Goal: Task Accomplishment & Management: Manage account settings

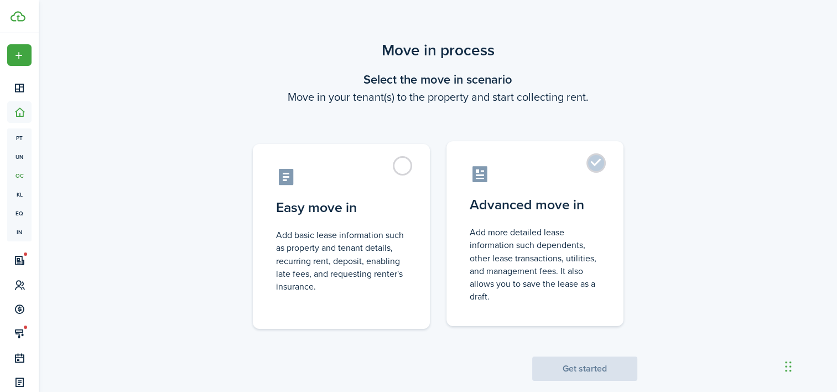
click at [601, 166] on label "Advanced move in Add more detailed lease information such dependents, other lea…" at bounding box center [534, 233] width 177 height 185
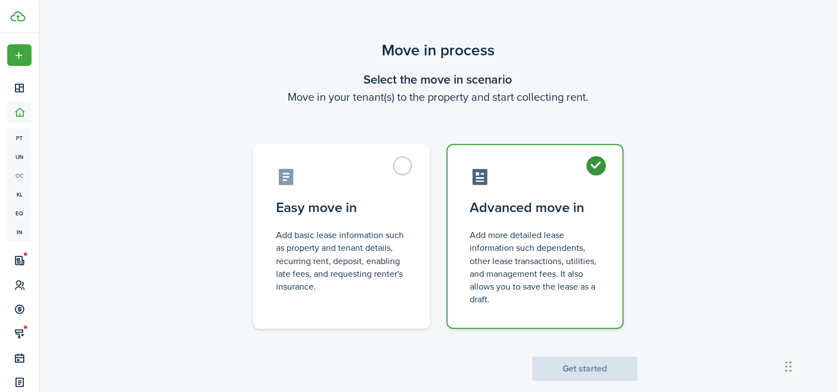
radio input "true"
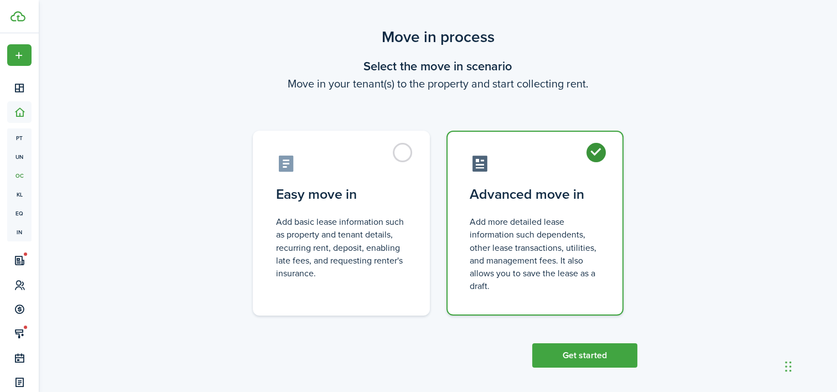
scroll to position [19, 0]
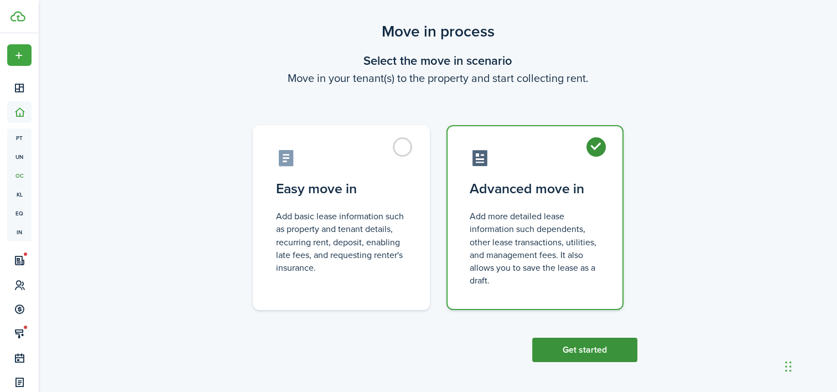
click at [586, 347] on button "Get started" at bounding box center [584, 349] width 105 height 24
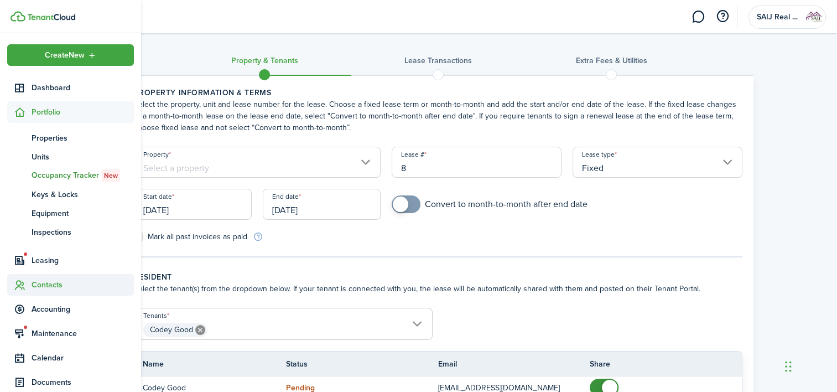
click at [45, 282] on span "Contacts" at bounding box center [83, 285] width 102 height 12
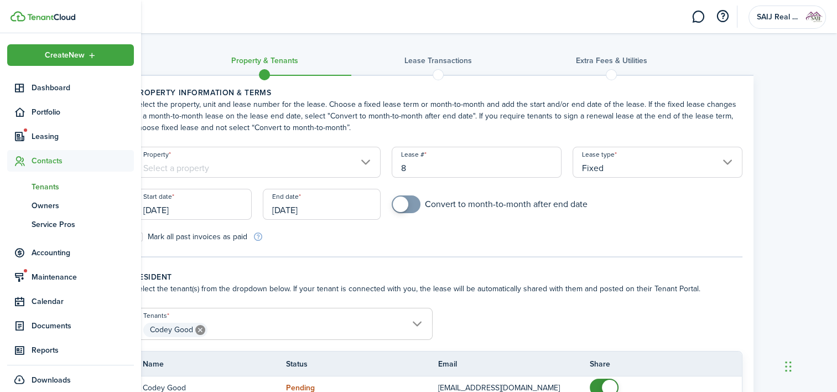
click at [49, 184] on span "Tenants" at bounding box center [83, 187] width 102 height 12
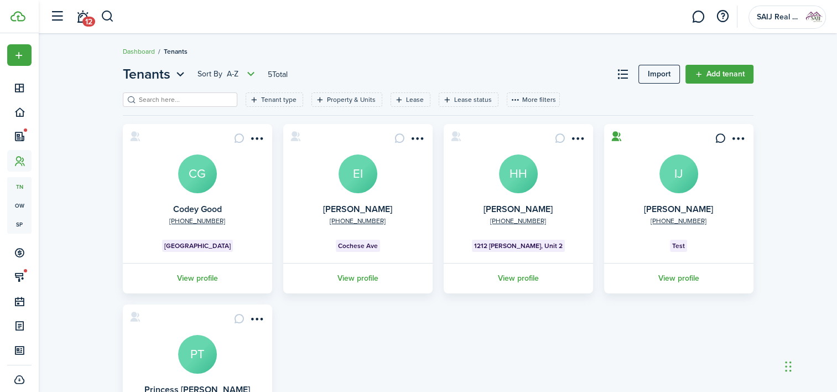
click at [194, 279] on link "View profile" at bounding box center [197, 278] width 153 height 30
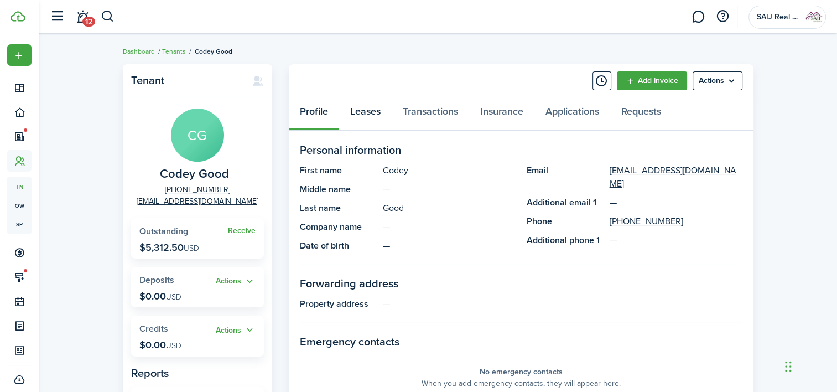
click at [367, 108] on link "Leases" at bounding box center [365, 113] width 53 height 33
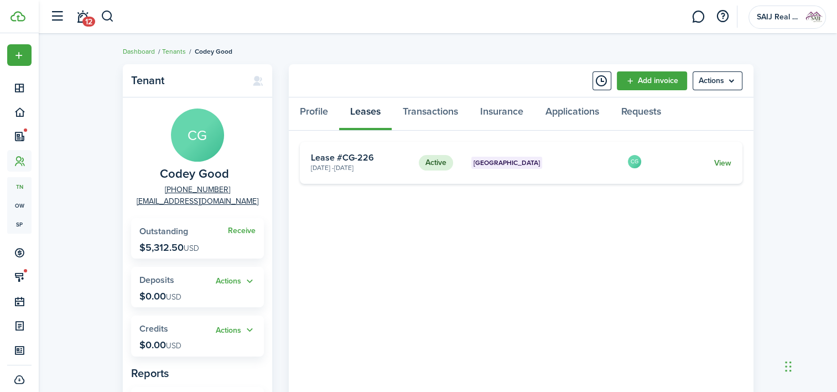
click at [725, 161] on link "View" at bounding box center [721, 163] width 17 height 12
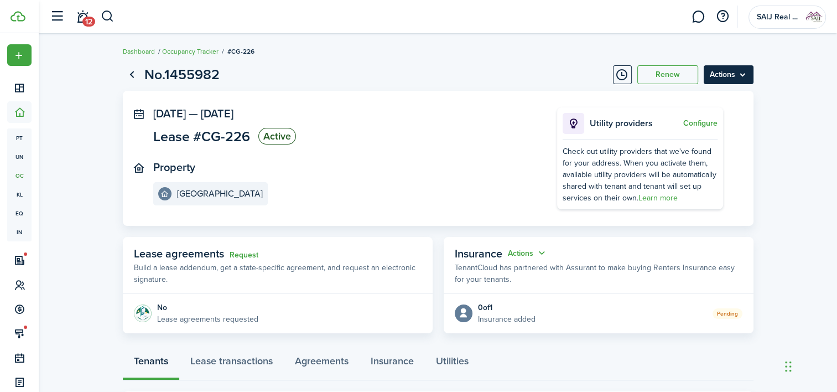
click at [747, 73] on menu-btn "Actions" at bounding box center [728, 74] width 50 height 19
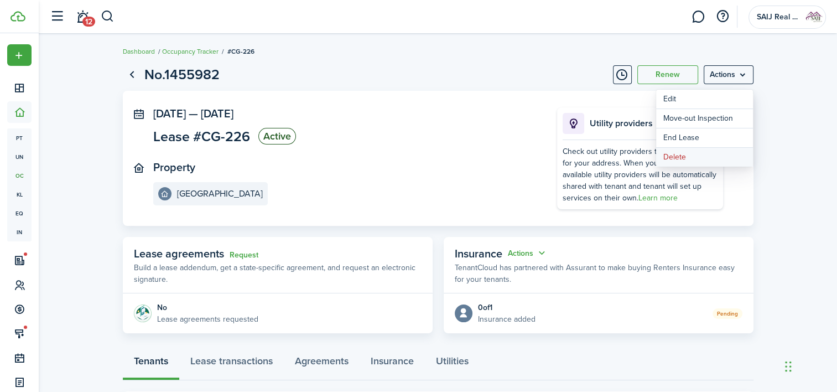
click at [677, 157] on button "Delete" at bounding box center [704, 157] width 97 height 19
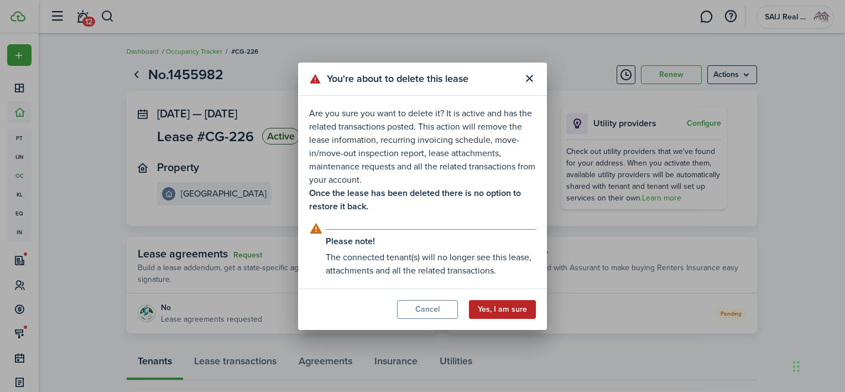
click at [513, 306] on button "Yes, I am sure" at bounding box center [502, 309] width 67 height 19
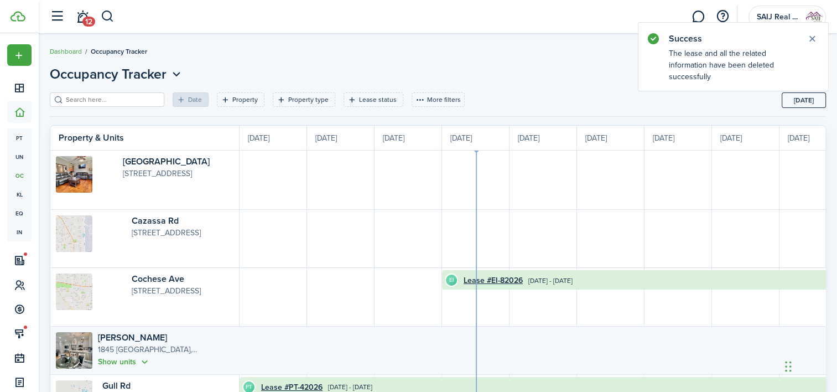
scroll to position [0, 202]
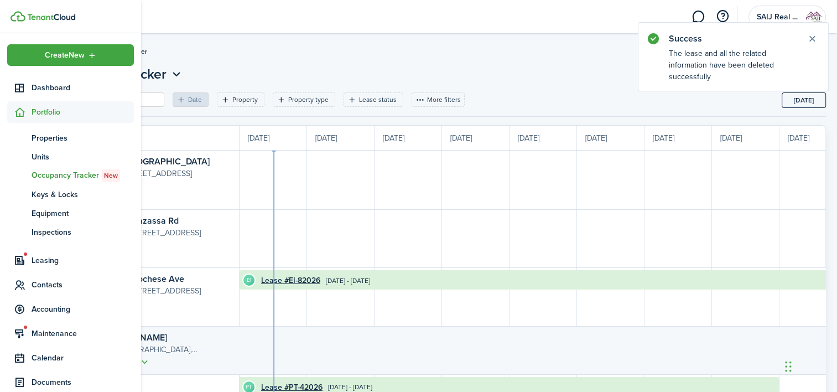
click at [42, 113] on span "Portfolio" at bounding box center [83, 112] width 102 height 12
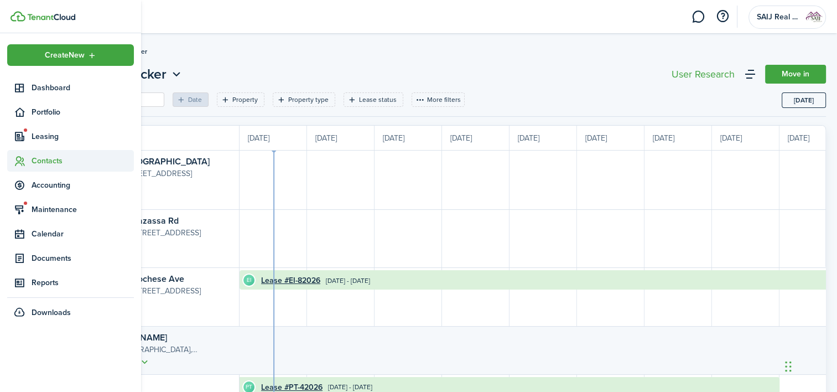
click at [45, 161] on span "Contacts" at bounding box center [83, 161] width 102 height 12
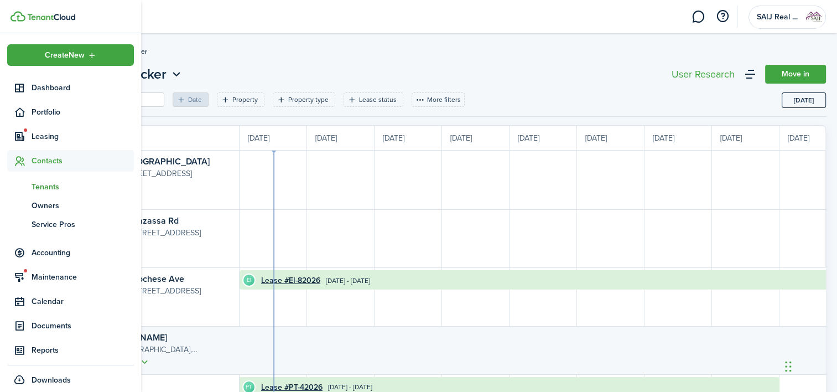
click at [46, 188] on span "Tenants" at bounding box center [83, 187] width 102 height 12
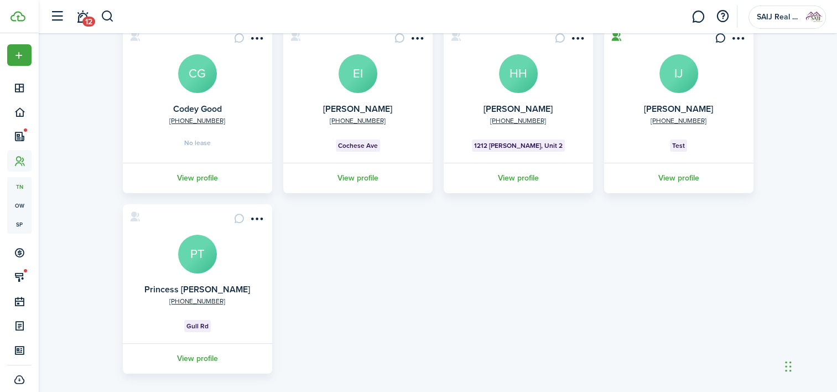
scroll to position [111, 0]
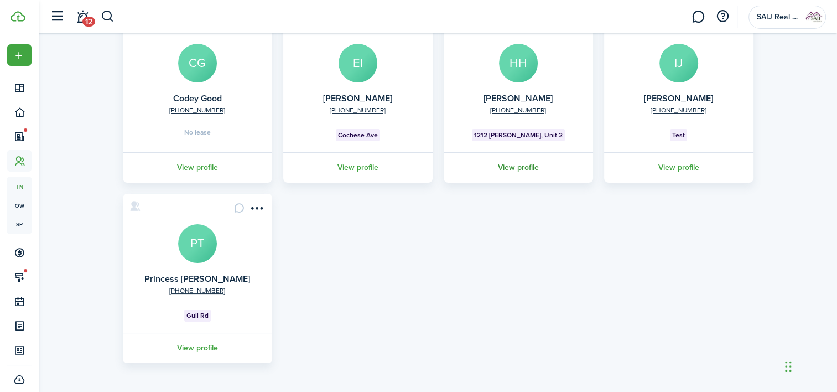
click at [515, 163] on link "View profile" at bounding box center [518, 167] width 153 height 30
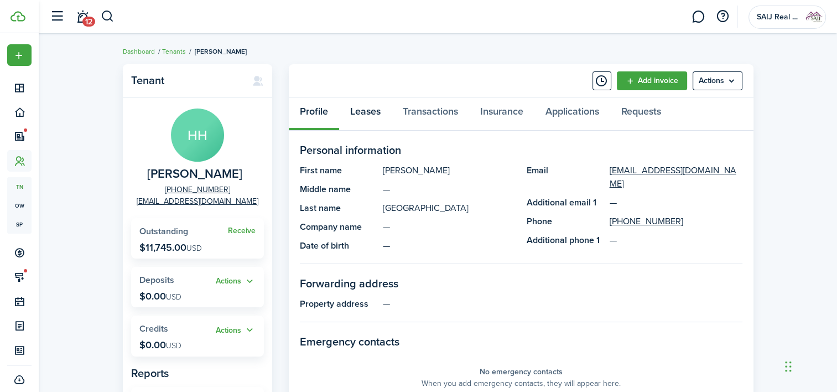
click at [370, 108] on link "Leases" at bounding box center [365, 113] width 53 height 33
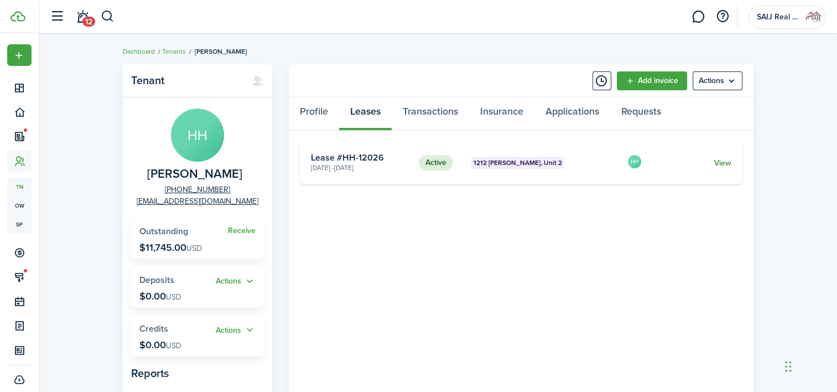
click at [719, 159] on link "View" at bounding box center [721, 163] width 17 height 12
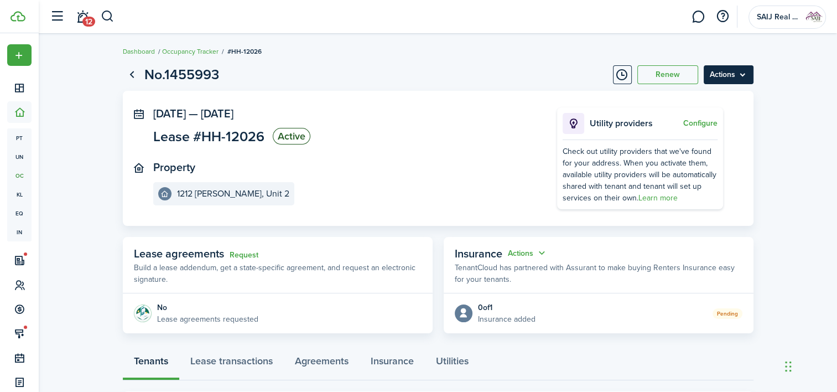
click at [737, 69] on menu-btn "Actions" at bounding box center [728, 74] width 50 height 19
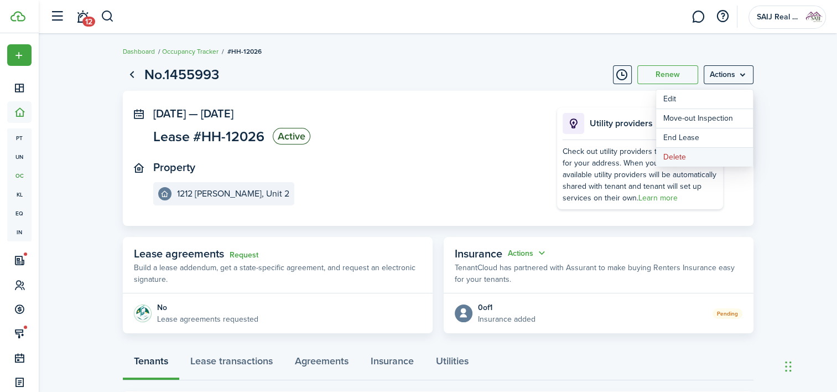
click at [679, 155] on button "Delete" at bounding box center [704, 157] width 97 height 19
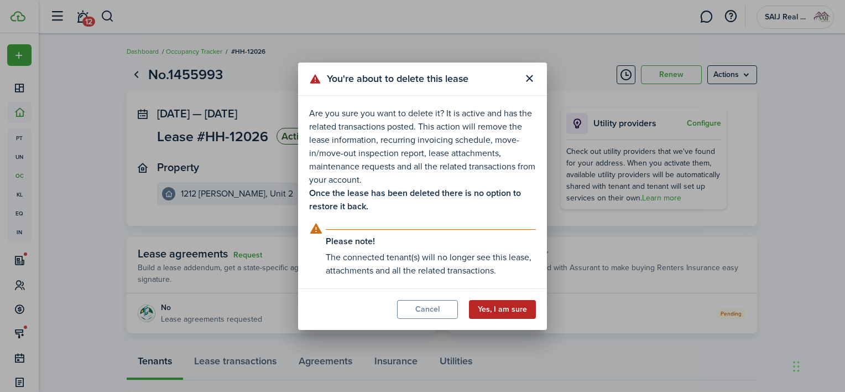
click at [510, 311] on button "Yes, I am sure" at bounding box center [502, 309] width 67 height 19
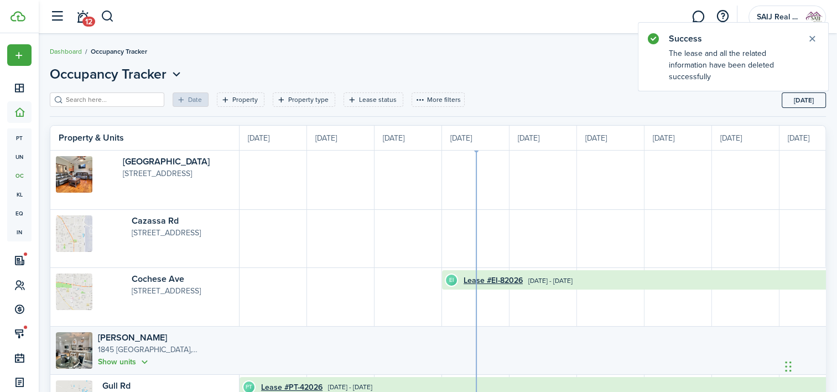
scroll to position [0, 202]
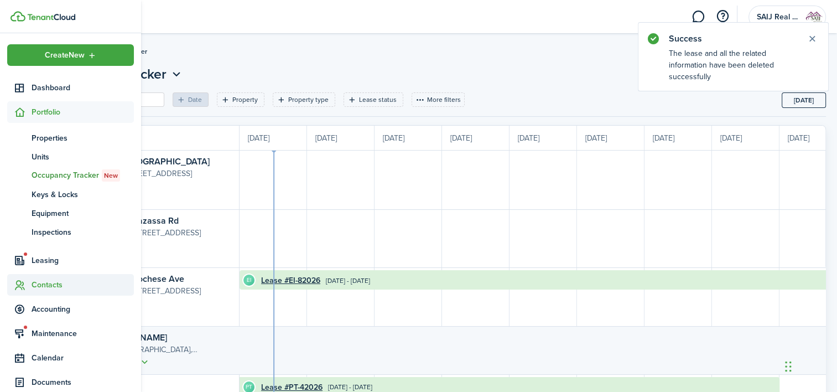
click at [46, 281] on span "Contacts" at bounding box center [83, 285] width 102 height 12
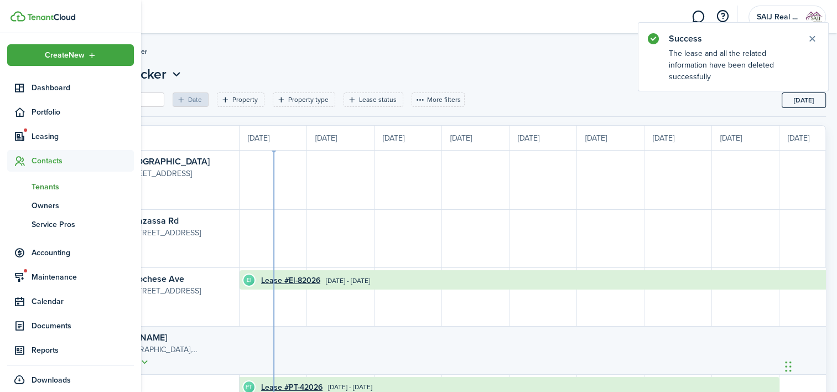
click at [49, 181] on span "Tenants" at bounding box center [83, 187] width 102 height 12
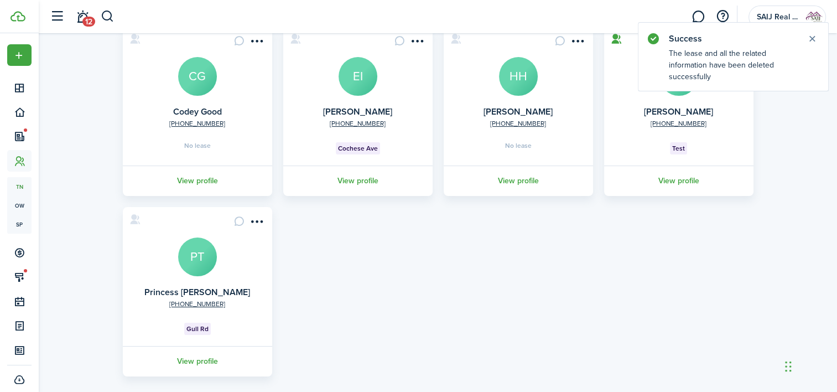
scroll to position [112, 0]
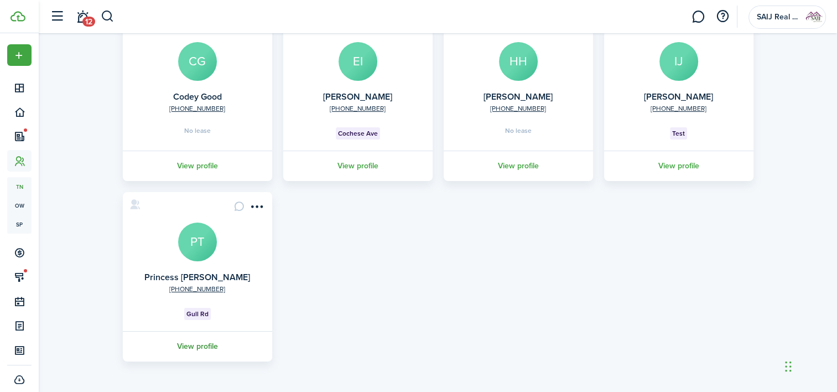
click at [201, 343] on link "View profile" at bounding box center [197, 346] width 153 height 30
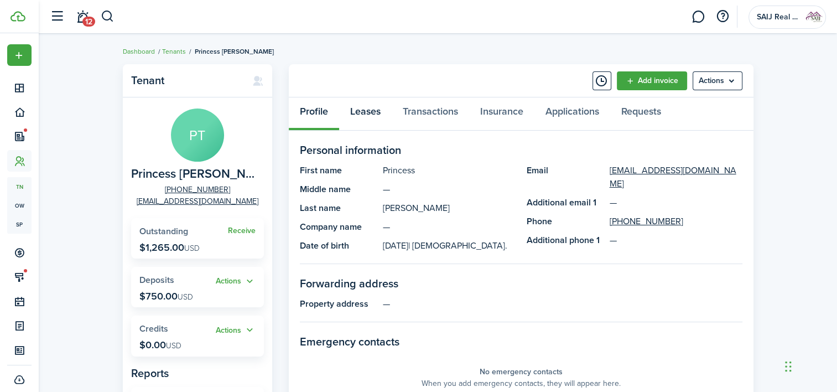
click at [369, 106] on link "Leases" at bounding box center [365, 113] width 53 height 33
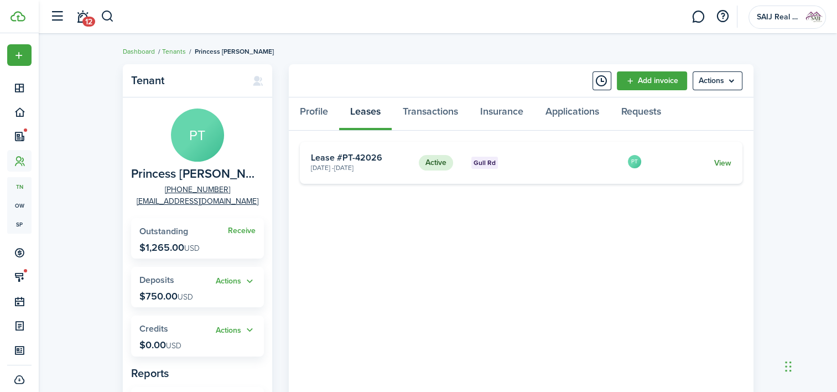
click at [726, 160] on link "View" at bounding box center [721, 163] width 17 height 12
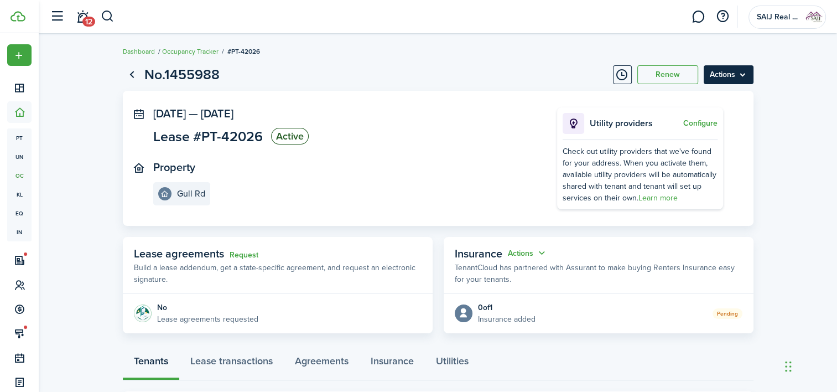
click at [737, 71] on menu-btn "Actions" at bounding box center [728, 74] width 50 height 19
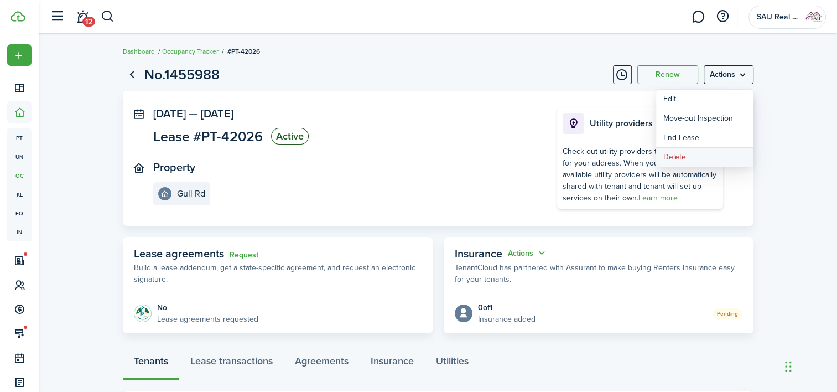
click at [672, 154] on button "Delete" at bounding box center [704, 157] width 97 height 19
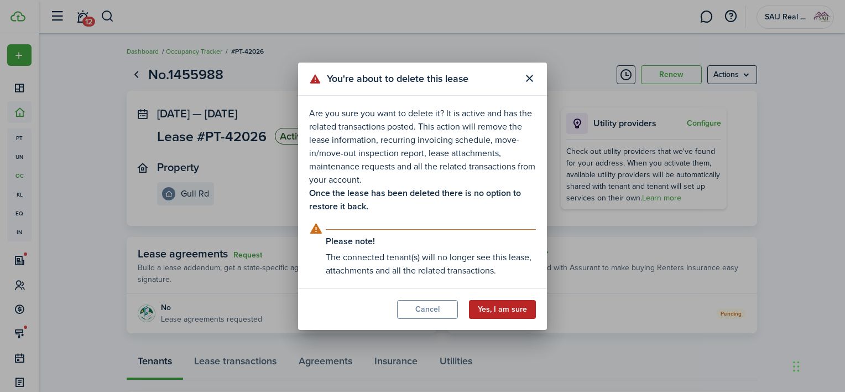
click at [506, 310] on button "Yes, I am sure" at bounding box center [502, 309] width 67 height 19
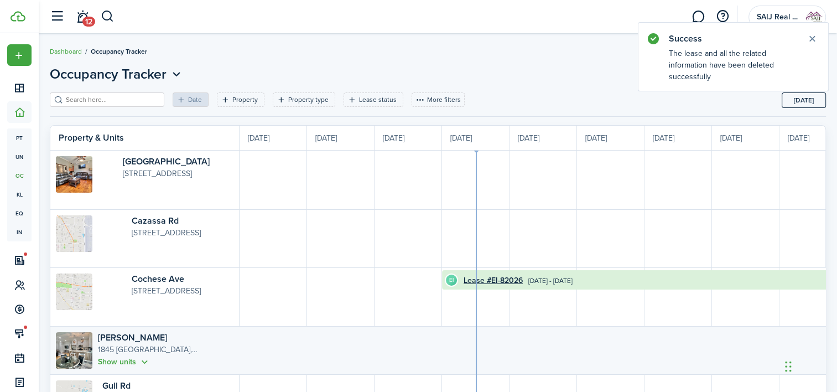
scroll to position [0, 202]
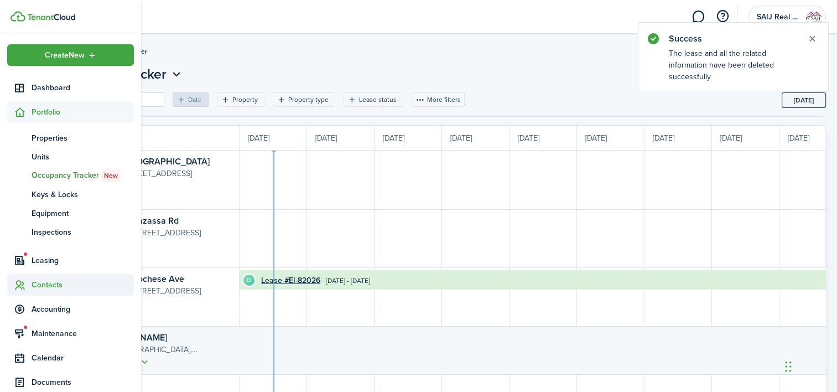
click at [50, 285] on span "Contacts" at bounding box center [83, 285] width 102 height 12
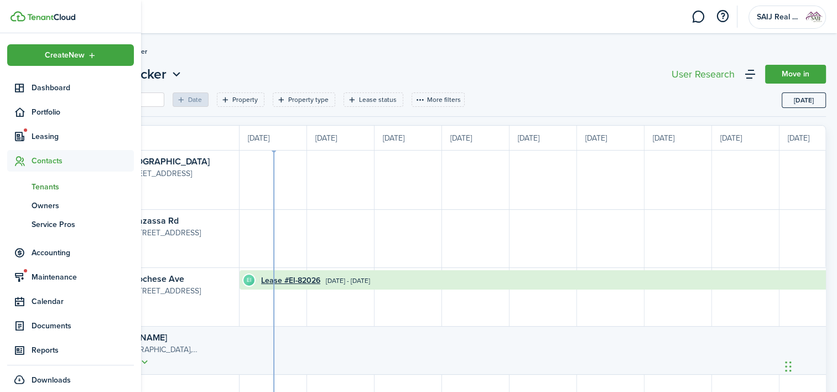
click at [46, 184] on span "Tenants" at bounding box center [83, 187] width 102 height 12
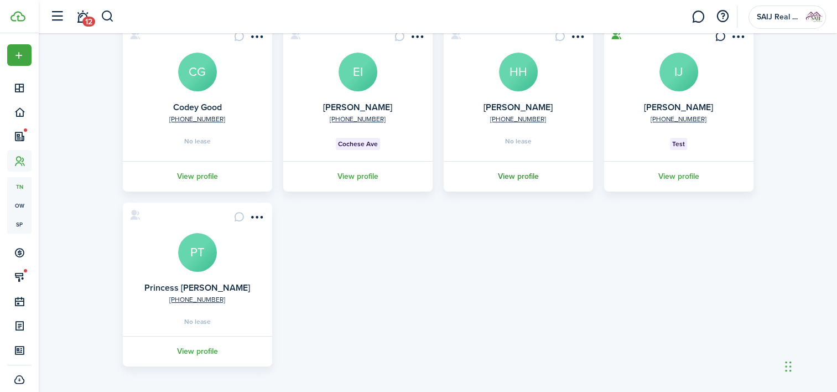
scroll to position [106, 0]
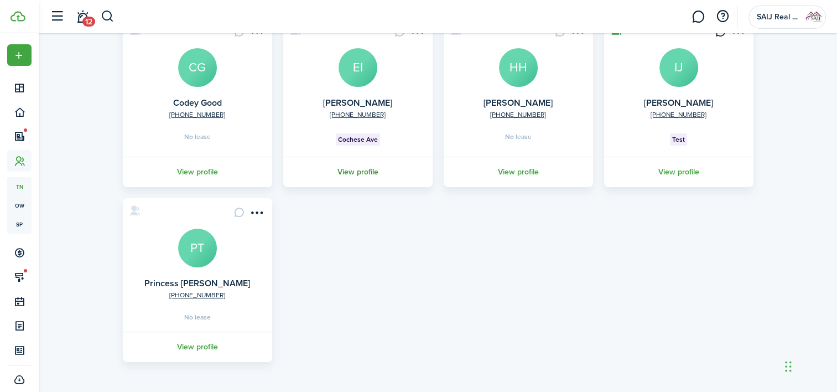
click at [357, 172] on link "View profile" at bounding box center [357, 172] width 153 height 30
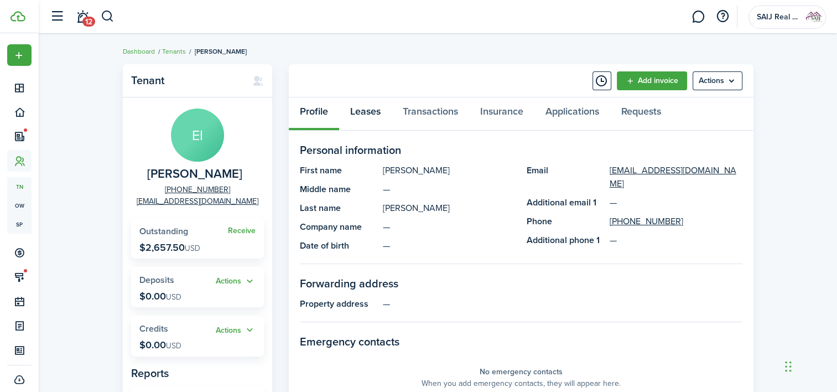
click at [373, 110] on link "Leases" at bounding box center [365, 113] width 53 height 33
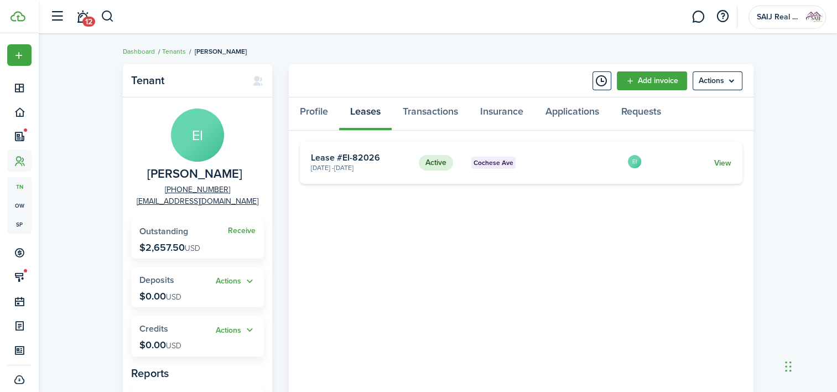
click at [719, 159] on link "View" at bounding box center [721, 163] width 17 height 12
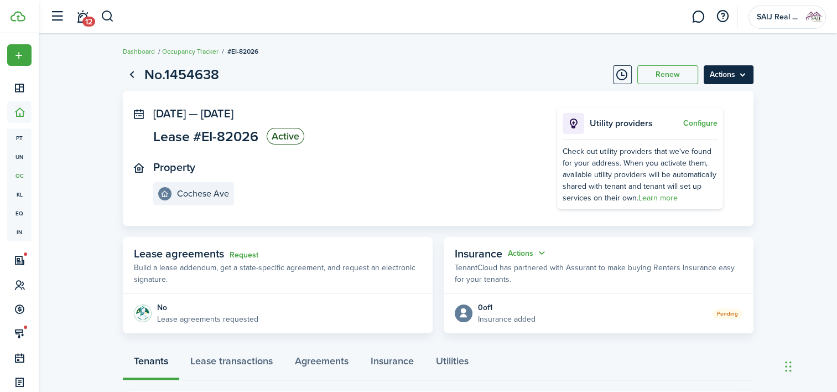
click at [743, 71] on menu-btn "Actions" at bounding box center [728, 74] width 50 height 19
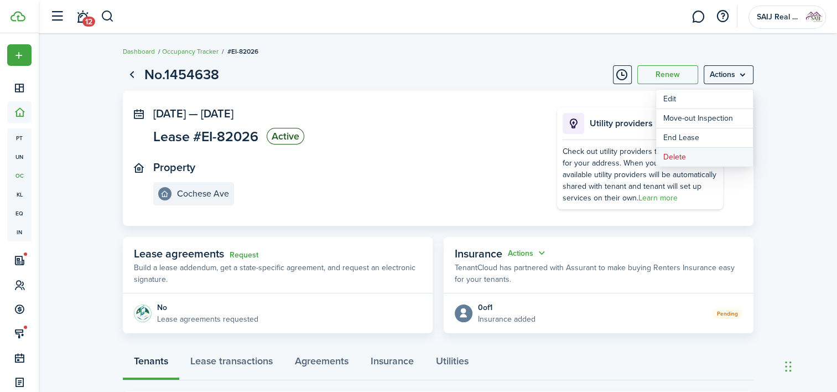
click at [671, 156] on button "Delete" at bounding box center [704, 157] width 97 height 19
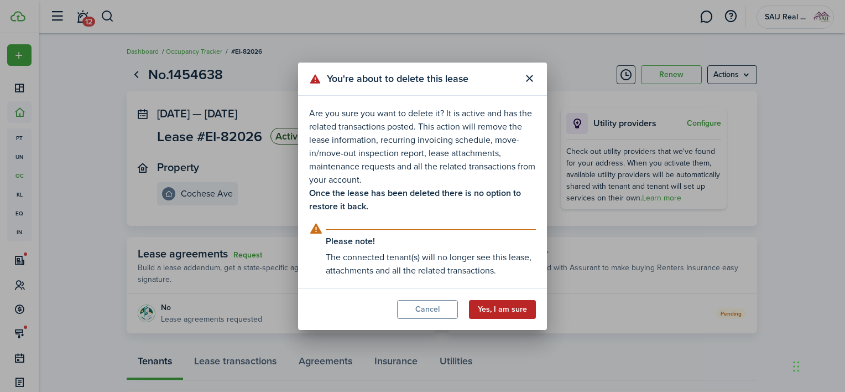
click at [497, 309] on button "Yes, I am sure" at bounding box center [502, 309] width 67 height 19
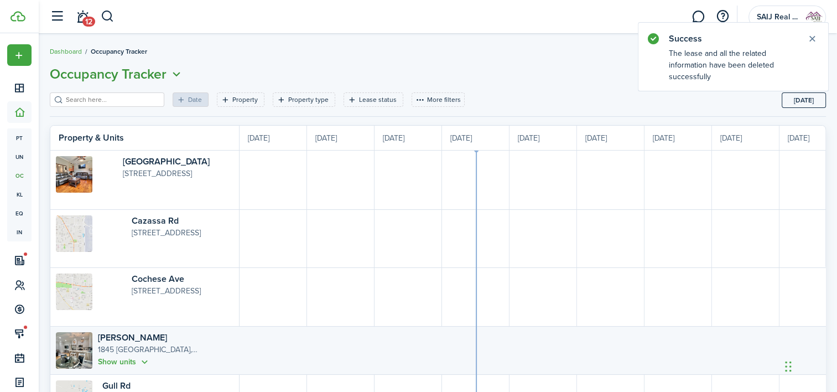
scroll to position [0, 202]
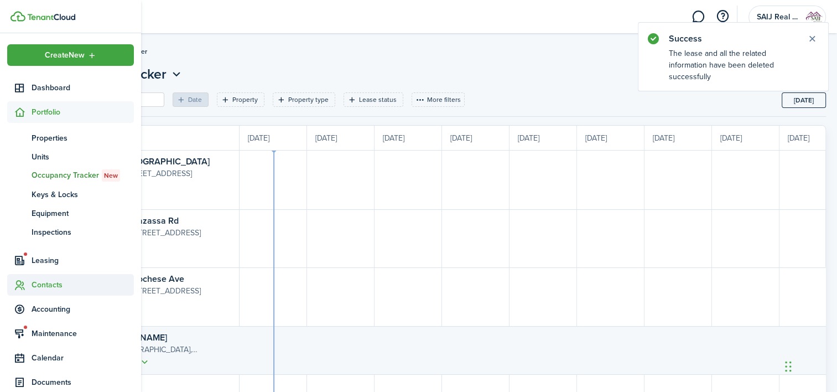
click at [48, 283] on span "Contacts" at bounding box center [83, 285] width 102 height 12
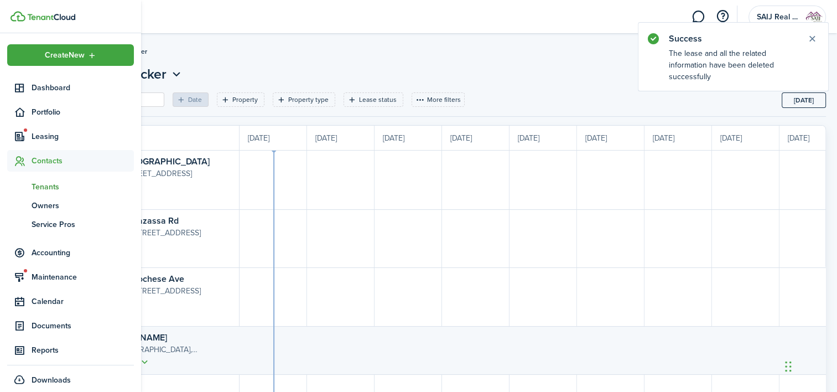
click at [49, 182] on span "Tenants" at bounding box center [83, 187] width 102 height 12
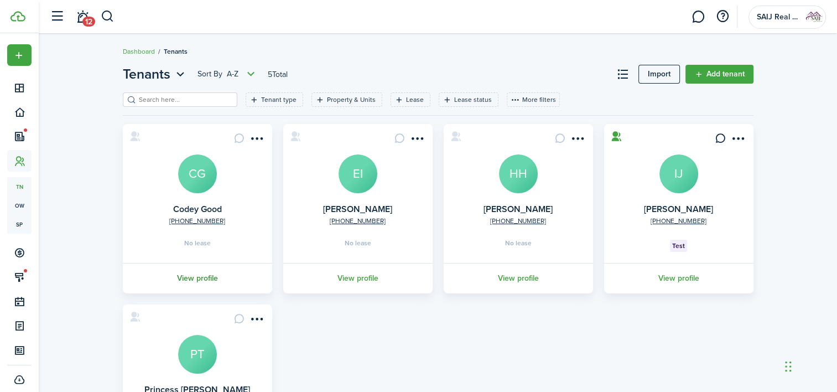
click at [189, 276] on link "View profile" at bounding box center [197, 278] width 153 height 30
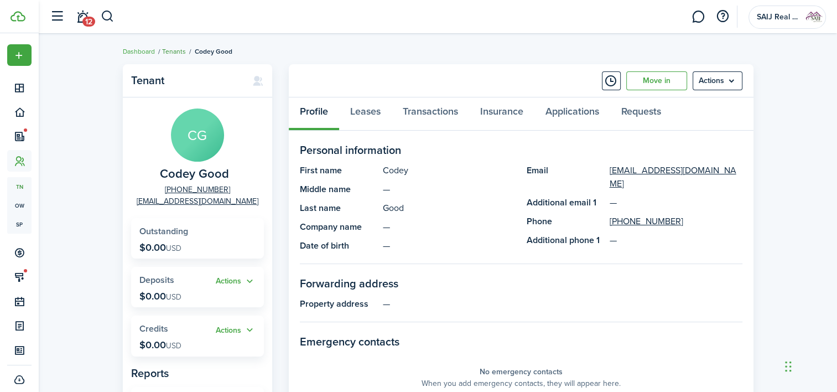
click at [179, 50] on link "Tenants" at bounding box center [174, 51] width 24 height 10
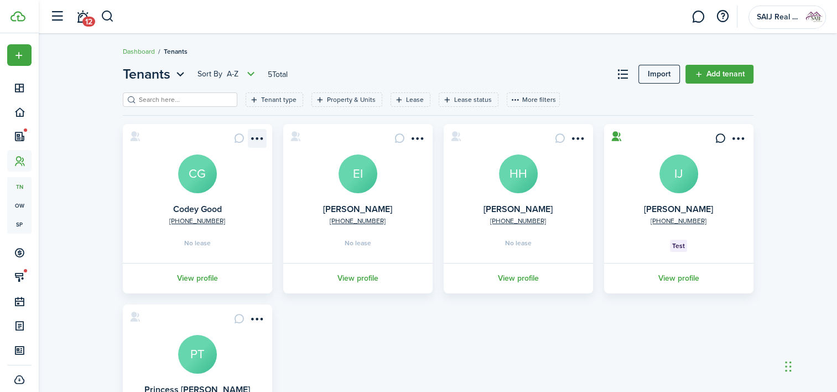
click at [255, 135] on menu-btn-icon "Open menu" at bounding box center [257, 138] width 19 height 19
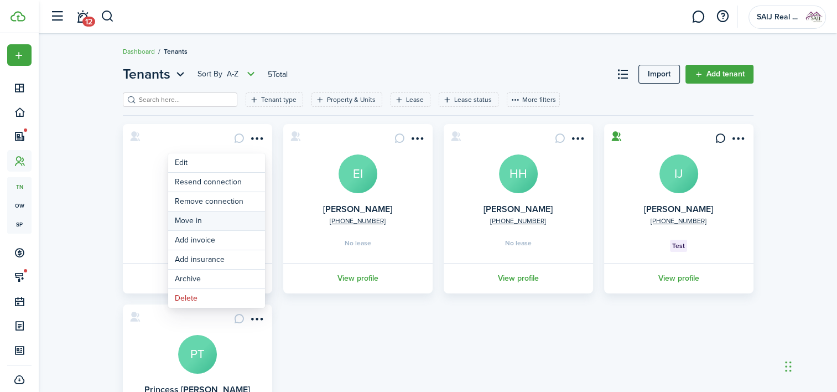
click at [207, 222] on link "Move in" at bounding box center [216, 220] width 97 height 19
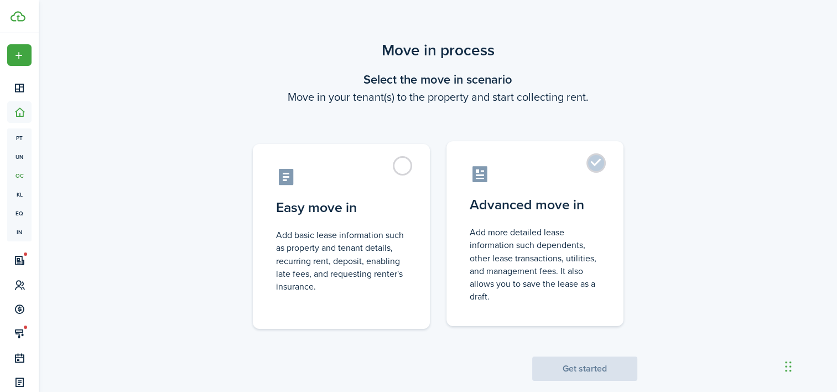
click at [592, 161] on label "Advanced move in Add more detailed lease information such dependents, other lea…" at bounding box center [534, 233] width 177 height 185
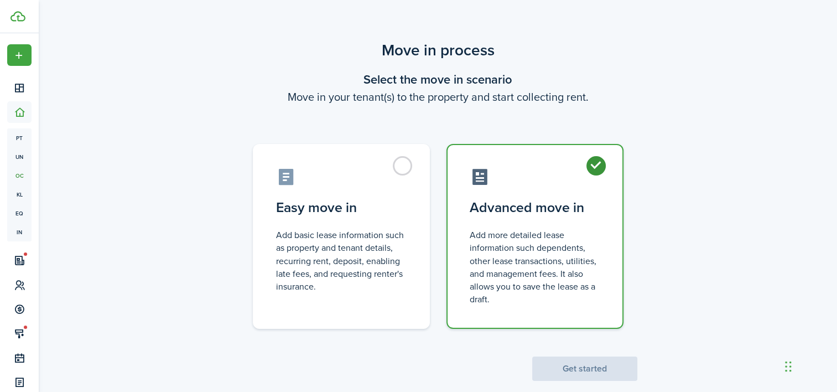
radio input "true"
click at [591, 367] on button "Get started" at bounding box center [584, 368] width 105 height 24
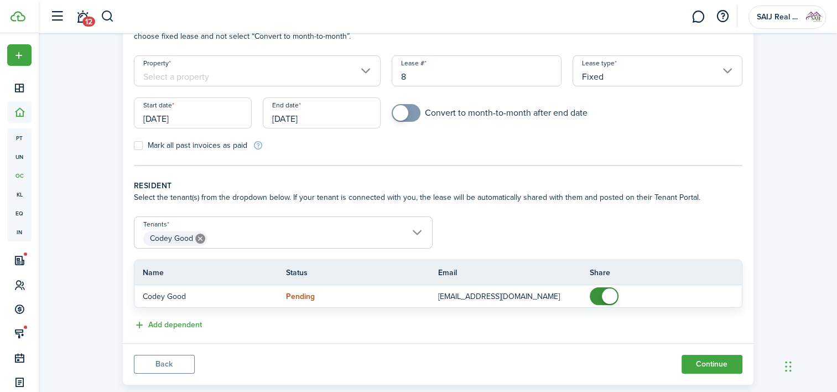
scroll to position [111, 0]
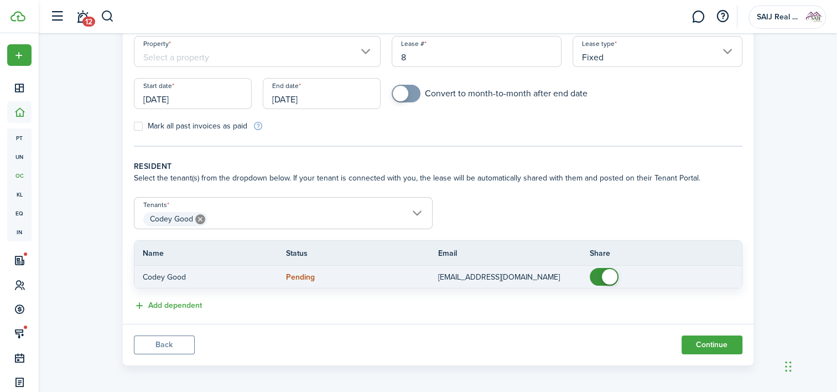
checkbox input "false"
click at [598, 272] on span at bounding box center [603, 277] width 11 height 18
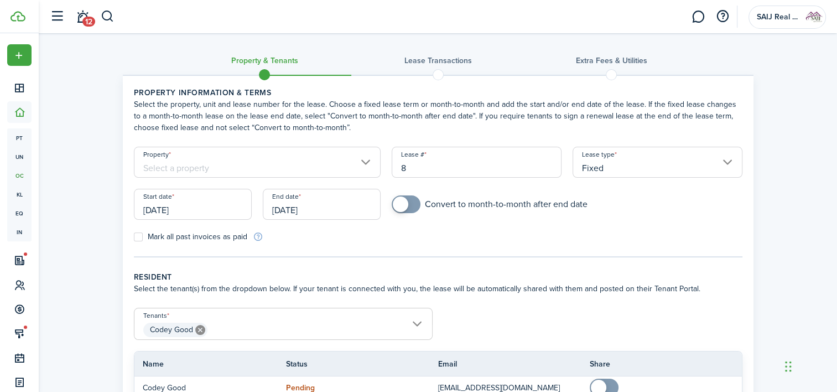
scroll to position [0, 0]
click at [415, 162] on input "8" at bounding box center [477, 162] width 170 height 31
click at [367, 161] on input "Property" at bounding box center [257, 162] width 247 height 31
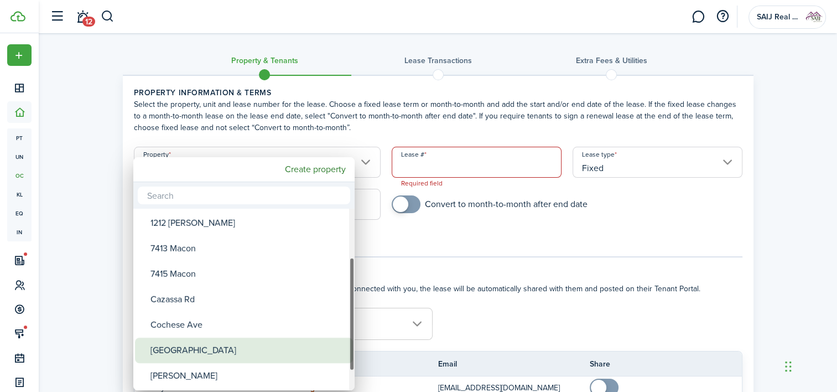
click at [202, 349] on div "[GEOGRAPHIC_DATA]" at bounding box center [248, 349] width 196 height 25
type input "[GEOGRAPHIC_DATA]"
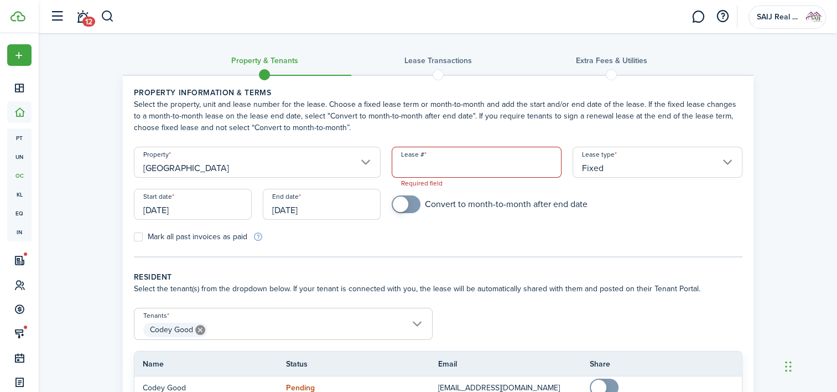
click at [427, 164] on input "Lease #" at bounding box center [477, 162] width 170 height 31
click at [190, 205] on input "[DATE]" at bounding box center [193, 204] width 118 height 31
type input "CG-22026"
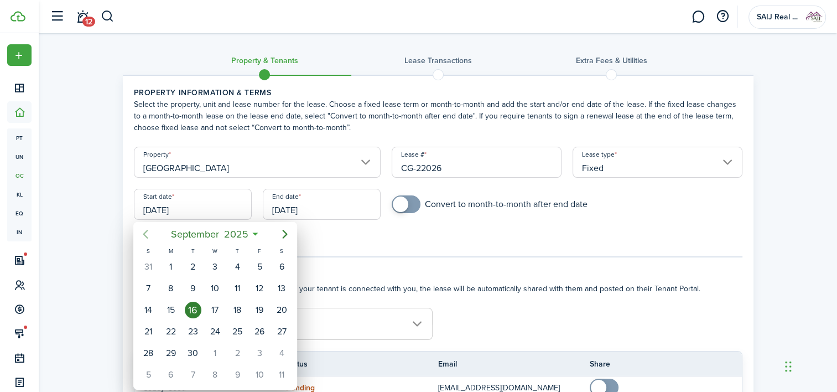
click at [146, 237] on icon "Previous page" at bounding box center [145, 234] width 5 height 9
click at [476, 267] on div at bounding box center [419, 196] width 1014 height 569
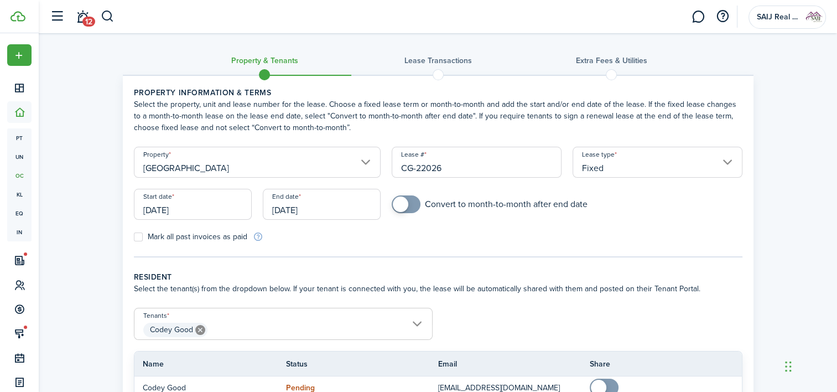
click at [321, 206] on input "[DATE]" at bounding box center [322, 204] width 118 height 31
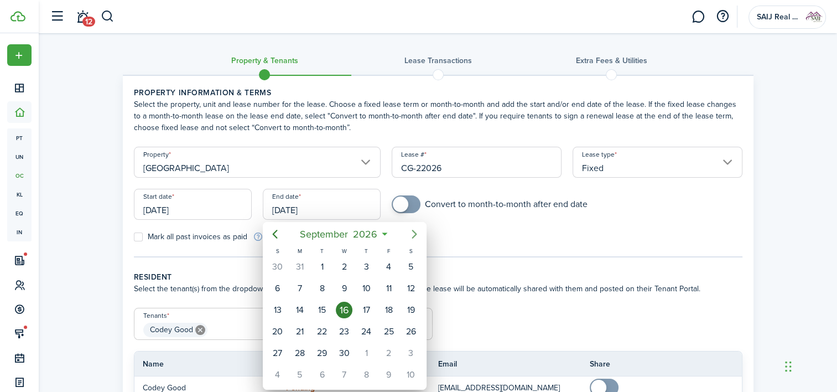
click at [414, 231] on icon "Next page" at bounding box center [414, 233] width 13 height 13
click at [274, 233] on icon "Previous page" at bounding box center [274, 234] width 5 height 9
click at [273, 233] on icon "Previous page" at bounding box center [274, 234] width 5 height 9
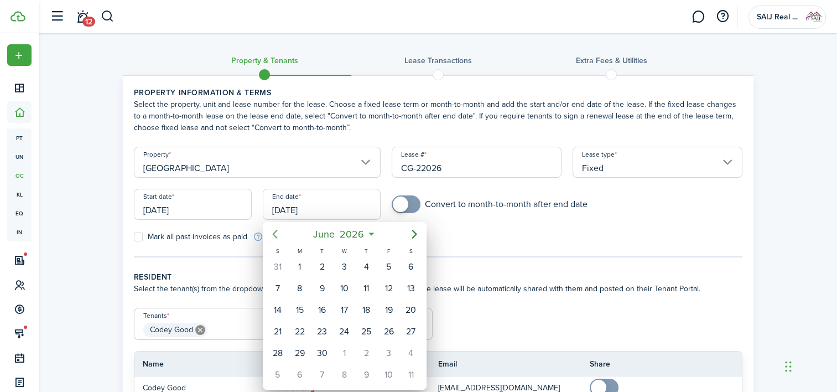
click at [273, 233] on icon "Previous page" at bounding box center [274, 234] width 5 height 9
click at [414, 329] on div "28" at bounding box center [411, 331] width 17 height 17
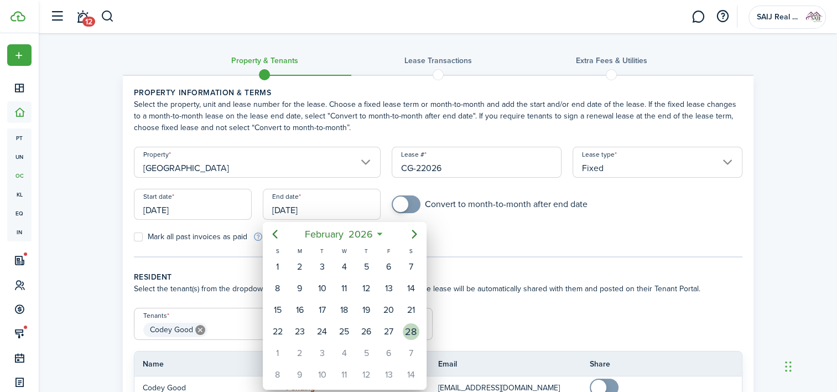
type input "[DATE]"
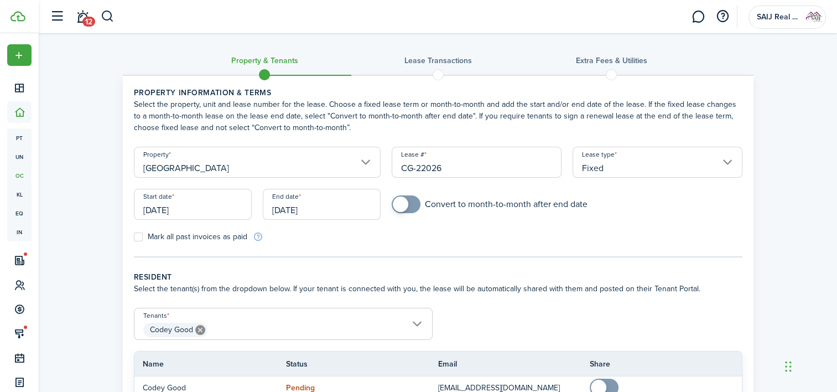
click at [402, 243] on tc-wizard-step "Property information & terms Select the property, unit and lease number for the…" at bounding box center [438, 172] width 608 height 170
click at [202, 213] on input "[DATE]" at bounding box center [193, 204] width 118 height 31
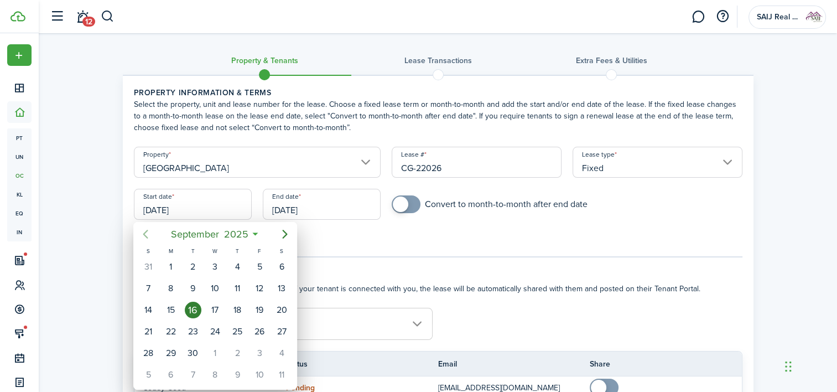
click at [147, 232] on icon "Previous page" at bounding box center [145, 233] width 13 height 13
click at [211, 348] on div "27" at bounding box center [215, 353] width 17 height 17
type input "[DATE]"
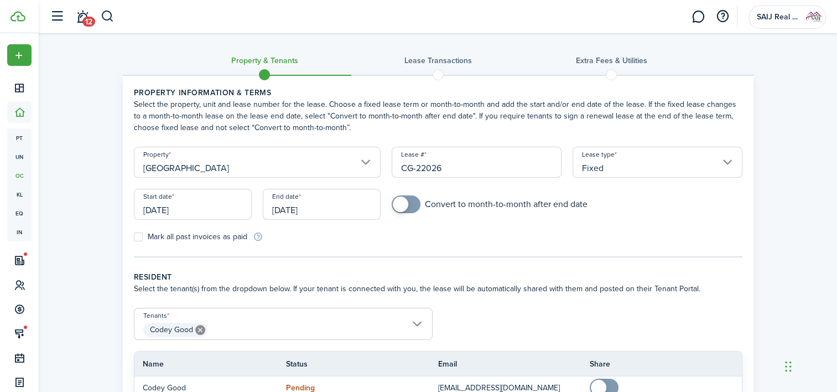
click at [290, 243] on tc-wizard-step "Property information & terms Select the property, unit and lease number for the…" at bounding box center [438, 172] width 608 height 170
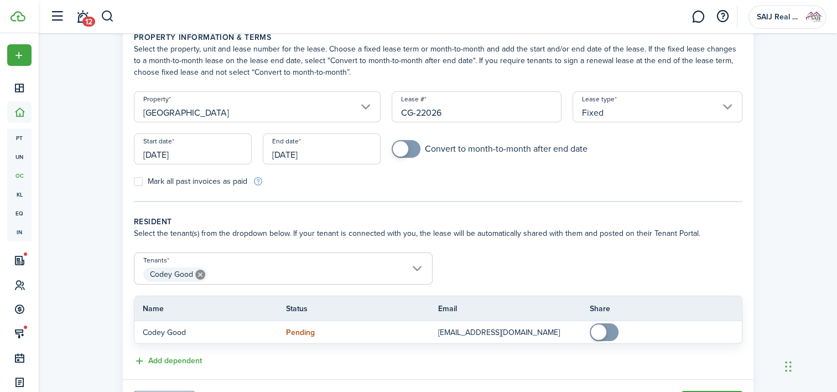
click at [334, 272] on span "Codey Good" at bounding box center [283, 274] width 298 height 19
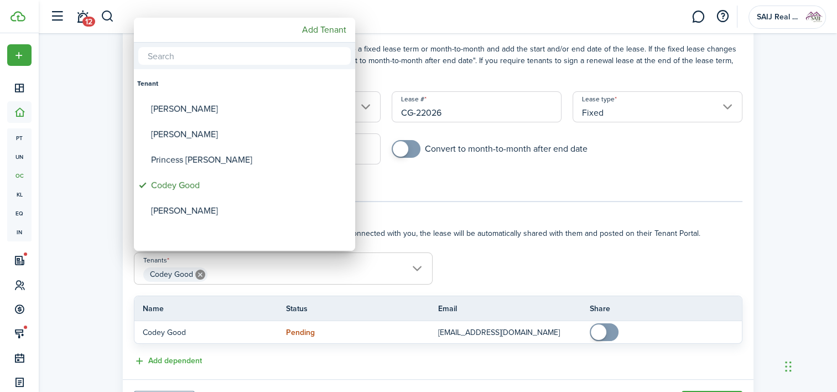
click at [513, 262] on div at bounding box center [419, 196] width 1014 height 569
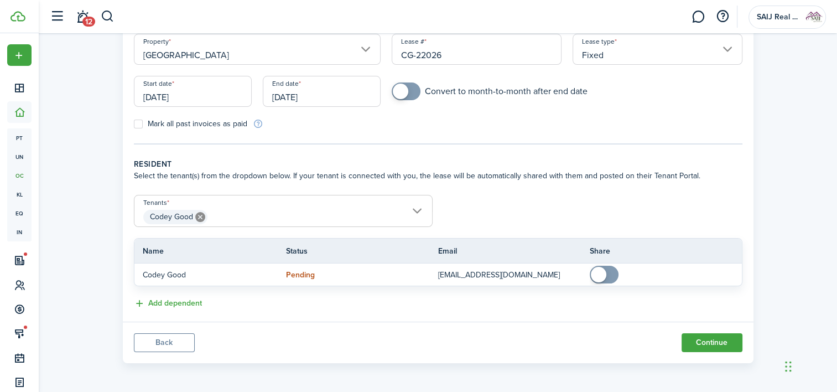
scroll to position [113, 0]
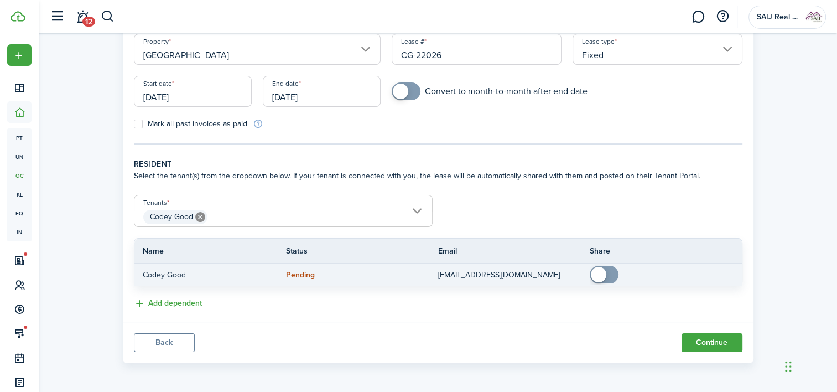
checkbox input "true"
click at [597, 272] on span at bounding box center [598, 274] width 15 height 15
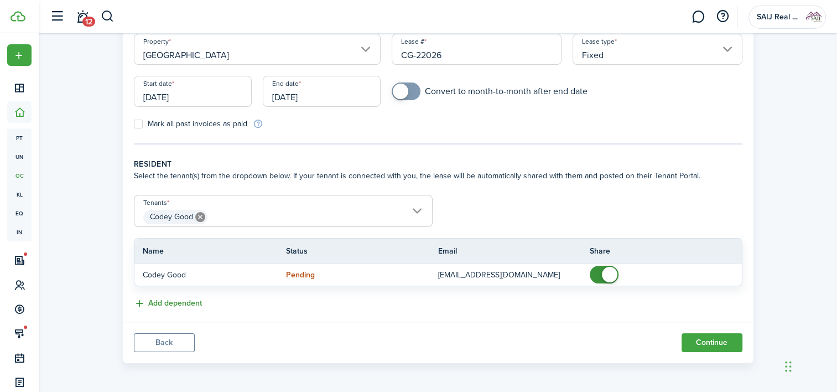
click at [182, 302] on button "Add dependent" at bounding box center [168, 303] width 68 height 13
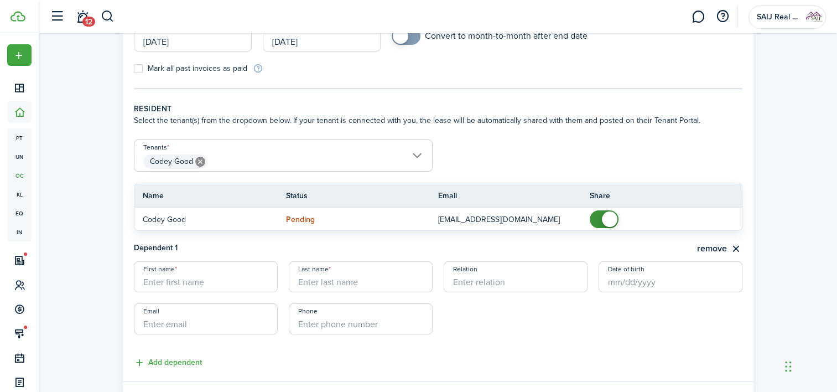
scroll to position [227, 0]
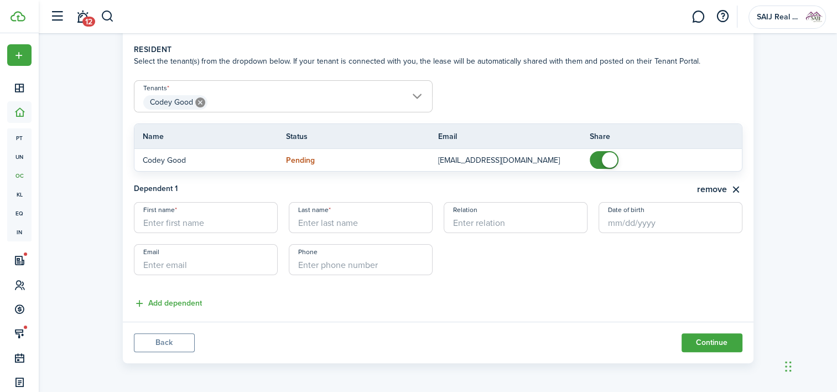
click at [164, 223] on input "First name" at bounding box center [206, 217] width 144 height 31
click at [184, 228] on input "First name" at bounding box center [206, 217] width 144 height 31
click at [184, 223] on input "First name" at bounding box center [206, 217] width 144 height 31
type input "[PERSON_NAME]"
type input "Good"
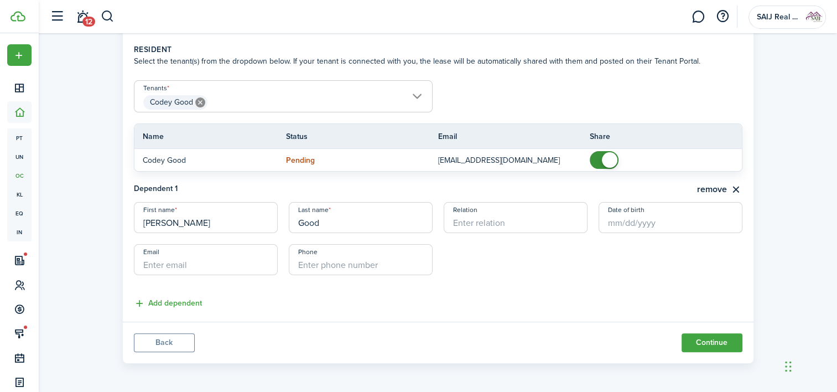
click at [506, 222] on input "Relation" at bounding box center [516, 217] width 144 height 31
click at [657, 227] on input "Date of birth" at bounding box center [670, 217] width 144 height 31
type input "Spouse"
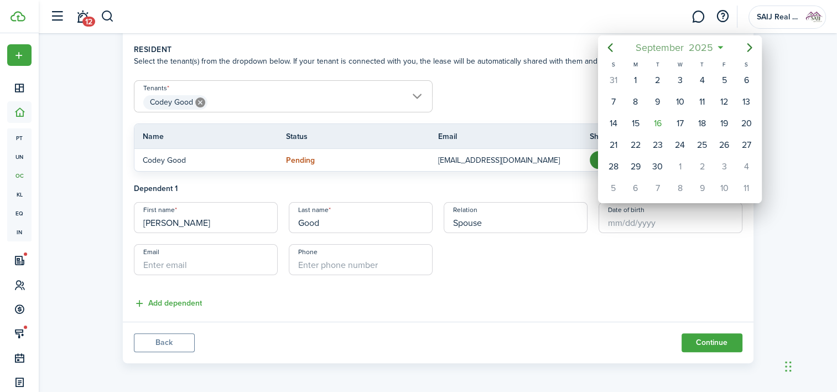
click at [706, 43] on span "2025" at bounding box center [700, 48] width 29 height 20
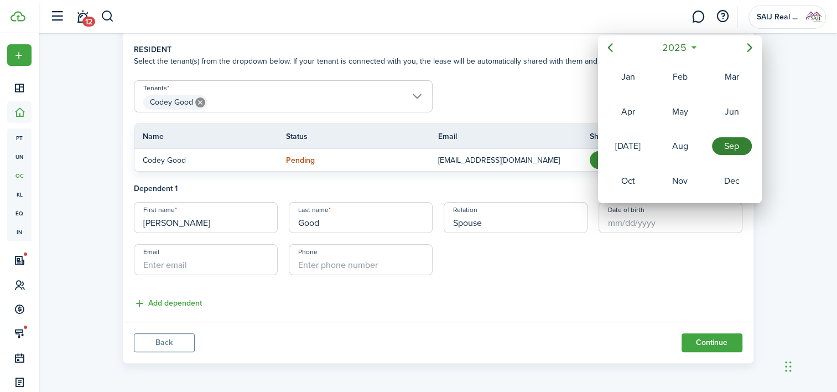
click at [693, 47] on icon at bounding box center [693, 47] width 12 height 11
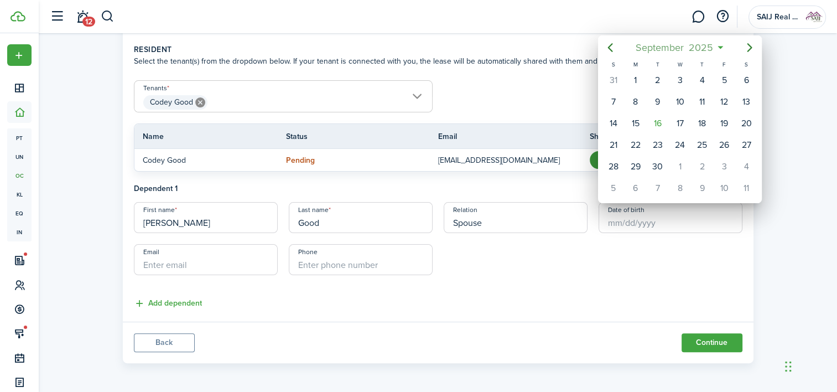
click at [705, 45] on span "2025" at bounding box center [700, 48] width 29 height 20
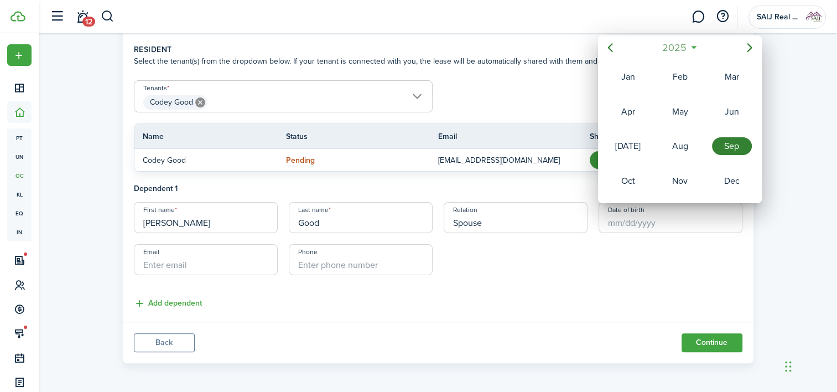
click at [673, 44] on span "2025" at bounding box center [673, 48] width 29 height 20
click at [605, 45] on icon "Previous page" at bounding box center [609, 47] width 13 height 13
click at [726, 80] on div "1996" at bounding box center [732, 77] width 40 height 18
click at [632, 143] on div "[DATE]" at bounding box center [628, 146] width 40 height 18
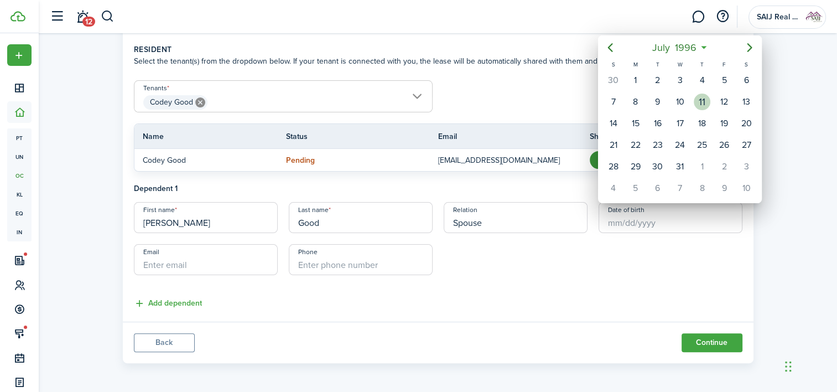
click at [706, 92] on div "11" at bounding box center [702, 101] width 22 height 21
type input "[DATE]"
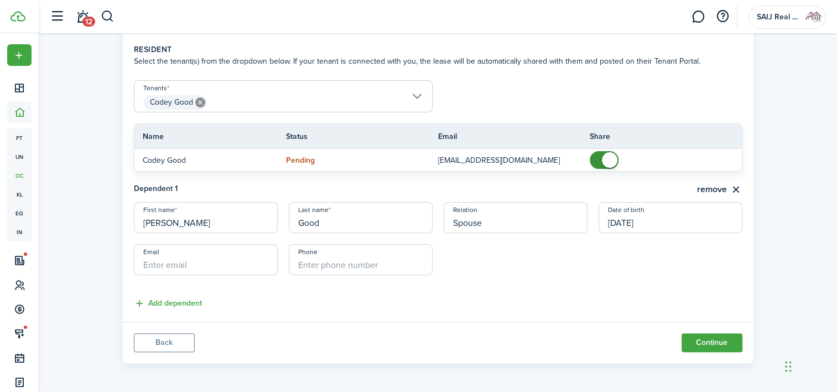
click at [188, 267] on input "Email" at bounding box center [206, 259] width 144 height 31
type input "c"
click at [182, 265] on input "Email" at bounding box center [206, 259] width 144 height 31
paste input "[EMAIL_ADDRESS][DOMAIN_NAME]"
type input "[EMAIL_ADDRESS][DOMAIN_NAME]"
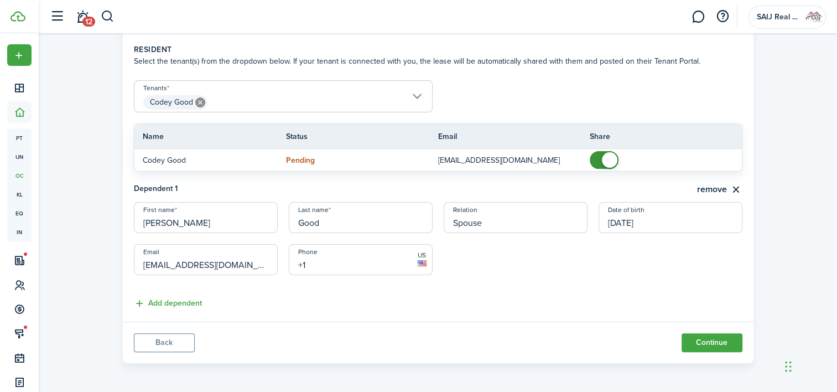
click at [360, 264] on input "+1" at bounding box center [361, 259] width 144 height 31
click at [383, 265] on input "+1" at bounding box center [361, 259] width 144 height 31
type input "[PHONE_NUMBER]"
click at [706, 337] on button "Continue" at bounding box center [711, 342] width 61 height 19
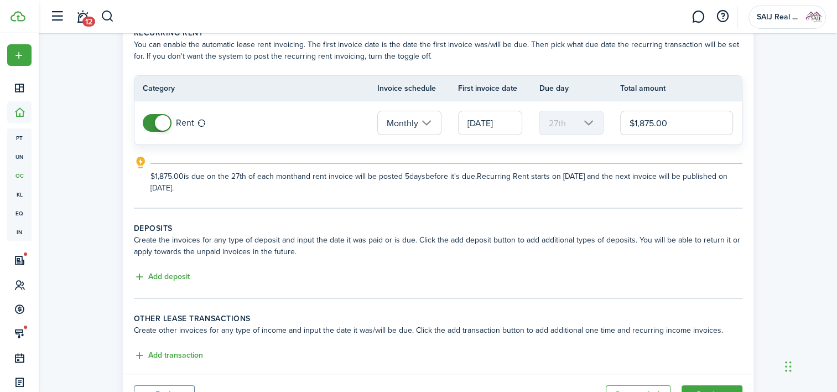
scroll to position [111, 0]
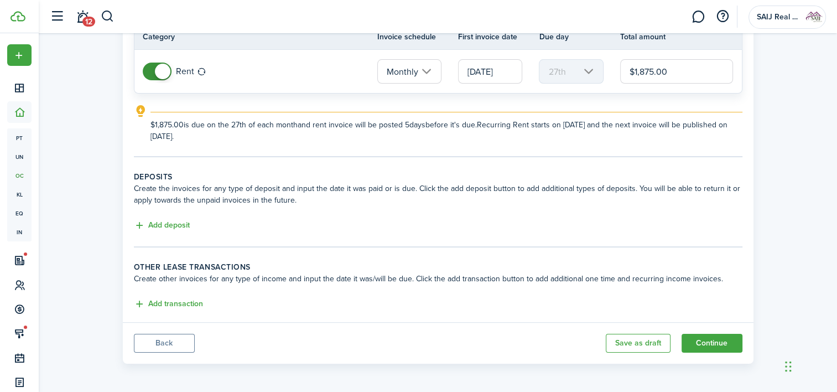
click at [163, 341] on button "Back" at bounding box center [164, 342] width 61 height 19
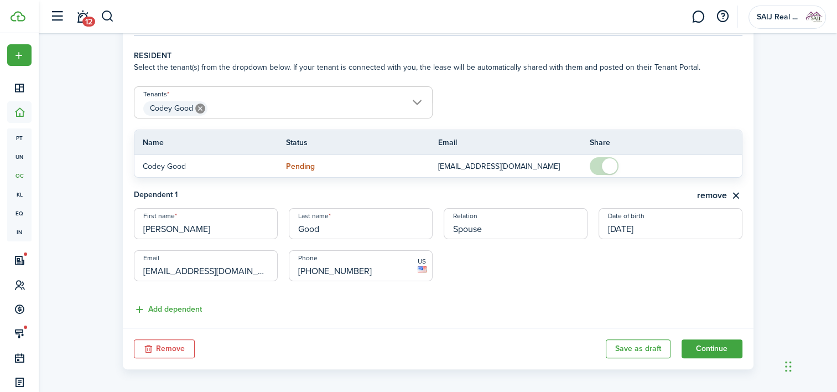
scroll to position [227, 0]
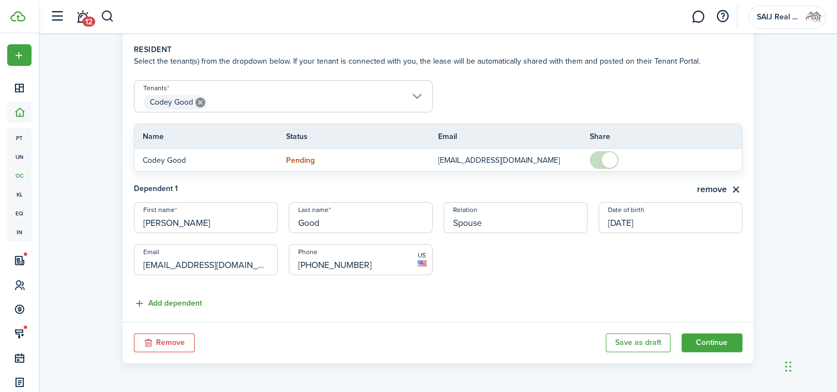
click at [176, 301] on button "Add dependent" at bounding box center [168, 303] width 68 height 13
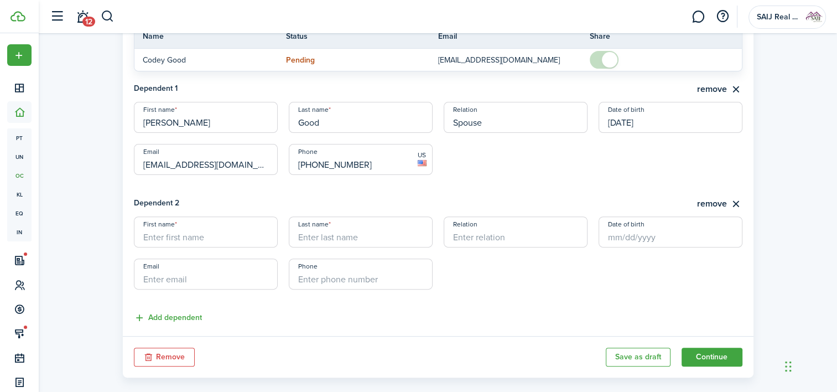
scroll to position [342, 0]
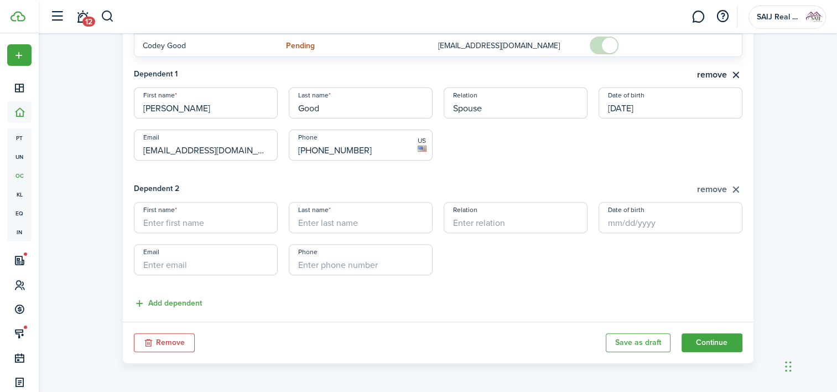
click at [719, 188] on button "remove" at bounding box center [719, 189] width 45 height 14
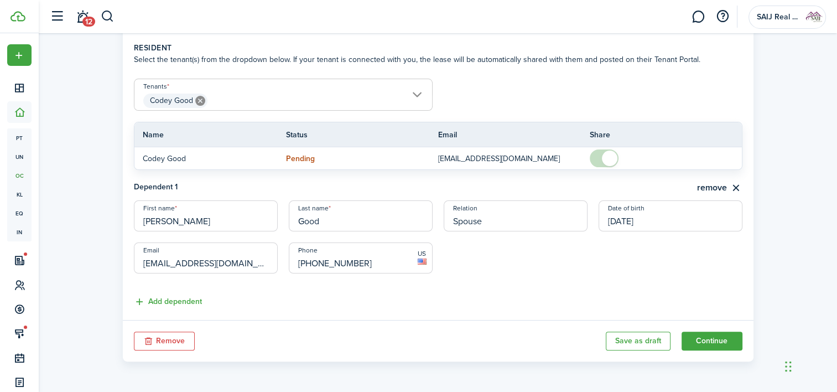
scroll to position [227, 0]
click at [712, 341] on button "Continue" at bounding box center [711, 342] width 61 height 19
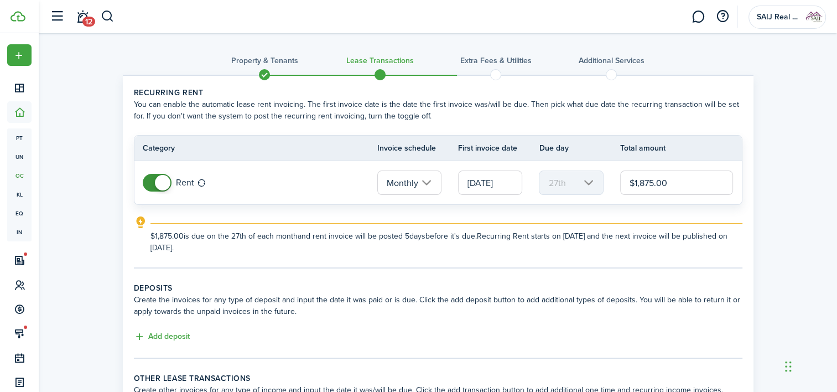
click at [497, 183] on input "[DATE]" at bounding box center [490, 182] width 64 height 24
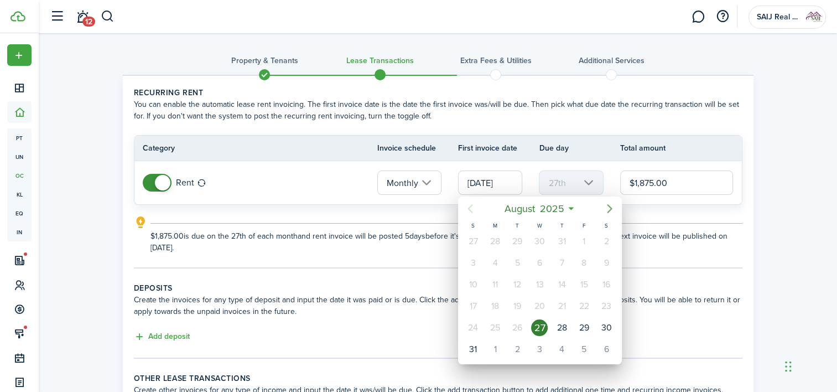
click at [608, 208] on icon "Next page" at bounding box center [609, 208] width 13 height 13
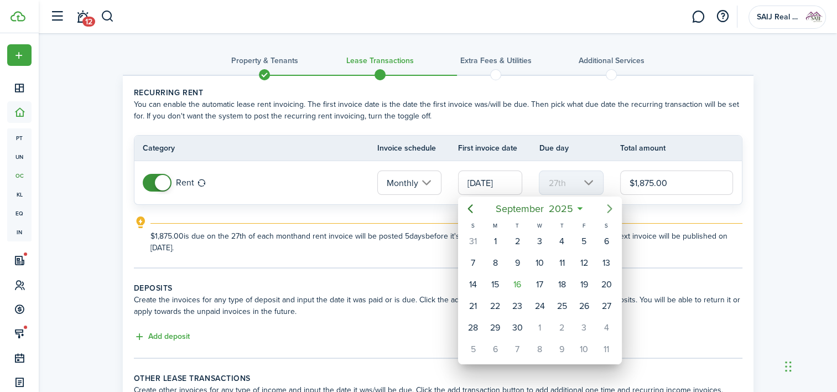
click at [608, 208] on icon "Next page" at bounding box center [609, 208] width 13 height 13
click at [540, 241] on div "1" at bounding box center [539, 241] width 17 height 17
type input "[DATE]"
type input "1st"
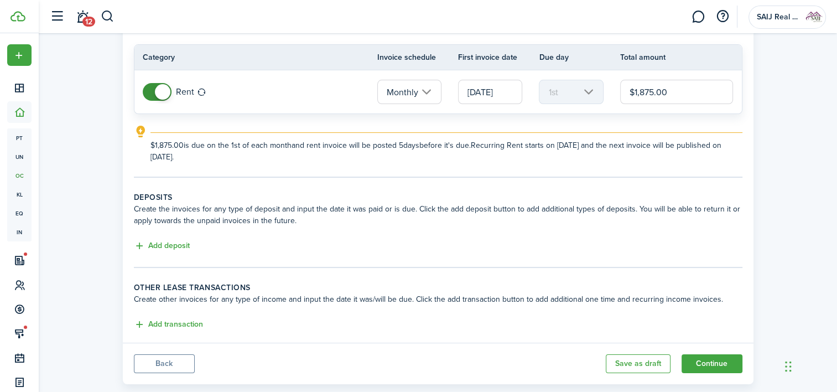
scroll to position [111, 0]
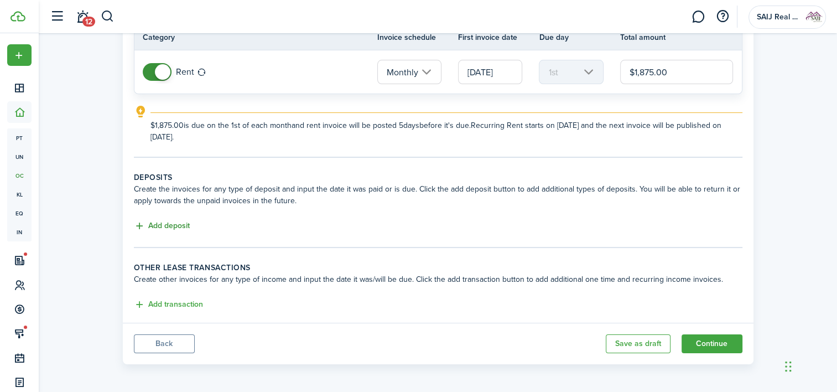
click at [175, 224] on button "Add deposit" at bounding box center [162, 226] width 56 height 13
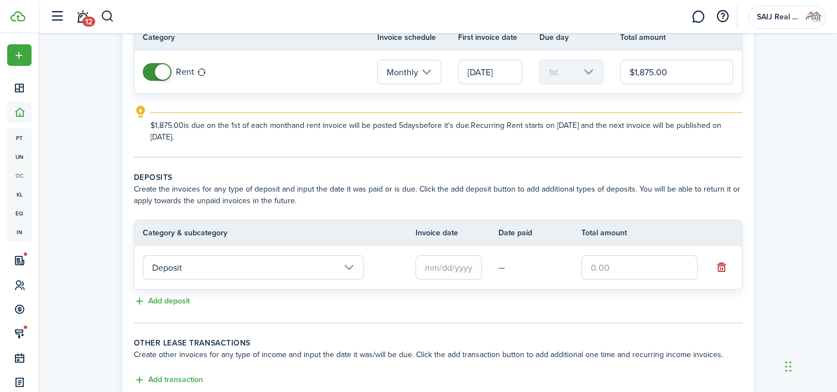
click at [344, 265] on input "Deposit" at bounding box center [253, 267] width 221 height 24
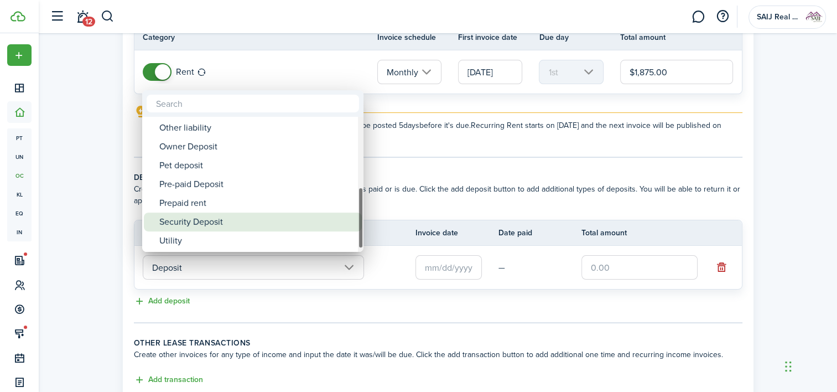
click at [199, 215] on div "Security Deposit" at bounding box center [257, 221] width 196 height 19
type input "Deposit / Security Deposit"
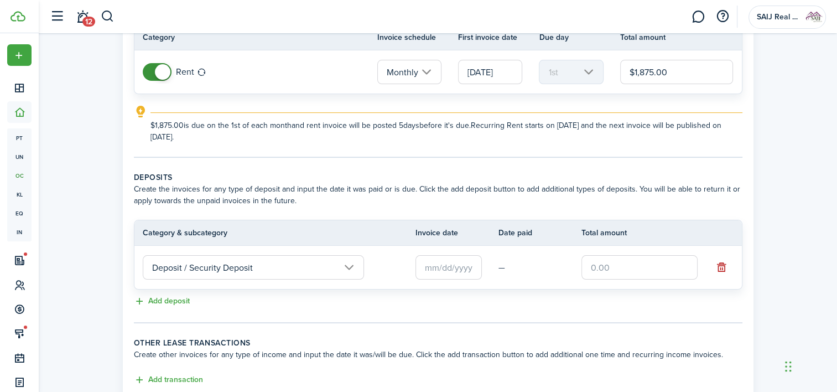
click at [441, 266] on input "text" at bounding box center [448, 267] width 66 height 24
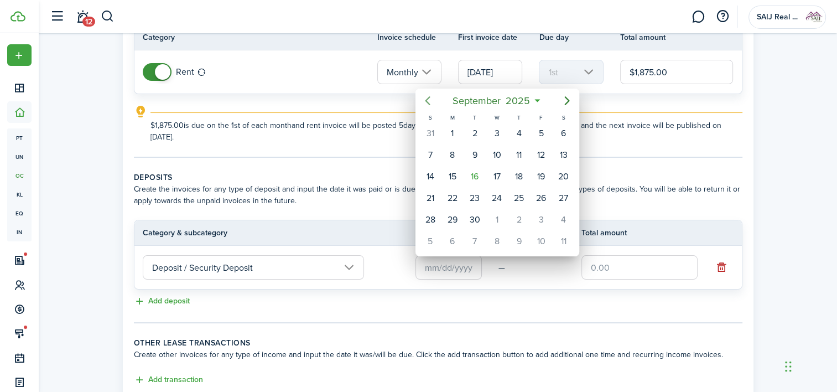
click at [425, 105] on icon "Previous page" at bounding box center [427, 100] width 13 height 13
click at [494, 217] on div "27" at bounding box center [496, 219] width 17 height 17
type input "[DATE]"
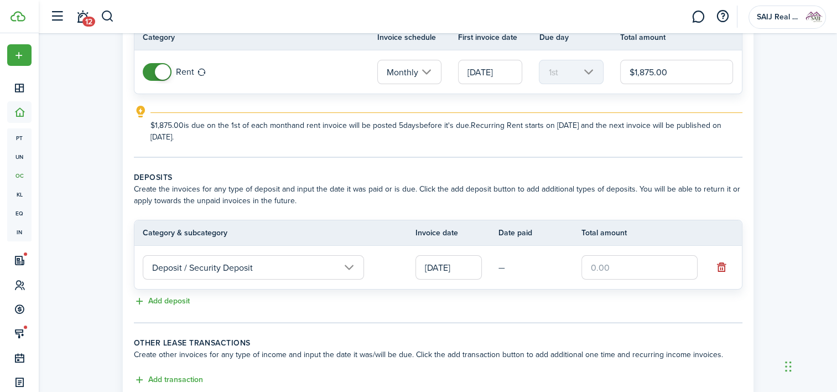
click at [562, 303] on div "Add deposit" at bounding box center [438, 301] width 608 height 13
click at [593, 265] on input "text" at bounding box center [639, 267] width 116 height 24
type input "$1,000.00"
click at [580, 305] on div "Add deposit" at bounding box center [438, 301] width 608 height 13
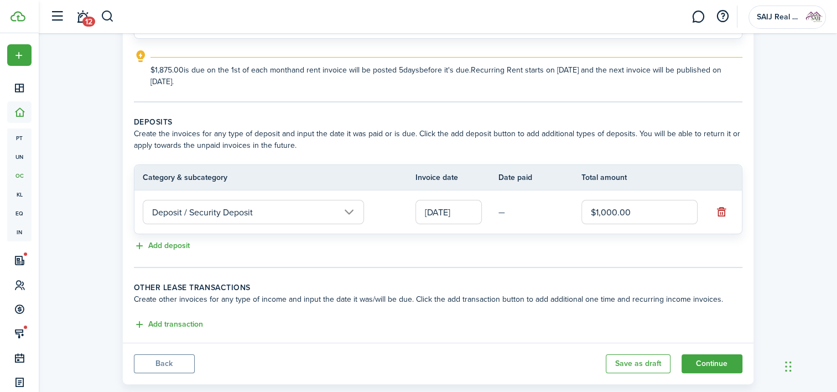
scroll to position [186, 0]
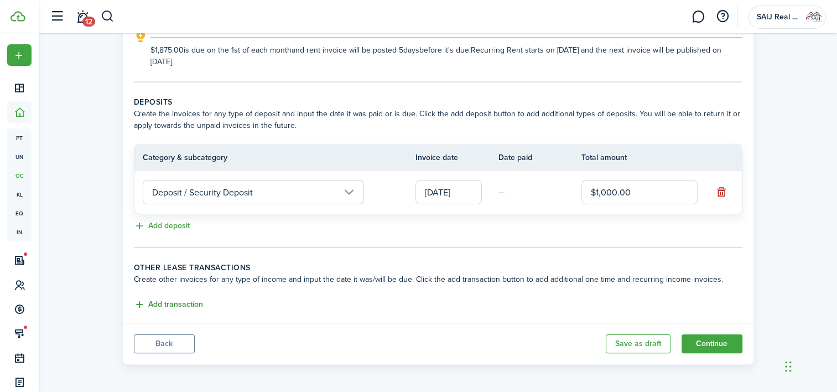
click at [190, 299] on button "Add transaction" at bounding box center [168, 304] width 69 height 13
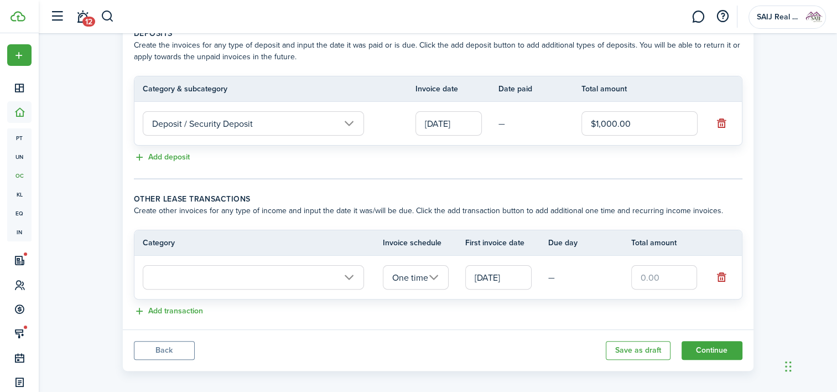
scroll to position [261, 0]
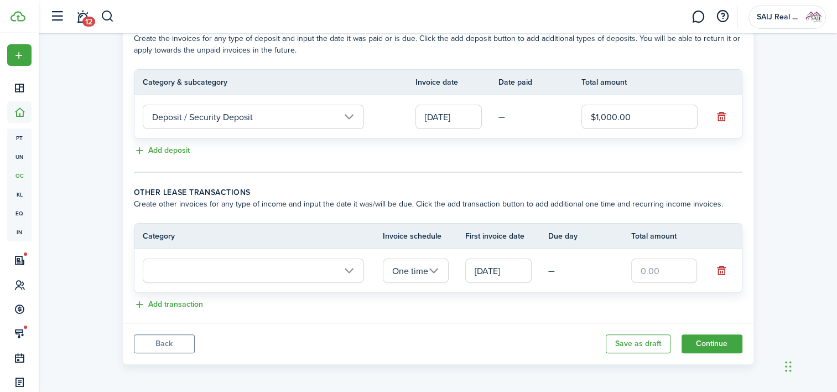
click at [345, 269] on input "text" at bounding box center [253, 270] width 221 height 24
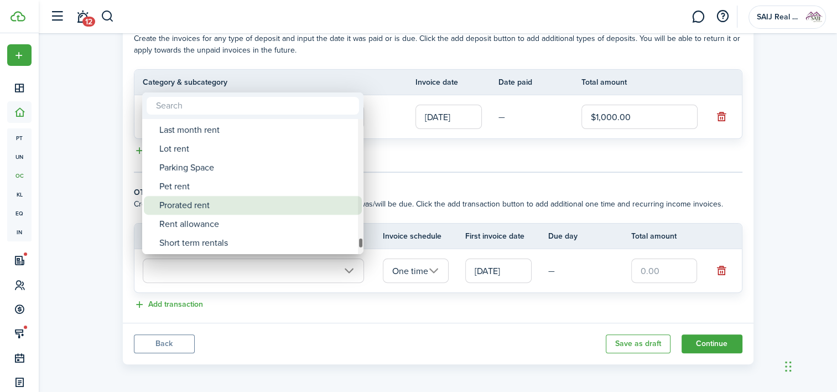
click at [186, 210] on div "Prorated rent" at bounding box center [257, 205] width 196 height 19
type input "Rent / Prorated rent"
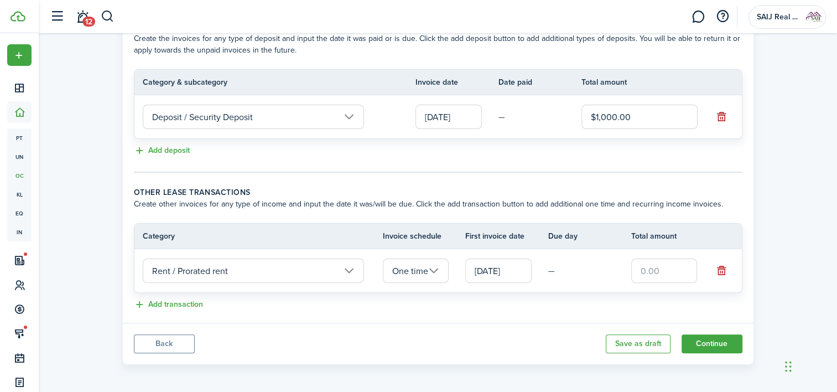
click at [522, 270] on input "[DATE]" at bounding box center [498, 270] width 66 height 24
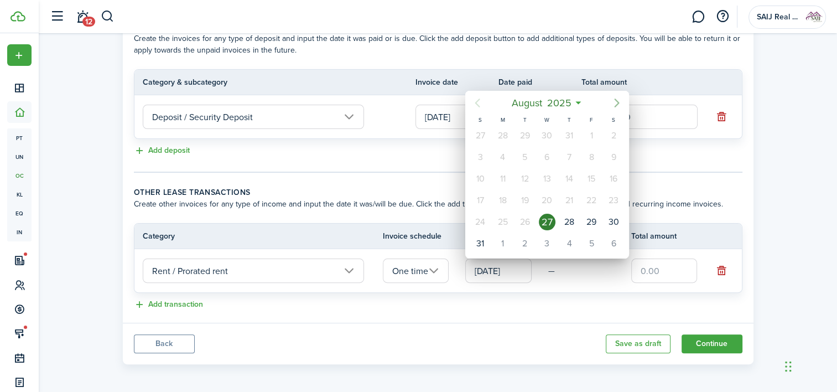
click at [615, 102] on icon "Next page" at bounding box center [616, 102] width 13 height 13
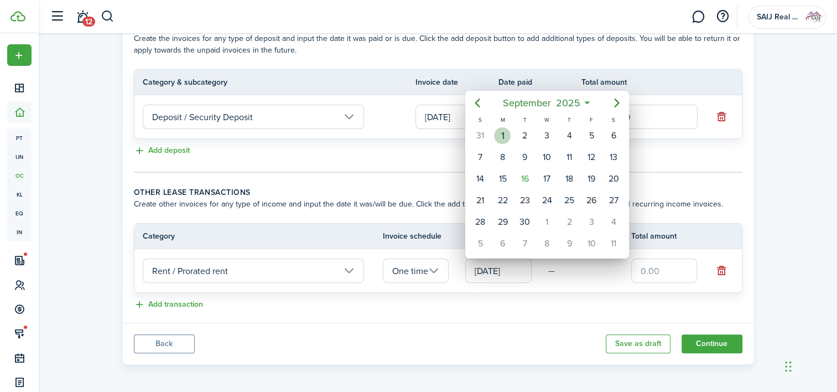
click at [500, 137] on div "1" at bounding box center [502, 135] width 17 height 17
type input "[DATE]"
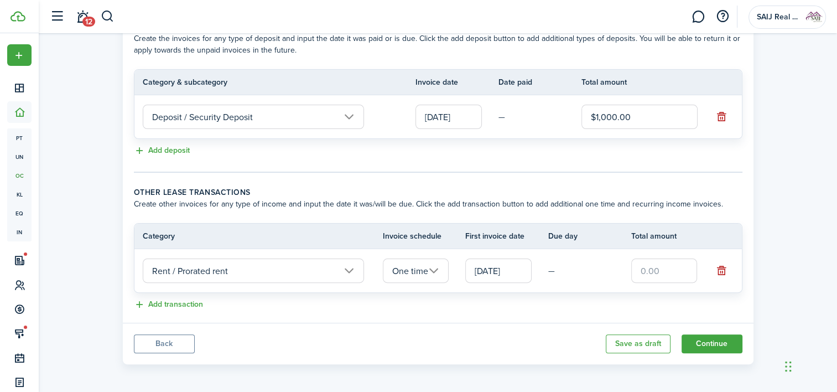
click at [653, 261] on input "text" at bounding box center [664, 270] width 66 height 24
type input "$302.42"
click at [603, 303] on div "Add transaction" at bounding box center [438, 304] width 608 height 13
click at [710, 341] on button "Continue" at bounding box center [711, 343] width 61 height 19
click at [721, 345] on button "Continue" at bounding box center [711, 343] width 61 height 19
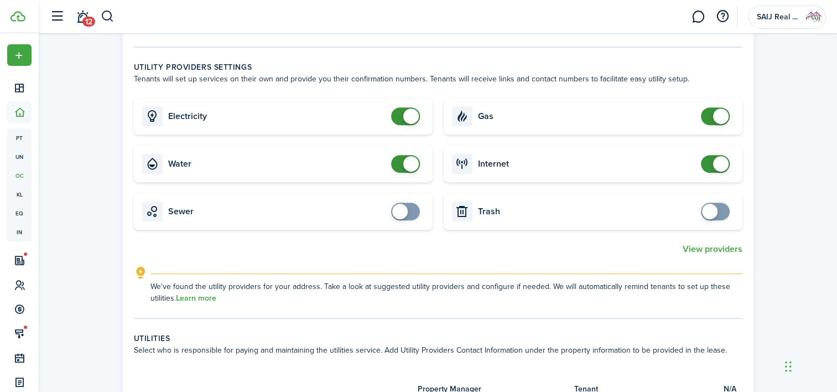
scroll to position [608, 0]
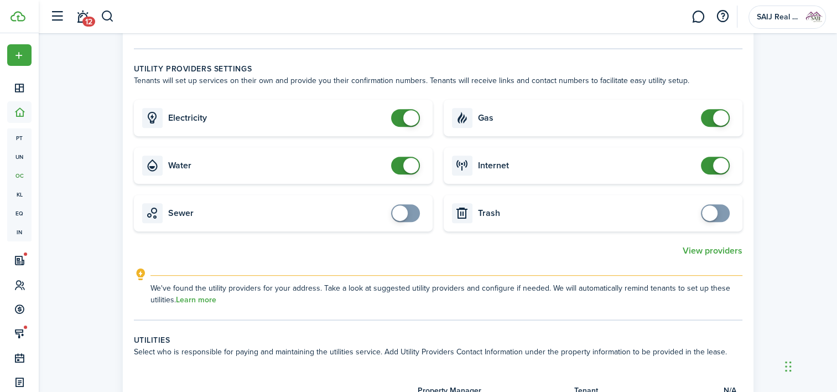
drag, startPoint x: 394, startPoint y: 169, endPoint x: 404, endPoint y: 149, distance: 22.8
checkbox input "false"
click at [400, 169] on span at bounding box center [405, 166] width 11 height 18
checkbox input "false"
click at [400, 121] on span at bounding box center [405, 118] width 11 height 18
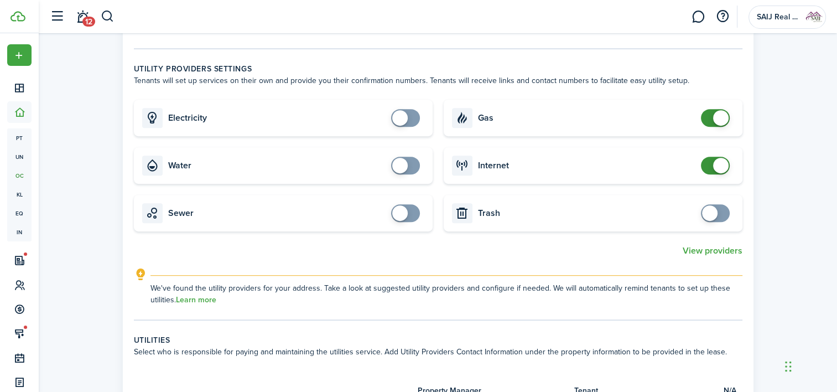
checkbox input "false"
click at [710, 117] on span at bounding box center [715, 118] width 11 height 18
checkbox input "false"
click at [710, 166] on span at bounding box center [715, 166] width 11 height 18
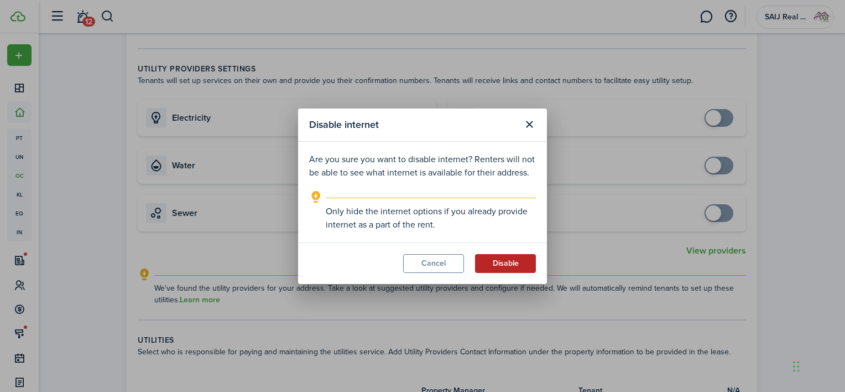
click at [502, 259] on button "Disable" at bounding box center [505, 263] width 61 height 19
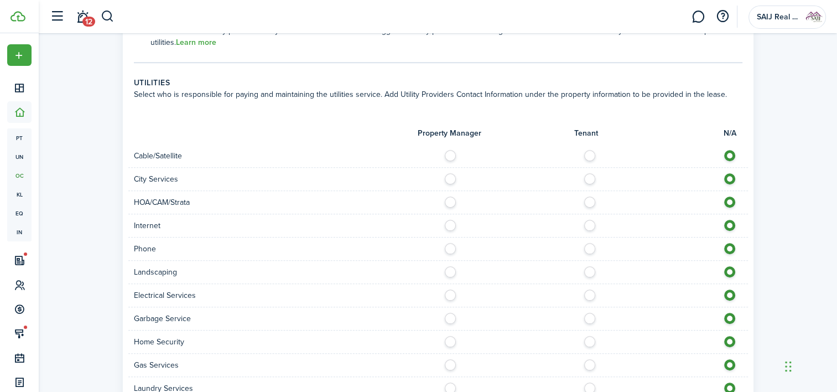
scroll to position [885, 0]
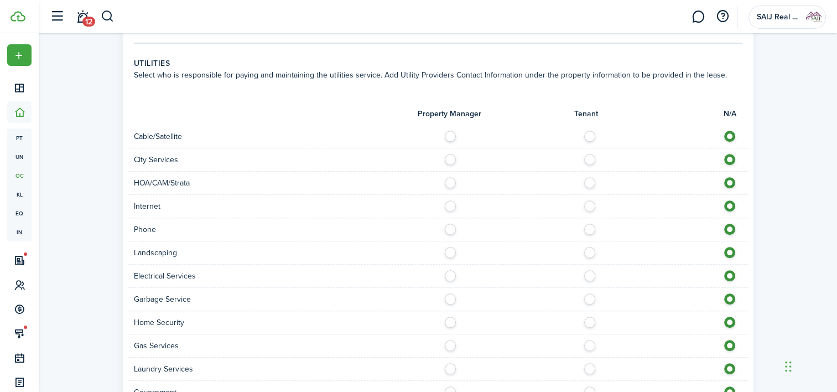
click at [451, 204] on label at bounding box center [453, 203] width 19 height 6
radio input "true"
click at [449, 252] on label at bounding box center [453, 250] width 19 height 6
radio input "true"
click at [450, 274] on label at bounding box center [453, 273] width 19 height 6
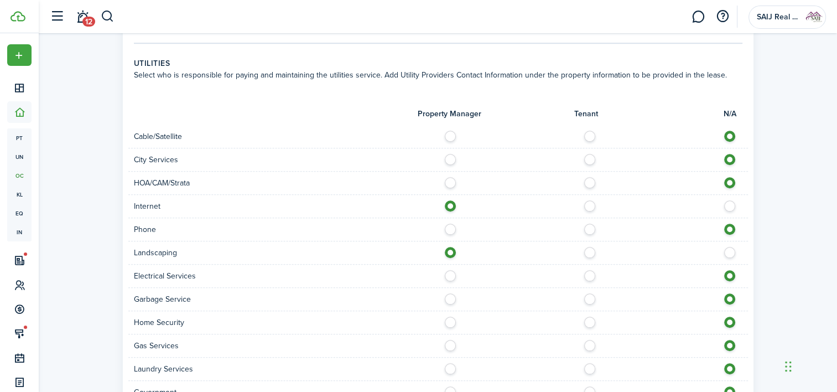
radio input "true"
click at [447, 296] on label at bounding box center [453, 296] width 19 height 6
radio input "true"
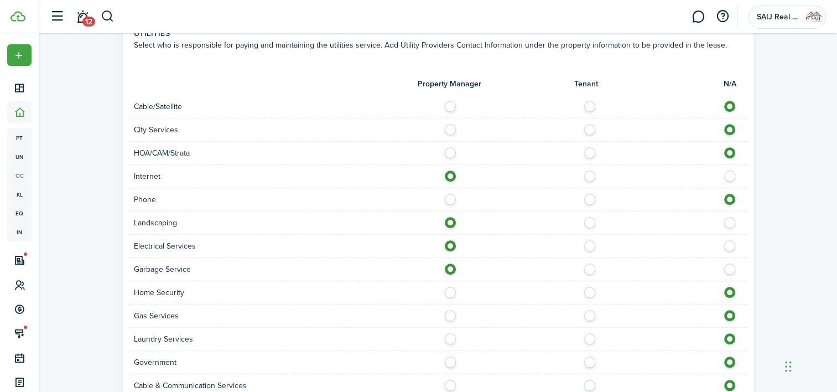
scroll to position [940, 0]
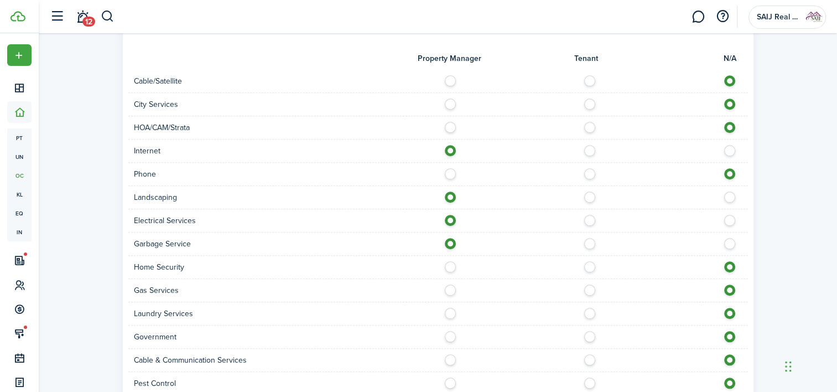
click at [451, 267] on label at bounding box center [453, 264] width 19 height 6
radio input "true"
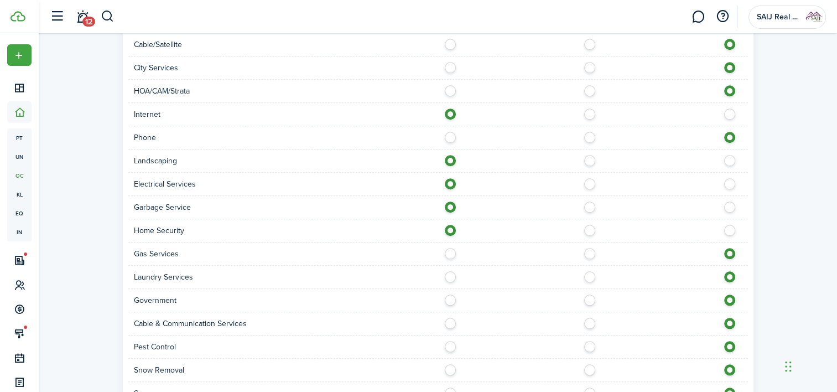
scroll to position [995, 0]
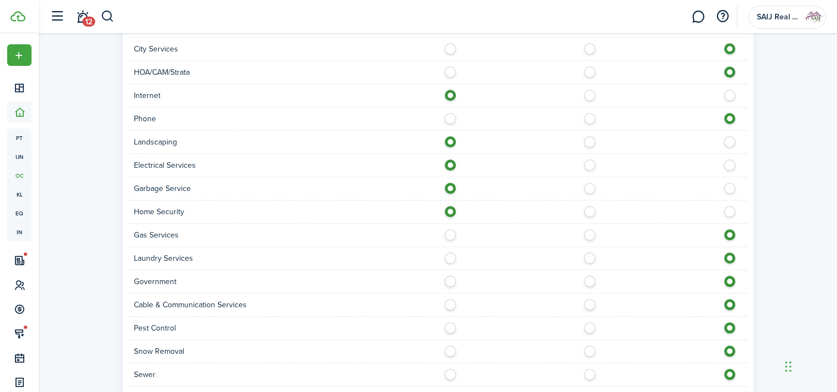
click at [451, 232] on label at bounding box center [453, 232] width 19 height 6
radio input "true"
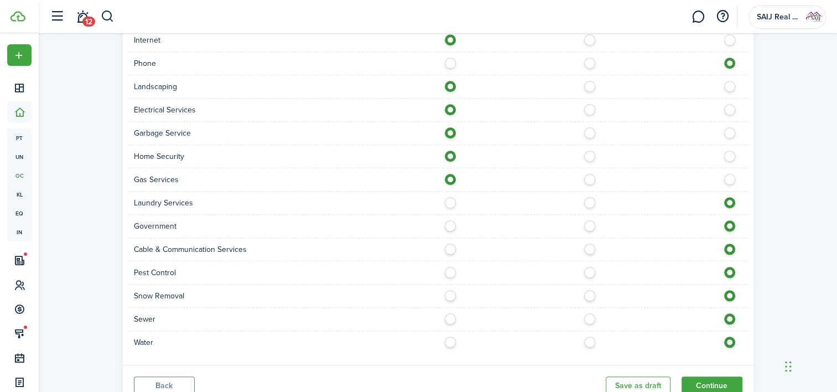
click at [451, 270] on label at bounding box center [453, 270] width 19 height 6
radio input "true"
click at [451, 341] on label at bounding box center [453, 339] width 19 height 6
radio input "true"
click at [451, 315] on label at bounding box center [453, 316] width 19 height 6
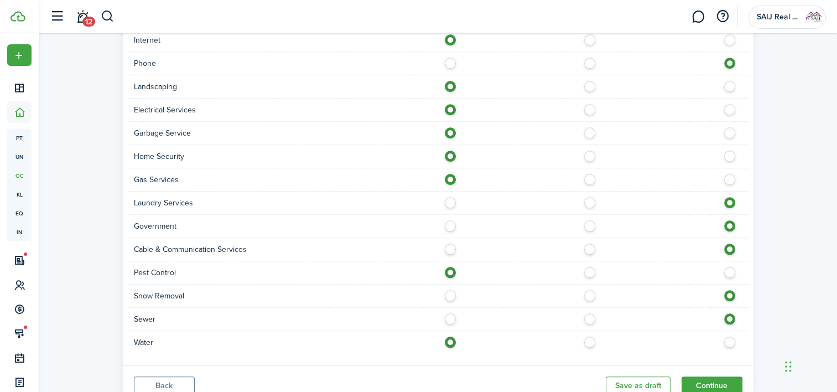
radio input "true"
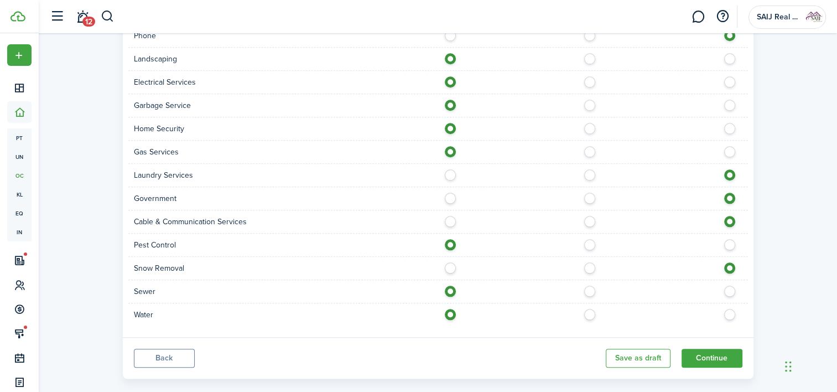
scroll to position [1092, 0]
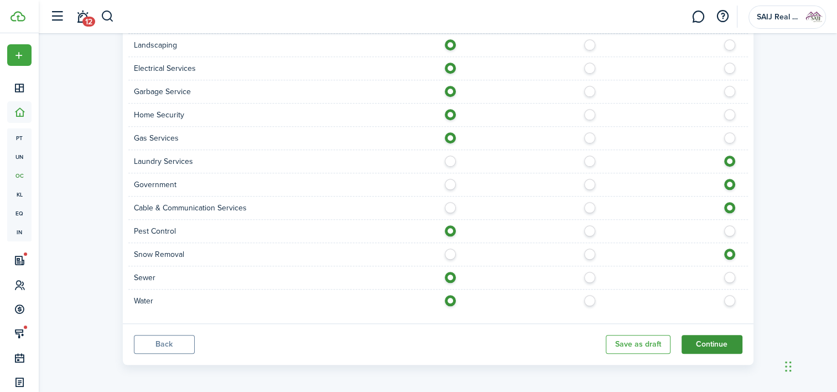
click at [728, 338] on button "Continue" at bounding box center [711, 344] width 61 height 19
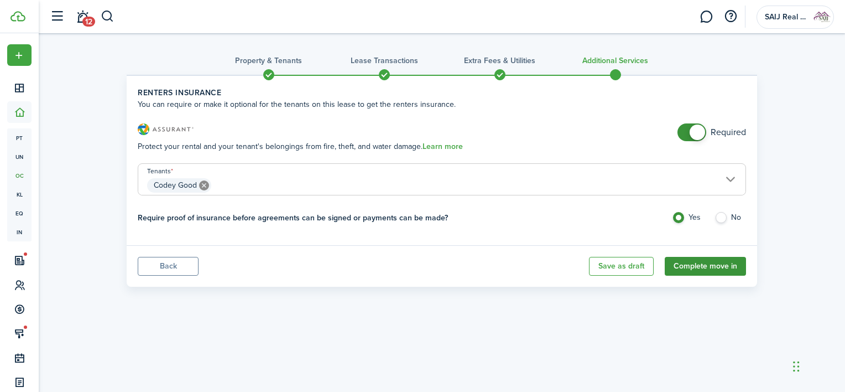
click at [712, 265] on button "Complete move in" at bounding box center [705, 266] width 81 height 19
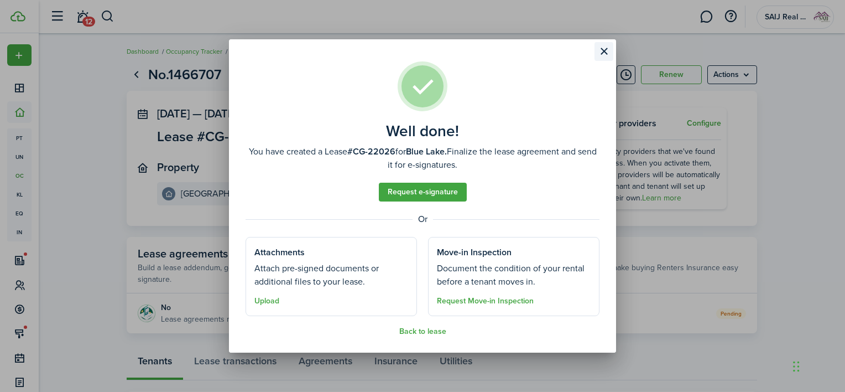
click at [602, 47] on button "Close modal" at bounding box center [604, 51] width 19 height 19
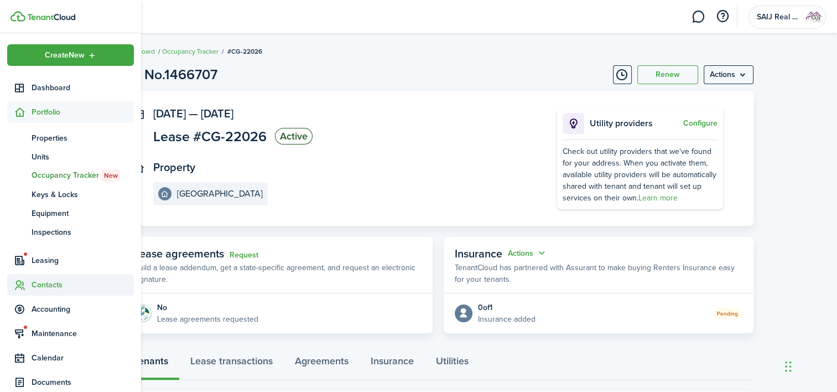
click at [46, 283] on span "Contacts" at bounding box center [83, 285] width 102 height 12
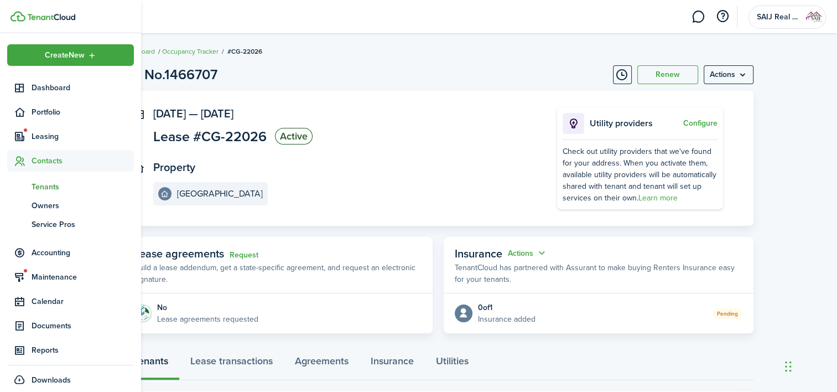
click at [50, 188] on span "Tenants" at bounding box center [83, 187] width 102 height 12
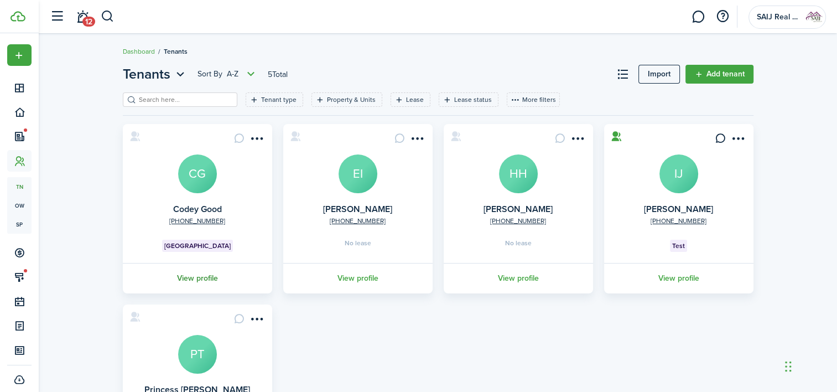
click at [200, 277] on link "View profile" at bounding box center [197, 278] width 153 height 30
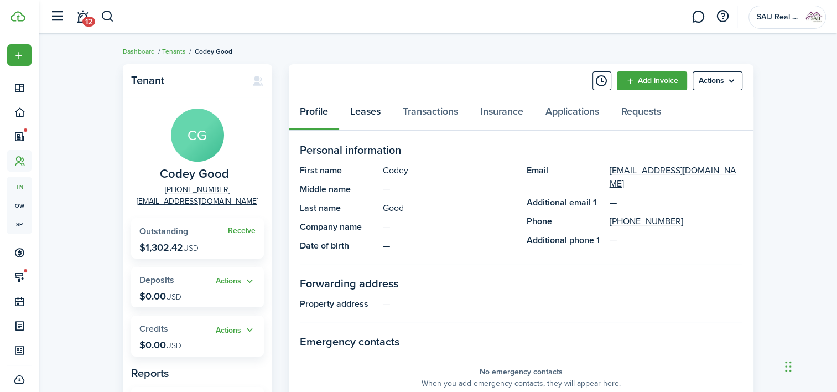
click at [370, 109] on link "Leases" at bounding box center [365, 113] width 53 height 33
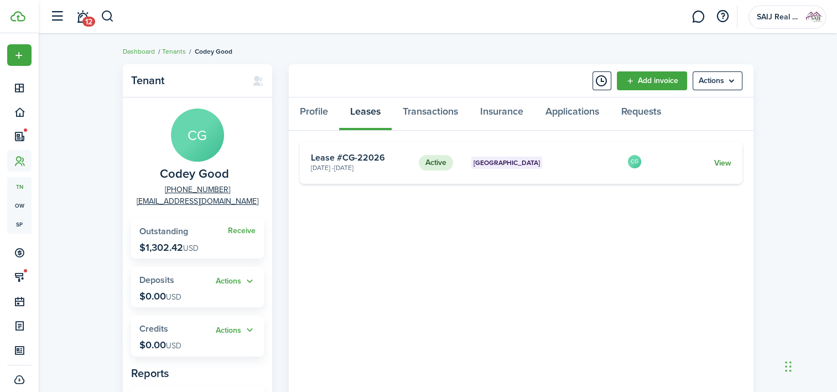
click at [727, 159] on link "View" at bounding box center [721, 163] width 17 height 12
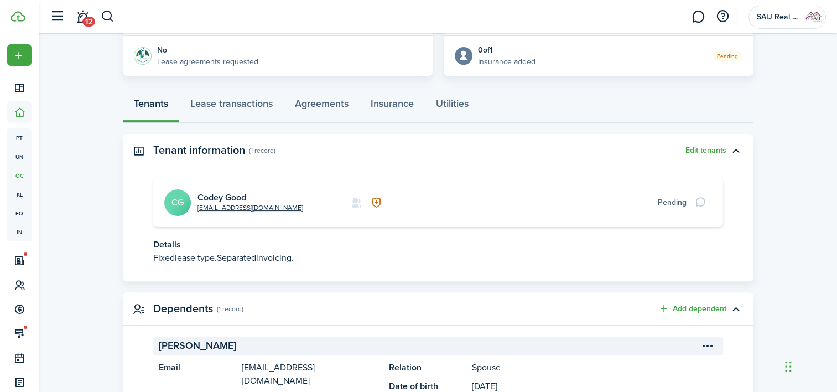
scroll to position [277, 0]
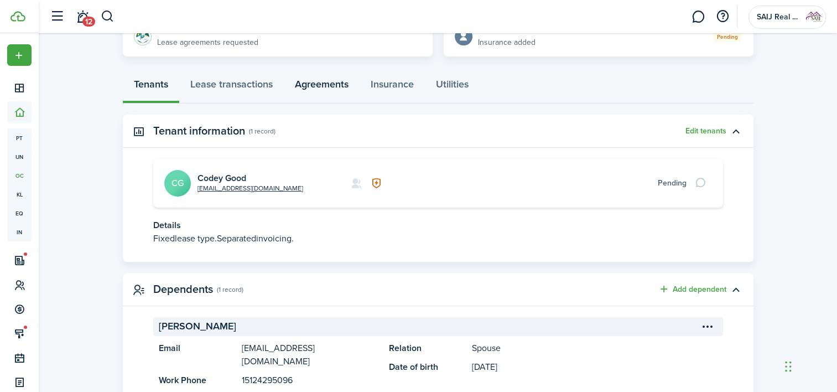
click at [332, 84] on link "Agreements" at bounding box center [322, 86] width 76 height 33
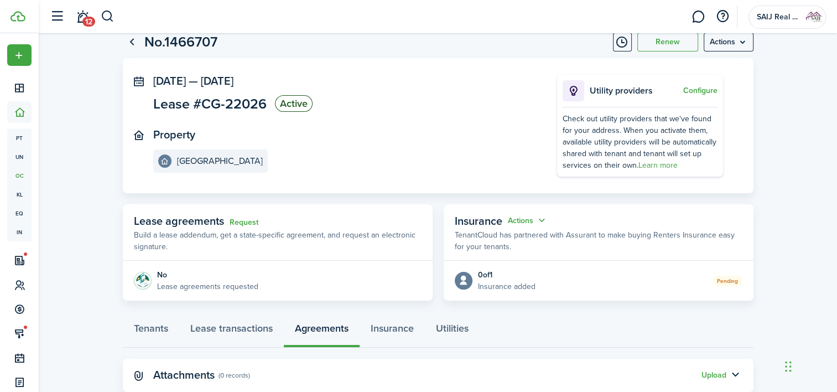
scroll to position [62, 0]
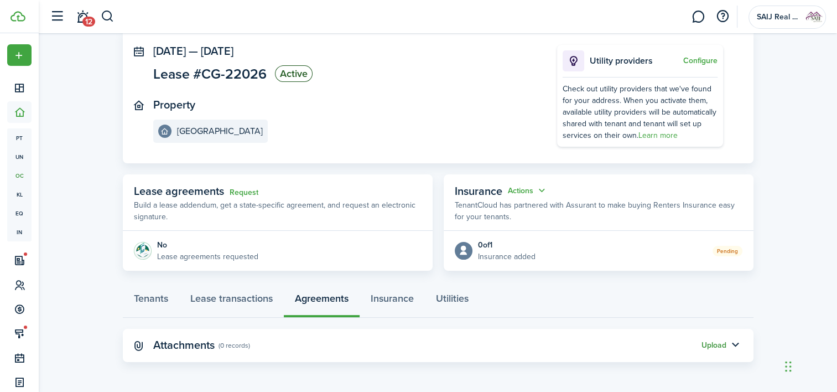
click at [715, 345] on button "Upload" at bounding box center [713, 345] width 25 height 9
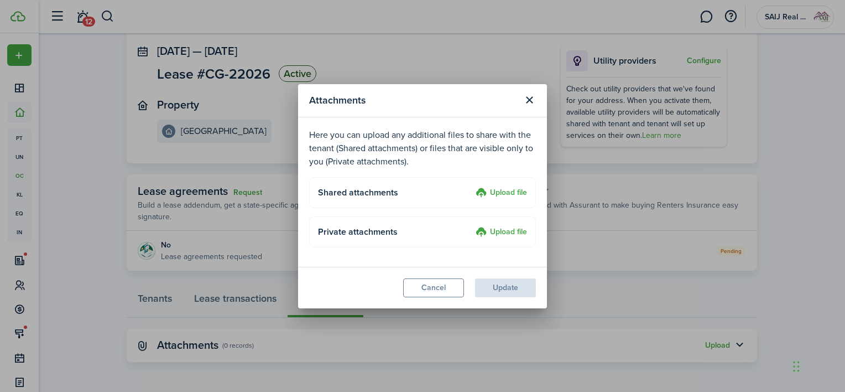
click at [515, 194] on label "Upload file" at bounding box center [501, 192] width 51 height 13
click at [472, 186] on input "Upload file" at bounding box center [472, 186] width 0 height 0
click at [504, 191] on label "Upload file" at bounding box center [501, 192] width 51 height 13
click at [472, 186] on input "Upload file" at bounding box center [472, 186] width 0 height 0
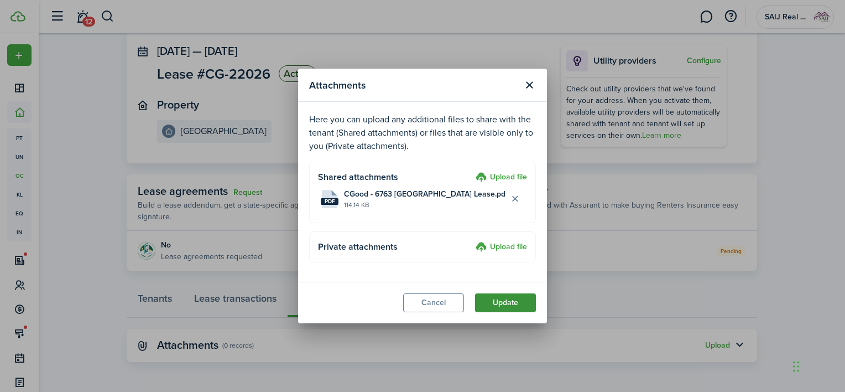
click at [514, 300] on button "Update" at bounding box center [505, 302] width 61 height 19
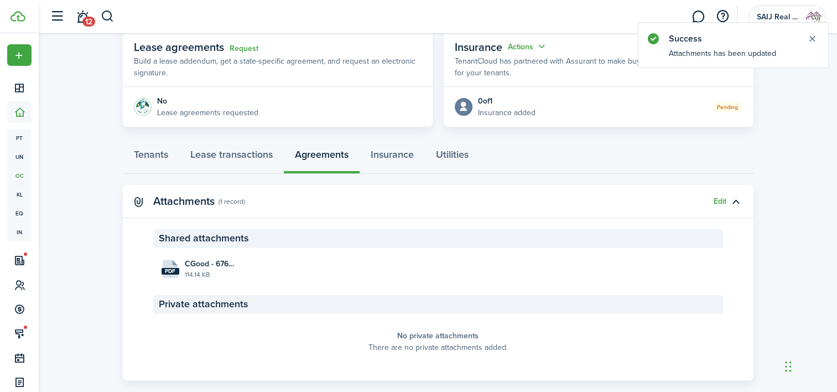
scroll to position [225, 0]
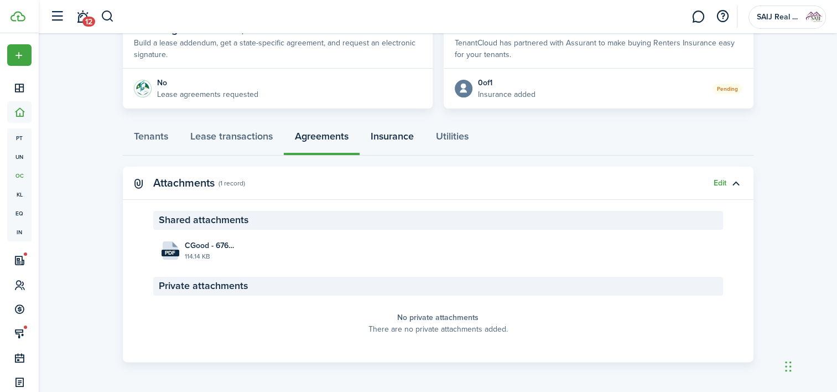
click at [398, 133] on link "Insurance" at bounding box center [391, 138] width 65 height 33
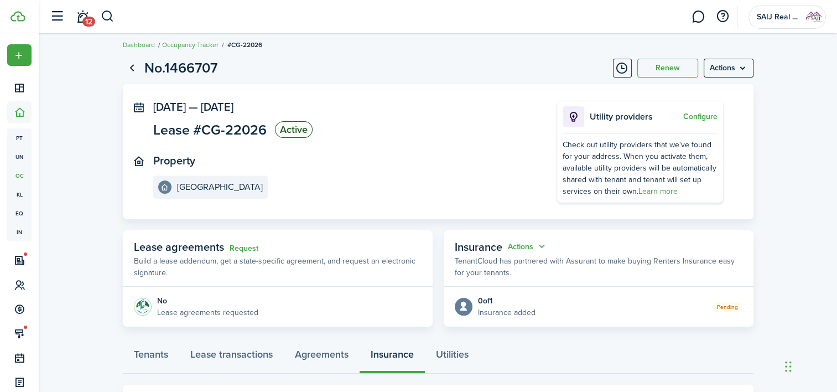
scroll to position [62, 0]
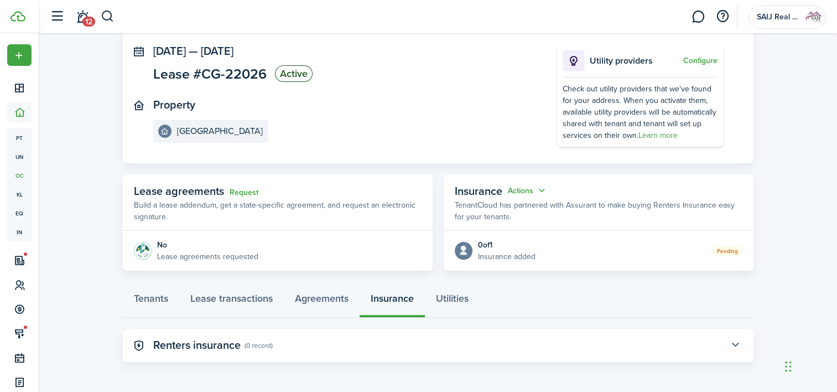
click at [739, 348] on button "button" at bounding box center [735, 345] width 19 height 19
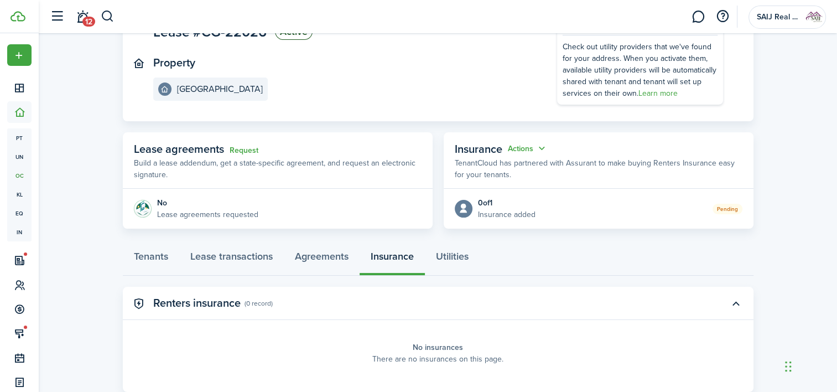
scroll to position [134, 0]
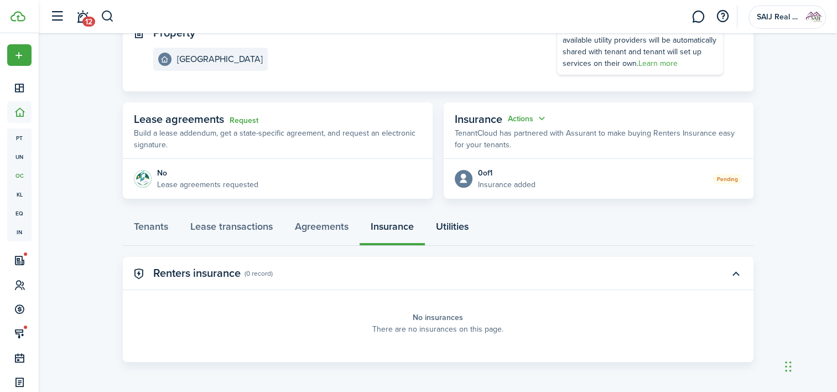
click at [454, 230] on link "Utilities" at bounding box center [452, 228] width 55 height 33
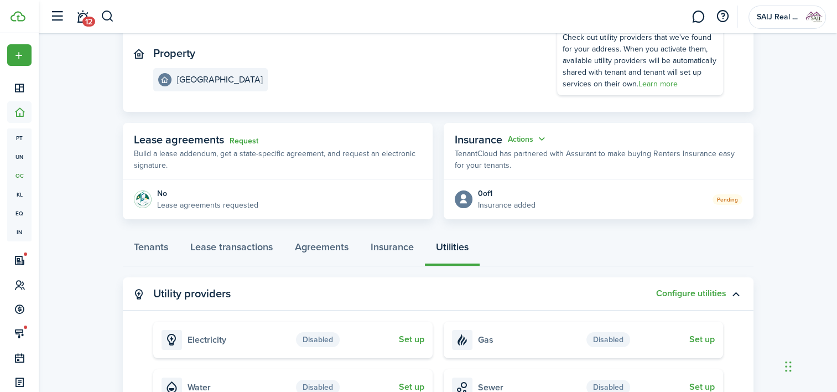
scroll to position [169, 0]
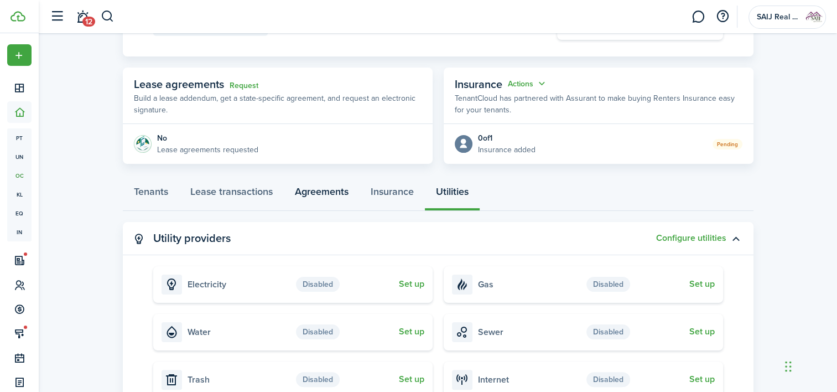
click at [313, 192] on link "Agreements" at bounding box center [322, 194] width 76 height 33
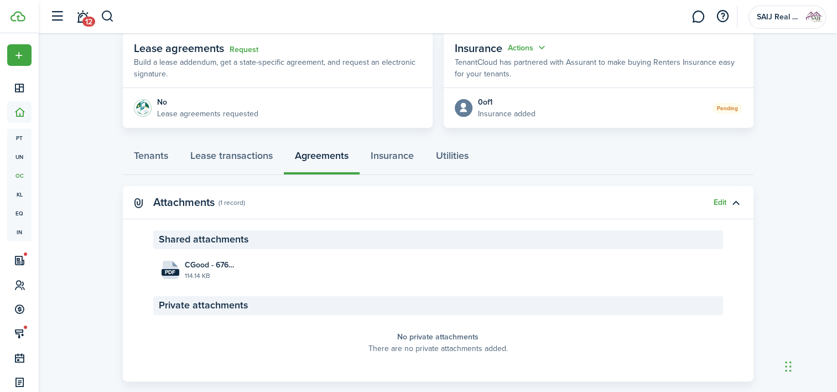
scroll to position [225, 0]
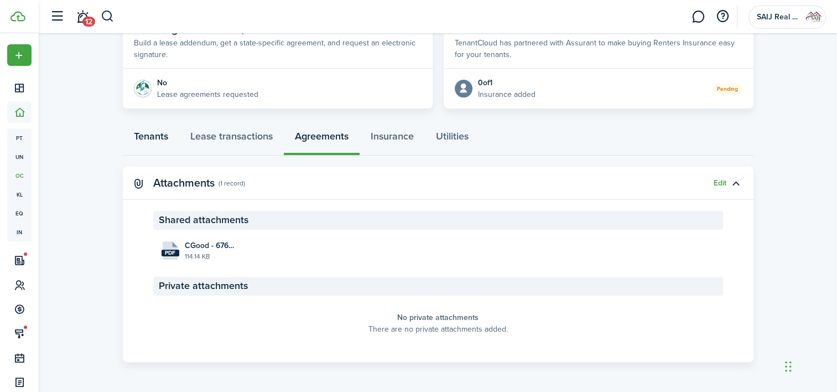
click at [156, 136] on link "Tenants" at bounding box center [151, 138] width 56 height 33
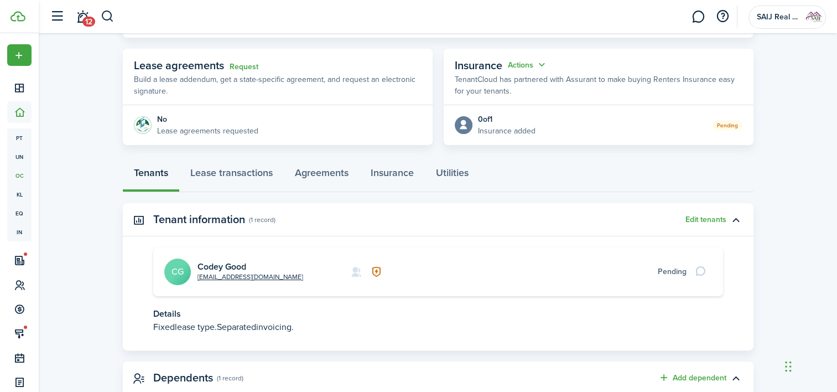
scroll to position [221, 0]
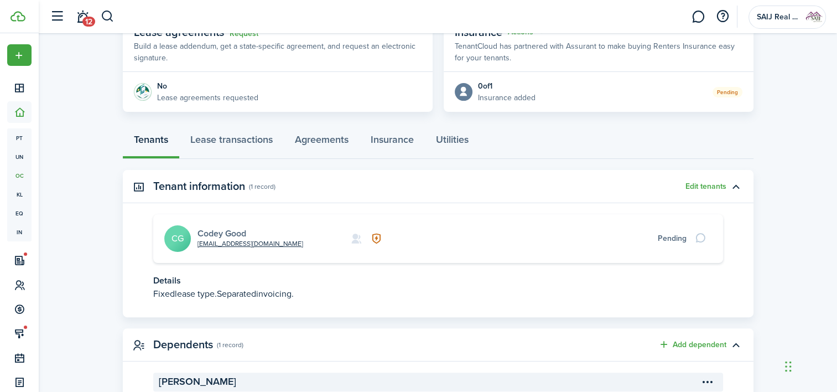
click at [227, 232] on link "Codey Good" at bounding box center [221, 233] width 49 height 13
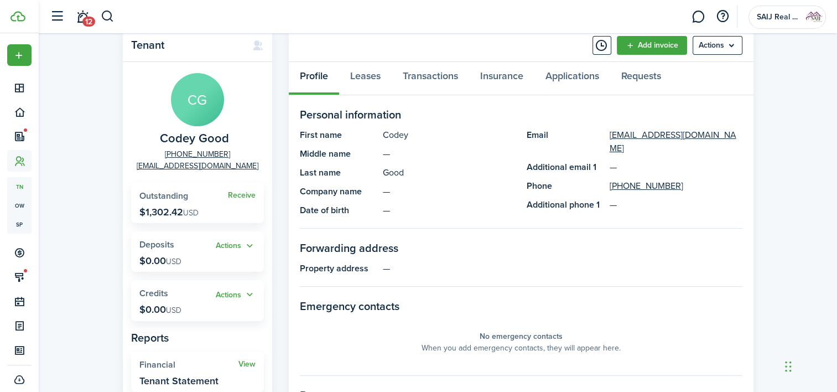
scroll to position [55, 0]
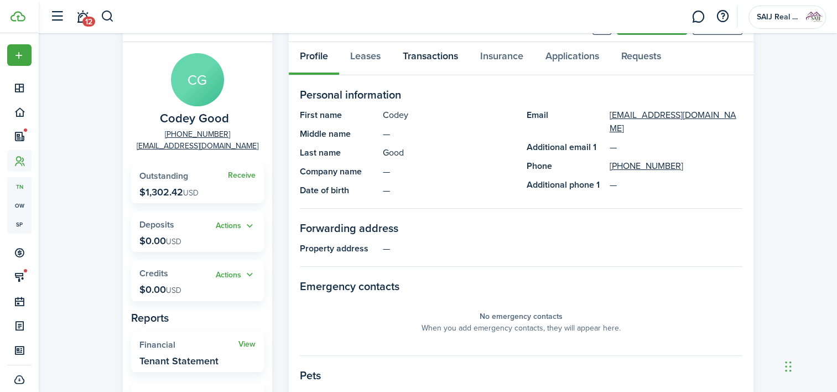
click at [436, 56] on link "Transactions" at bounding box center [430, 58] width 77 height 33
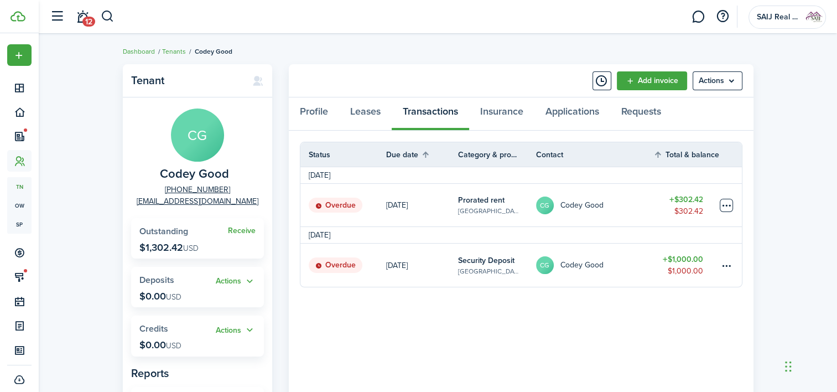
click at [723, 205] on table-menu-btn-icon at bounding box center [725, 205] width 13 height 13
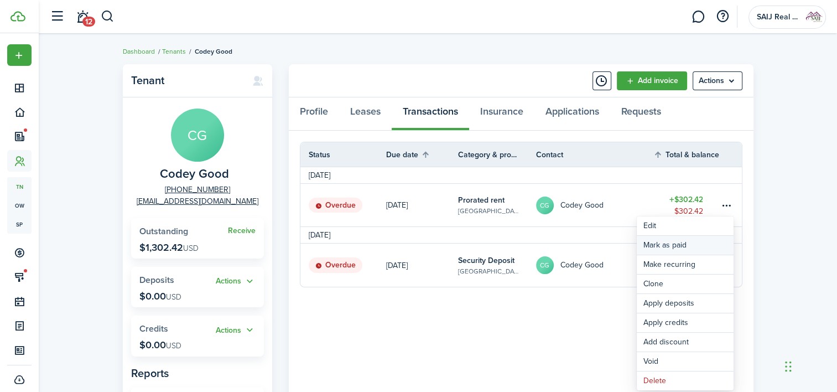
click at [676, 247] on link "Mark as paid" at bounding box center [685, 245] width 97 height 19
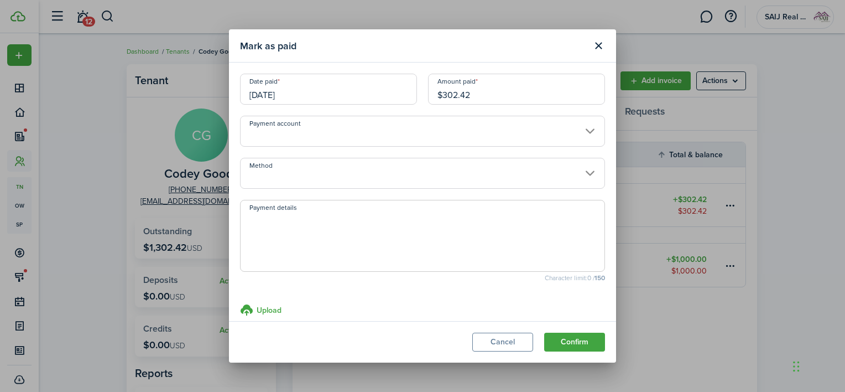
click at [582, 130] on input "Payment account" at bounding box center [422, 131] width 365 height 31
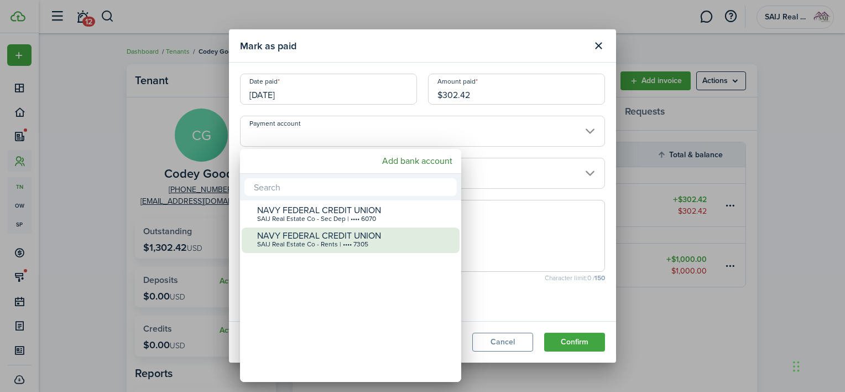
click at [393, 243] on div "SAIJ Real Estate Co - Rents | •••• 7305" at bounding box center [355, 245] width 196 height 8
type input "•••• •••• •••• 7305"
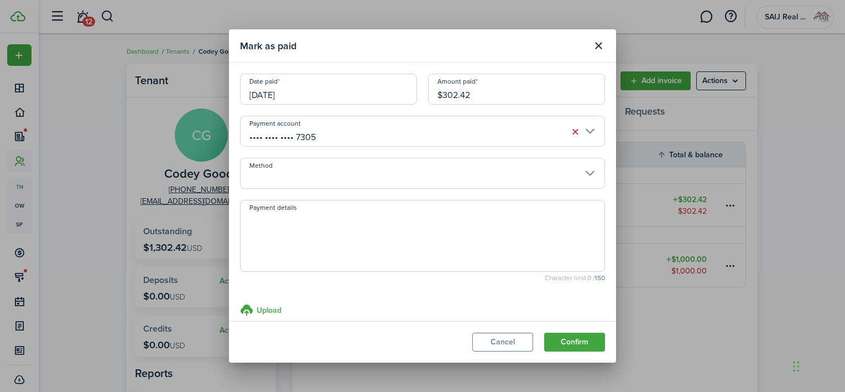
click at [578, 173] on input "Method" at bounding box center [422, 173] width 365 height 31
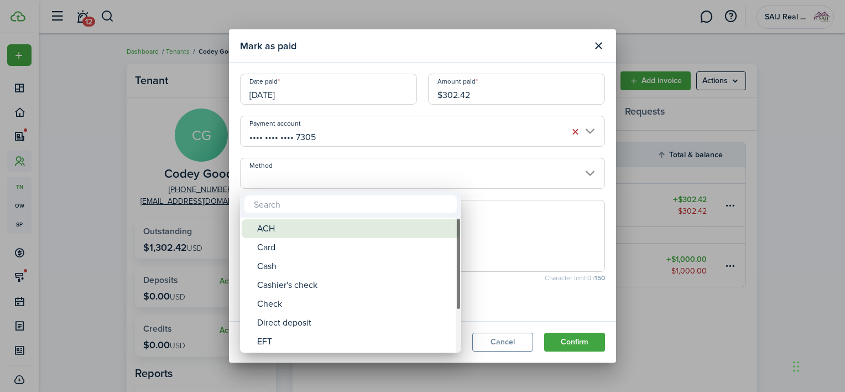
click at [356, 230] on div "ACH" at bounding box center [355, 228] width 196 height 19
type input "ACH"
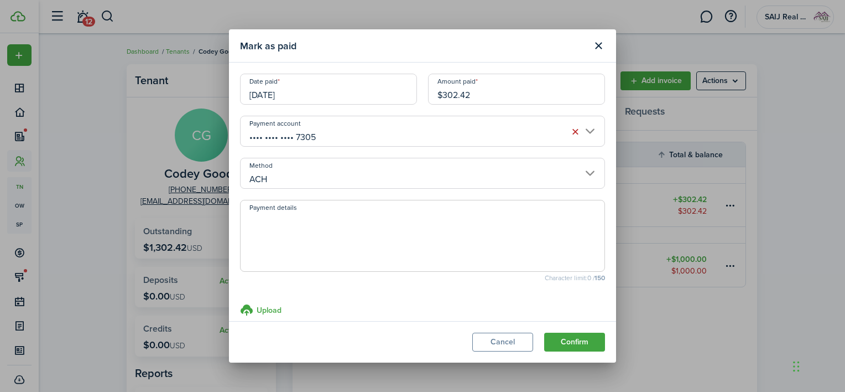
click at [533, 234] on textarea "Payment details" at bounding box center [423, 238] width 364 height 53
click at [413, 224] on textarea "Payment made via Avail" at bounding box center [423, 238] width 364 height 53
click at [390, 228] on textarea "Payment made via Avail" at bounding box center [423, 238] width 364 height 53
type textarea "Payment made via Avail [DATE]"
click at [573, 339] on button "Confirm" at bounding box center [574, 341] width 61 height 19
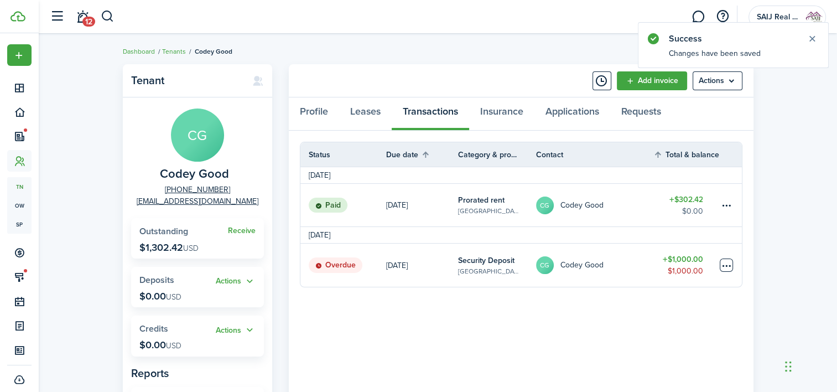
click at [727, 267] on table-menu-btn-icon at bounding box center [725, 264] width 13 height 13
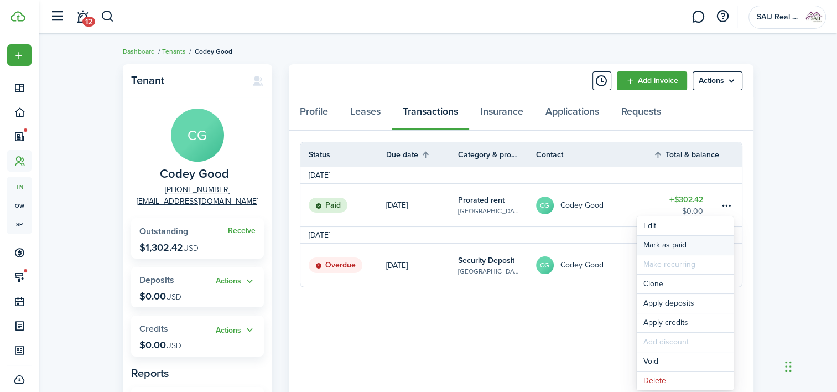
click at [657, 241] on link "Mark as paid" at bounding box center [685, 245] width 97 height 19
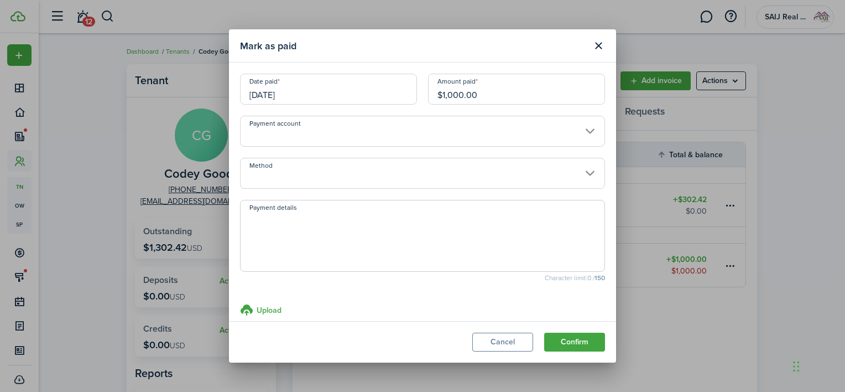
click at [328, 97] on input "[DATE]" at bounding box center [328, 89] width 177 height 31
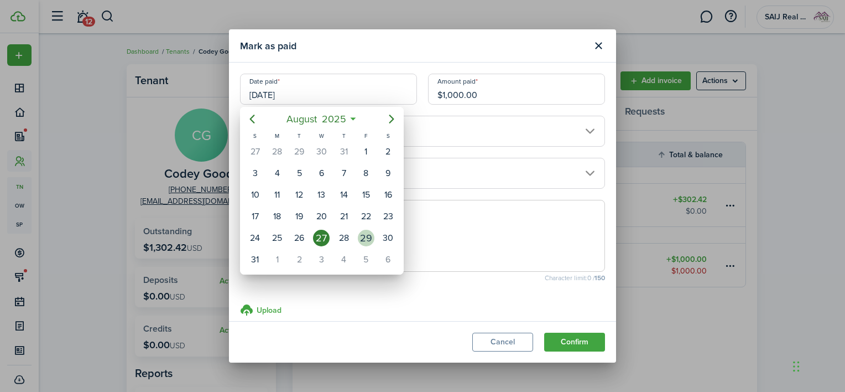
click at [363, 233] on div "29" at bounding box center [366, 238] width 17 height 17
type input "[DATE]"
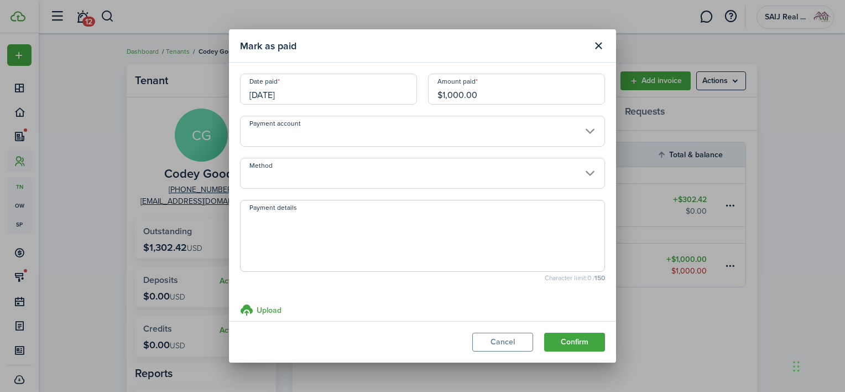
click at [426, 129] on input "Payment account" at bounding box center [422, 131] width 365 height 31
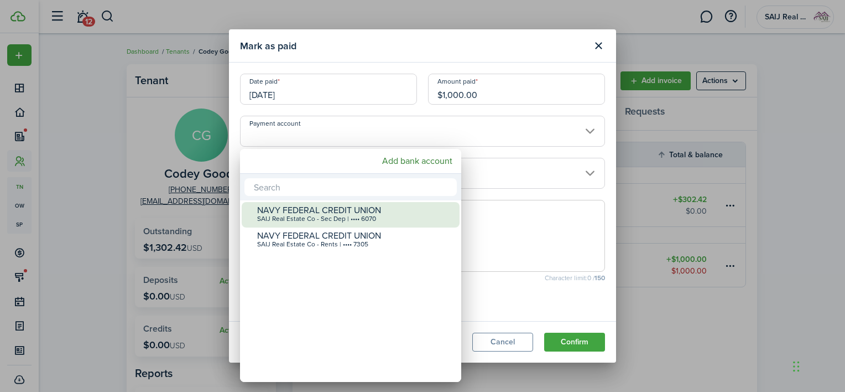
click at [367, 215] on div "SAIJ Real Estate Co - Sec Dep | •••• 6070" at bounding box center [355, 219] width 196 height 8
type input "•••• •••• •••• 6070"
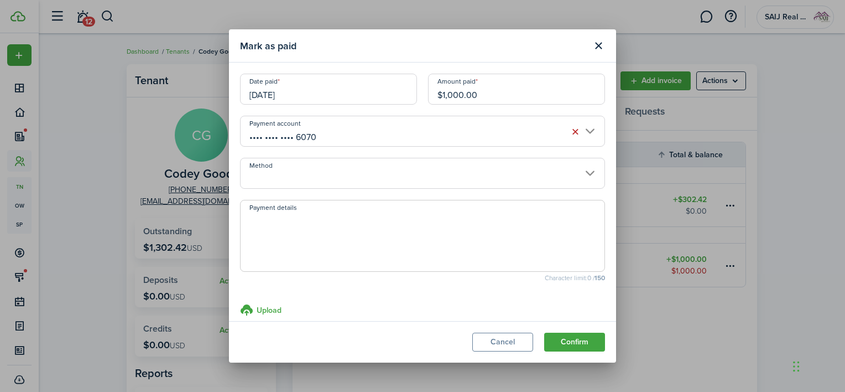
click at [387, 168] on input "Method" at bounding box center [422, 173] width 365 height 31
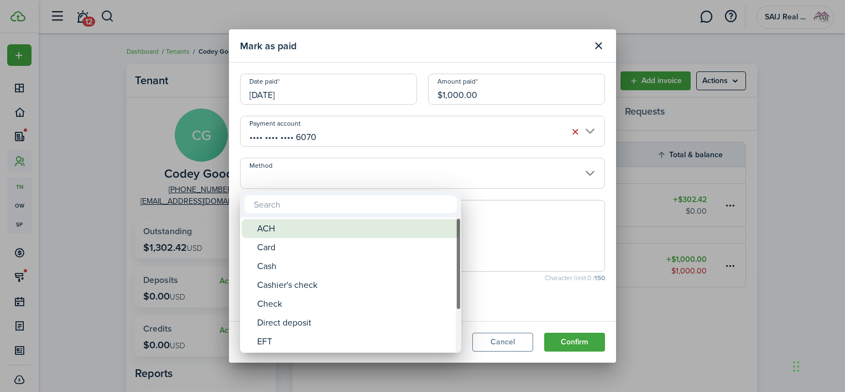
click at [346, 227] on div "ACH" at bounding box center [355, 228] width 196 height 19
type input "ACH"
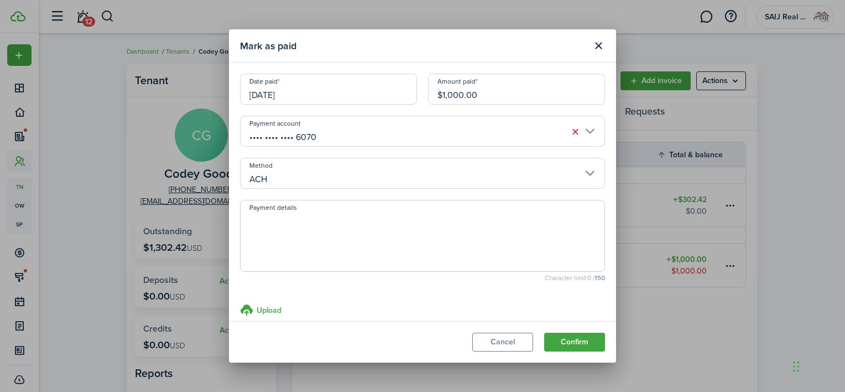
click at [346, 227] on textarea "Payment details" at bounding box center [423, 238] width 364 height 53
type textarea "Payment made via Avail"
click at [583, 338] on button "Confirm" at bounding box center [574, 341] width 61 height 19
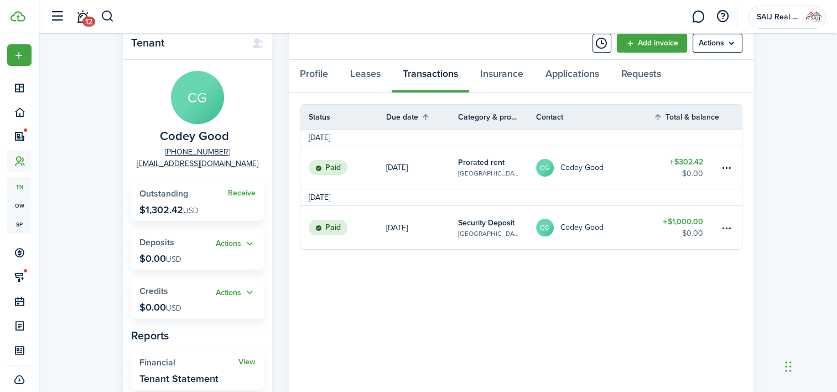
scroll to position [55, 0]
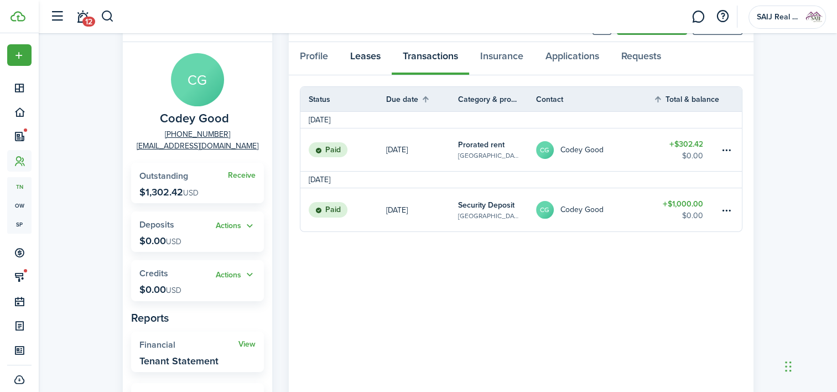
click at [364, 52] on link "Leases" at bounding box center [365, 58] width 53 height 33
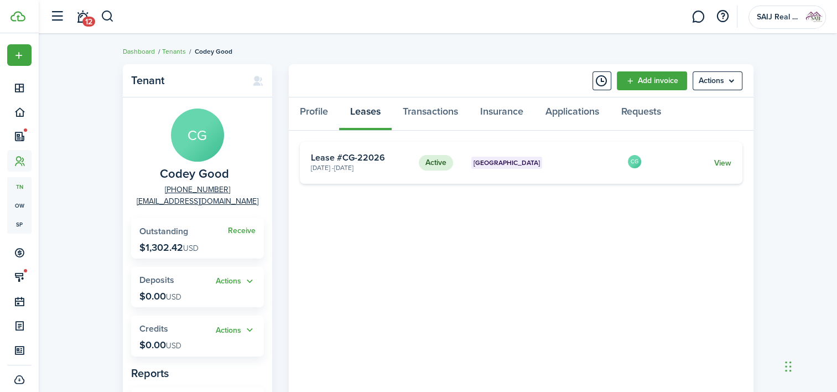
click at [720, 161] on link "View" at bounding box center [721, 163] width 17 height 12
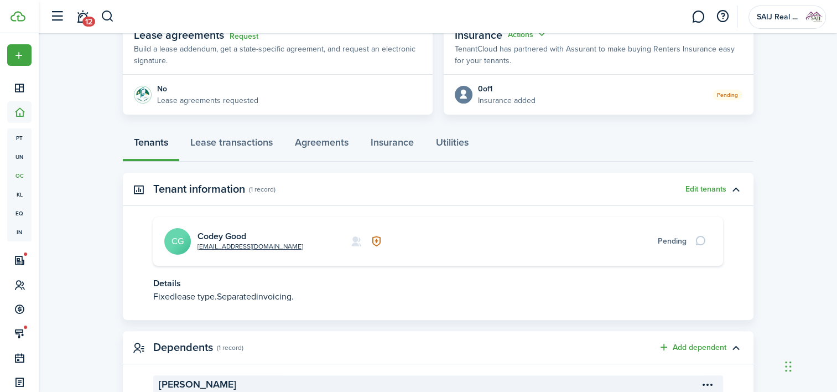
scroll to position [221, 0]
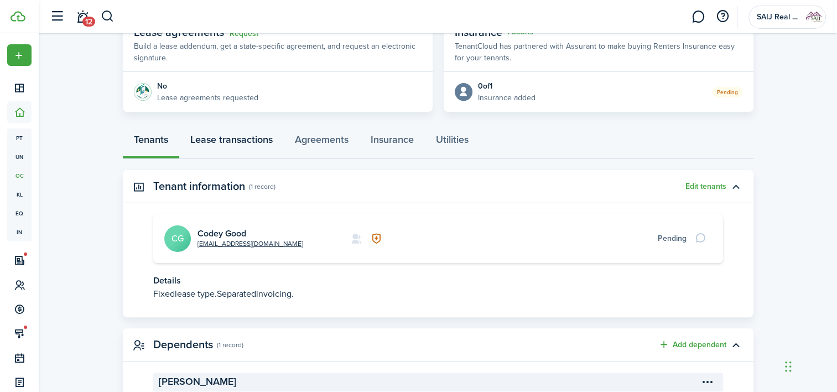
click at [233, 140] on link "Lease transactions" at bounding box center [231, 142] width 105 height 33
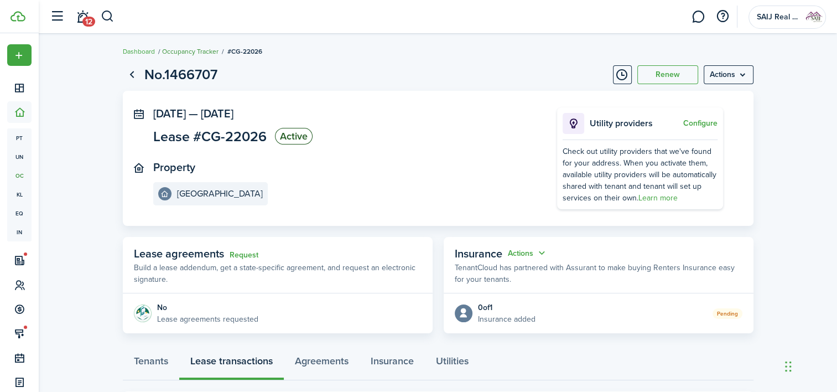
click at [182, 53] on link "Occupancy Tracker" at bounding box center [190, 51] width 56 height 10
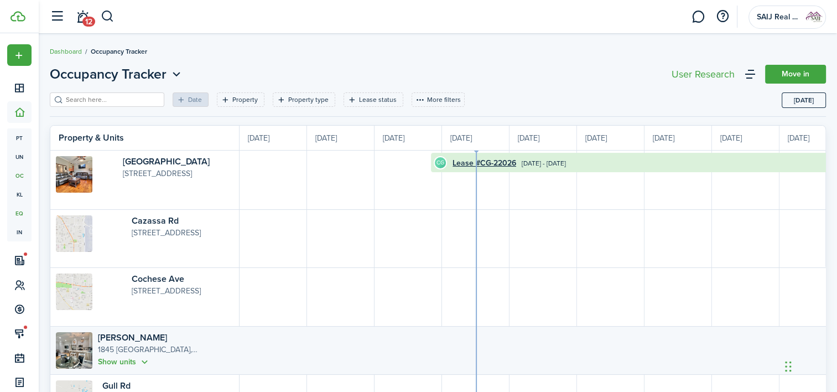
scroll to position [0, 202]
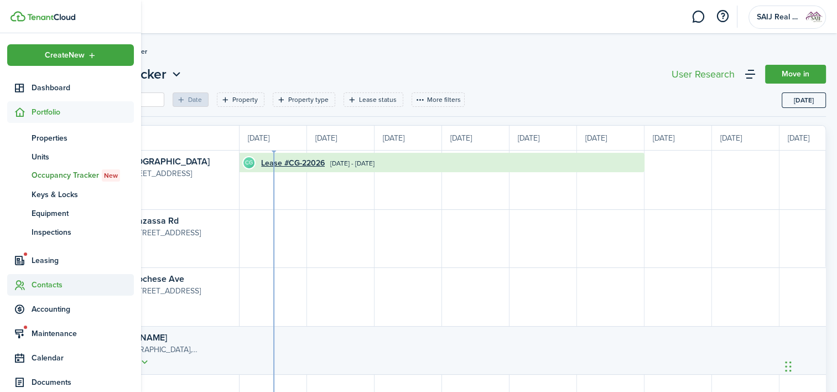
click at [56, 283] on span "Contacts" at bounding box center [83, 285] width 102 height 12
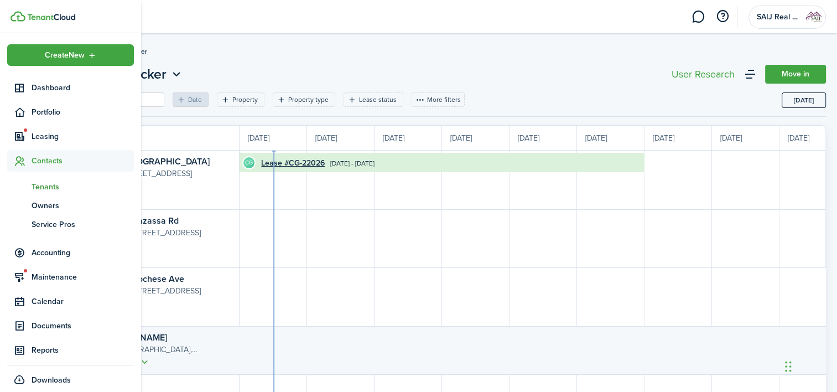
click at [51, 185] on span "Tenants" at bounding box center [83, 187] width 102 height 12
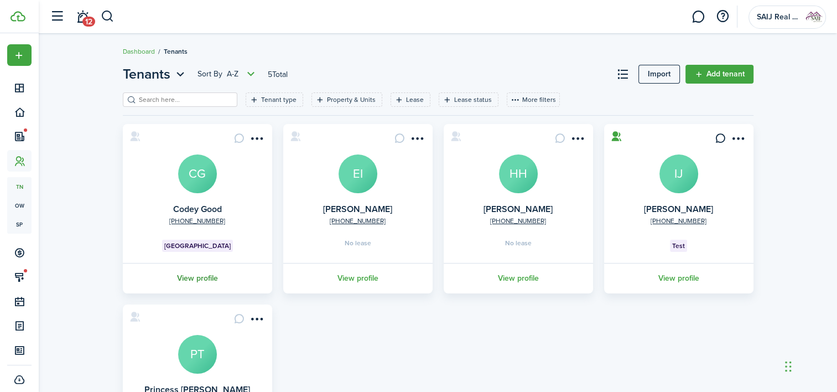
click at [207, 281] on link "View profile" at bounding box center [197, 278] width 153 height 30
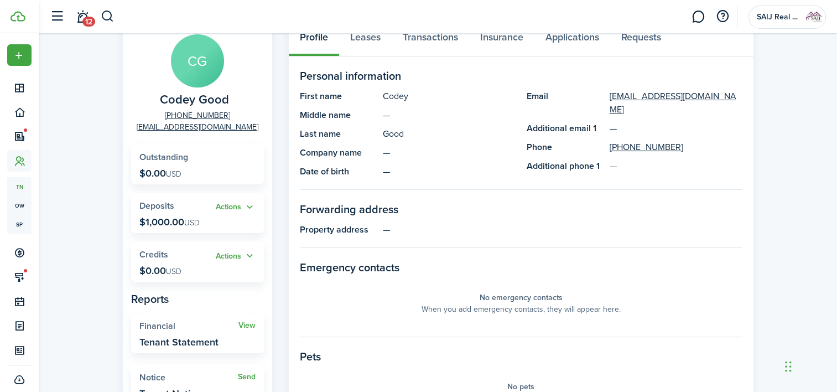
scroll to position [55, 0]
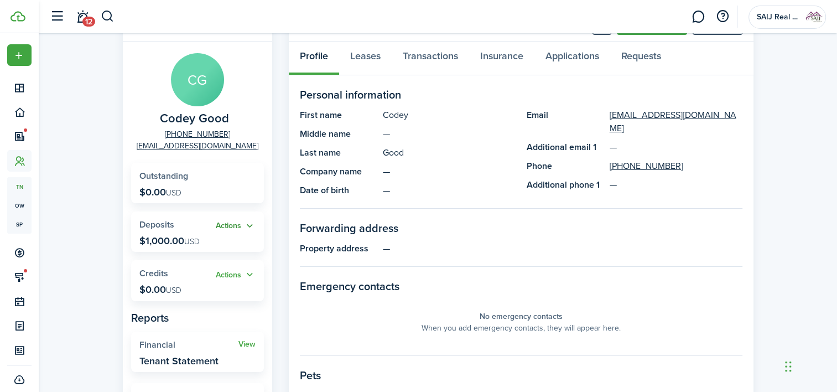
click at [251, 222] on button "Actions" at bounding box center [236, 226] width 40 height 13
click at [369, 59] on link "Leases" at bounding box center [365, 58] width 53 height 33
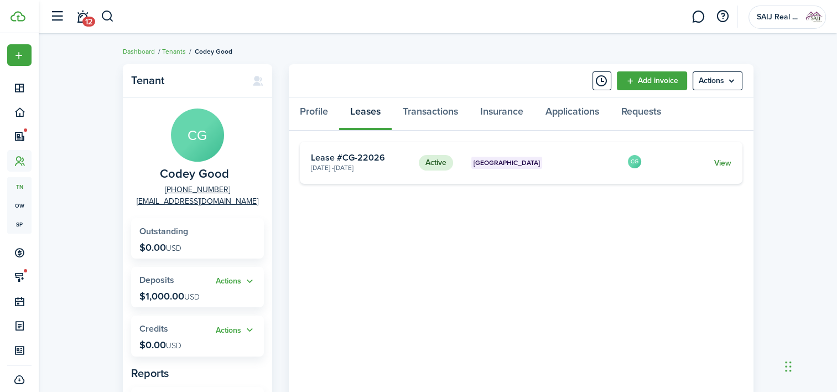
click at [721, 163] on link "View" at bounding box center [721, 163] width 17 height 12
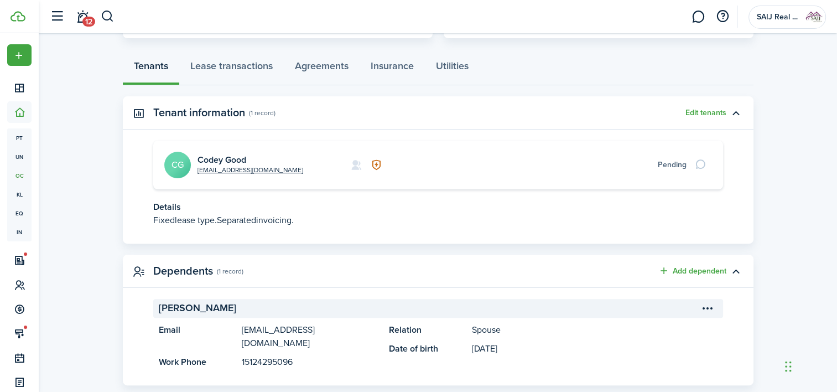
scroll to position [305, 0]
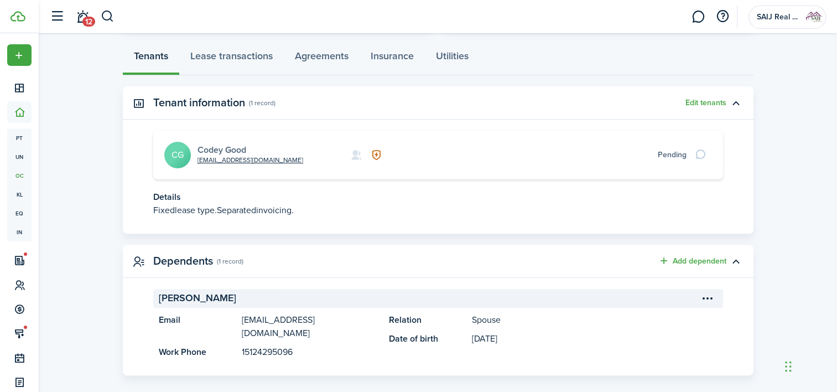
click at [222, 150] on link "Codey Good" at bounding box center [221, 149] width 49 height 13
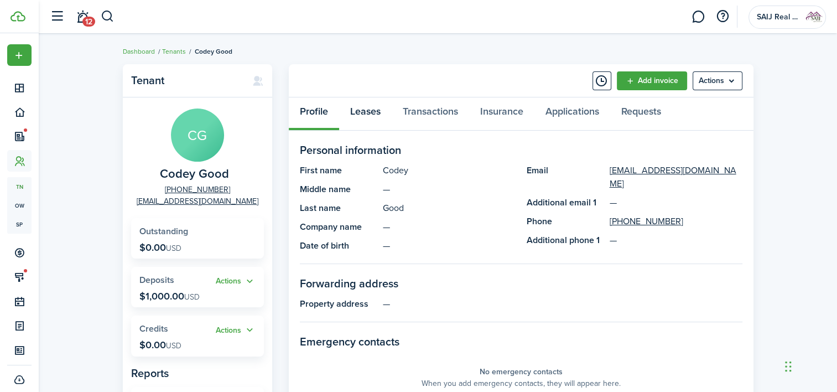
click at [373, 109] on link "Leases" at bounding box center [365, 113] width 53 height 33
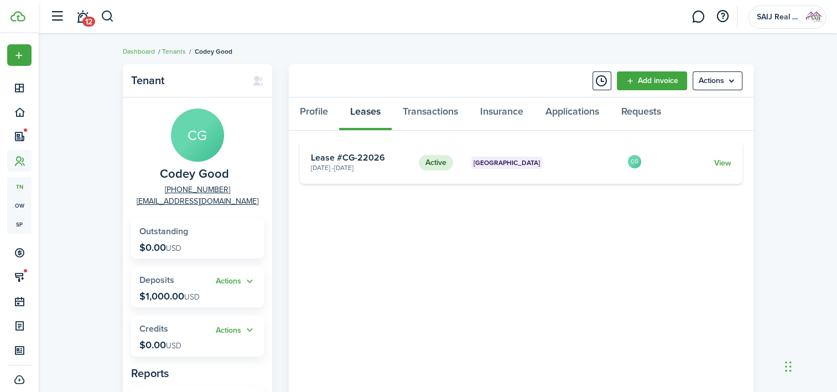
click at [709, 161] on card-footer "View" at bounding box center [694, 163] width 74 height 12
click at [721, 161] on link "View" at bounding box center [721, 163] width 17 height 12
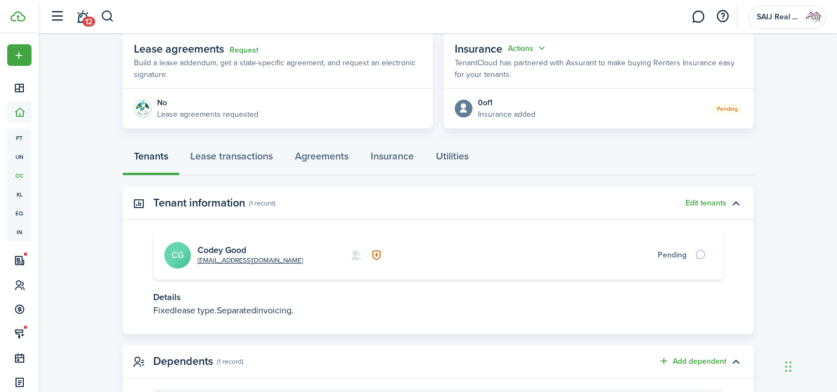
scroll to position [221, 0]
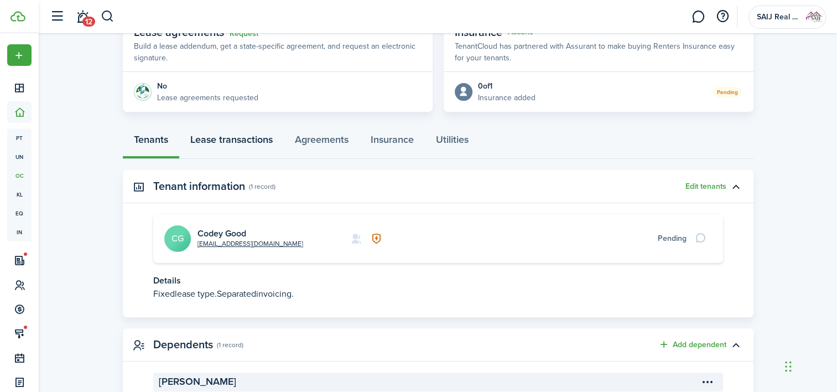
click at [232, 135] on link "Lease transactions" at bounding box center [231, 142] width 105 height 33
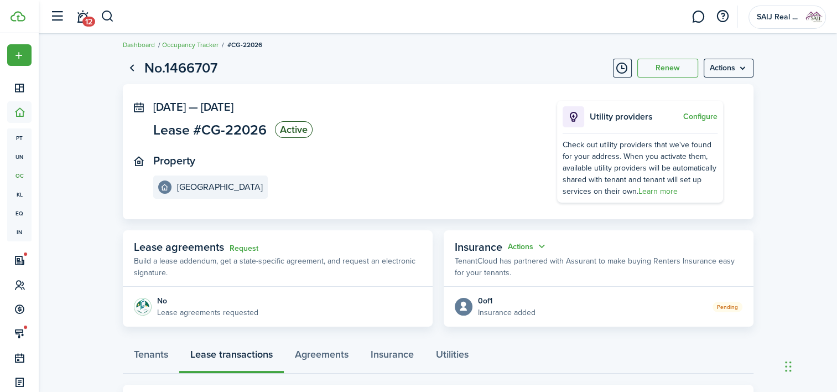
scroll to position [62, 0]
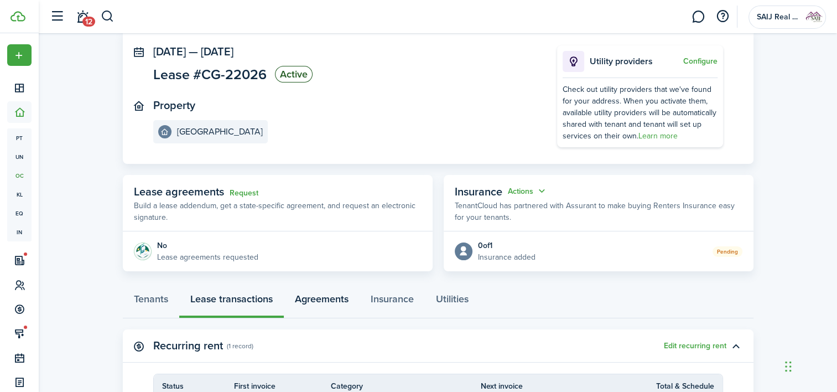
click at [331, 299] on link "Agreements" at bounding box center [322, 301] width 76 height 33
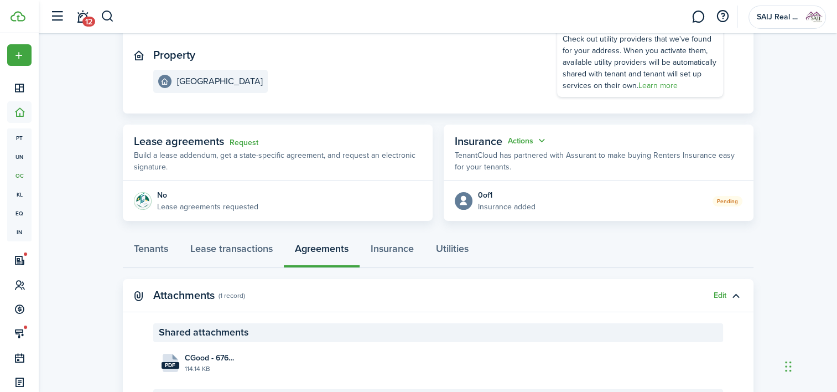
scroll to position [166, 0]
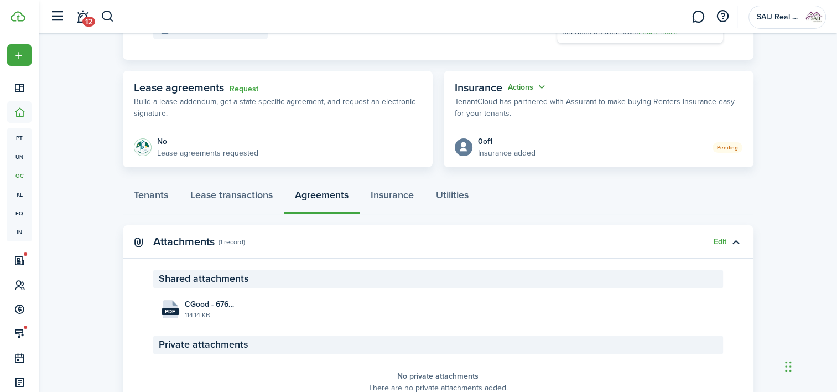
click at [534, 84] on button "Actions" at bounding box center [528, 87] width 40 height 13
click at [596, 153] on div "Pending" at bounding box center [638, 147] width 207 height 12
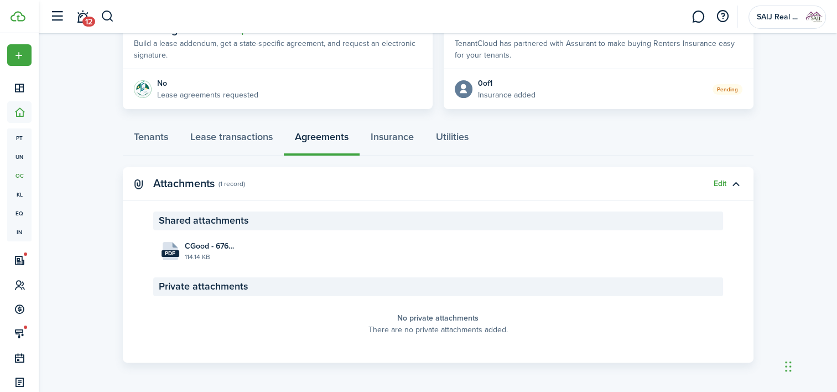
scroll to position [225, 0]
click at [160, 137] on link "Tenants" at bounding box center [151, 138] width 56 height 33
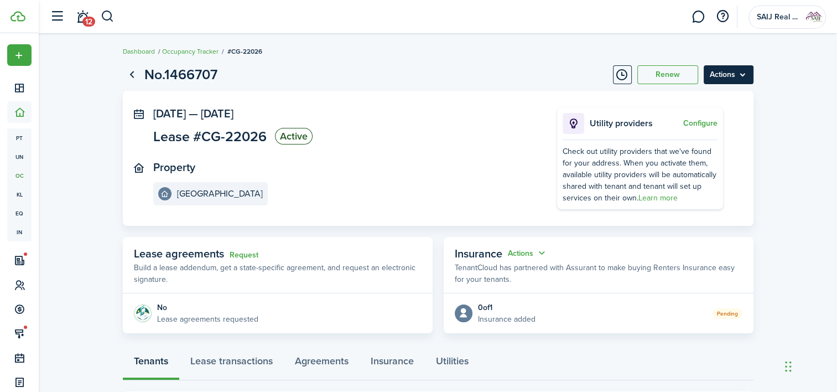
click at [732, 75] on menu-btn "Actions" at bounding box center [728, 74] width 50 height 19
click at [784, 101] on lease-view "No.1466707 Renew Actions [DATE] — [DATE] Lease #CG-22026 Active Property Blue L…" at bounding box center [438, 372] width 798 height 627
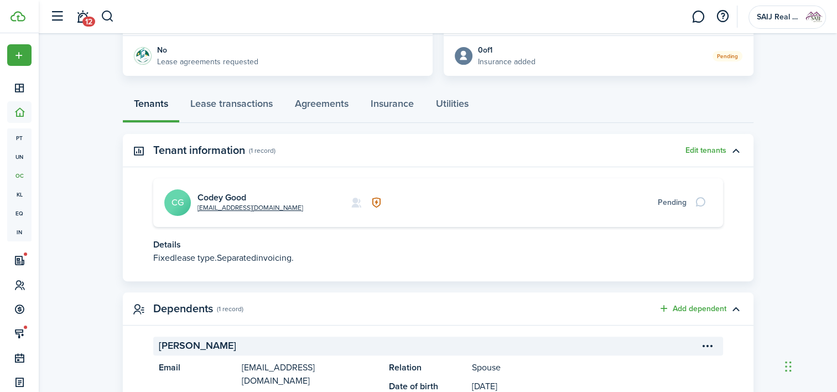
scroll to position [277, 0]
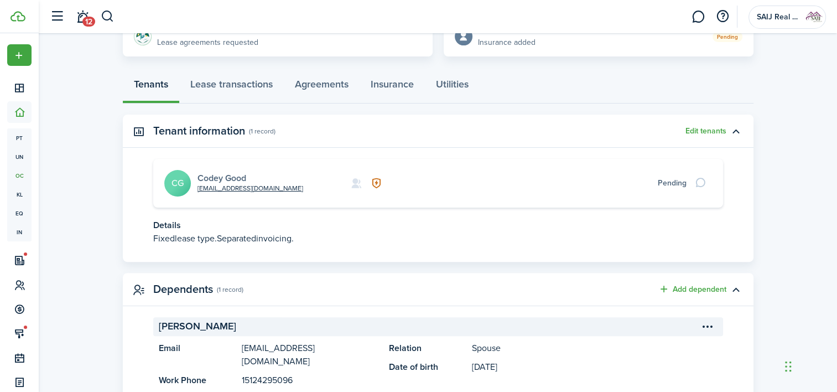
click at [213, 175] on link "Codey Good" at bounding box center [221, 177] width 49 height 13
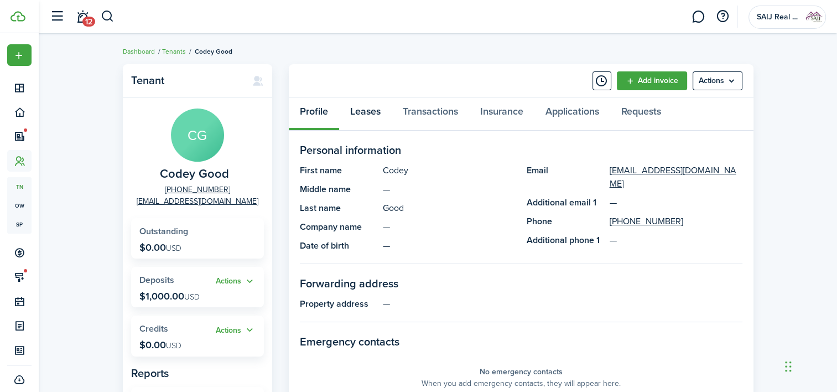
click at [365, 108] on link "Leases" at bounding box center [365, 113] width 53 height 33
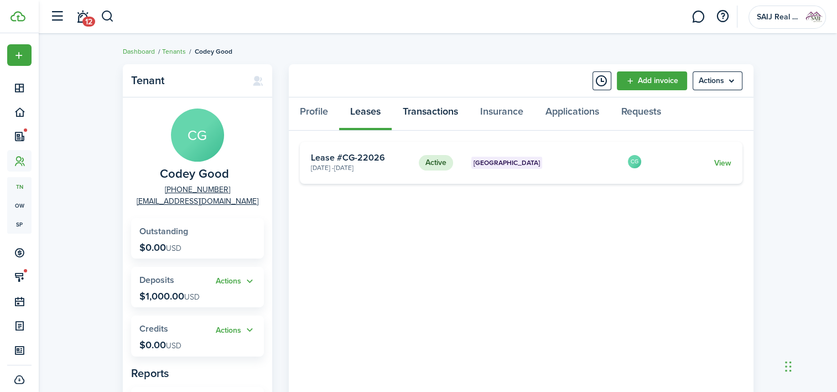
click at [429, 109] on link "Transactions" at bounding box center [430, 113] width 77 height 33
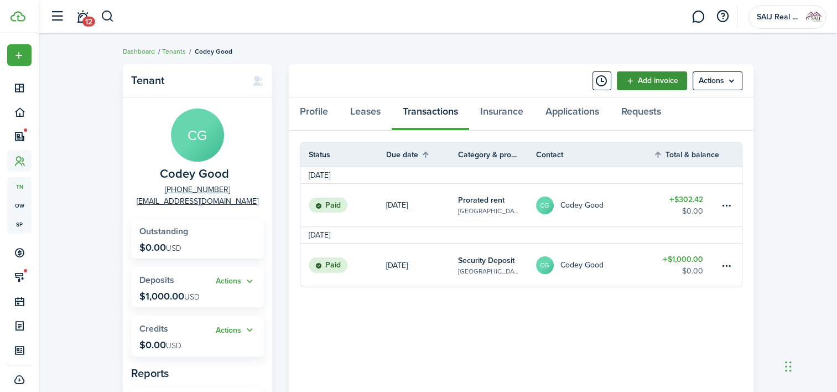
click at [650, 78] on link "Add invoice" at bounding box center [652, 80] width 70 height 19
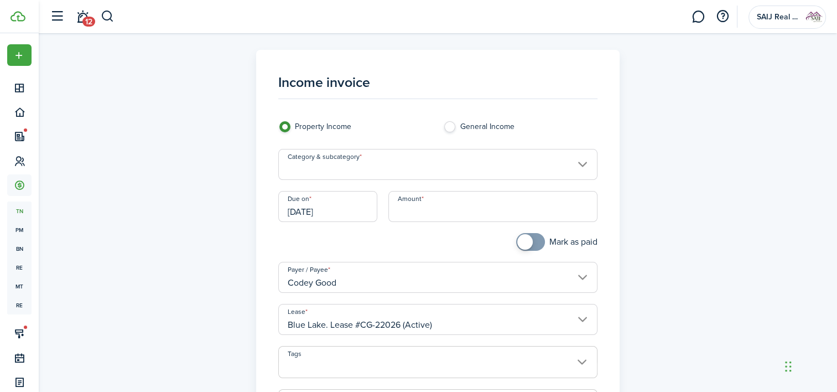
click at [581, 161] on input "Category & subcategory" at bounding box center [437, 164] width 319 height 31
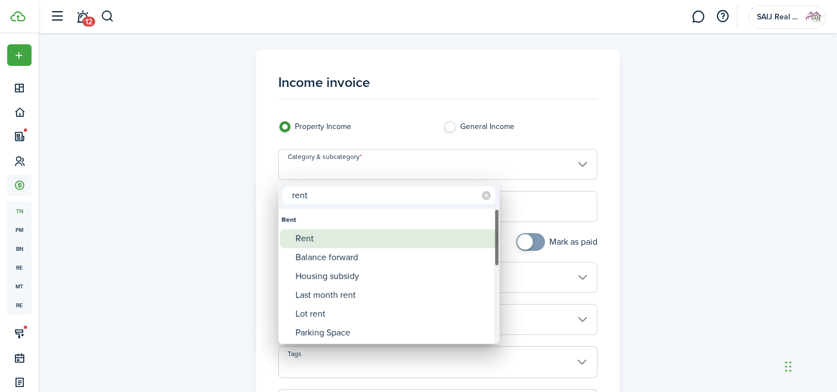
type input "rent"
click at [357, 237] on div "Rent" at bounding box center [393, 238] width 196 height 19
type input "Rent"
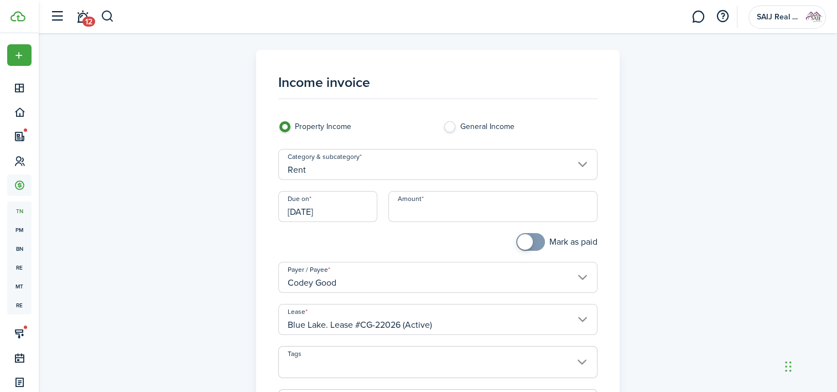
click at [356, 209] on input "[DATE]" at bounding box center [327, 206] width 99 height 31
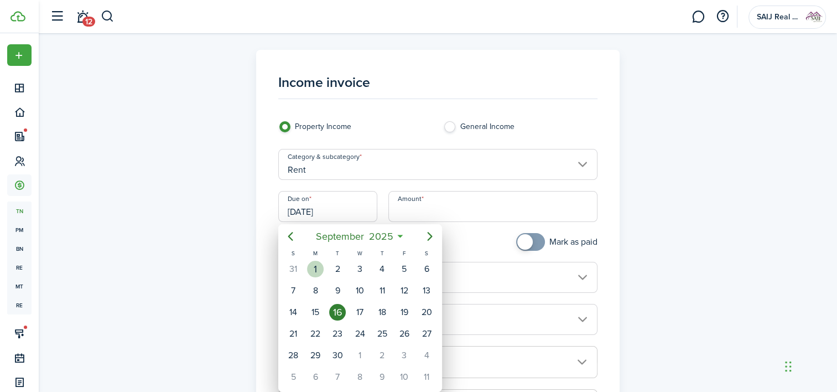
click at [319, 269] on div "1" at bounding box center [315, 268] width 17 height 17
type input "[DATE]"
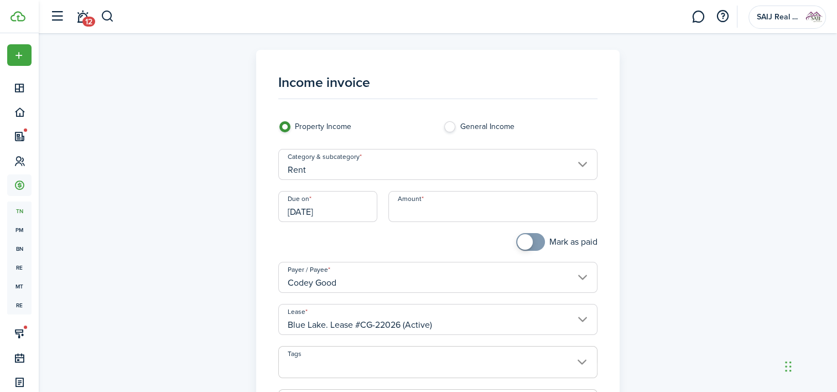
click at [463, 212] on input "Amount" at bounding box center [492, 206] width 209 height 31
click at [342, 216] on input "[DATE]" at bounding box center [327, 206] width 99 height 31
type input "$1,875.00"
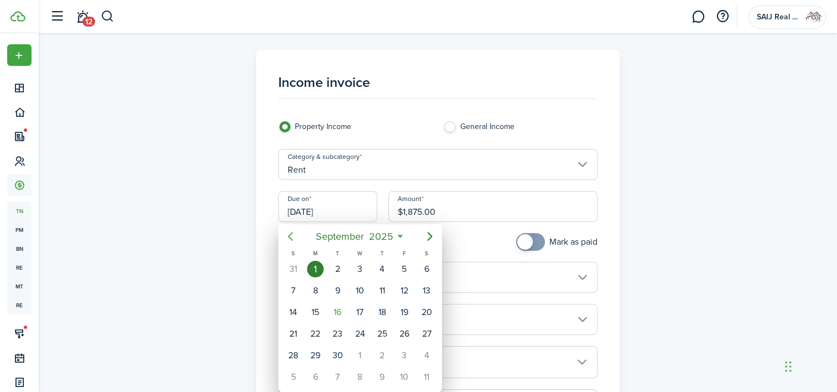
click at [284, 237] on icon "Previous page" at bounding box center [290, 236] width 13 height 13
click at [366, 350] on div "27" at bounding box center [360, 355] width 17 height 17
type input "[DATE]"
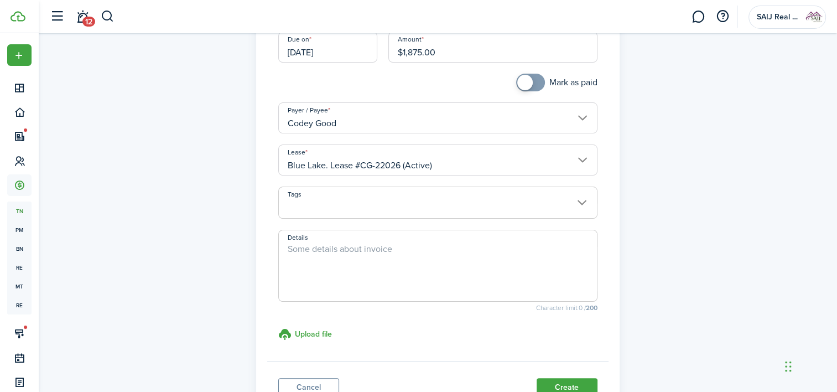
scroll to position [166, 0]
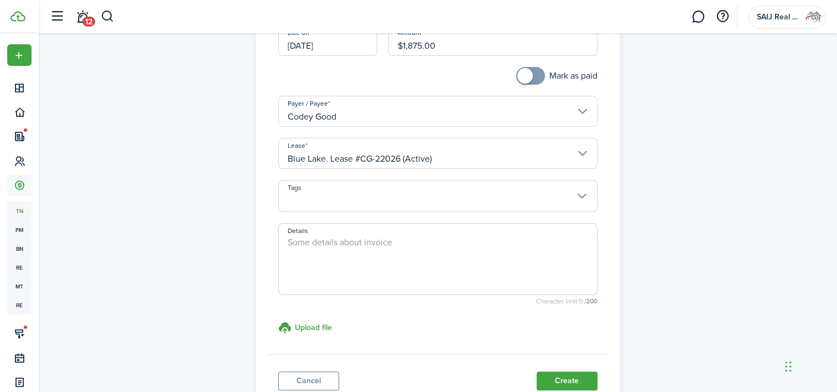
click at [423, 243] on textarea "Details" at bounding box center [438, 262] width 318 height 53
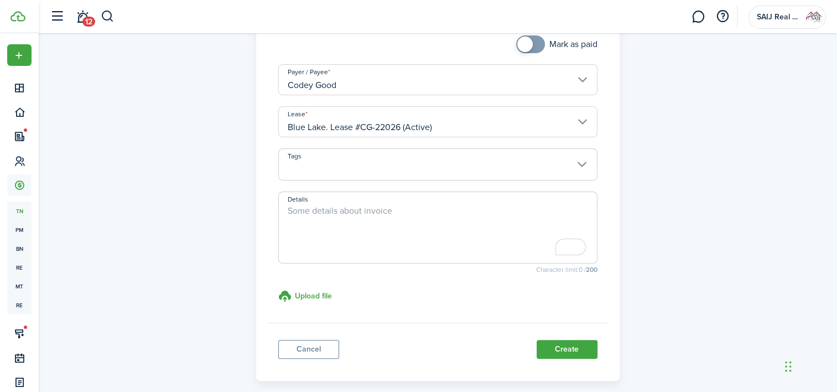
scroll to position [221, 0]
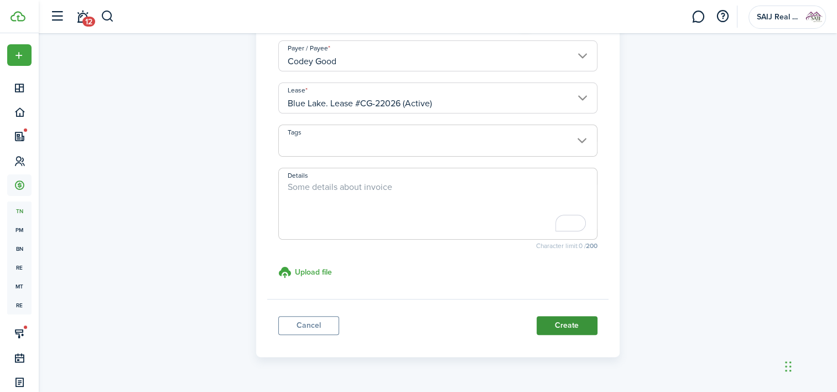
click at [570, 324] on button "Create" at bounding box center [566, 325] width 61 height 19
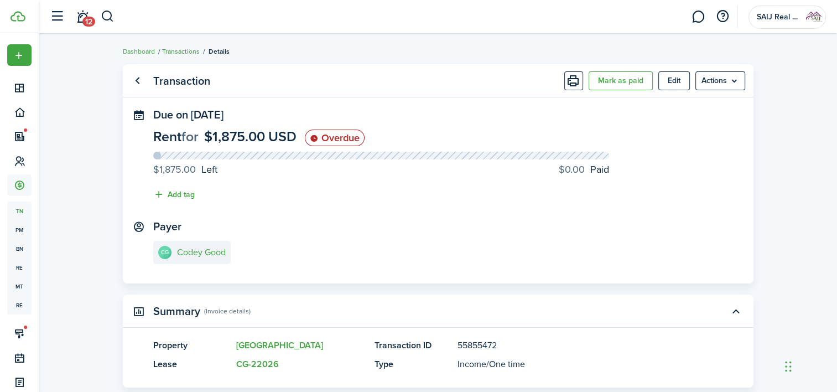
click at [183, 51] on link "Transactions" at bounding box center [181, 51] width 38 height 10
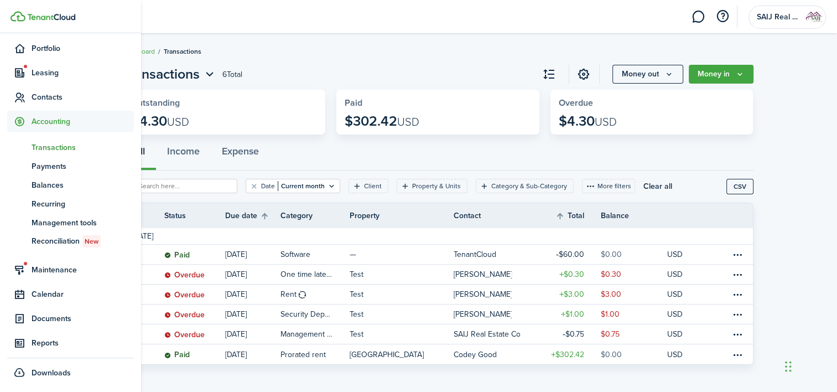
scroll to position [64, 0]
click at [55, 96] on span "Contacts" at bounding box center [83, 97] width 102 height 12
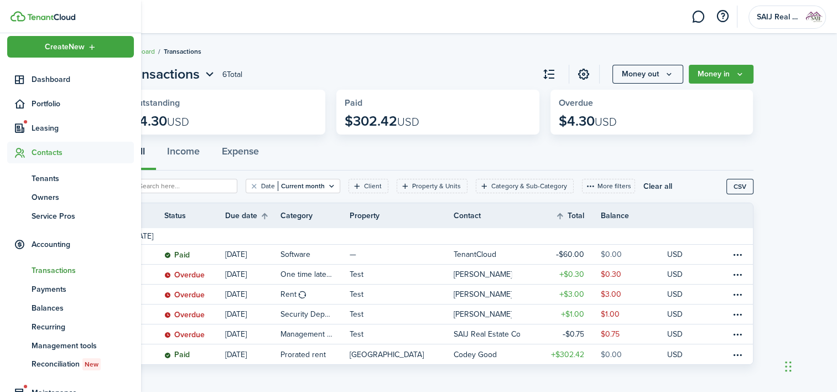
scroll to position [8, 0]
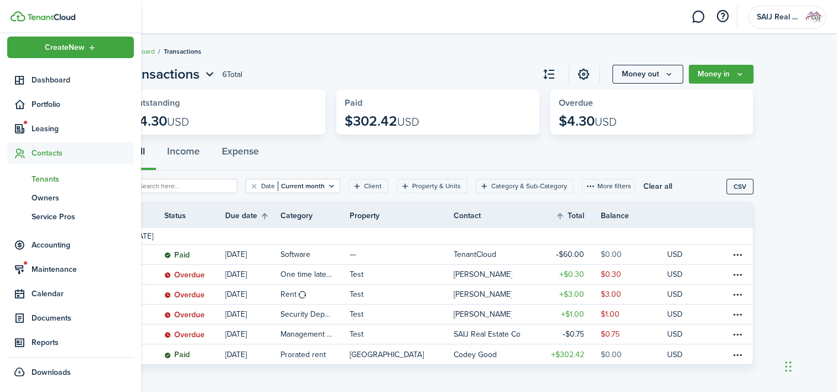
click at [45, 183] on span "Tenants" at bounding box center [83, 179] width 102 height 12
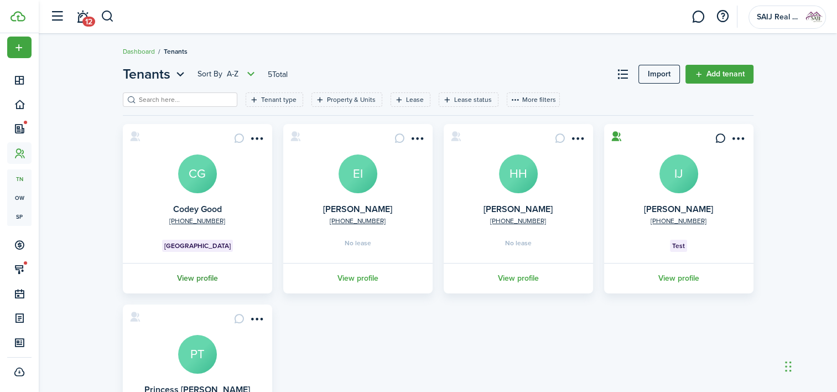
click at [205, 276] on link "View profile" at bounding box center [197, 278] width 153 height 30
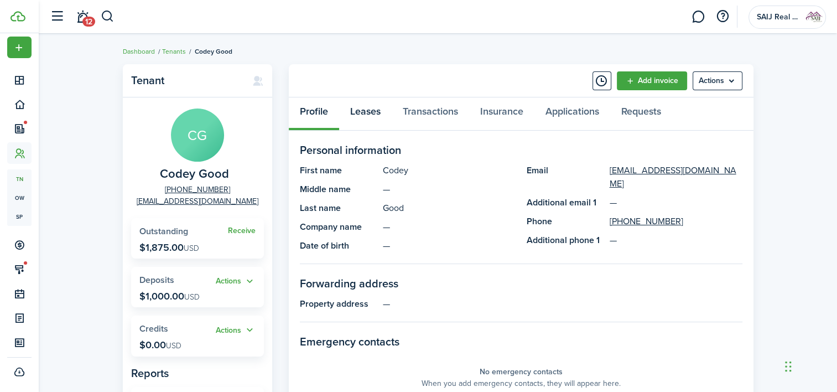
click at [368, 110] on link "Leases" at bounding box center [365, 113] width 53 height 33
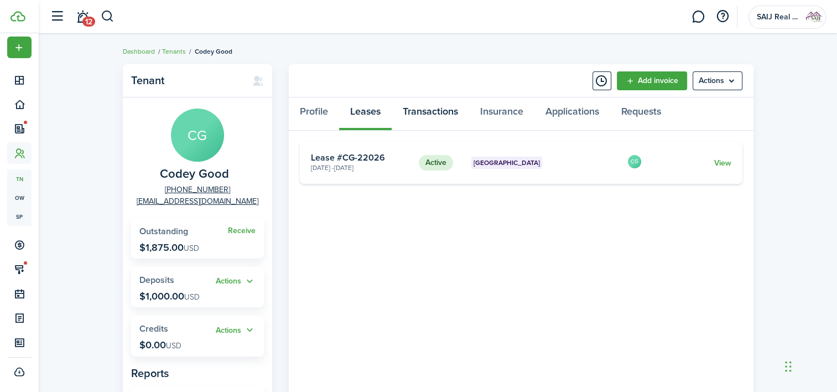
click at [436, 108] on link "Transactions" at bounding box center [430, 113] width 77 height 33
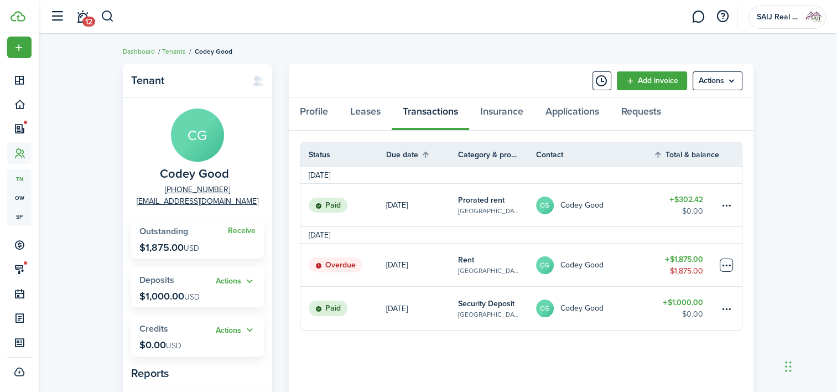
click at [730, 258] on table-menu-btn-icon at bounding box center [725, 264] width 13 height 13
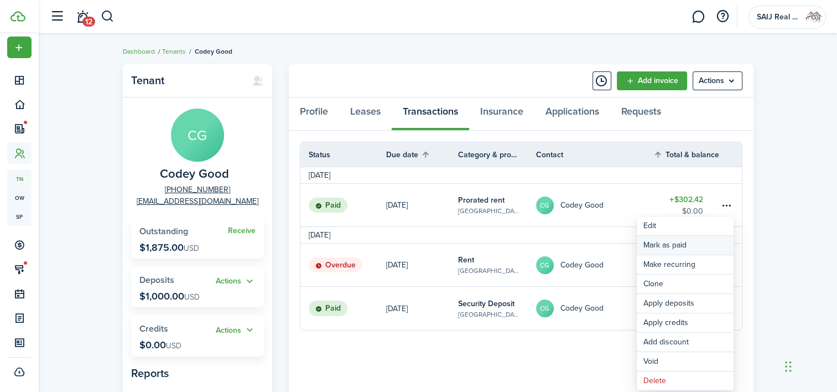
click at [699, 242] on link "Mark as paid" at bounding box center [685, 245] width 97 height 19
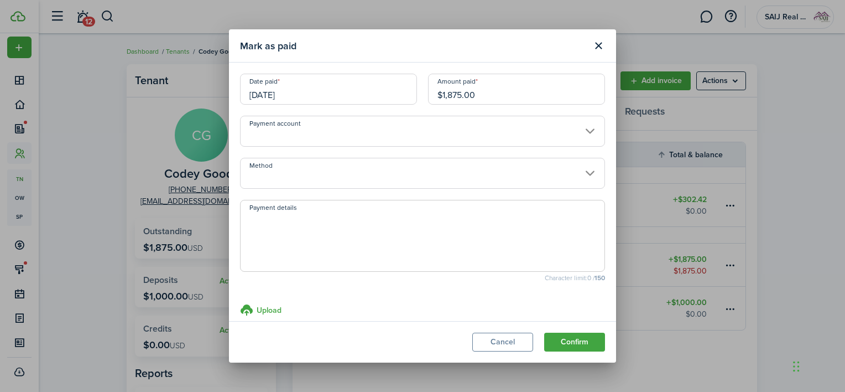
click at [403, 133] on input "Payment account" at bounding box center [422, 131] width 365 height 31
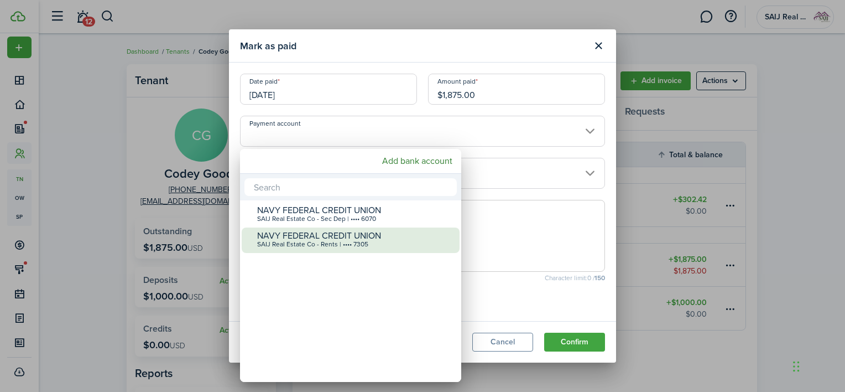
click at [372, 243] on div "SAIJ Real Estate Co - Rents | •••• 7305" at bounding box center [355, 245] width 196 height 8
type input "•••• •••• •••• 7305"
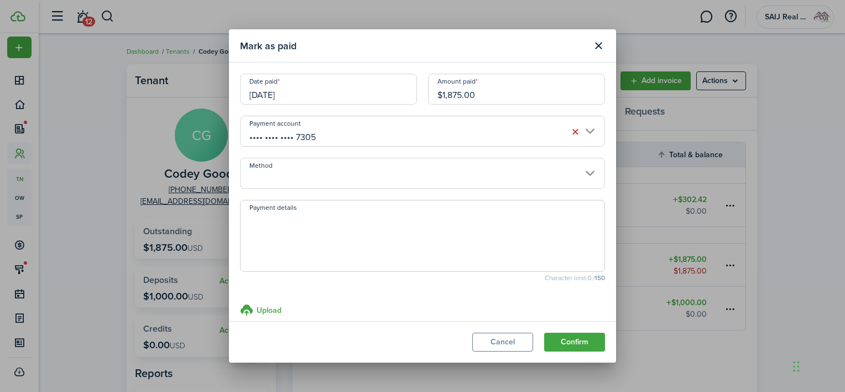
click at [367, 181] on input "Method" at bounding box center [422, 173] width 365 height 31
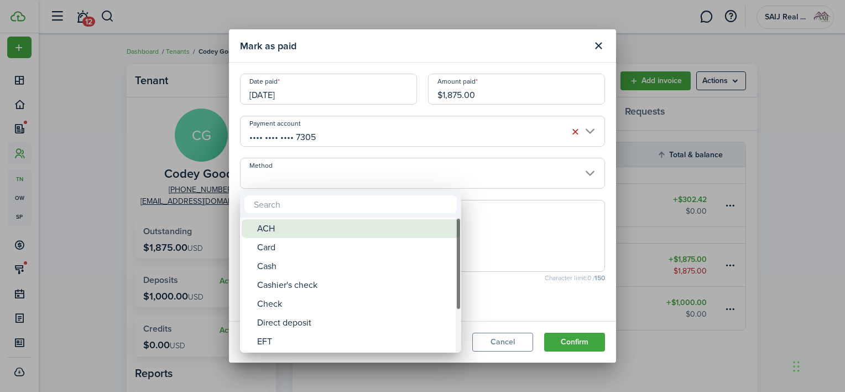
click at [345, 236] on div "ACH" at bounding box center [355, 228] width 196 height 19
type input "ACH"
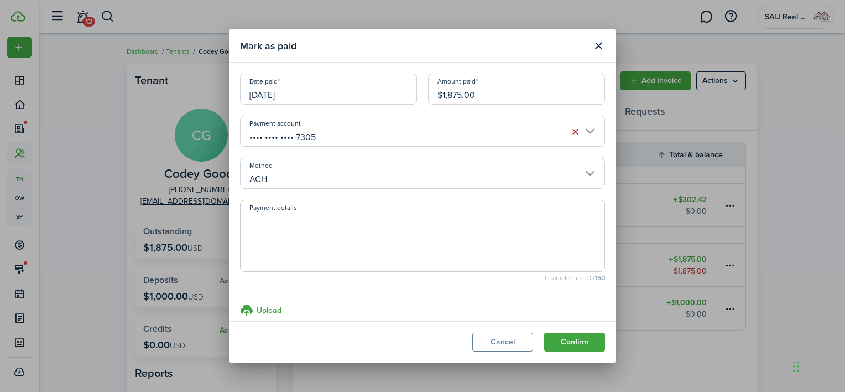
click at [358, 217] on textarea "Payment details" at bounding box center [423, 238] width 364 height 53
type textarea "Payment made via Avail [DATE]"
click at [580, 342] on button "Confirm" at bounding box center [574, 341] width 61 height 19
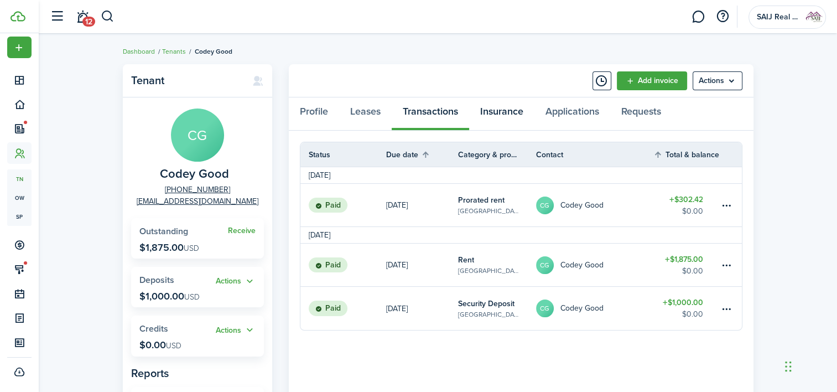
click at [497, 115] on link "Insurance" at bounding box center [501, 113] width 65 height 33
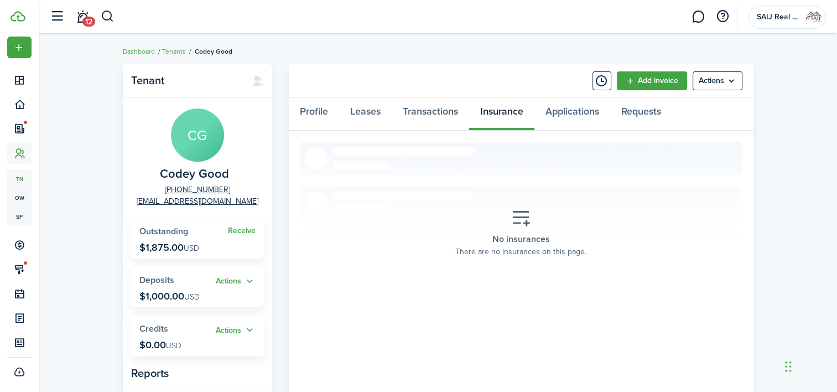
click at [523, 221] on icon at bounding box center [521, 217] width 20 height 19
click at [318, 109] on link "Profile" at bounding box center [314, 113] width 50 height 33
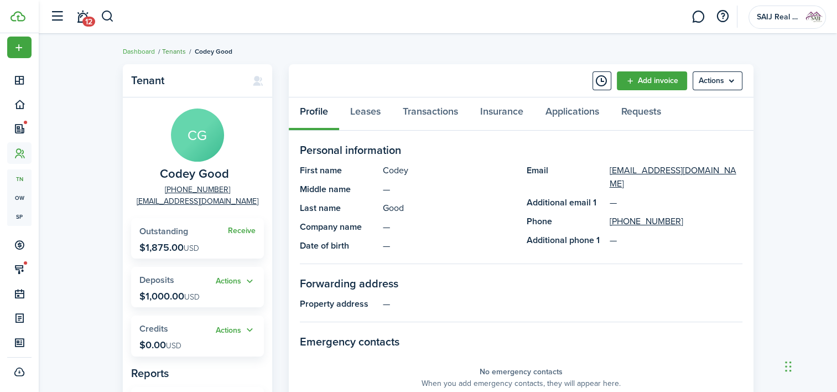
click at [170, 49] on link "Tenants" at bounding box center [174, 51] width 24 height 10
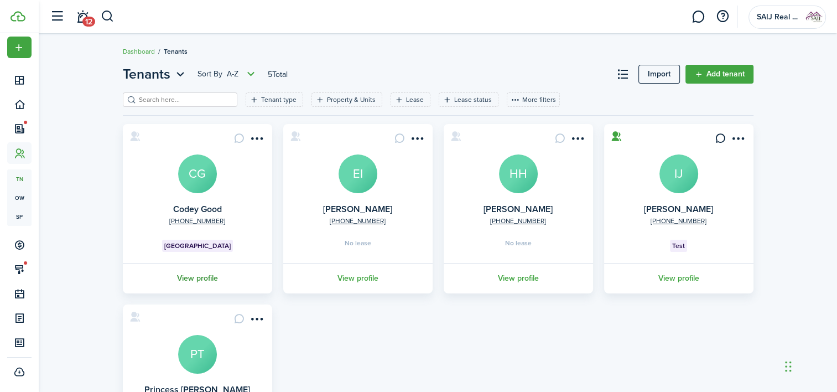
click at [199, 277] on link "View profile" at bounding box center [197, 278] width 153 height 30
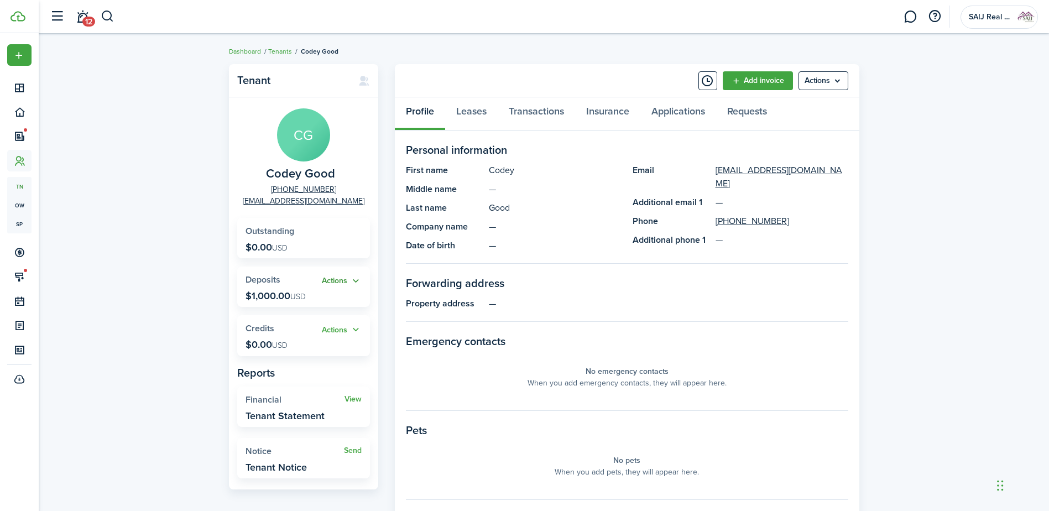
click at [351, 279] on button "Actions" at bounding box center [342, 281] width 40 height 13
click at [385, 272] on panel-main-grid "Tenant [PERSON_NAME] Good [PHONE_NUMBER] [EMAIL_ADDRESS][DOMAIN_NAME] Outstandi…" at bounding box center [544, 370] width 630 height 613
click at [469, 108] on link "Leases" at bounding box center [471, 113] width 53 height 33
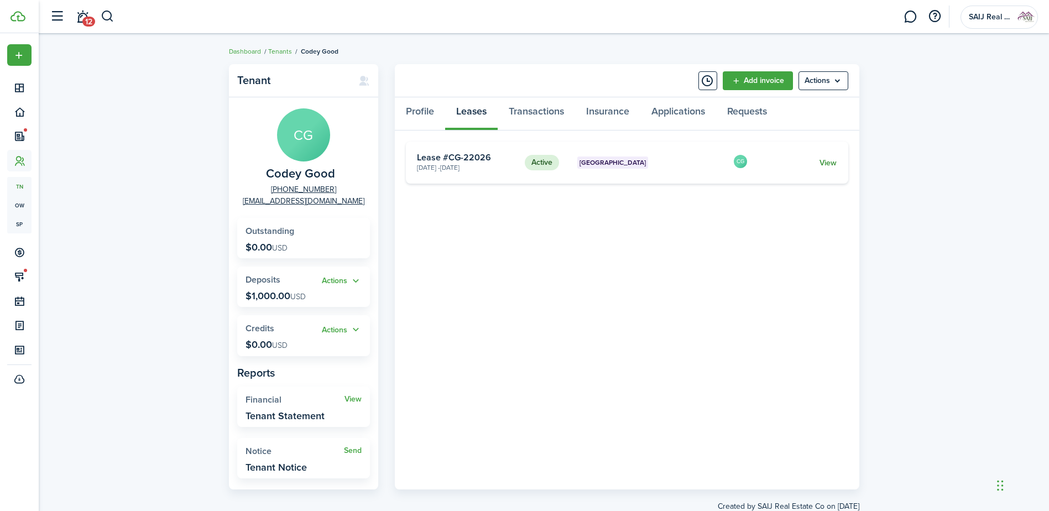
click at [833, 160] on link "View" at bounding box center [828, 163] width 17 height 12
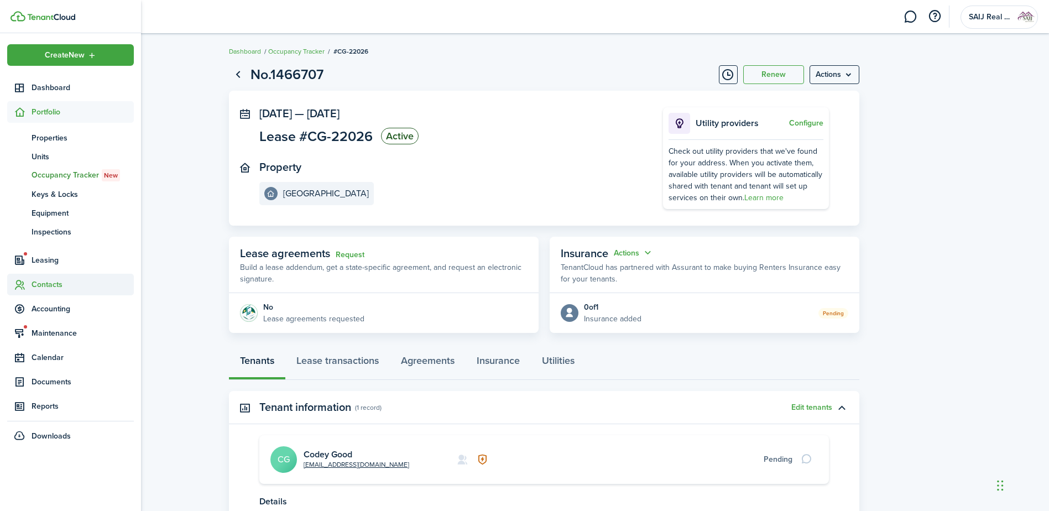
click at [46, 282] on span "Contacts" at bounding box center [83, 285] width 102 height 12
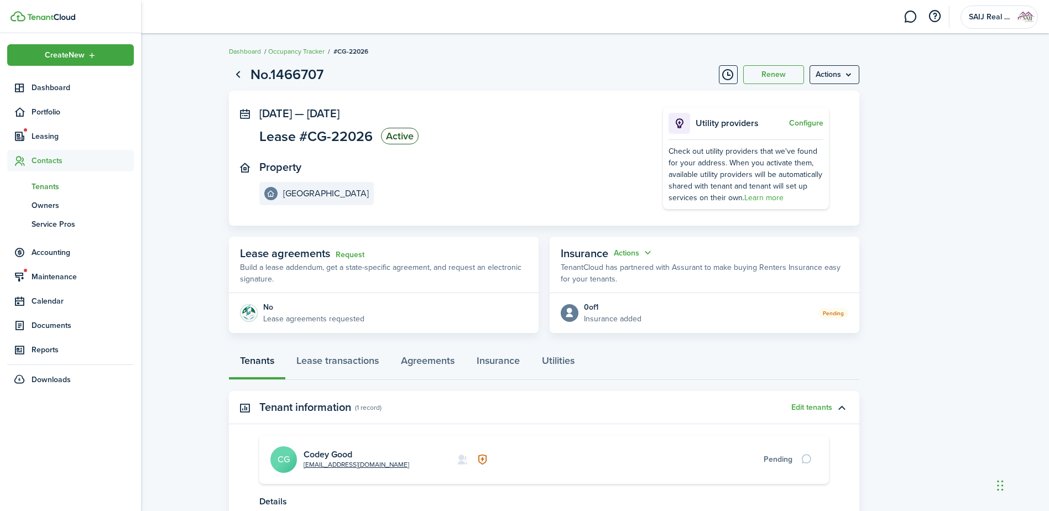
click at [44, 182] on span "Tenants" at bounding box center [83, 187] width 102 height 12
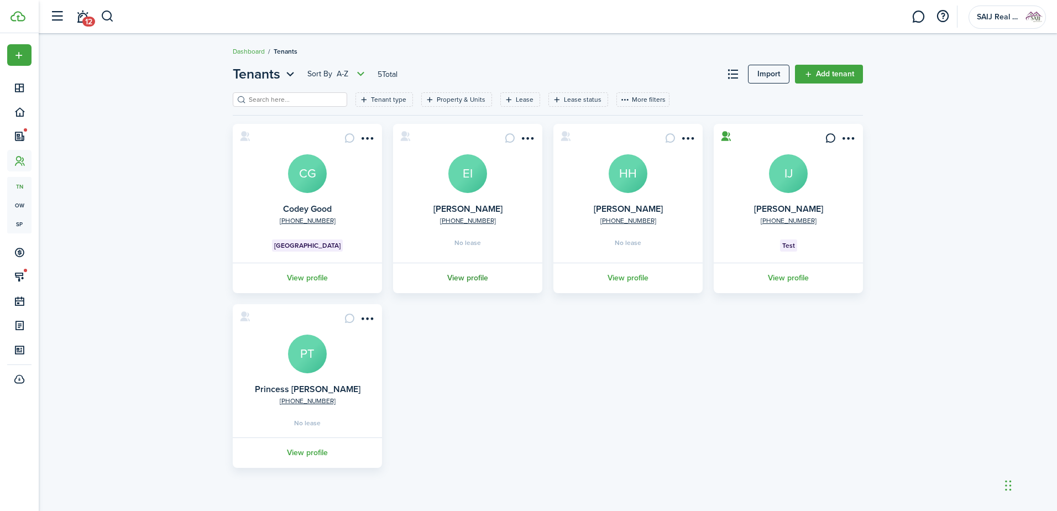
click at [468, 277] on link "View profile" at bounding box center [468, 278] width 153 height 30
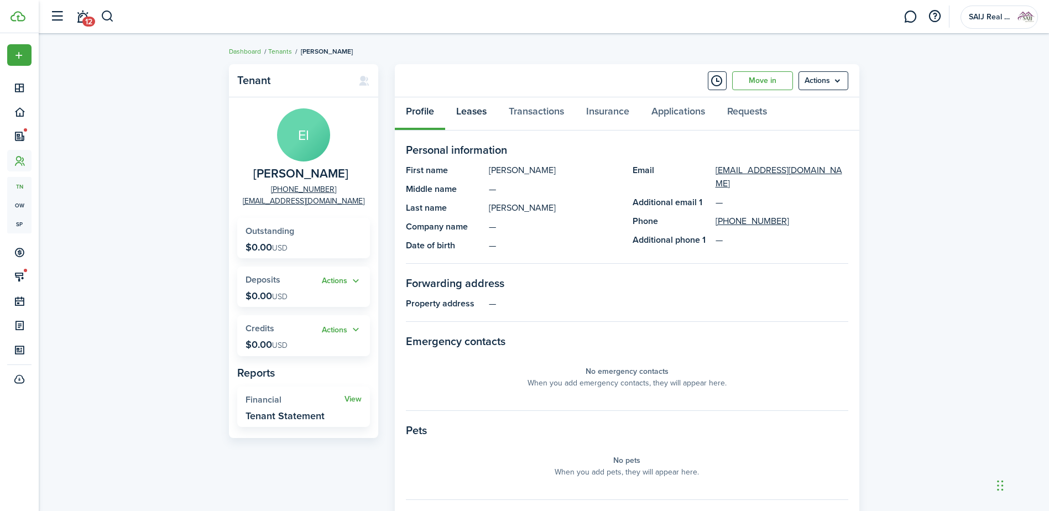
click at [470, 109] on link "Leases" at bounding box center [471, 113] width 53 height 33
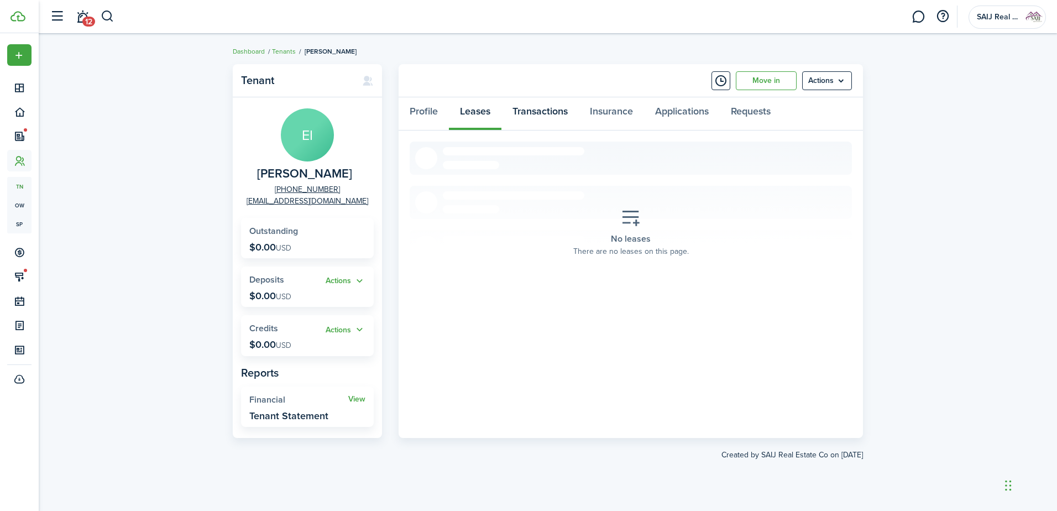
click at [550, 109] on link "Transactions" at bounding box center [540, 113] width 77 height 33
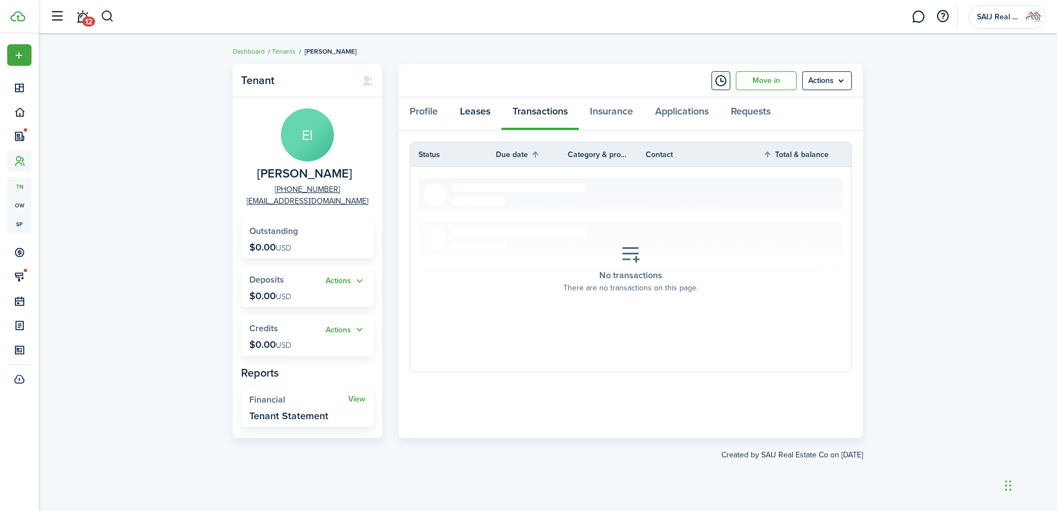
click at [464, 109] on link "Leases" at bounding box center [475, 113] width 53 height 33
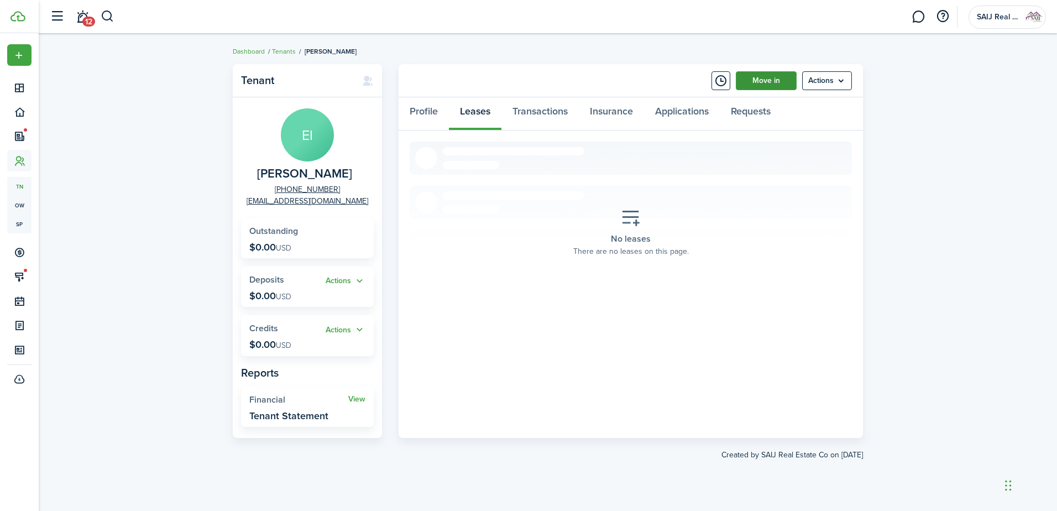
click at [768, 77] on link "Move in" at bounding box center [766, 80] width 61 height 19
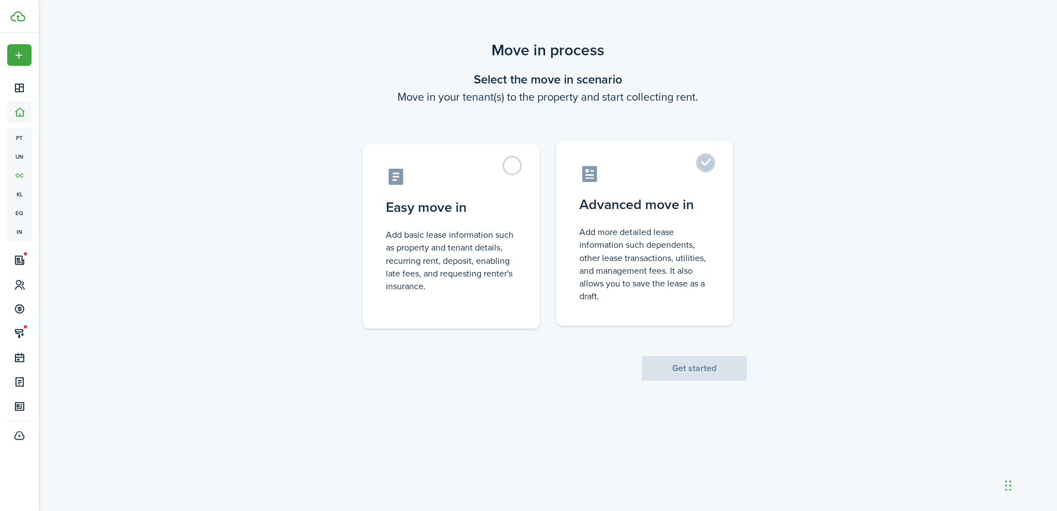
click at [697, 166] on label "Advanced move in Add more detailed lease information such dependents, other lea…" at bounding box center [644, 233] width 177 height 185
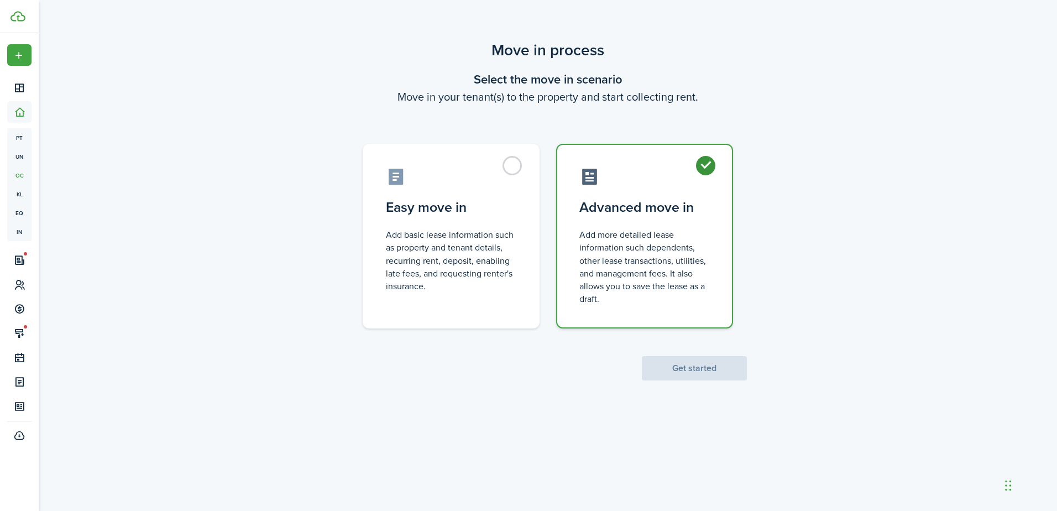
radio input "true"
click at [684, 369] on button "Get started" at bounding box center [694, 368] width 105 height 24
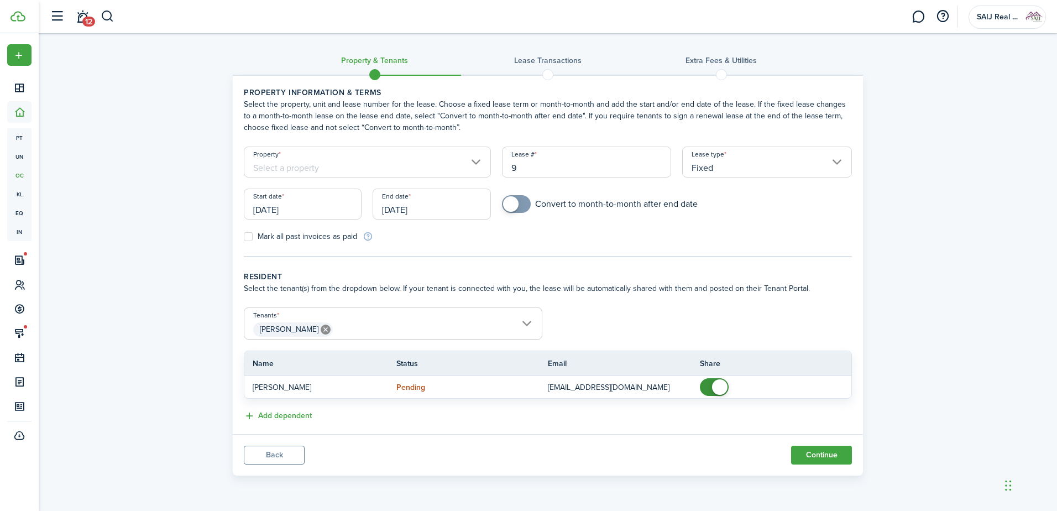
click at [538, 169] on input "9" at bounding box center [587, 162] width 170 height 31
type input "EI-"
click at [476, 168] on input "Property" at bounding box center [367, 162] width 247 height 31
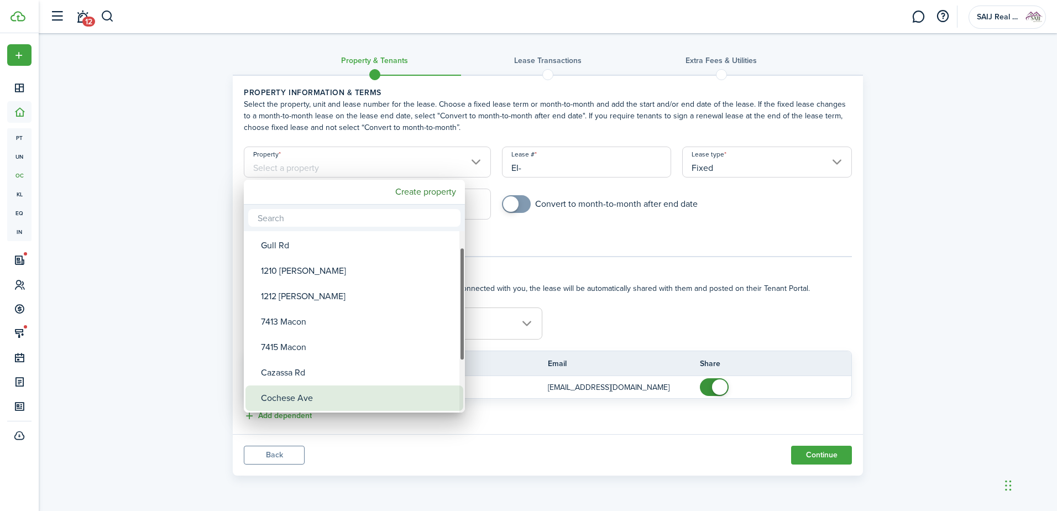
click at [322, 391] on div "Cochese Ave" at bounding box center [359, 397] width 196 height 25
type input "Cochese Ave"
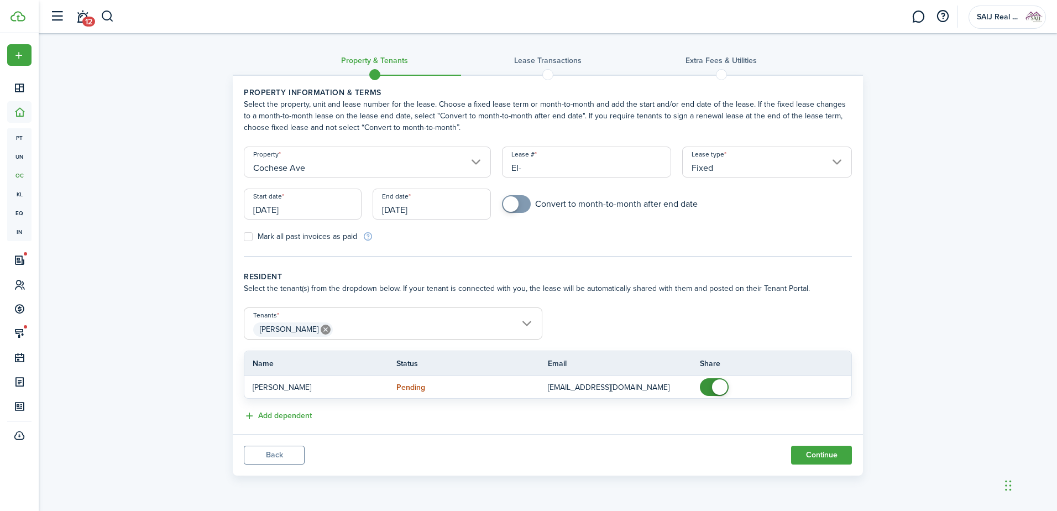
click at [565, 171] on input "EI-" at bounding box center [587, 162] width 170 height 31
click at [320, 208] on input "[DATE]" at bounding box center [303, 204] width 118 height 31
type input "EI-82026"
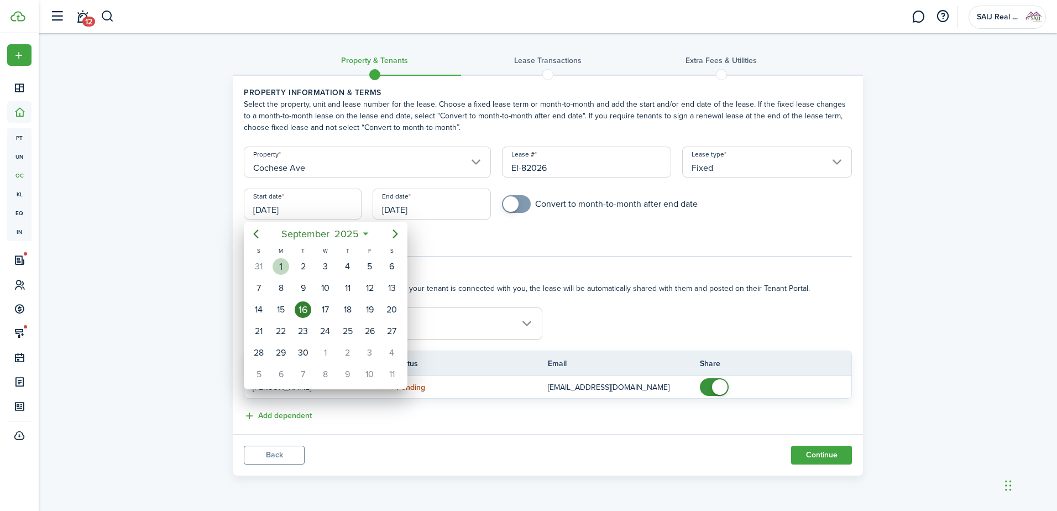
click at [277, 264] on div "1" at bounding box center [281, 266] width 17 height 17
type input "[DATE]"
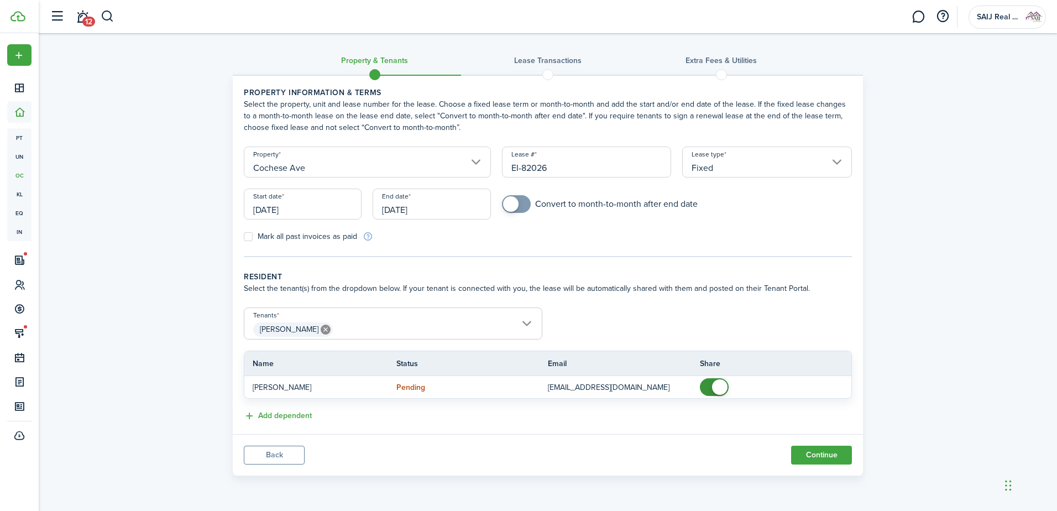
click at [466, 210] on input "[DATE]" at bounding box center [432, 204] width 118 height 31
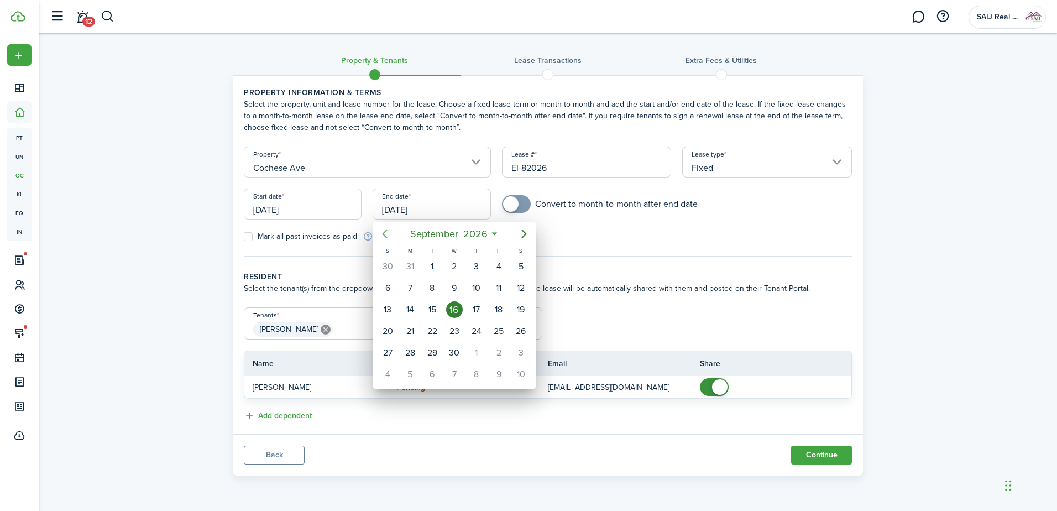
click at [376, 230] on mbsc-button "Previous page" at bounding box center [385, 234] width 22 height 22
click at [413, 375] on div "31" at bounding box center [410, 374] width 17 height 17
type input "[DATE]"
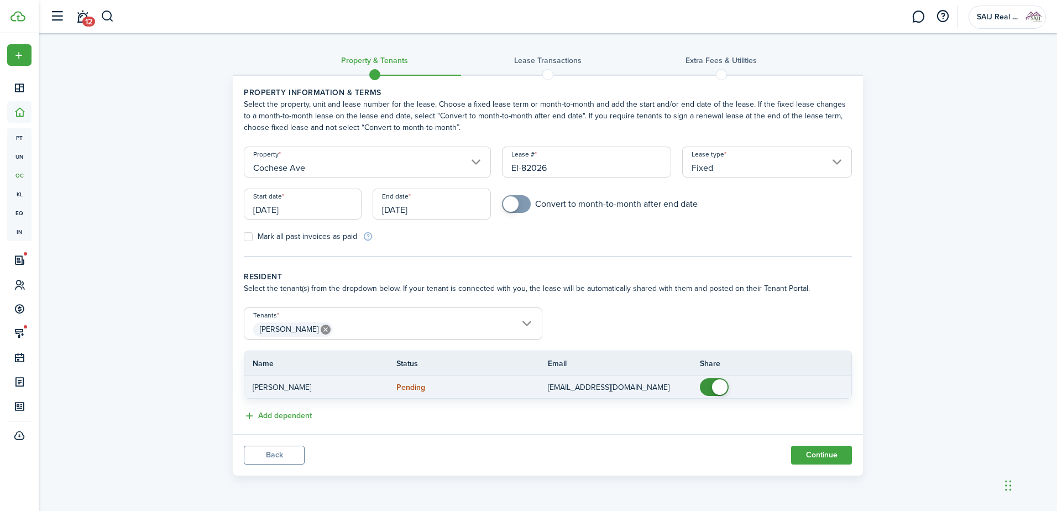
click at [709, 386] on span at bounding box center [714, 387] width 11 height 18
checkbox input "true"
click at [713, 386] on span at bounding box center [708, 386] width 15 height 15
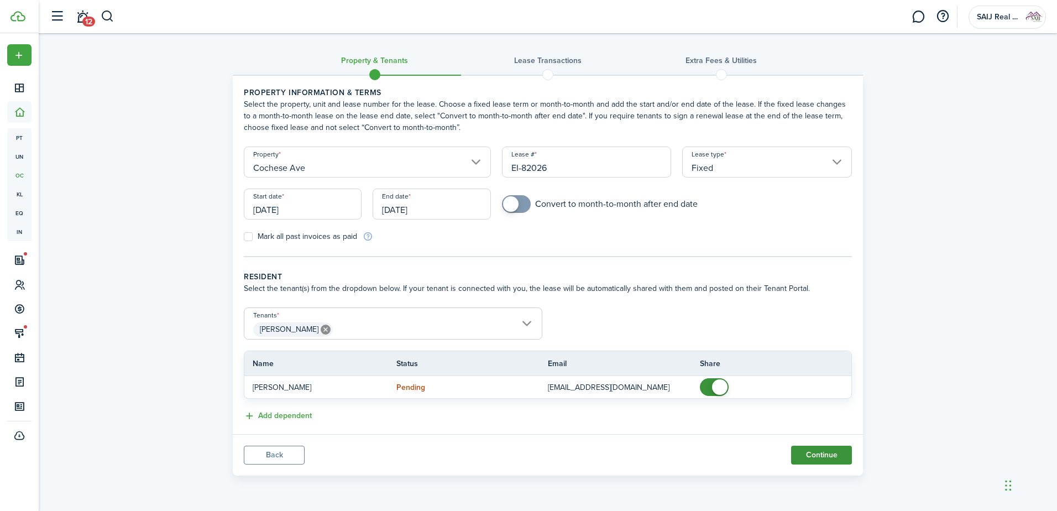
click at [824, 391] on button "Continue" at bounding box center [821, 455] width 61 height 19
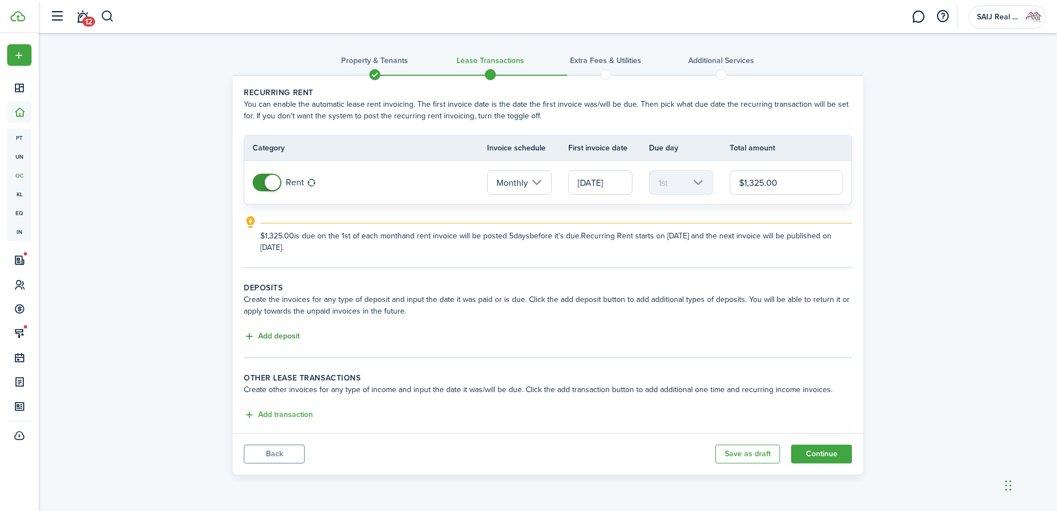
click at [268, 335] on button "Add deposit" at bounding box center [272, 336] width 56 height 13
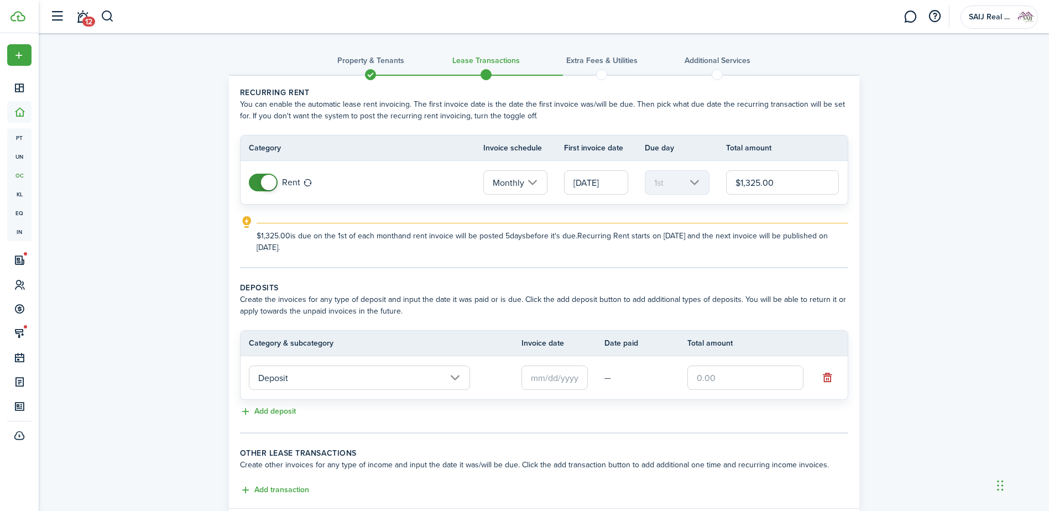
click at [456, 377] on input "Deposit" at bounding box center [359, 378] width 221 height 24
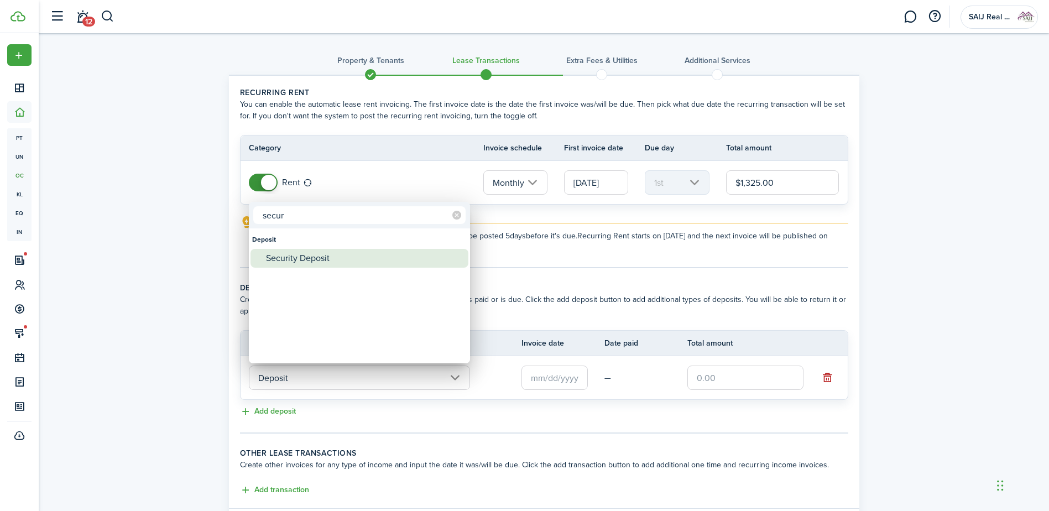
type input "secur"
click at [334, 257] on div "Security Deposit" at bounding box center [364, 258] width 196 height 19
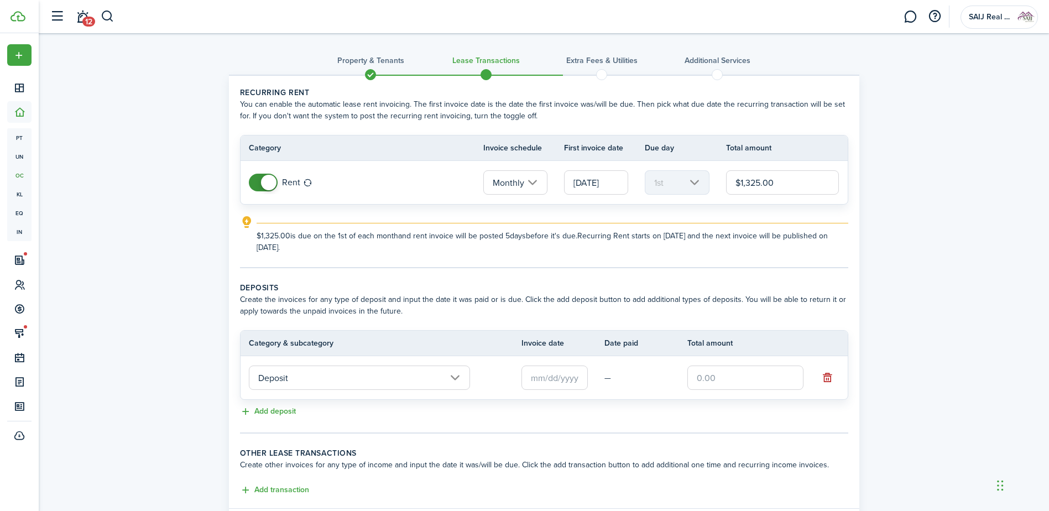
type input "Deposit / Security Deposit"
click at [560, 381] on input "text" at bounding box center [555, 378] width 66 height 24
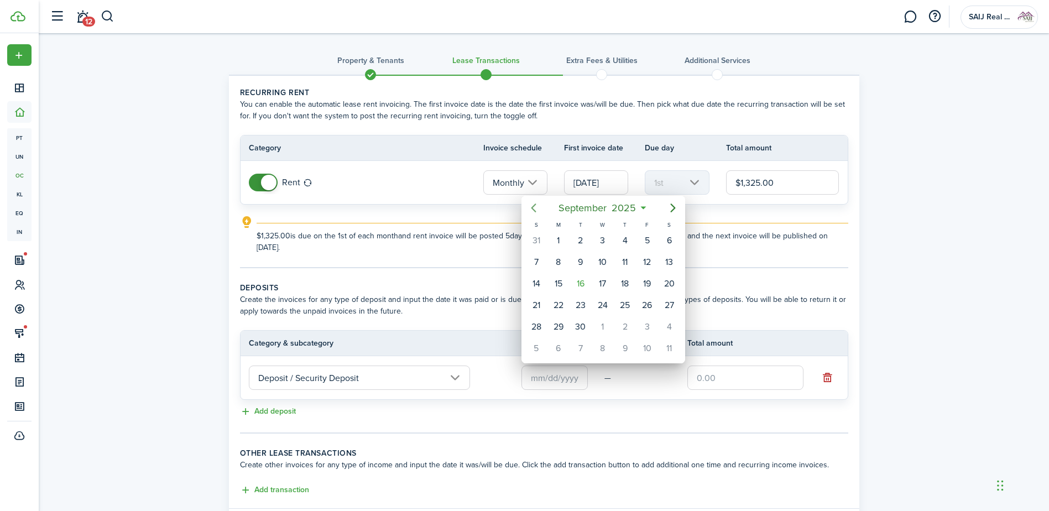
click at [533, 206] on icon "Previous page" at bounding box center [533, 207] width 13 height 13
click at [533, 205] on icon "Previous page" at bounding box center [533, 207] width 13 height 13
click at [623, 303] on div "24" at bounding box center [625, 305] width 17 height 17
type input "[DATE]"
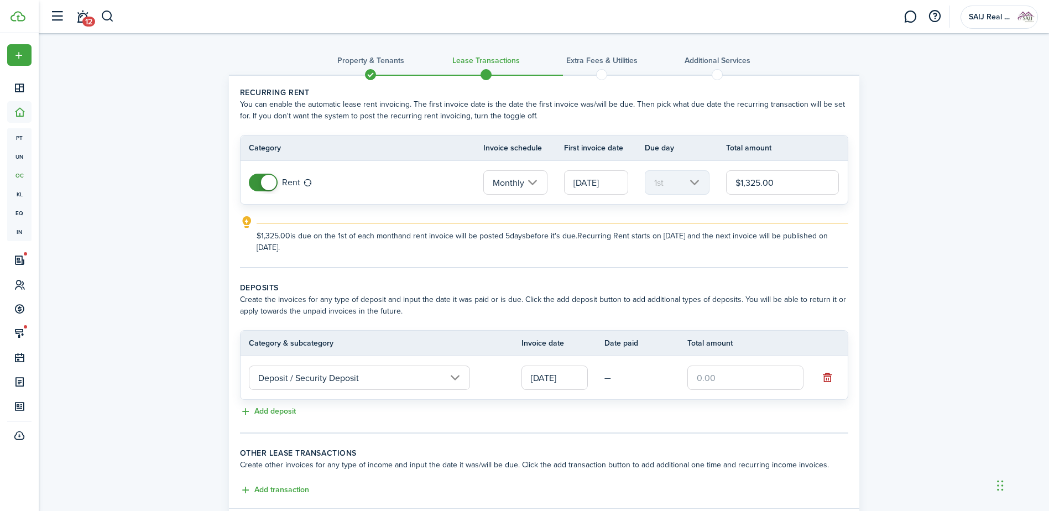
click at [737, 382] on input "text" at bounding box center [745, 378] width 116 height 24
type input "$1,200.00"
click at [657, 391] on tc-wizard-step "Deposits Create the invoices for any type of deposit and input the date it was …" at bounding box center [544, 358] width 608 height 152
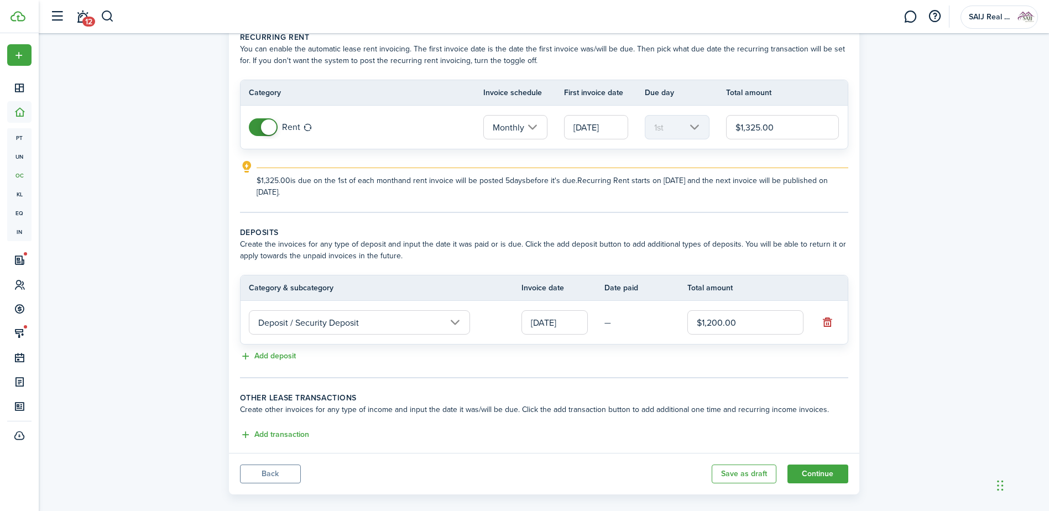
click at [664, 377] on tc-wizard-step "Deposits Create the invoices for any type of deposit and input the date it was …" at bounding box center [544, 303] width 608 height 152
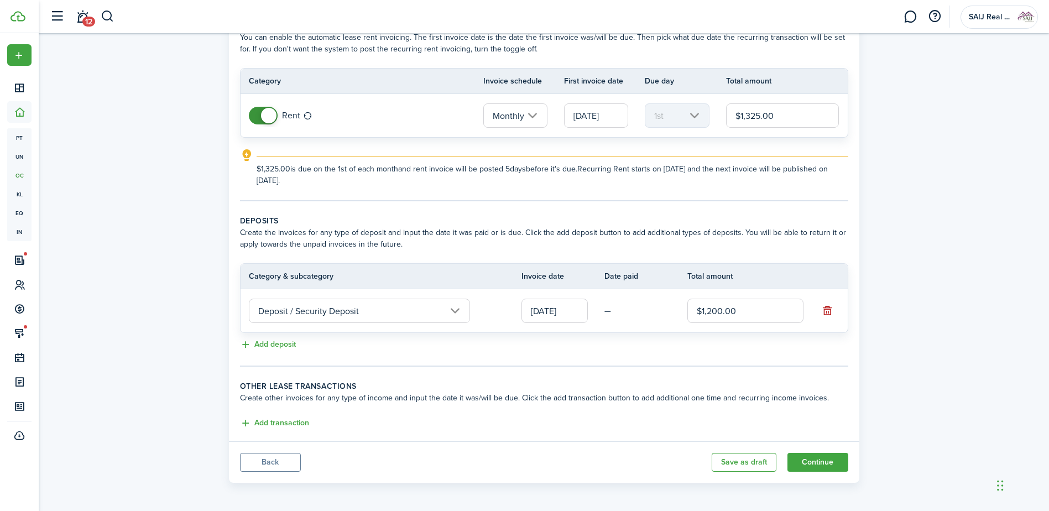
scroll to position [69, 0]
click at [290, 391] on button "Add transaction" at bounding box center [274, 421] width 69 height 13
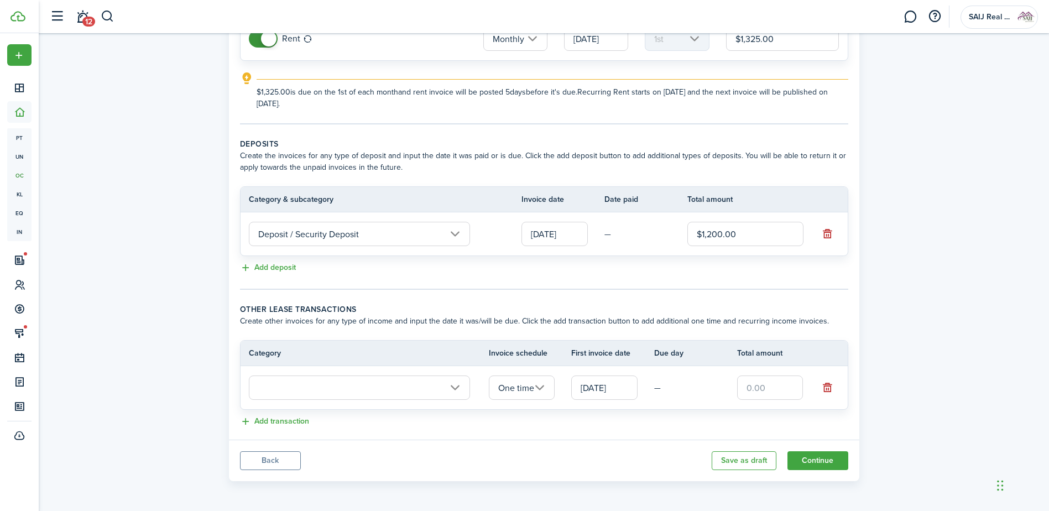
scroll to position [144, 0]
click at [361, 388] on input "text" at bounding box center [359, 387] width 221 height 24
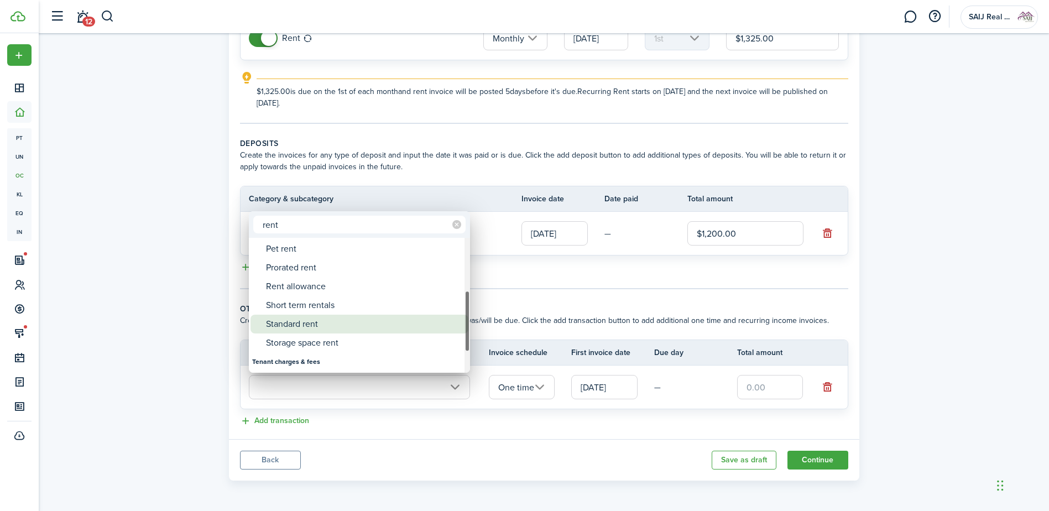
type input "rent"
click at [355, 322] on div "Standard rent" at bounding box center [364, 324] width 196 height 19
type input "Rent / Standard rent"
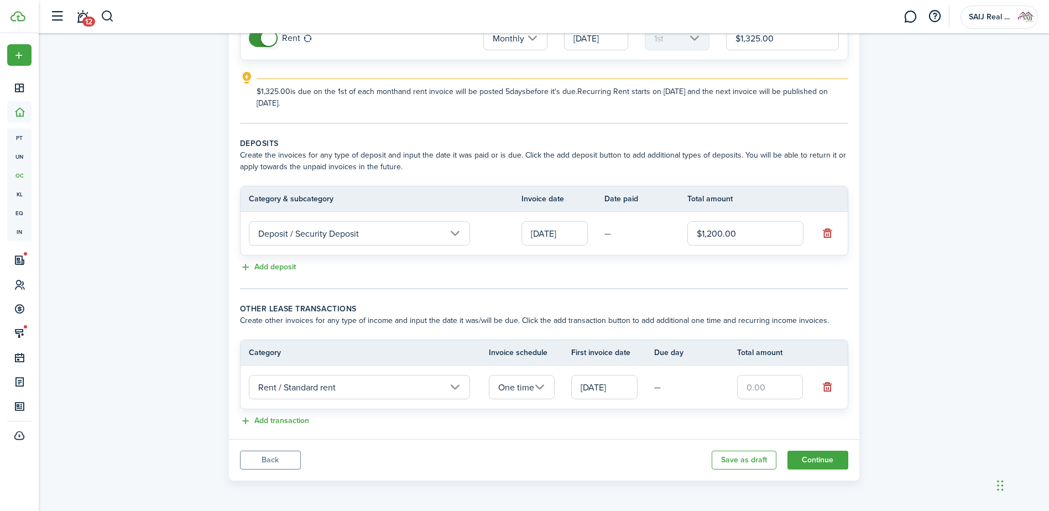
click at [625, 387] on input "[DATE]" at bounding box center [604, 387] width 66 height 24
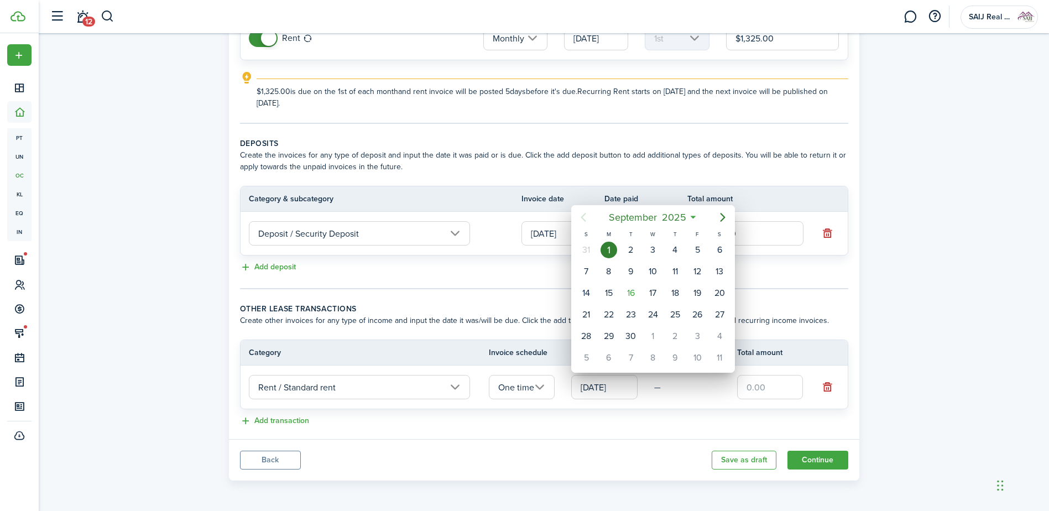
click at [580, 216] on icon "Previous page" at bounding box center [583, 217] width 13 height 13
click at [560, 391] on div at bounding box center [525, 256] width 1226 height 688
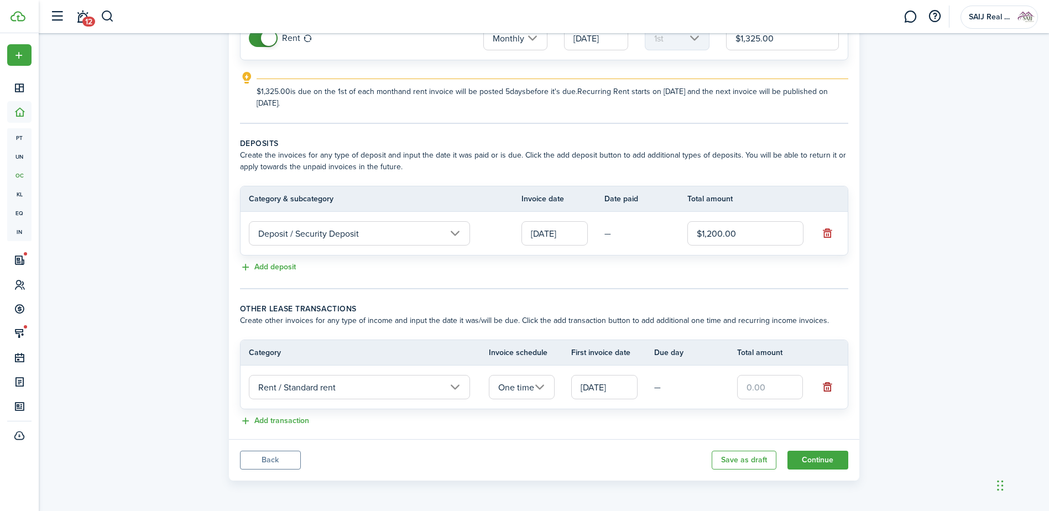
click at [826, 389] on button "button" at bounding box center [827, 386] width 15 height 15
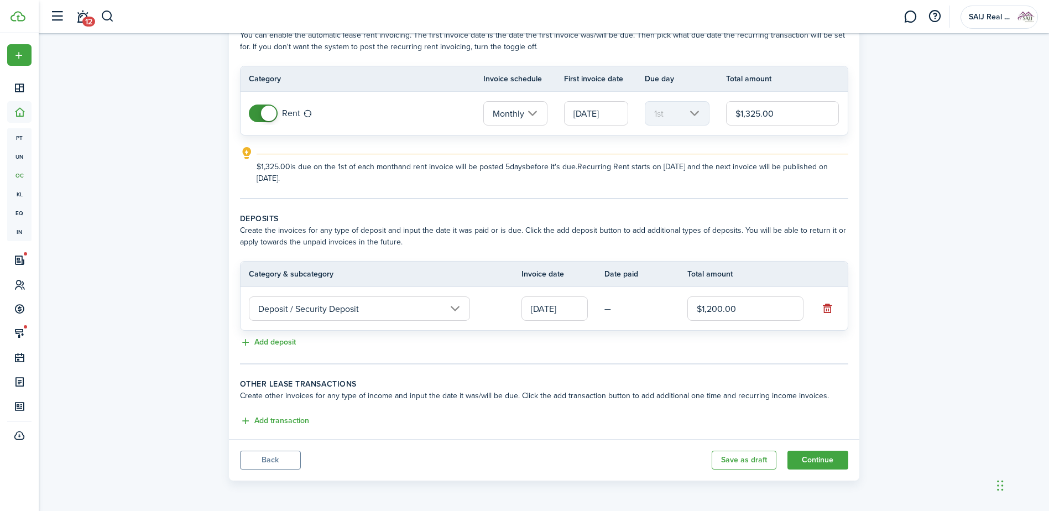
scroll to position [69, 0]
click at [268, 337] on button "Add deposit" at bounding box center [268, 342] width 56 height 13
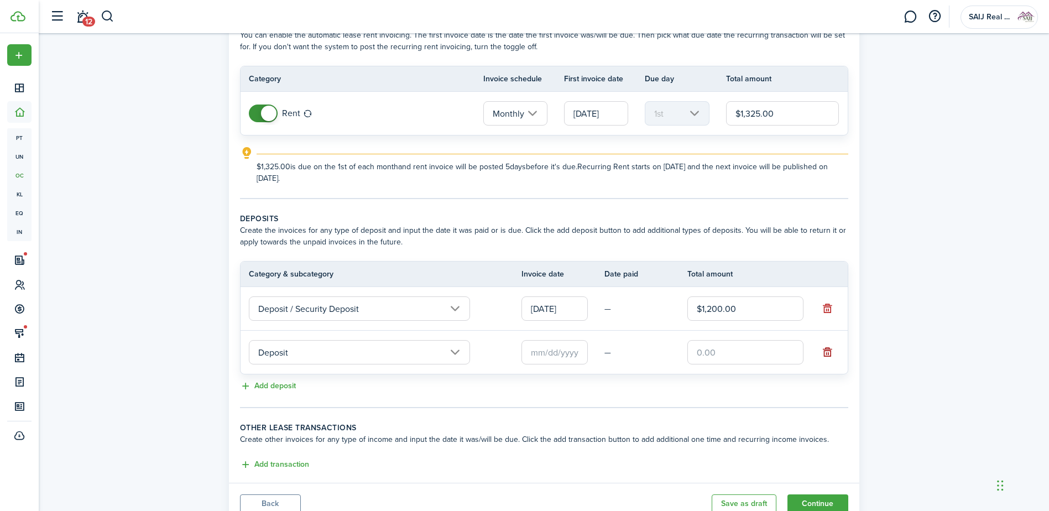
click at [830, 353] on button "button" at bounding box center [827, 352] width 15 height 15
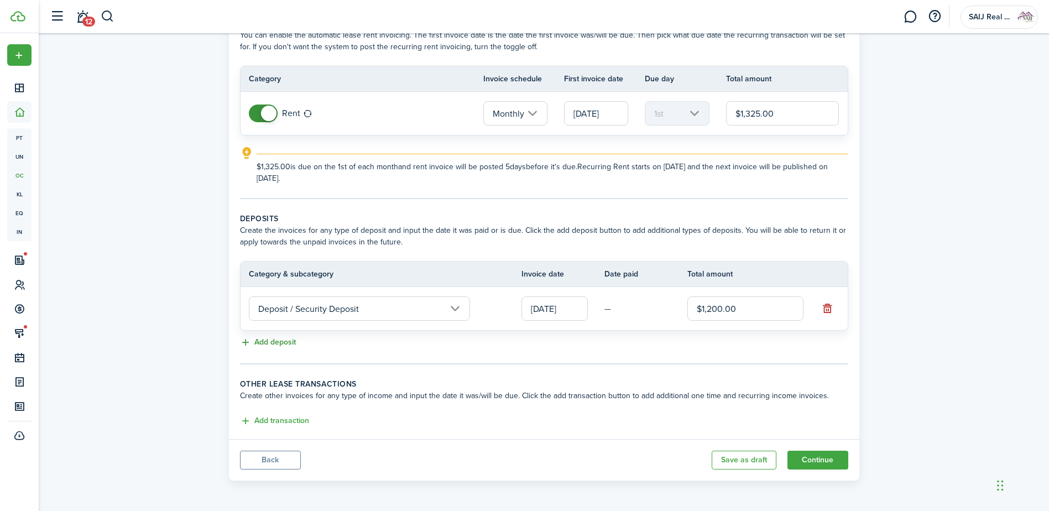
click at [272, 343] on button "Add deposit" at bounding box center [268, 342] width 56 height 13
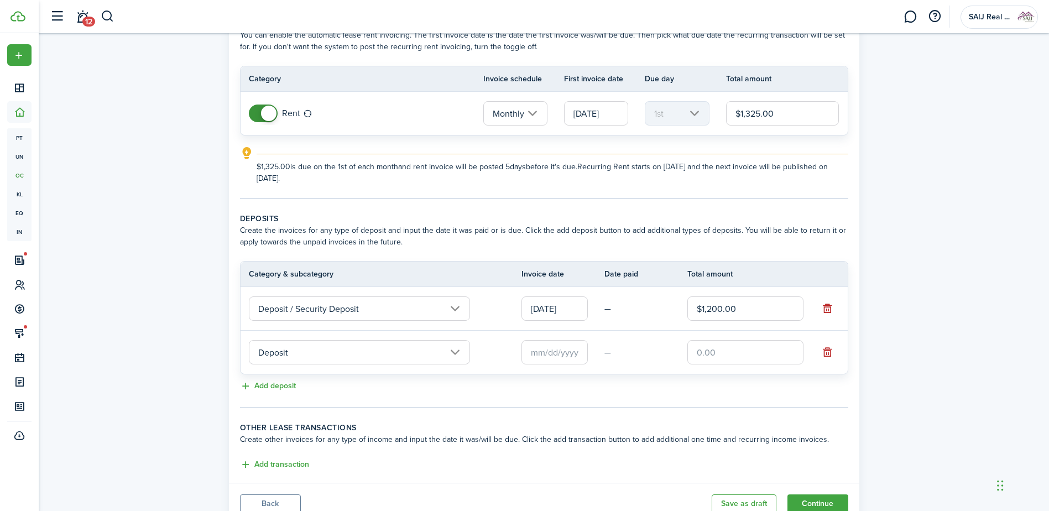
click at [451, 353] on input "Deposit" at bounding box center [359, 352] width 221 height 24
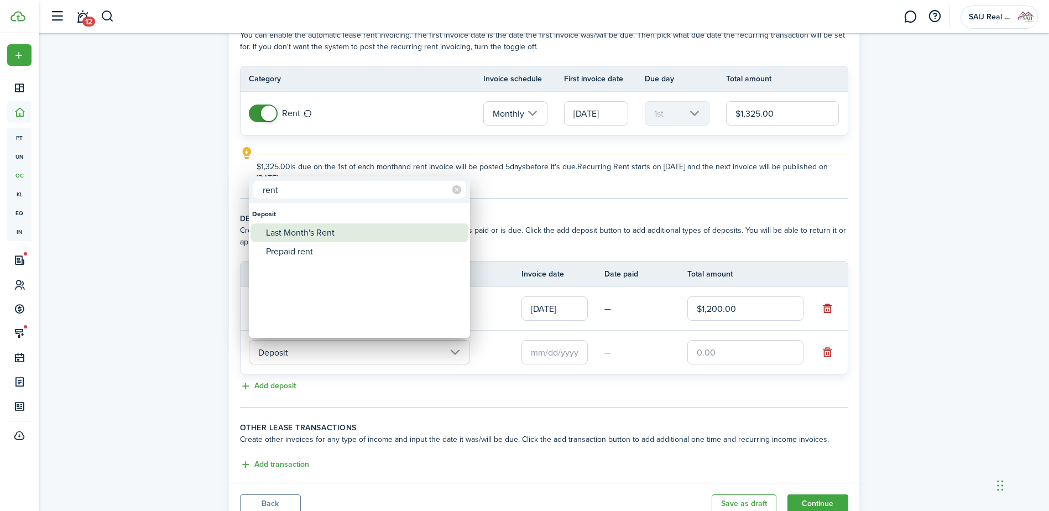
type input "rent"
click at [337, 235] on div "Last Month's Rent" at bounding box center [364, 232] width 196 height 19
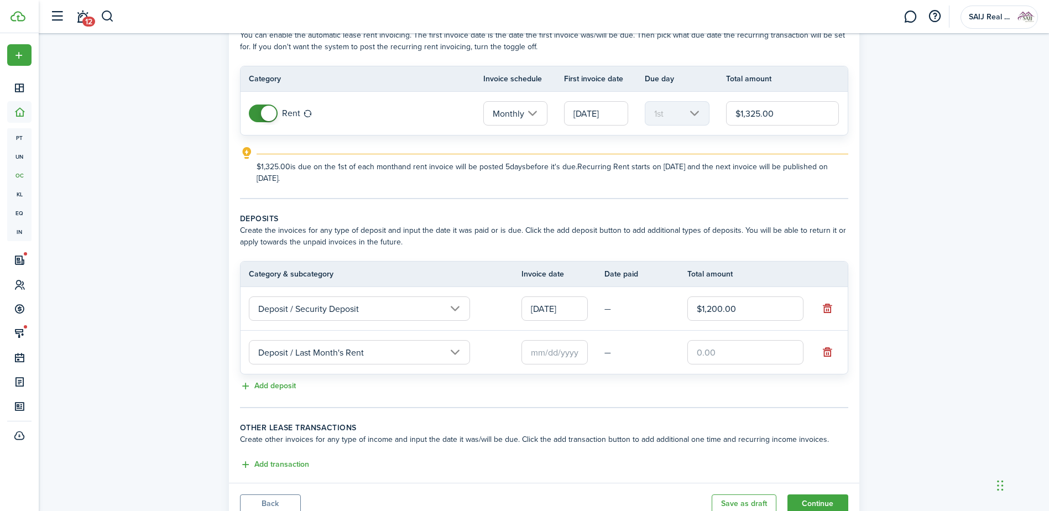
click at [454, 353] on input "Deposit / Last Month's Rent" at bounding box center [359, 352] width 221 height 24
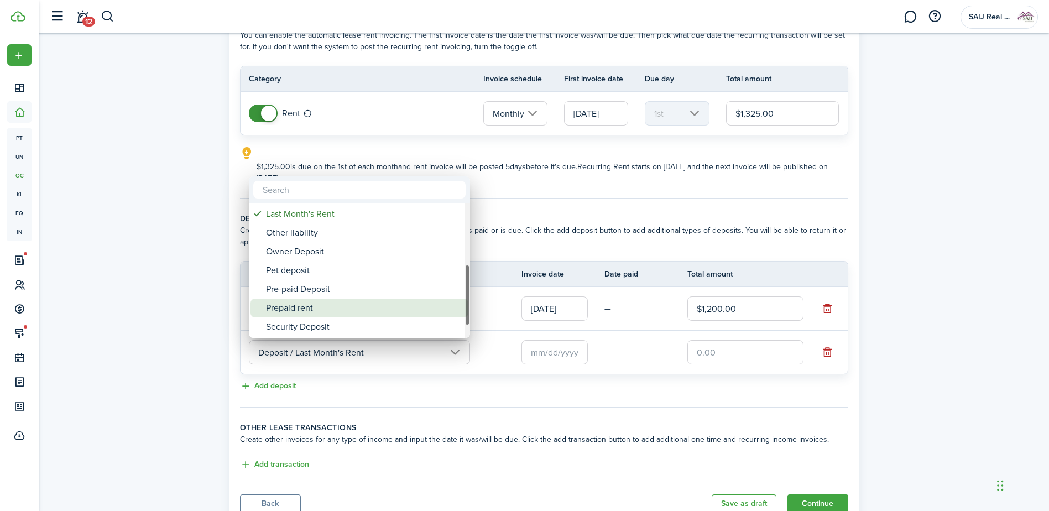
click at [322, 308] on div "Prepaid rent" at bounding box center [364, 308] width 196 height 19
type input "Deposit / Prepaid rent"
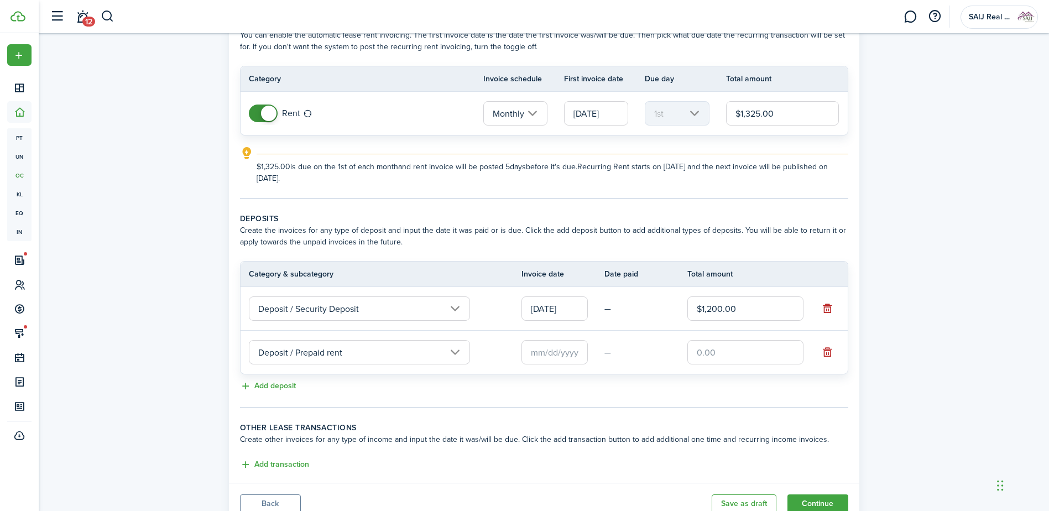
click at [559, 357] on input "text" at bounding box center [555, 352] width 66 height 24
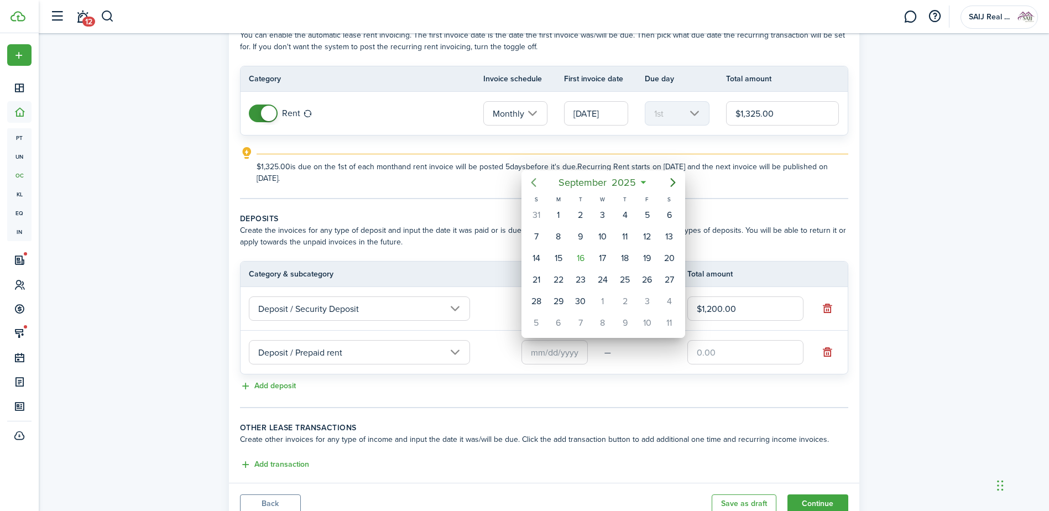
click at [533, 181] on icon "Previous page" at bounding box center [533, 182] width 5 height 9
click at [645, 212] on div "1" at bounding box center [647, 215] width 17 height 17
type input "[DATE]"
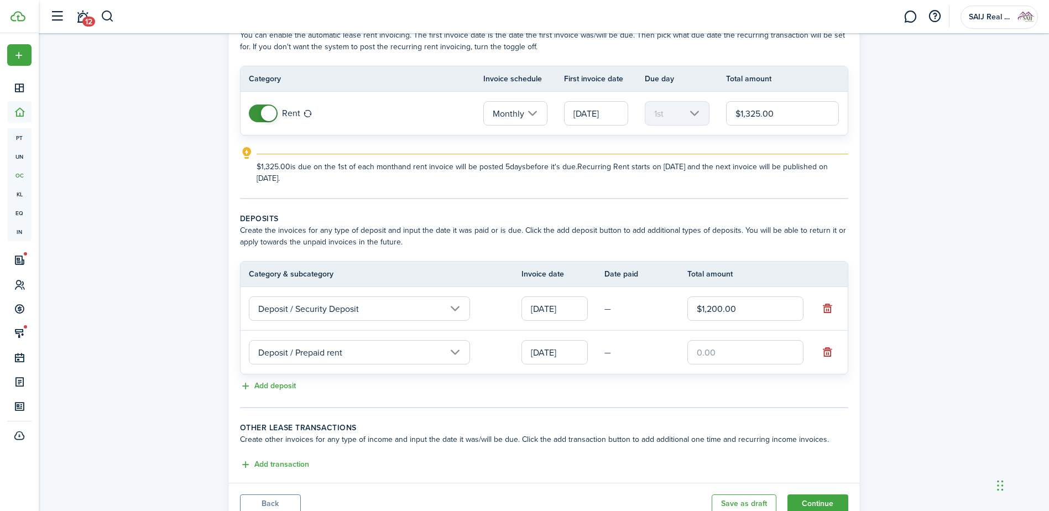
click at [739, 349] on input "text" at bounding box center [745, 352] width 116 height 24
type input "$1,260.00"
click at [686, 391] on wizard-step-header-description "Create other invoices for any type of income and input the date it was/will be …" at bounding box center [544, 440] width 608 height 12
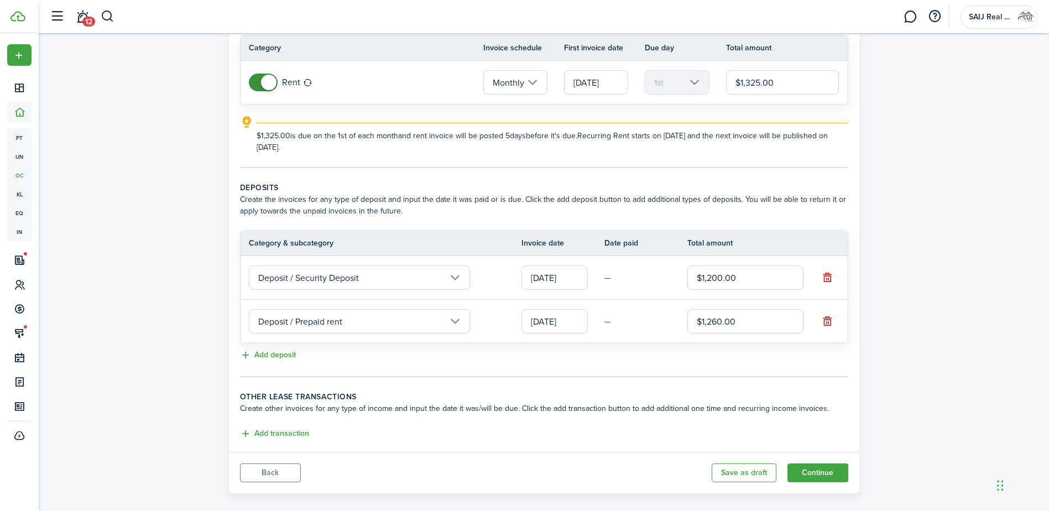
scroll to position [113, 0]
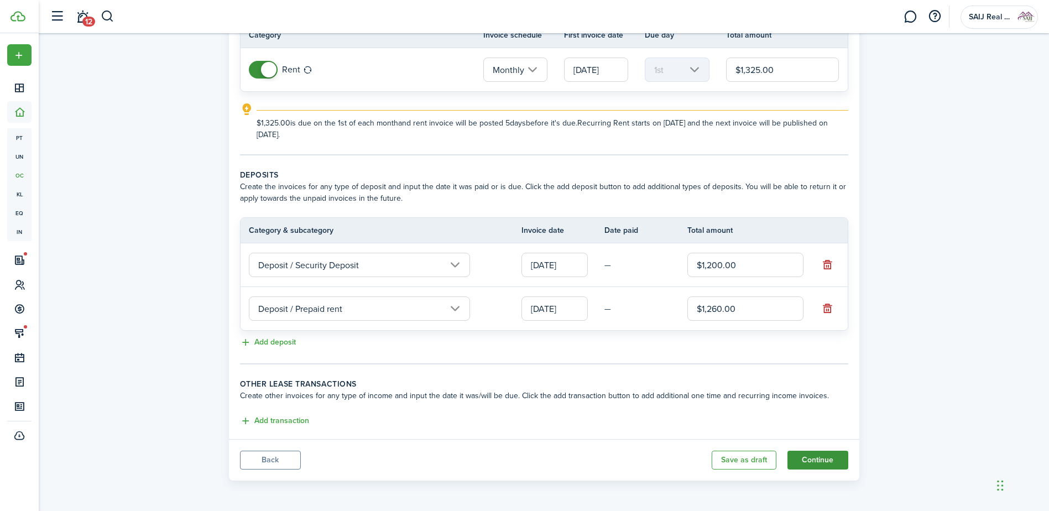
click at [808, 391] on button "Continue" at bounding box center [818, 460] width 61 height 19
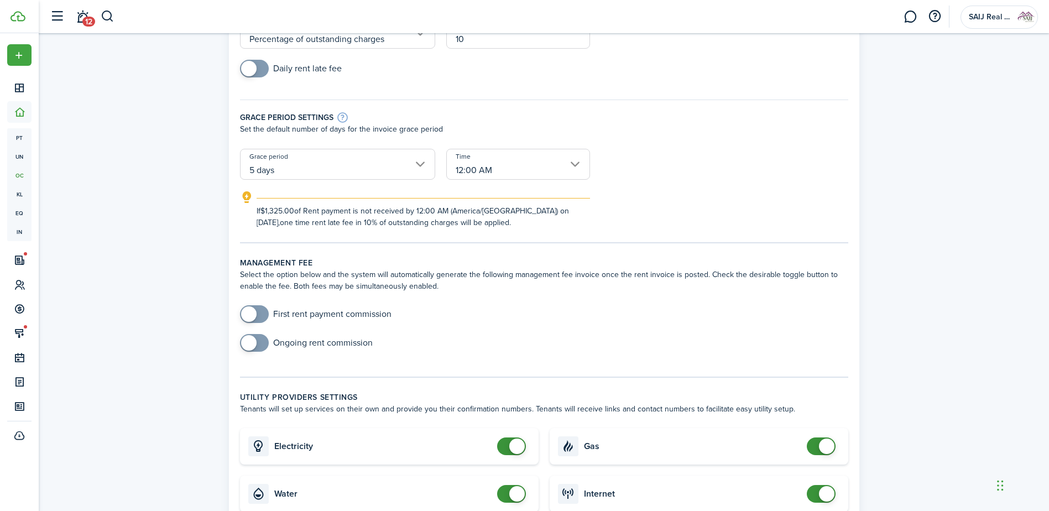
scroll to position [166, 0]
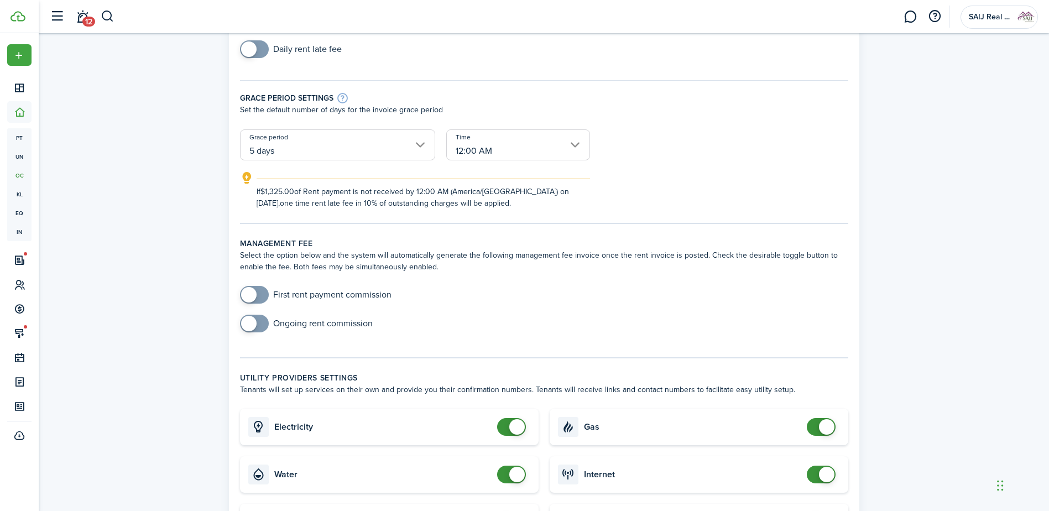
checkbox input "true"
click at [252, 292] on span at bounding box center [248, 294] width 15 height 15
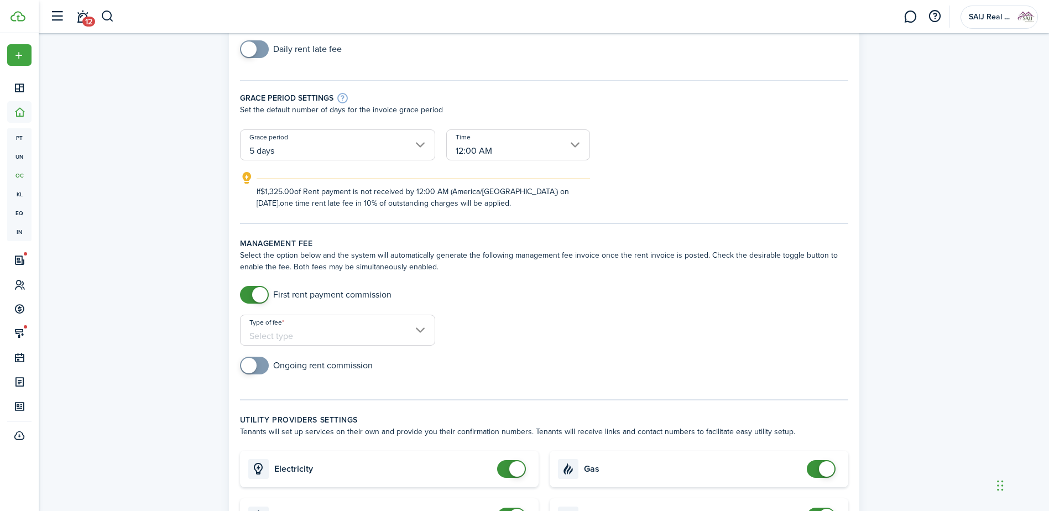
click at [423, 327] on input "Type of fee" at bounding box center [337, 330] width 195 height 31
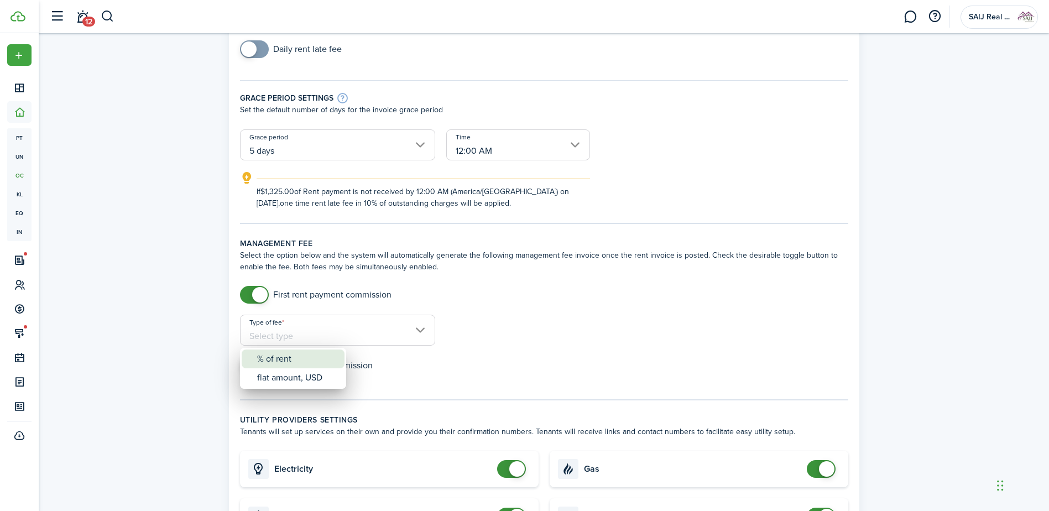
click at [307, 359] on div "% of rent" at bounding box center [297, 359] width 81 height 19
type input "% of rent"
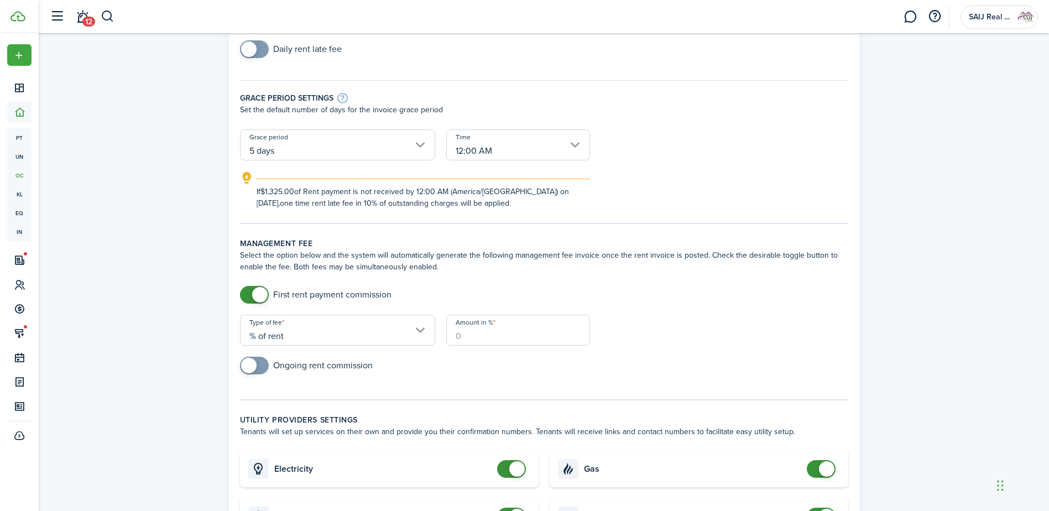
click at [479, 331] on input "Amount in %" at bounding box center [518, 330] width 144 height 31
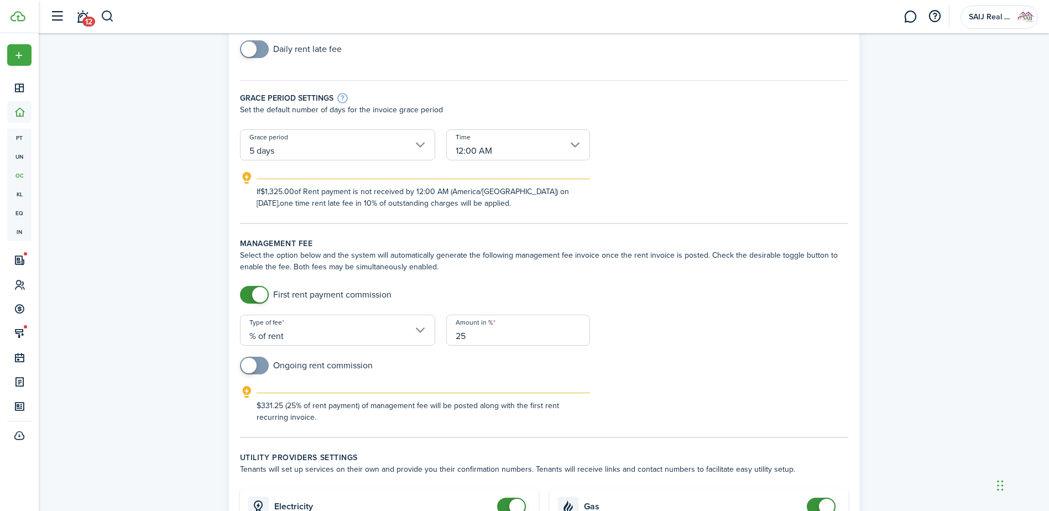
type input "25"
drag, startPoint x: 249, startPoint y: 364, endPoint x: 279, endPoint y: 369, distance: 30.2
checkbox input "true"
click at [250, 364] on span at bounding box center [248, 365] width 15 height 15
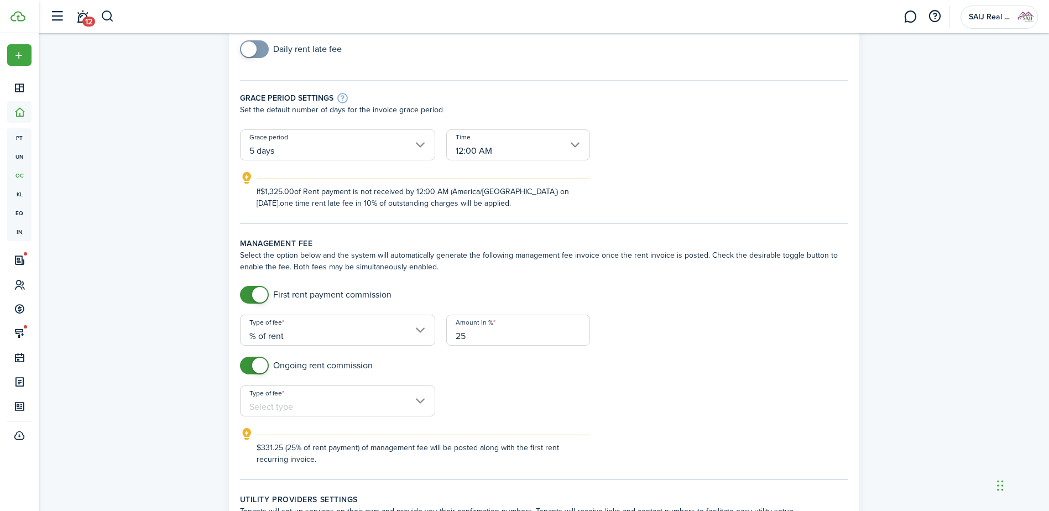
click at [425, 391] on input "Type of fee" at bounding box center [337, 400] width 195 height 31
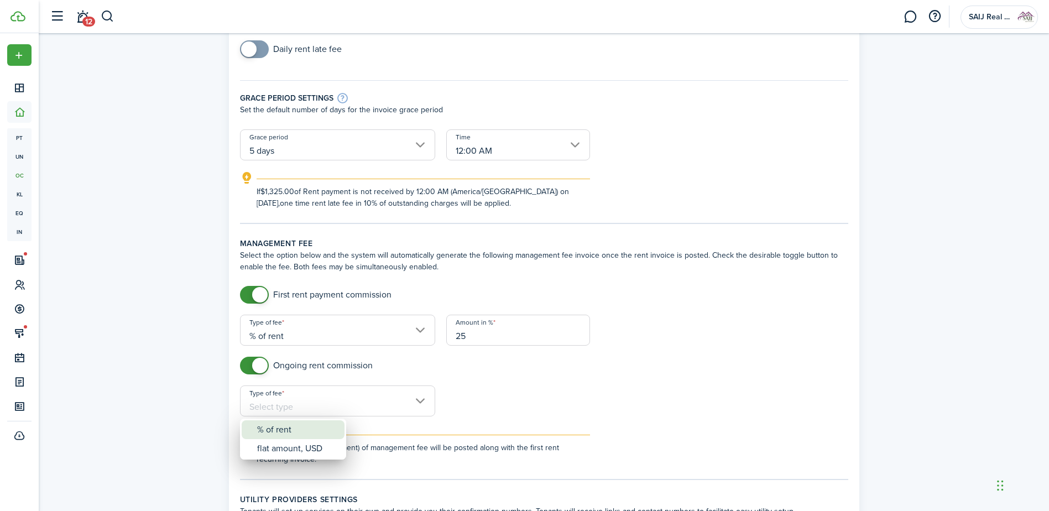
click at [316, 391] on div "% of rent" at bounding box center [297, 429] width 81 height 19
type input "% of rent"
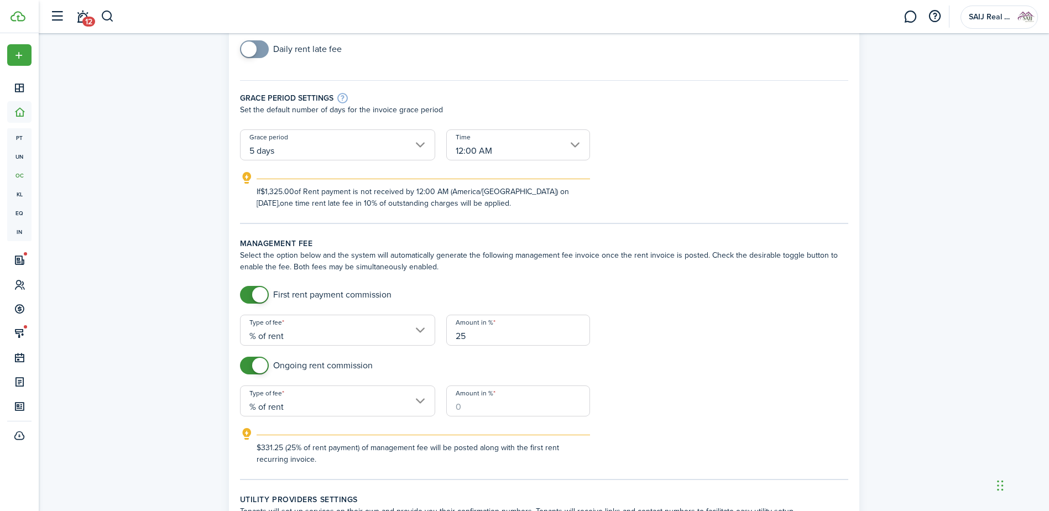
click at [488, 391] on input "Amount in %" at bounding box center [518, 400] width 144 height 31
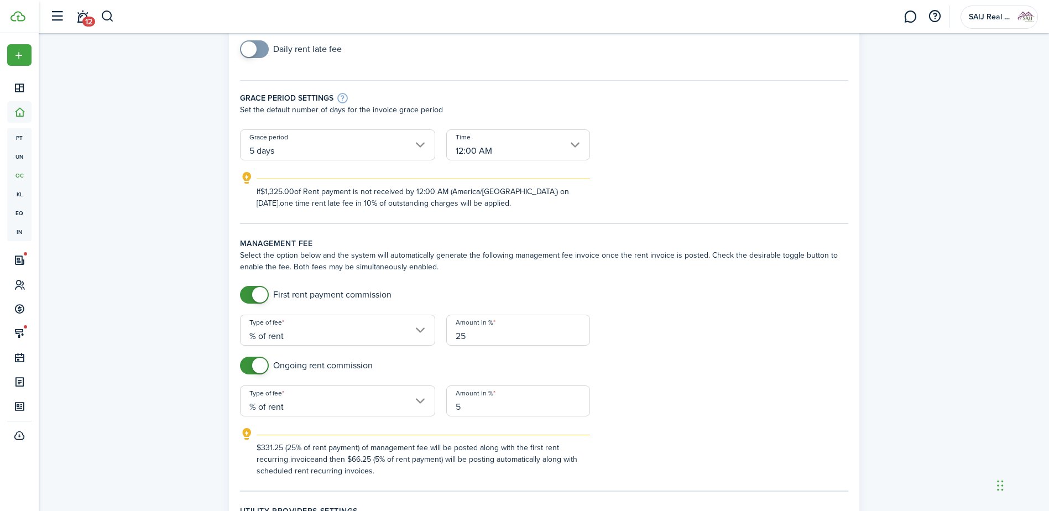
type input "5"
click at [661, 376] on div "Ongoing rent commission" at bounding box center [543, 371] width 619 height 29
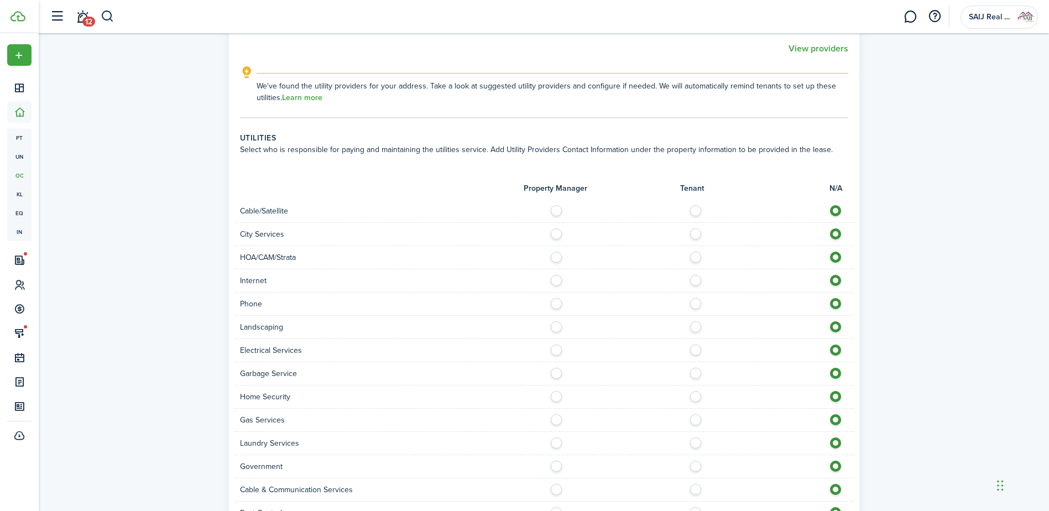
scroll to position [830, 0]
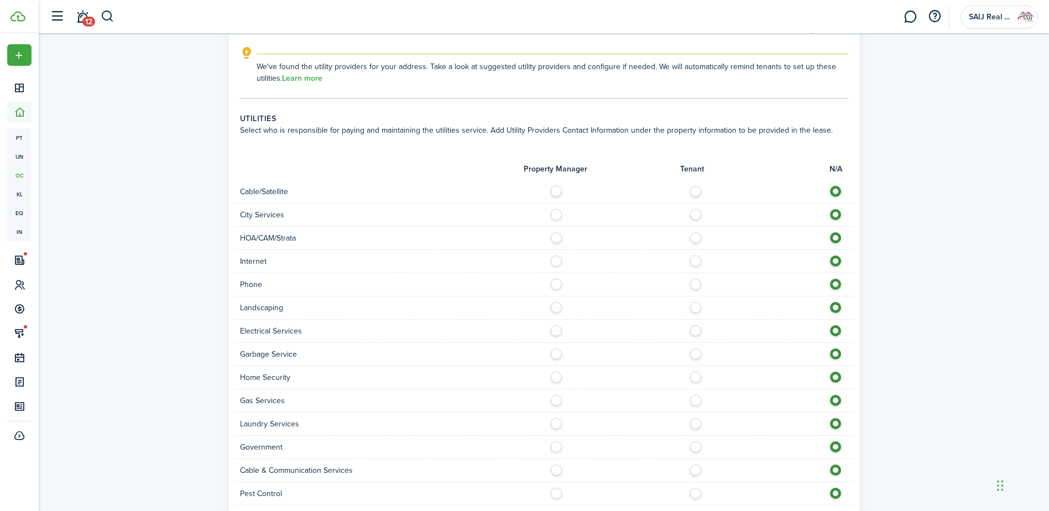
drag, startPoint x: 699, startPoint y: 190, endPoint x: 700, endPoint y: 195, distance: 5.6
click at [700, 190] on label at bounding box center [698, 189] width 19 height 6
radio input "true"
click at [698, 215] on label at bounding box center [698, 212] width 19 height 6
radio input "true"
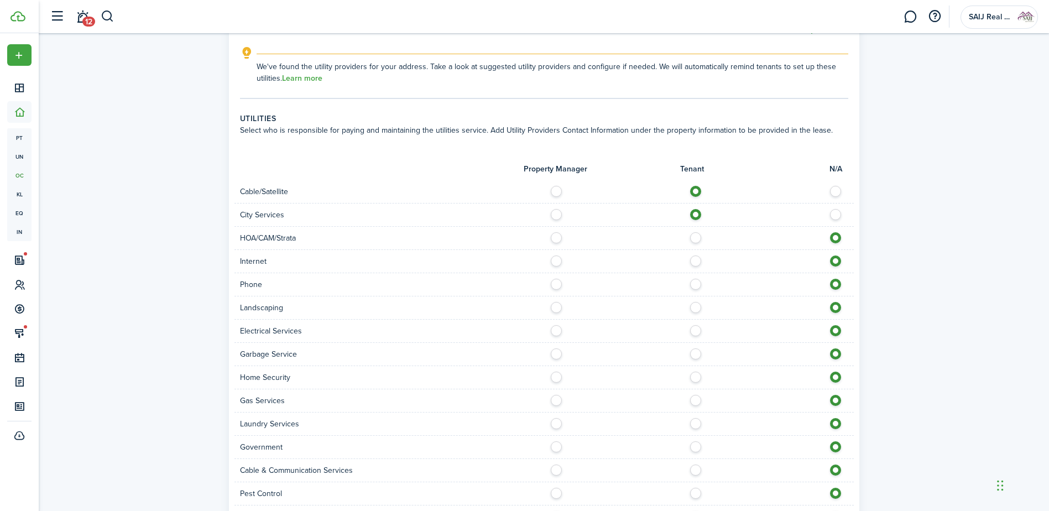
click at [696, 261] on label at bounding box center [698, 258] width 19 height 6
radio input "true"
click at [696, 284] on label at bounding box center [698, 282] width 19 height 6
radio input "true"
click at [694, 307] on label at bounding box center [698, 305] width 19 height 6
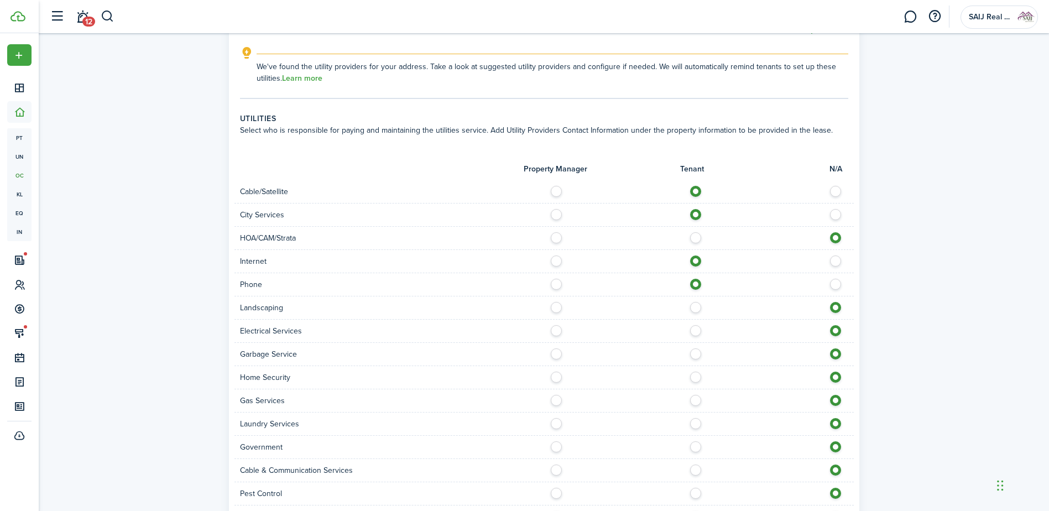
radio input "true"
click at [690, 330] on label at bounding box center [698, 328] width 19 height 6
radio input "true"
click at [698, 354] on label at bounding box center [698, 351] width 19 height 6
radio input "true"
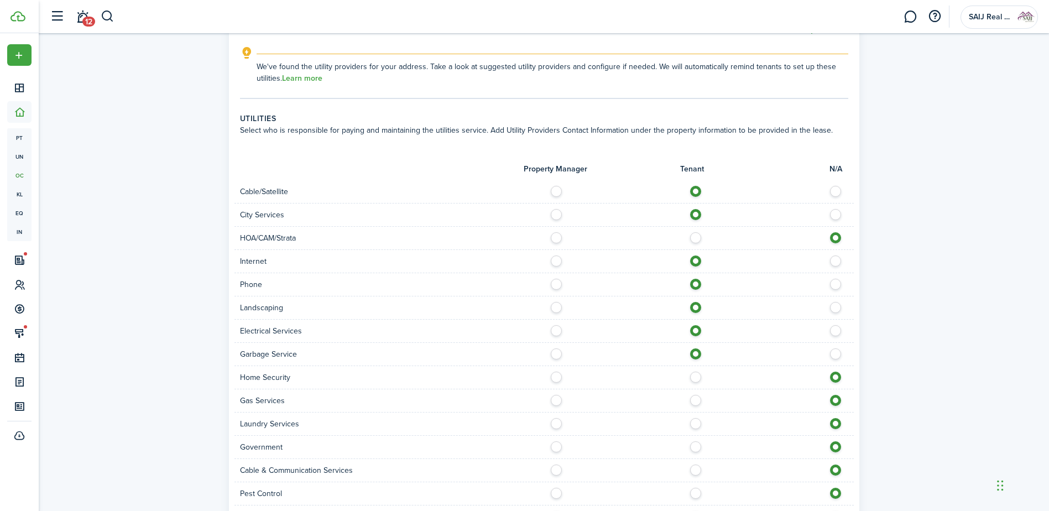
click at [695, 377] on label at bounding box center [698, 375] width 19 height 6
radio input "true"
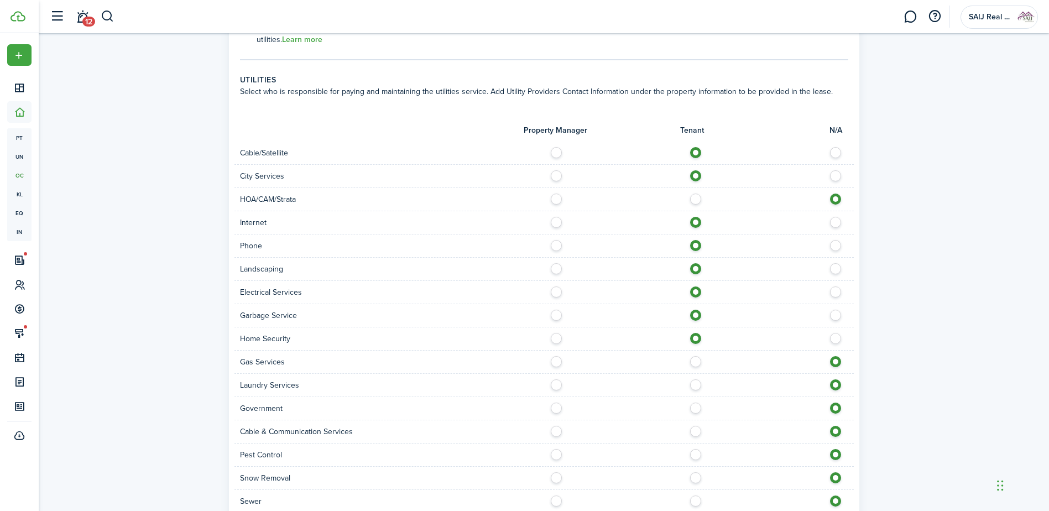
scroll to position [940, 0]
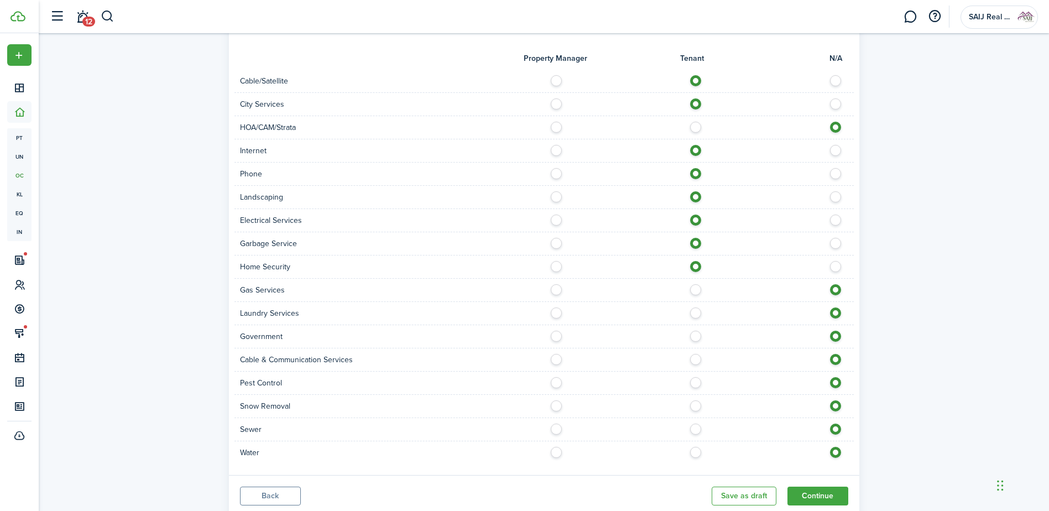
click at [692, 287] on label at bounding box center [698, 287] width 19 height 6
radio input "true"
click at [696, 383] on label at bounding box center [698, 380] width 19 height 6
radio input "true"
click at [698, 391] on label at bounding box center [698, 427] width 19 height 6
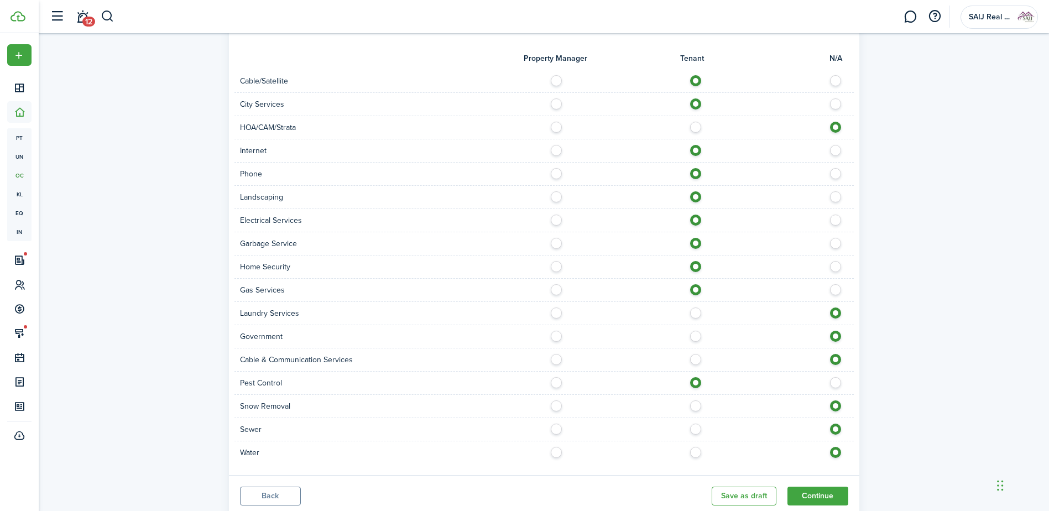
radio input "true"
click at [696, 391] on label at bounding box center [698, 450] width 19 height 6
radio input "true"
click at [824, 391] on button "Continue" at bounding box center [818, 496] width 61 height 19
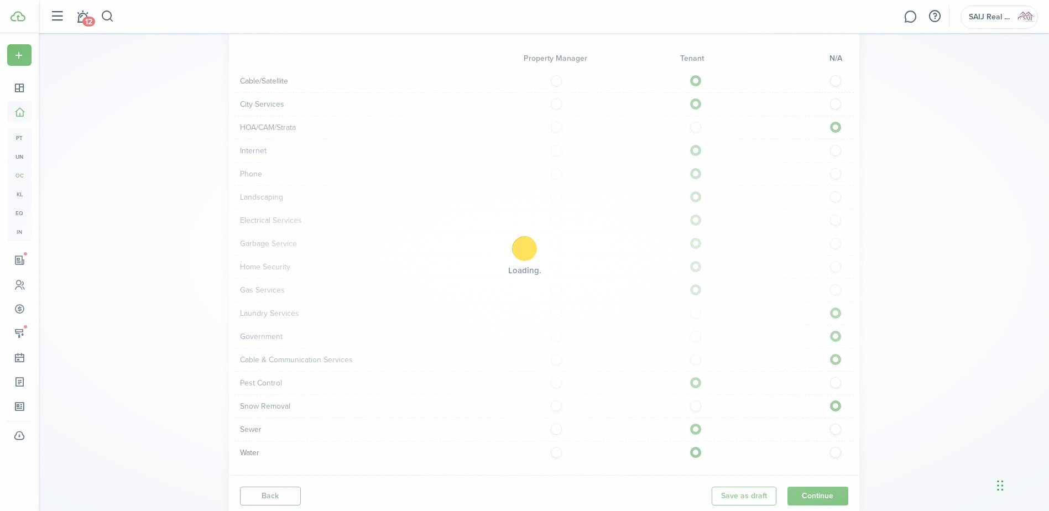
scroll to position [976, 0]
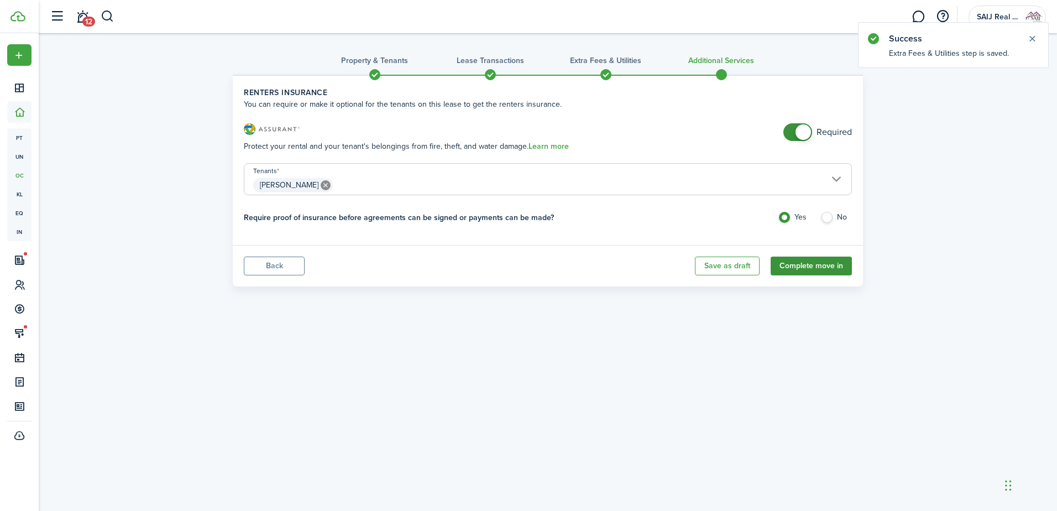
click at [806, 260] on button "Complete move in" at bounding box center [811, 266] width 81 height 19
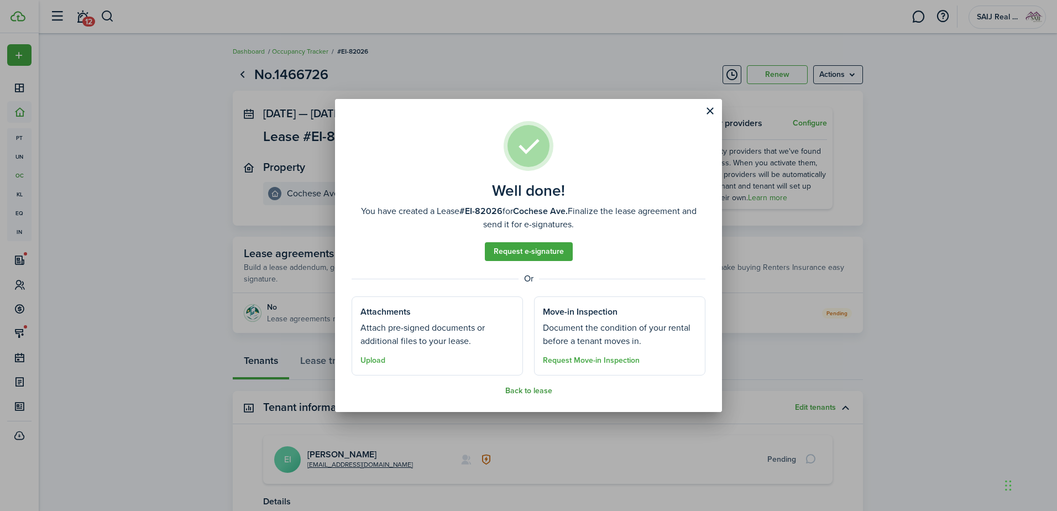
click at [533, 390] on button "Back to lease" at bounding box center [528, 391] width 47 height 9
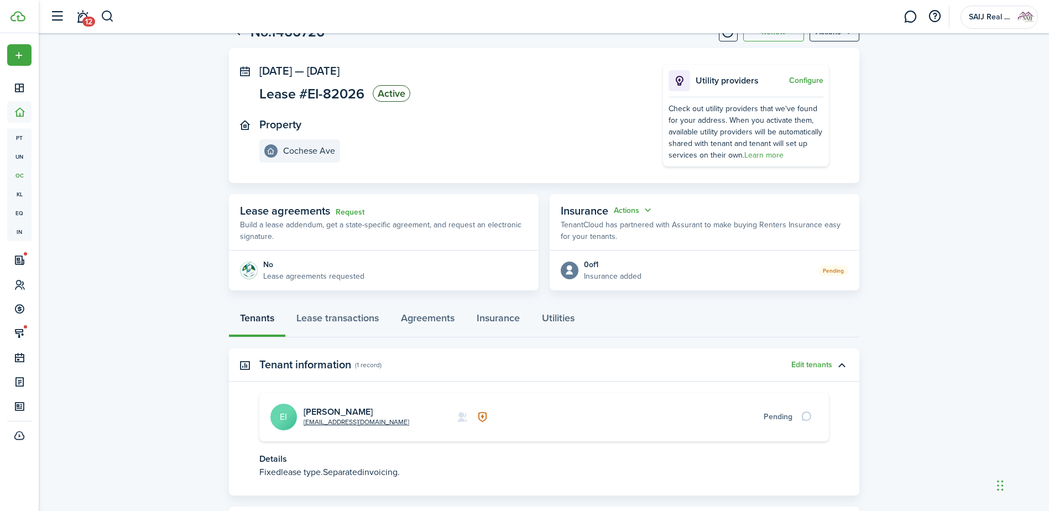
scroll to position [102, 0]
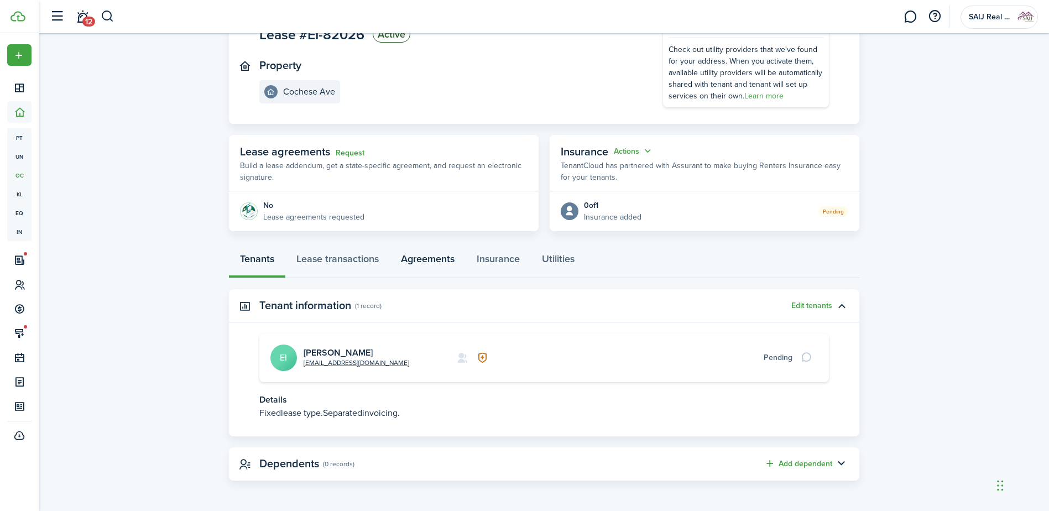
click at [435, 258] on link "Agreements" at bounding box center [428, 261] width 76 height 33
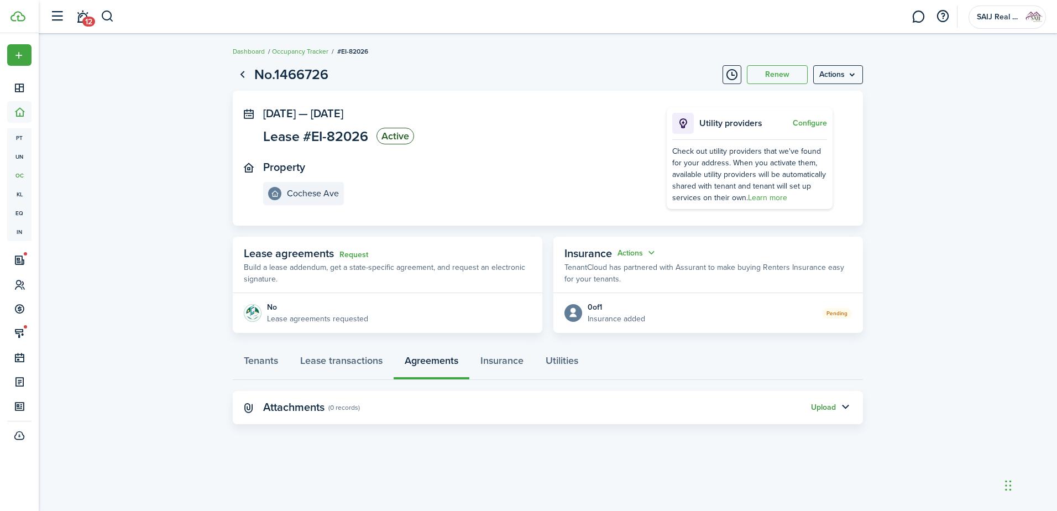
click at [826, 391] on button "Upload" at bounding box center [823, 407] width 25 height 9
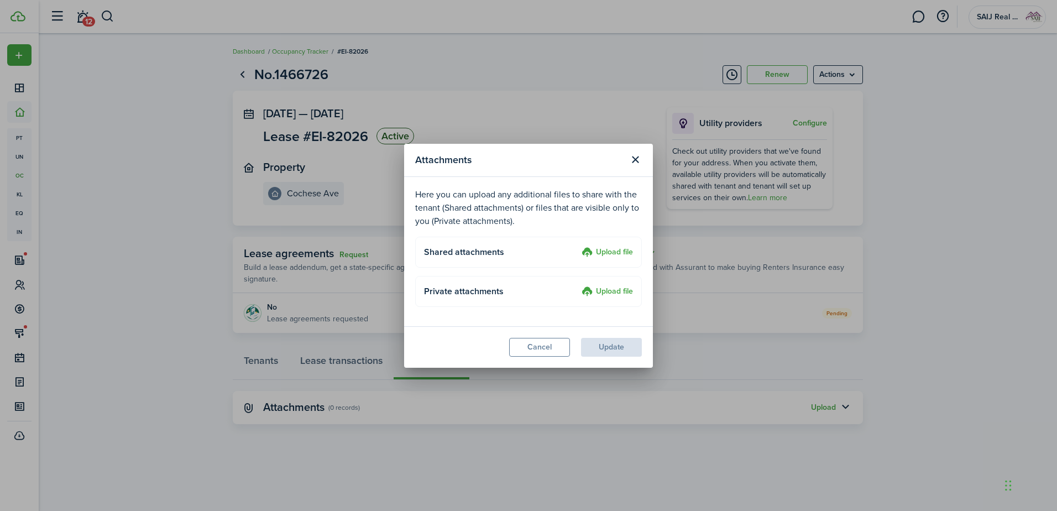
click at [609, 252] on label "Upload file" at bounding box center [607, 252] width 51 height 13
click at [578, 246] on input "Upload file" at bounding box center [578, 246] width 0 height 0
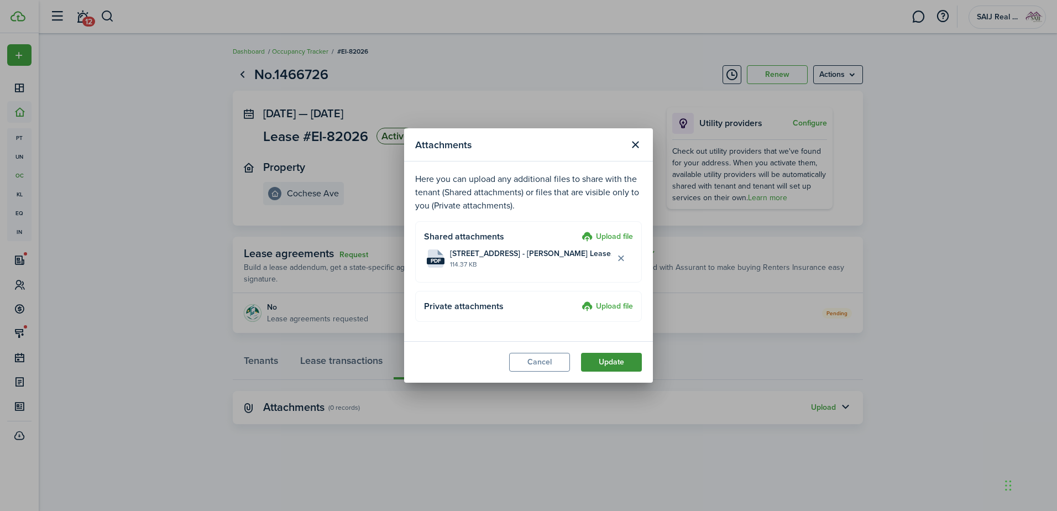
click at [606, 358] on button "Update" at bounding box center [611, 362] width 61 height 19
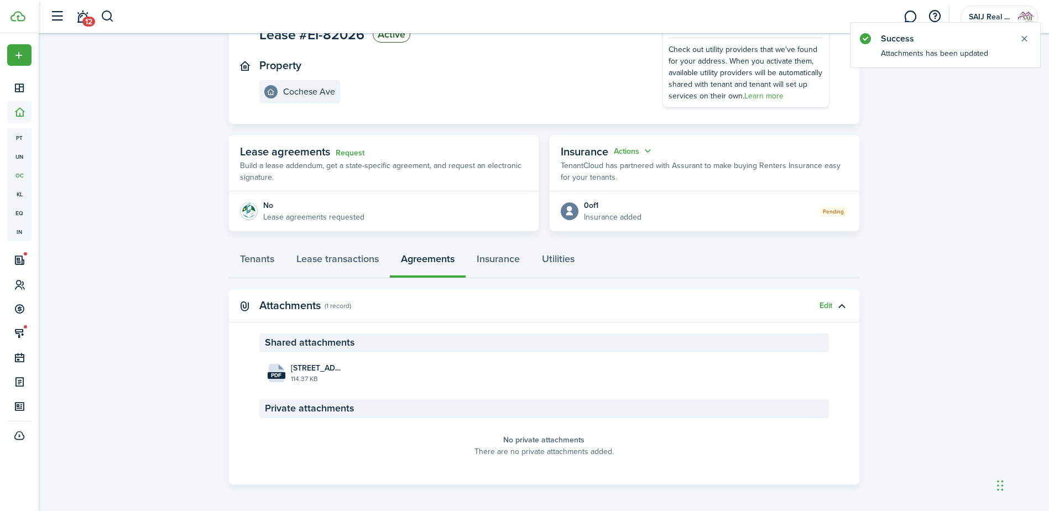
scroll to position [106, 0]
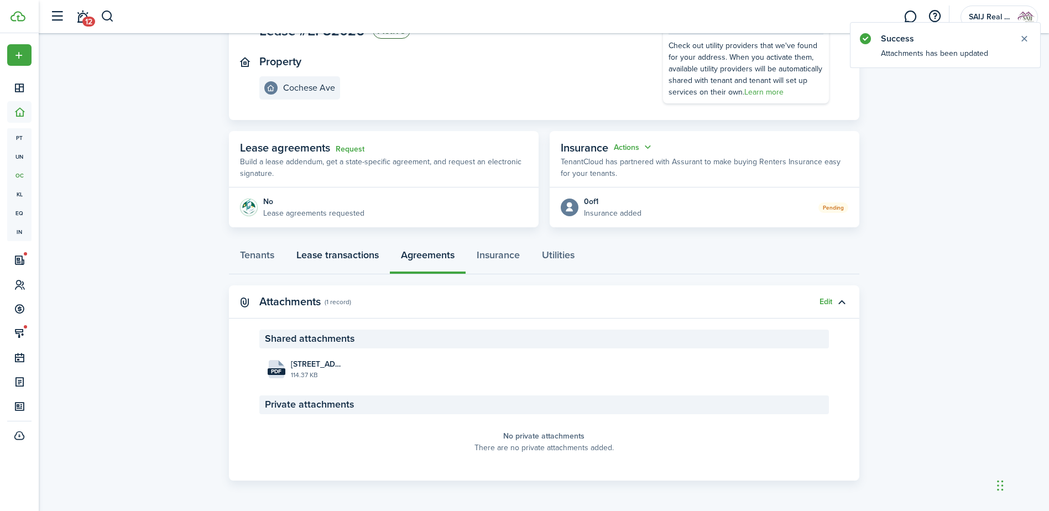
click at [308, 251] on link "Lease transactions" at bounding box center [337, 257] width 105 height 33
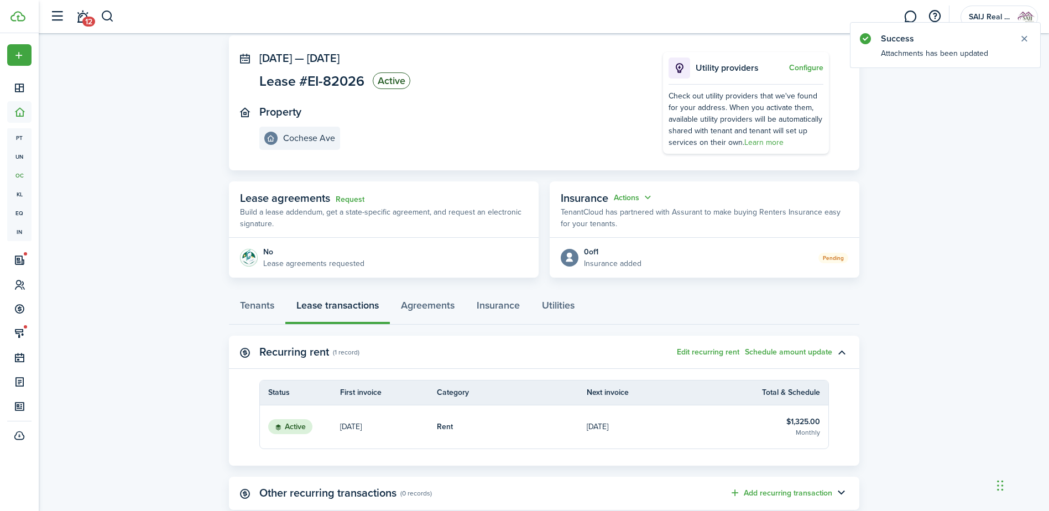
scroll to position [111, 0]
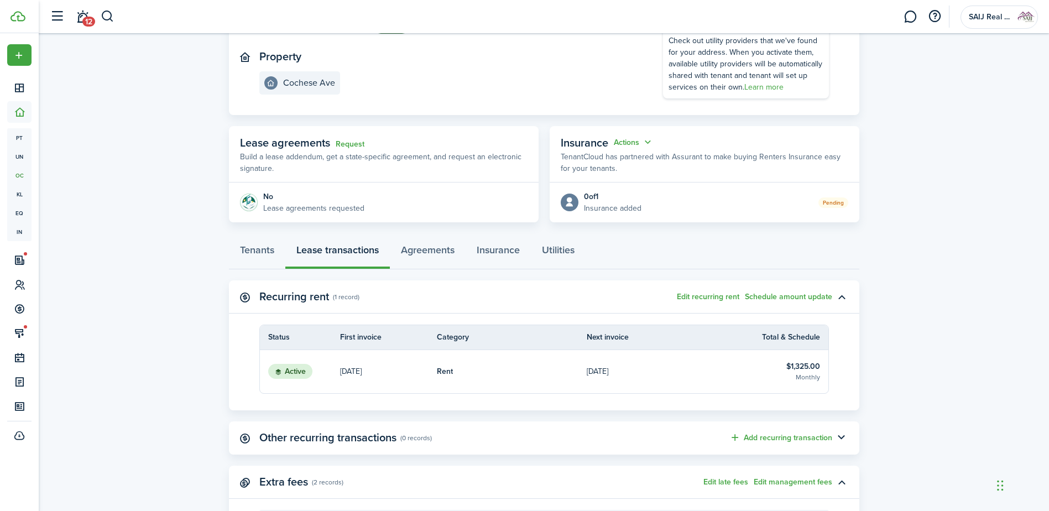
click at [810, 368] on table-info-title "$1,325.00" at bounding box center [803, 367] width 34 height 12
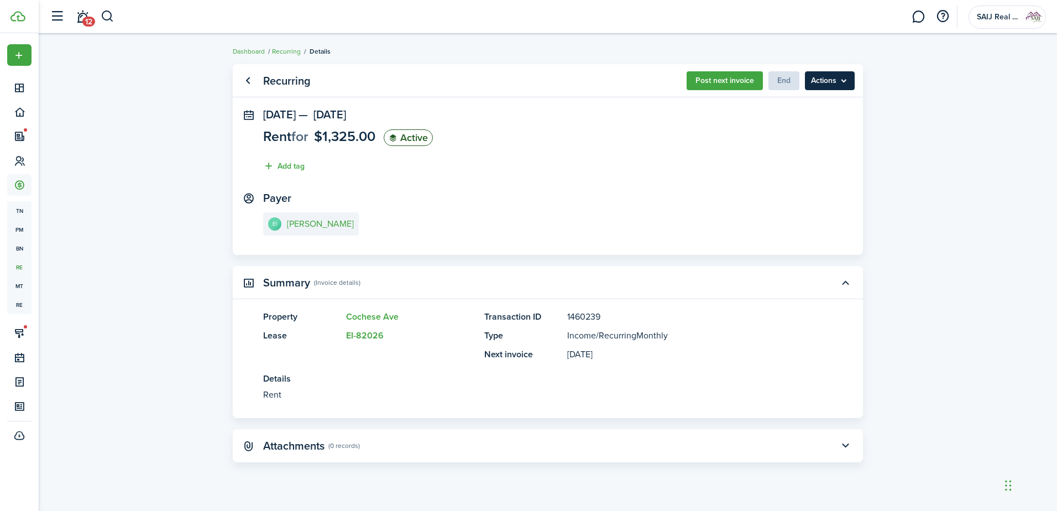
click at [836, 84] on menu-btn "Actions" at bounding box center [830, 80] width 50 height 19
click at [247, 77] on link "Go back" at bounding box center [247, 80] width 19 height 19
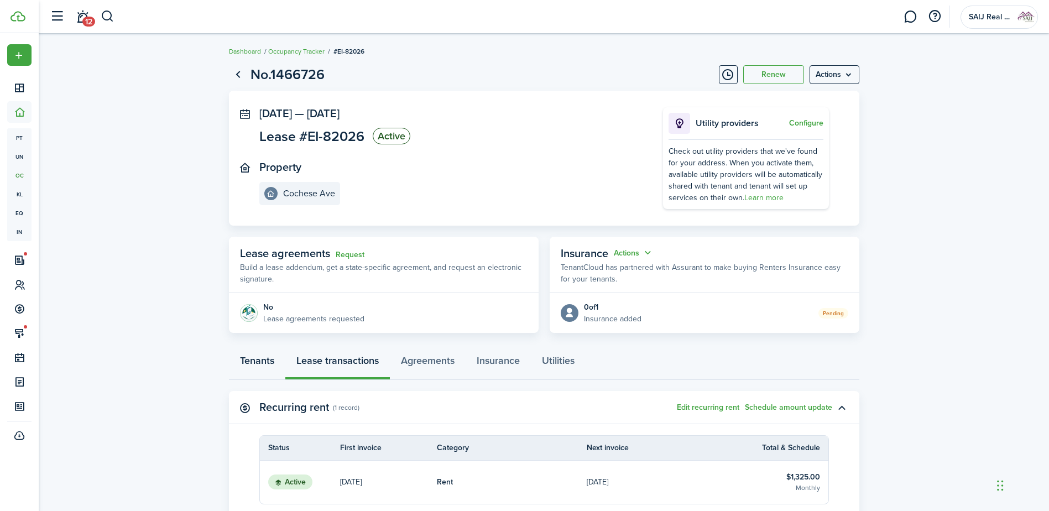
click at [265, 357] on link "Tenants" at bounding box center [257, 363] width 56 height 33
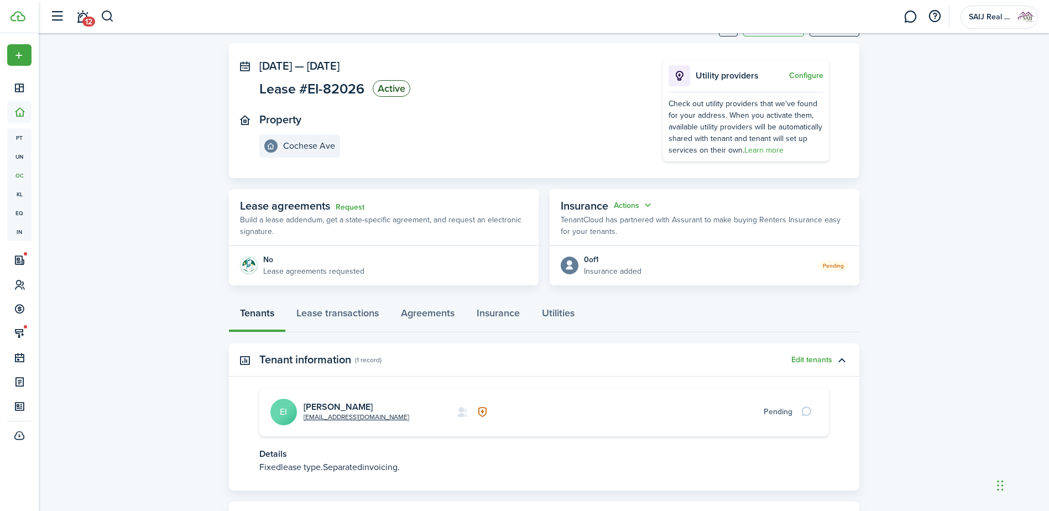
scroll to position [102, 0]
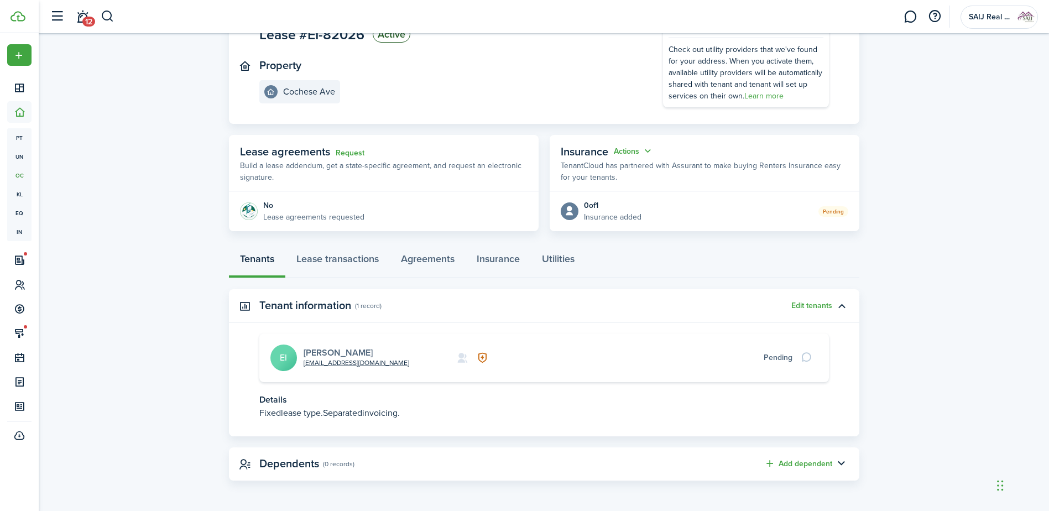
click at [355, 350] on link "[PERSON_NAME]" at bounding box center [338, 352] width 69 height 13
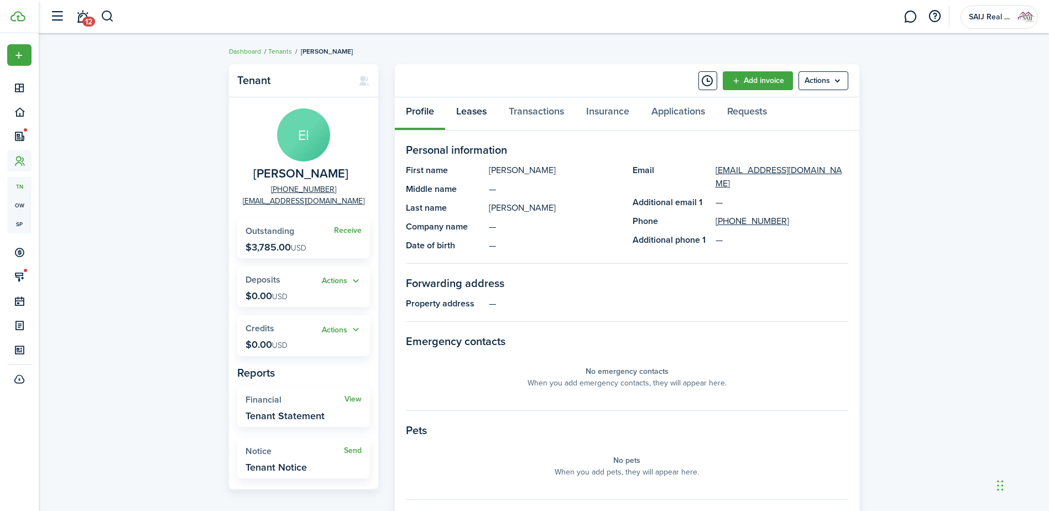
click at [481, 106] on link "Leases" at bounding box center [471, 113] width 53 height 33
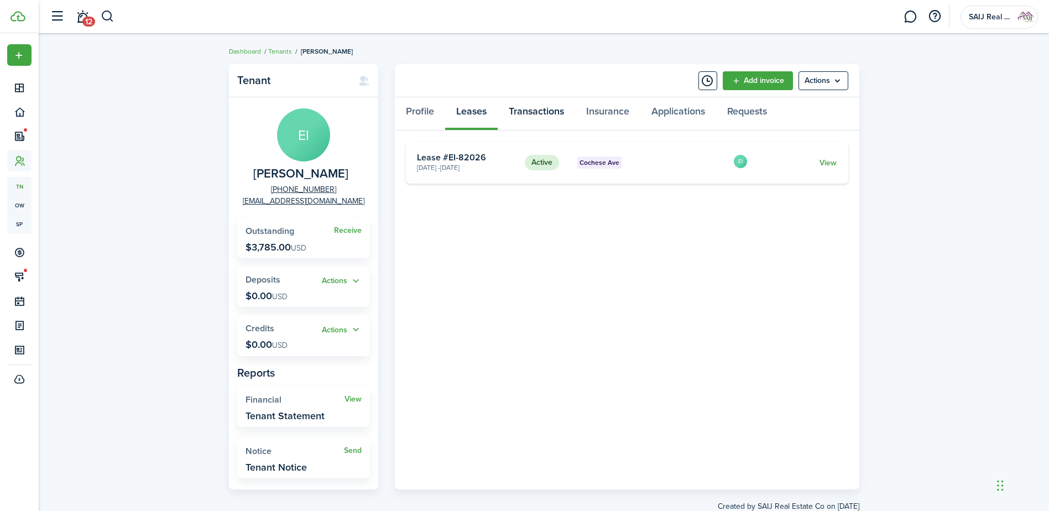
click at [559, 110] on link "Transactions" at bounding box center [536, 113] width 77 height 33
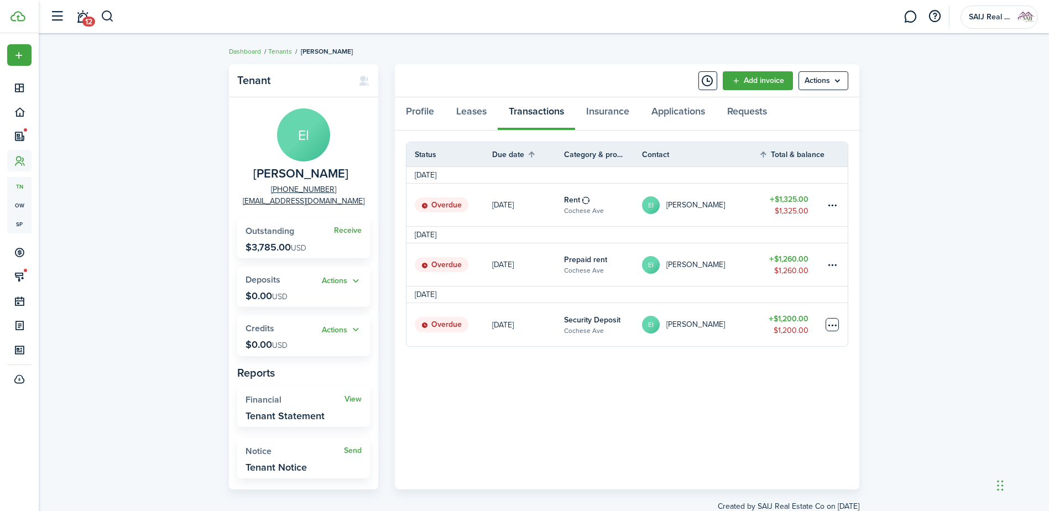
click at [830, 321] on table-menu-btn-icon at bounding box center [832, 324] width 13 height 13
click at [792, 357] on link "Mark as paid" at bounding box center [790, 363] width 97 height 19
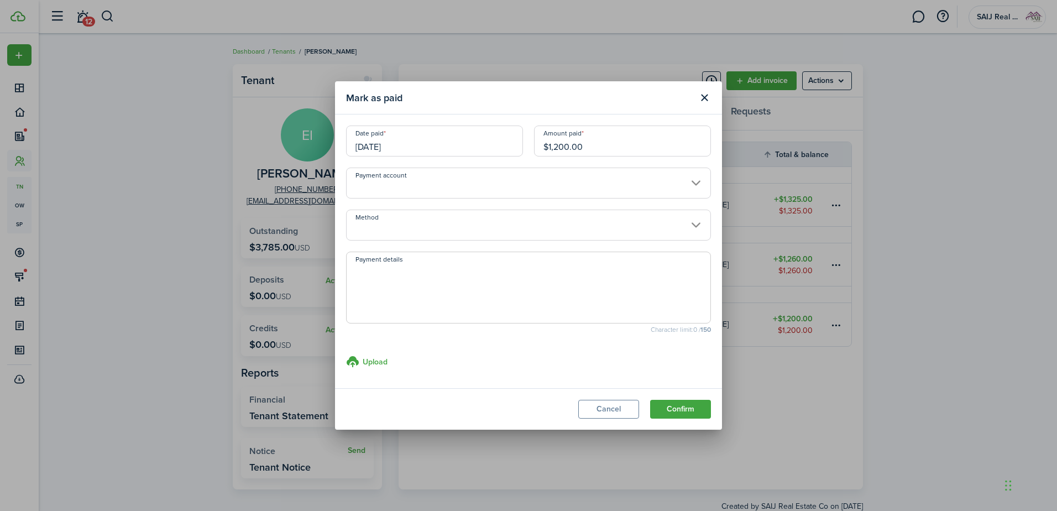
click at [691, 179] on input "Payment account" at bounding box center [528, 183] width 365 height 31
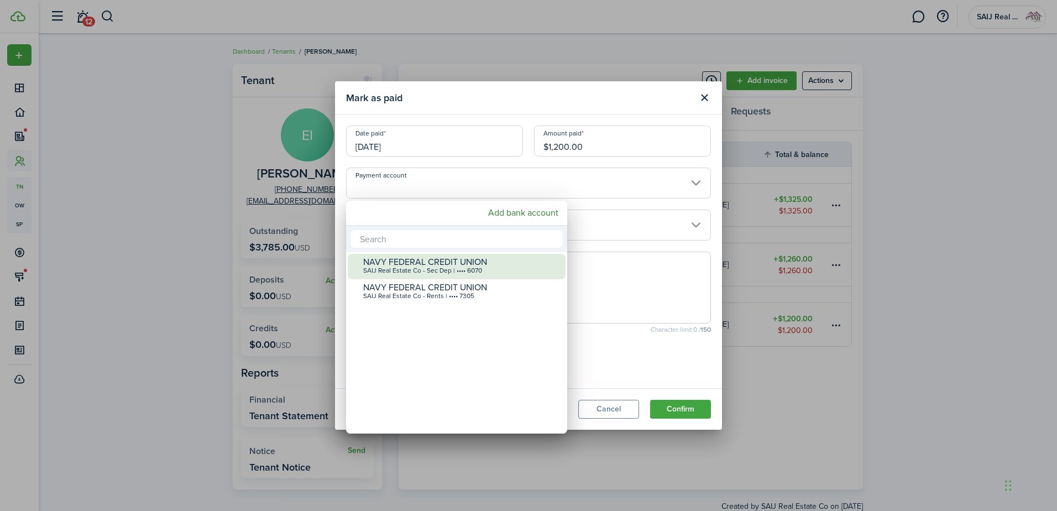
click at [503, 264] on div "NAVY FEDERAL CREDIT UNION" at bounding box center [461, 262] width 196 height 10
type input "•••• •••• •••• 6070"
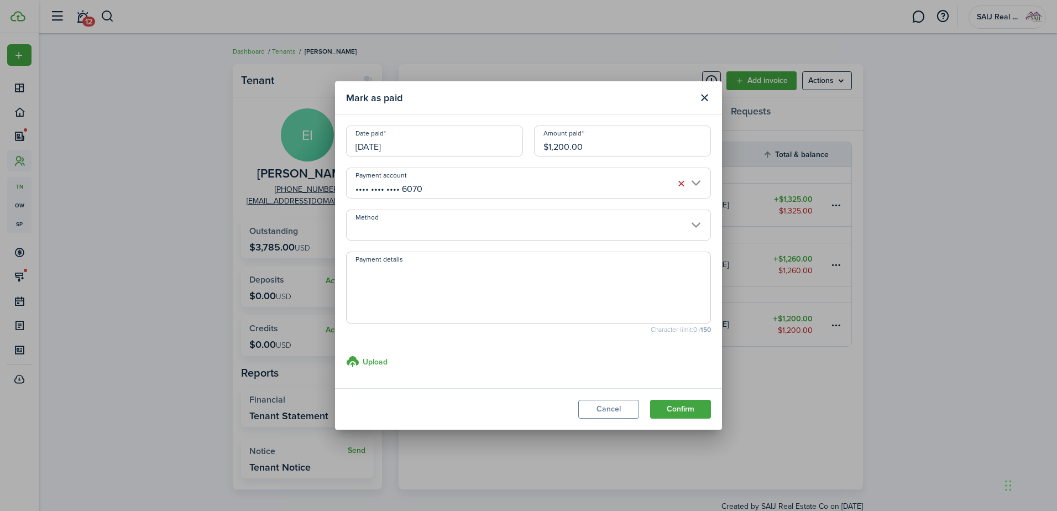
click at [508, 226] on input "Method" at bounding box center [528, 225] width 365 height 31
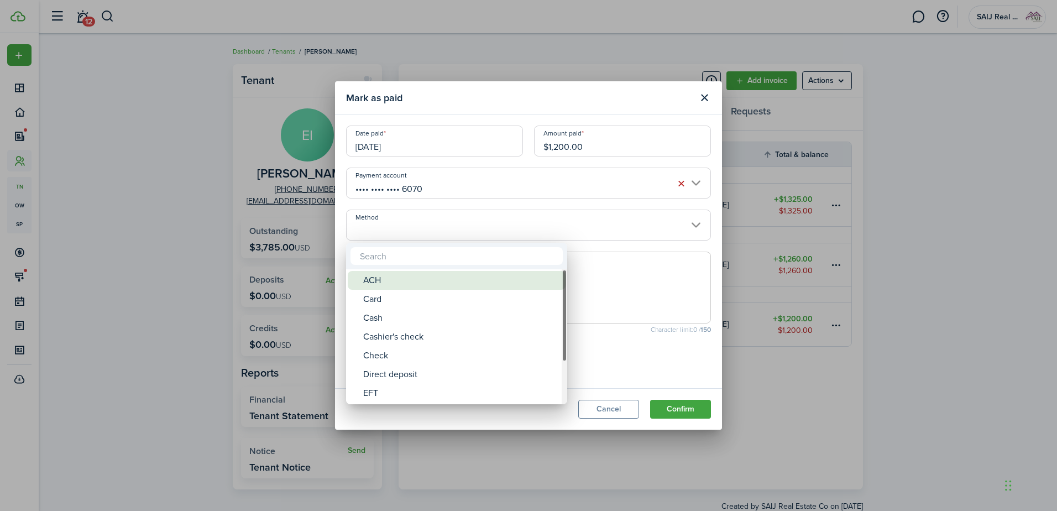
click at [485, 277] on div "ACH" at bounding box center [461, 280] width 196 height 19
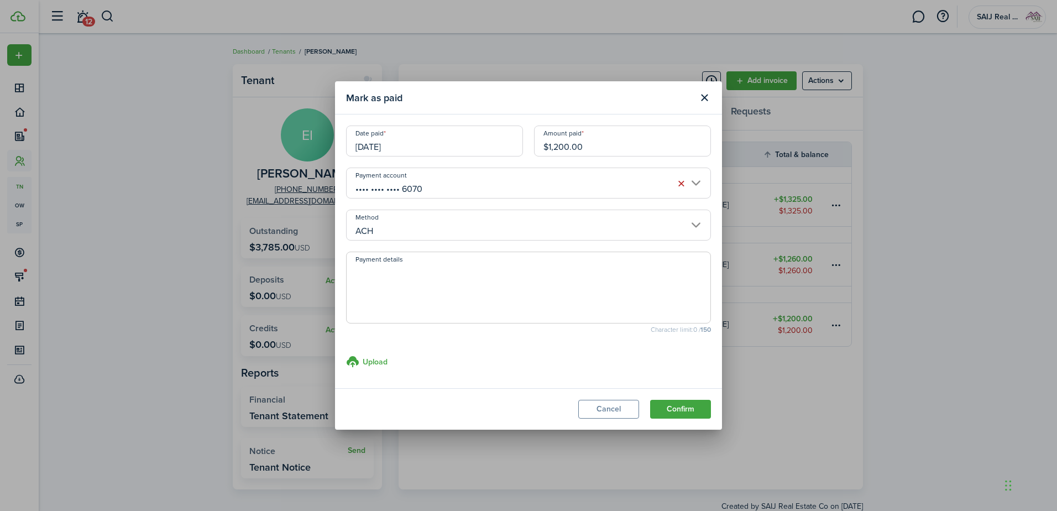
click at [514, 217] on input "ACH" at bounding box center [528, 225] width 365 height 31
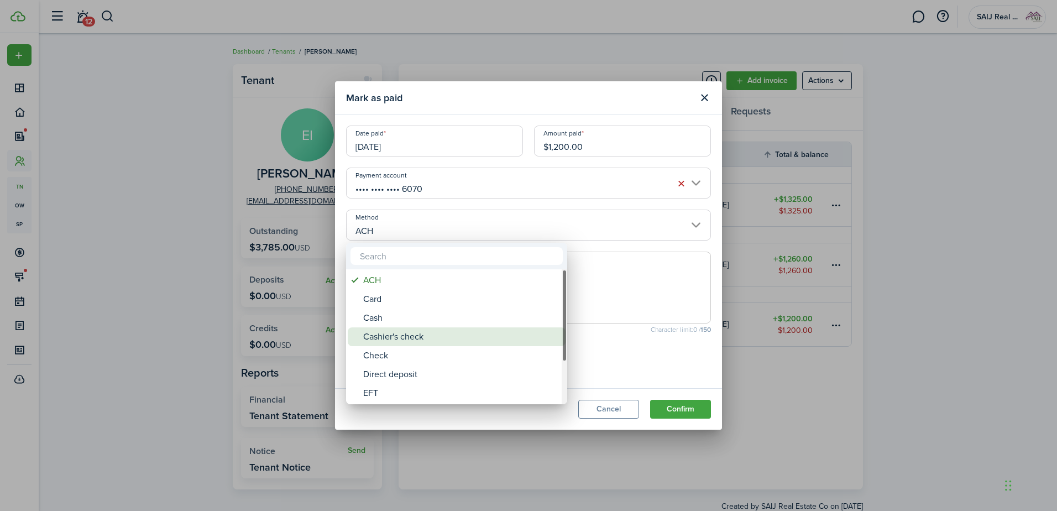
click at [457, 332] on div "Cashier's check" at bounding box center [461, 336] width 196 height 19
type input "Cashier's check"
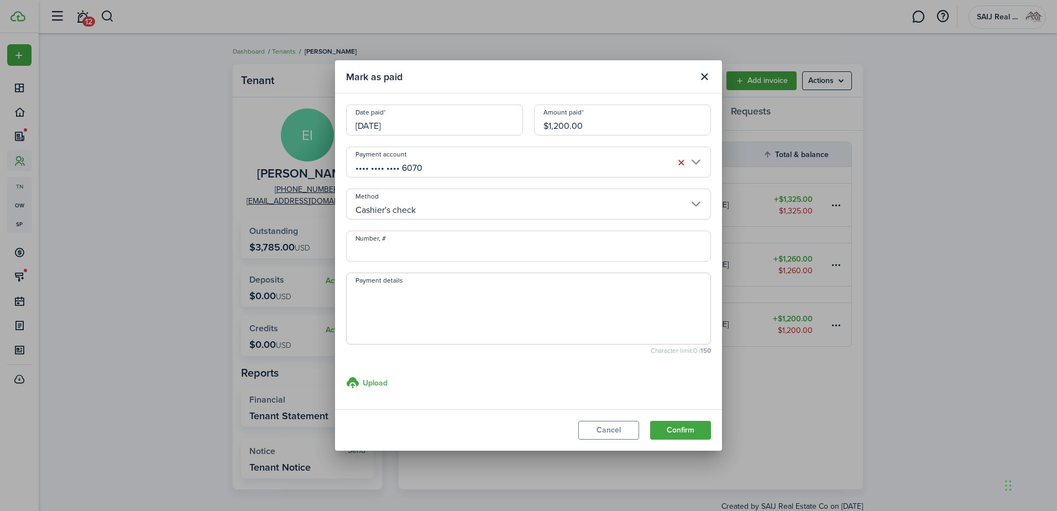
click at [434, 286] on textarea "Payment details" at bounding box center [529, 311] width 364 height 53
type textarea "Payment transferred from Empire Realty, LLC"
click at [683, 391] on button "Confirm" at bounding box center [680, 430] width 61 height 19
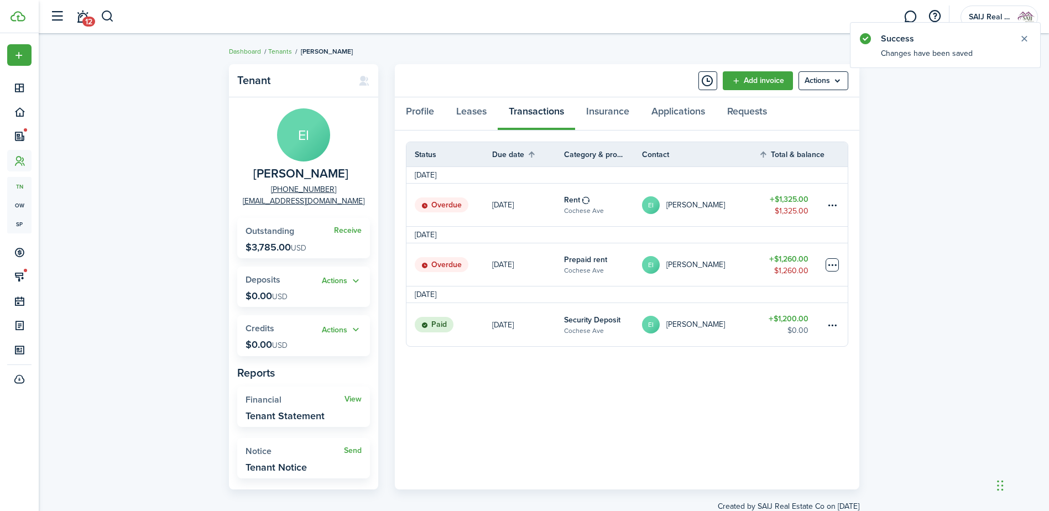
click at [833, 264] on table-menu-btn-icon at bounding box center [832, 264] width 13 height 13
click at [782, 306] on link "Mark as paid" at bounding box center [790, 305] width 97 height 19
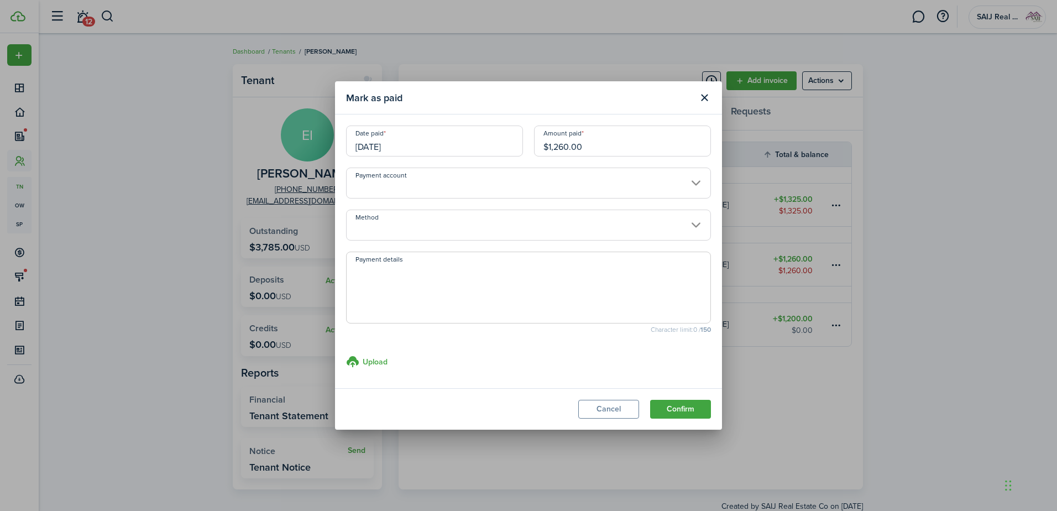
click at [442, 146] on input "[DATE]" at bounding box center [434, 141] width 177 height 31
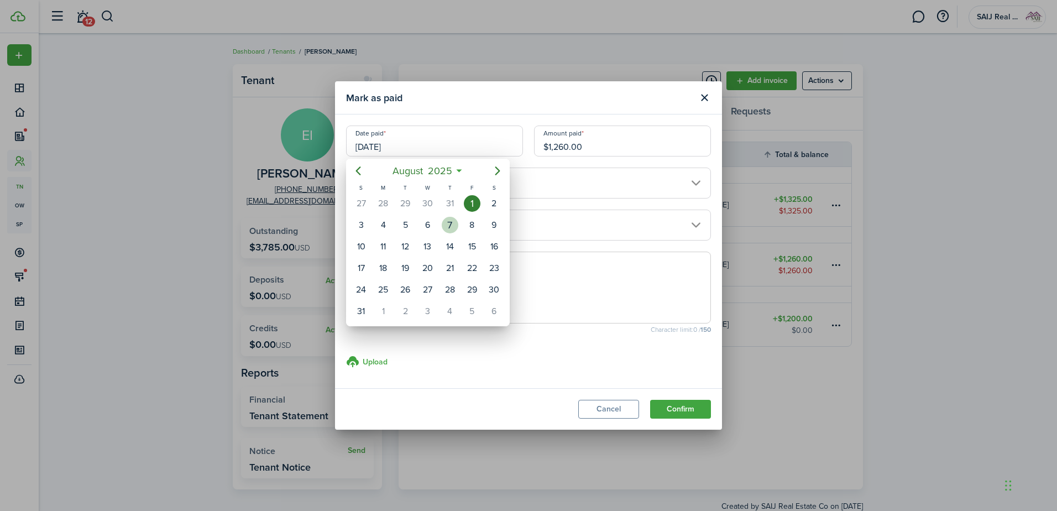
click at [452, 230] on div "7" at bounding box center [450, 225] width 17 height 17
type input "[DATE]"
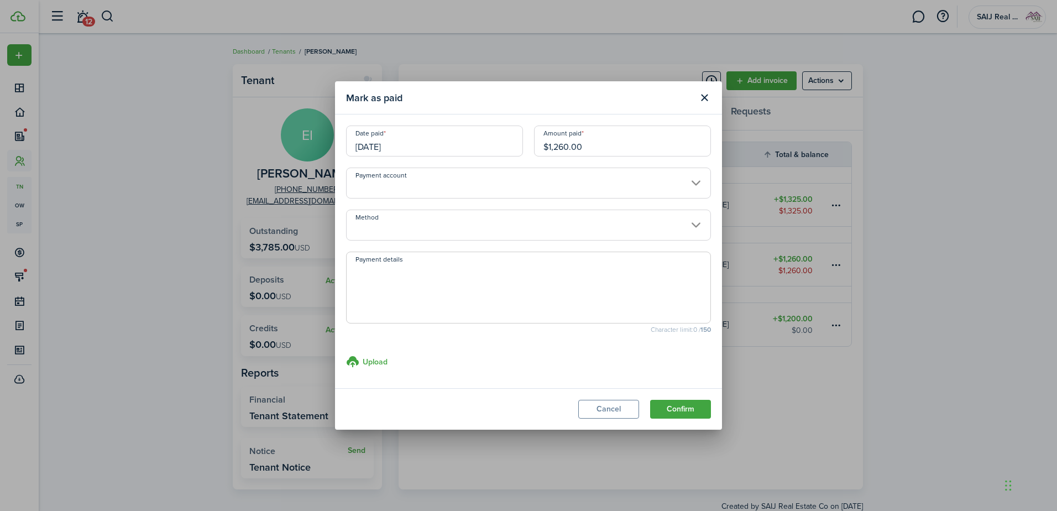
click at [469, 180] on input "Payment account" at bounding box center [528, 183] width 365 height 31
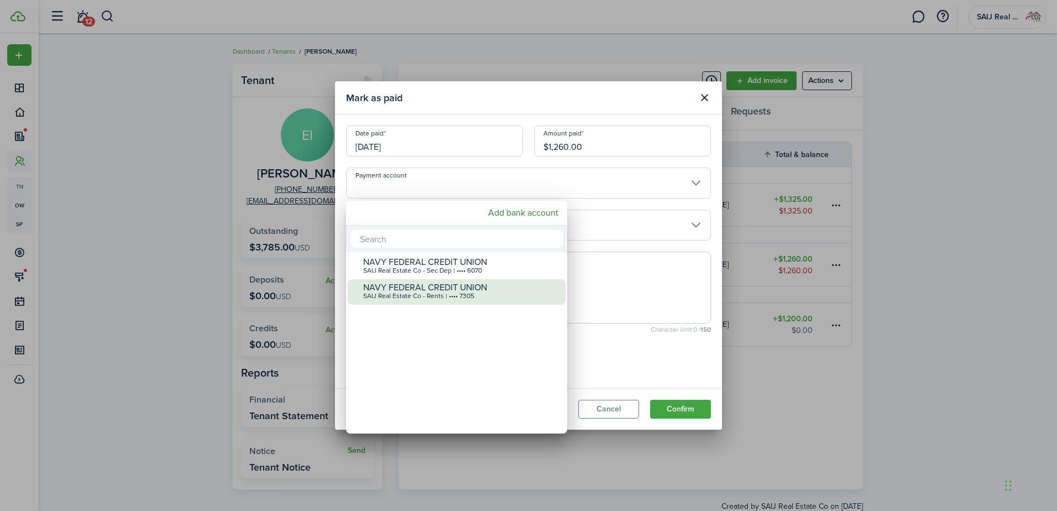
click at [486, 291] on div "NAVY FEDERAL CREDIT UNION" at bounding box center [461, 288] width 196 height 10
type input "•••• •••• •••• 7305"
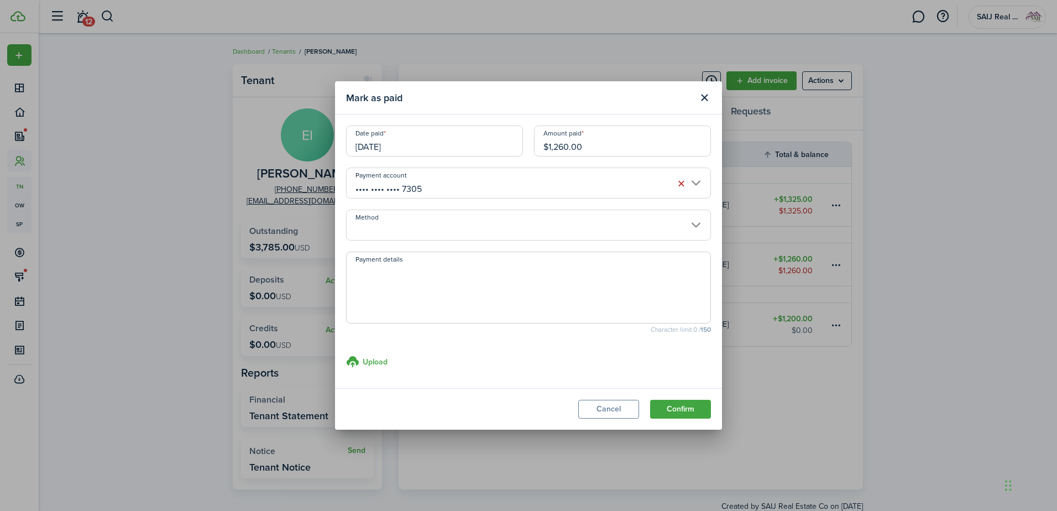
click at [504, 226] on input "Method" at bounding box center [528, 225] width 365 height 31
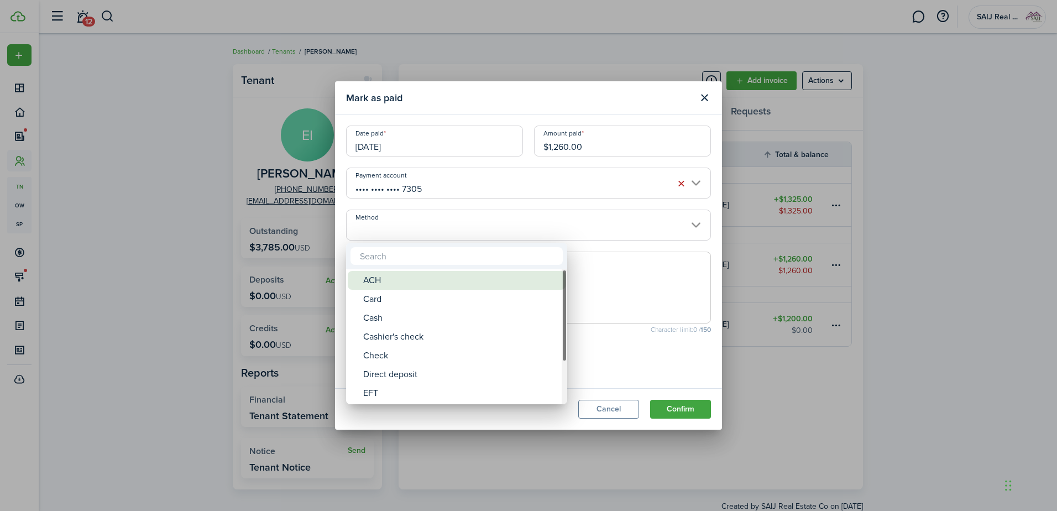
click at [473, 277] on div "ACH" at bounding box center [461, 280] width 196 height 19
type input "ACH"
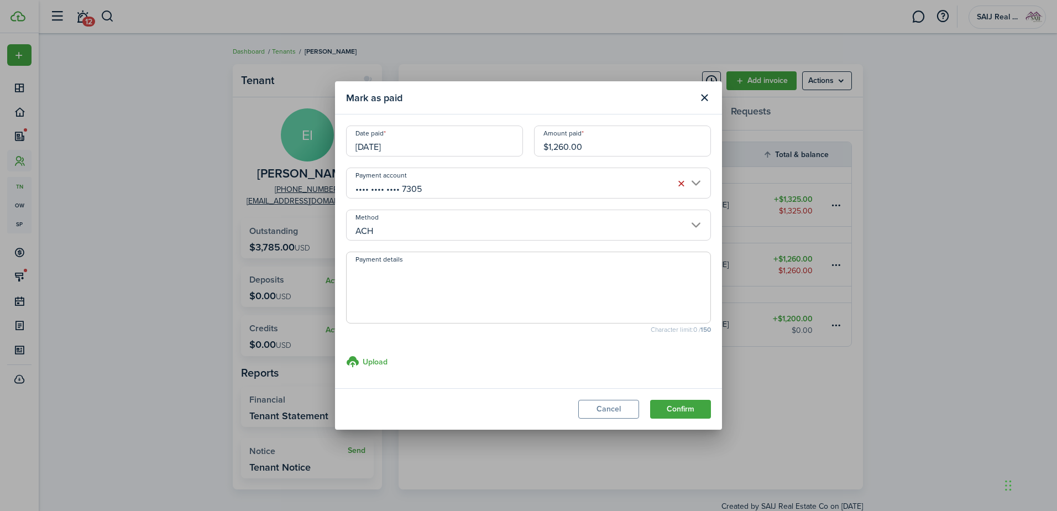
click at [471, 280] on textarea "Payment details" at bounding box center [529, 290] width 364 height 53
type textarea "Payment made via Avail"
click at [682, 410] on button "Confirm" at bounding box center [680, 409] width 61 height 19
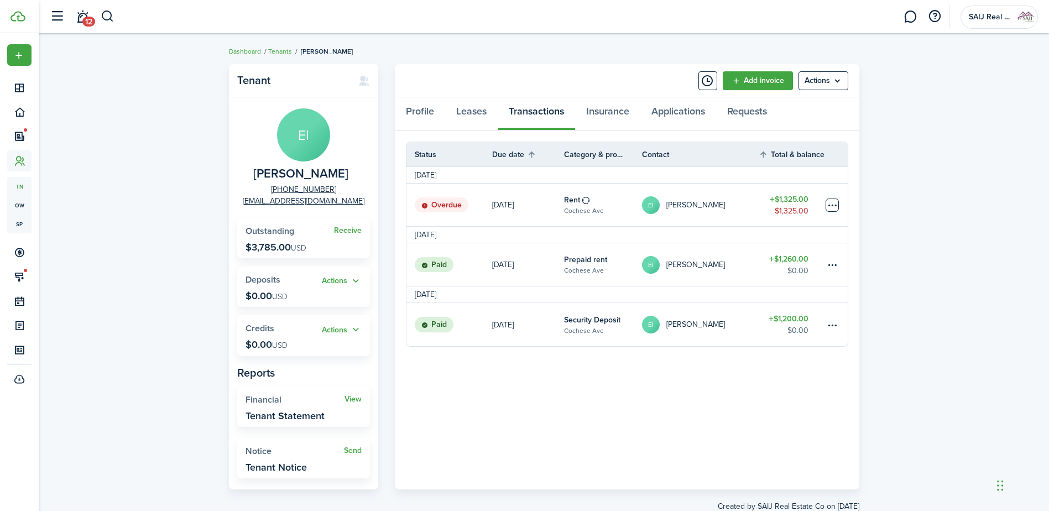
click at [835, 200] on table-menu-btn-icon at bounding box center [832, 205] width 13 height 13
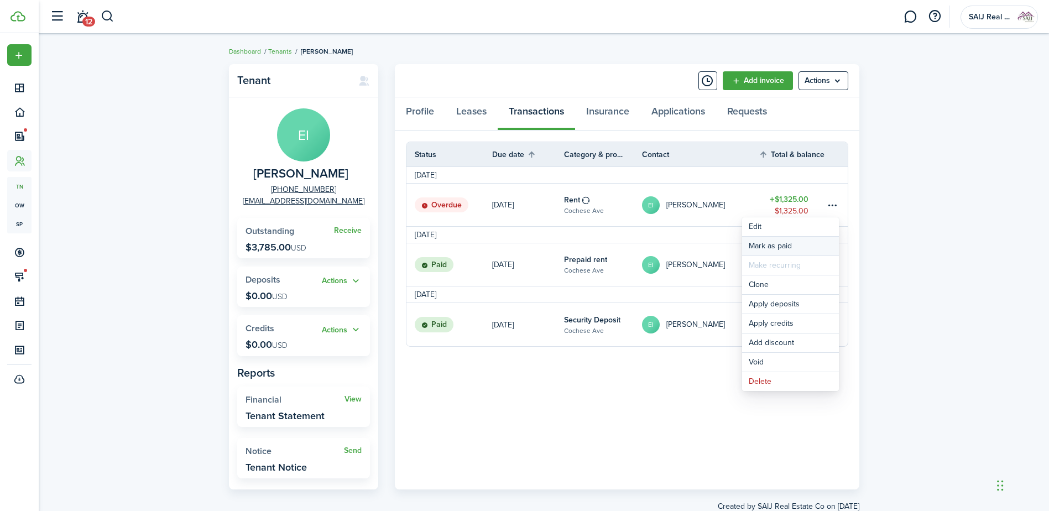
click at [768, 242] on link "Mark as paid" at bounding box center [790, 246] width 97 height 19
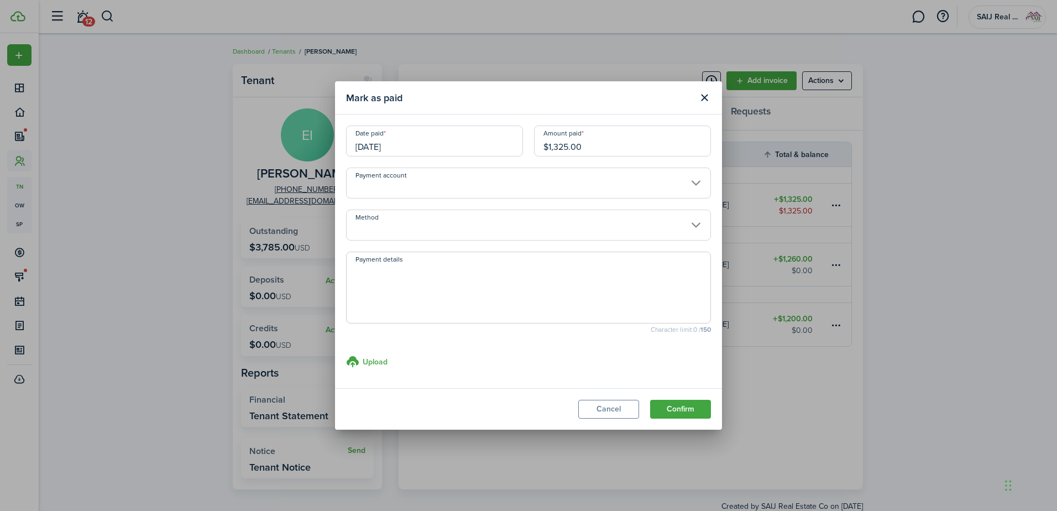
click at [465, 147] on input "[DATE]" at bounding box center [434, 141] width 177 height 31
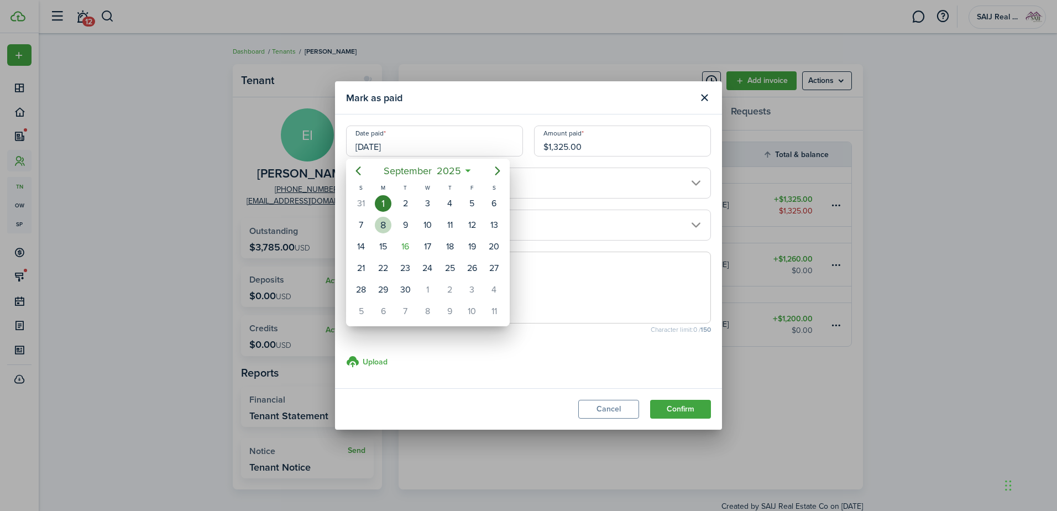
click at [382, 218] on div "8" at bounding box center [383, 225] width 17 height 17
type input "09/08/2025"
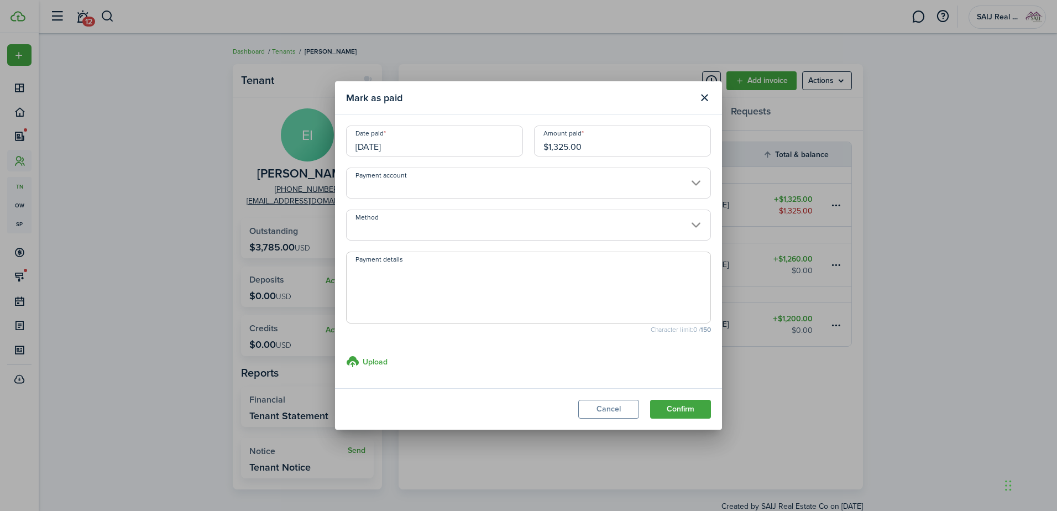
click at [462, 187] on input "Payment account" at bounding box center [528, 183] width 365 height 31
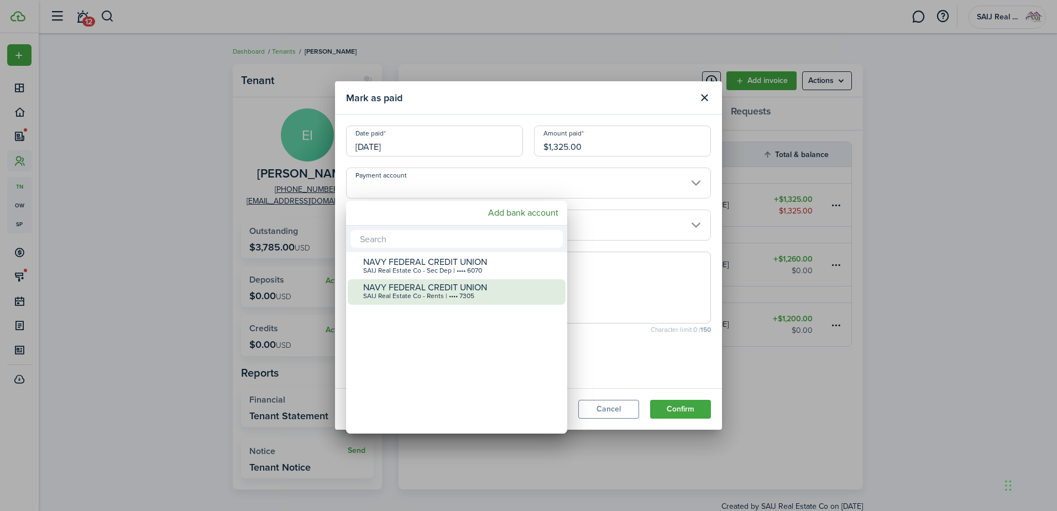
click at [455, 293] on div "SAIJ Real Estate Co - Rents | •••• 7305" at bounding box center [461, 297] width 196 height 8
type input "•••• •••• •••• 7305"
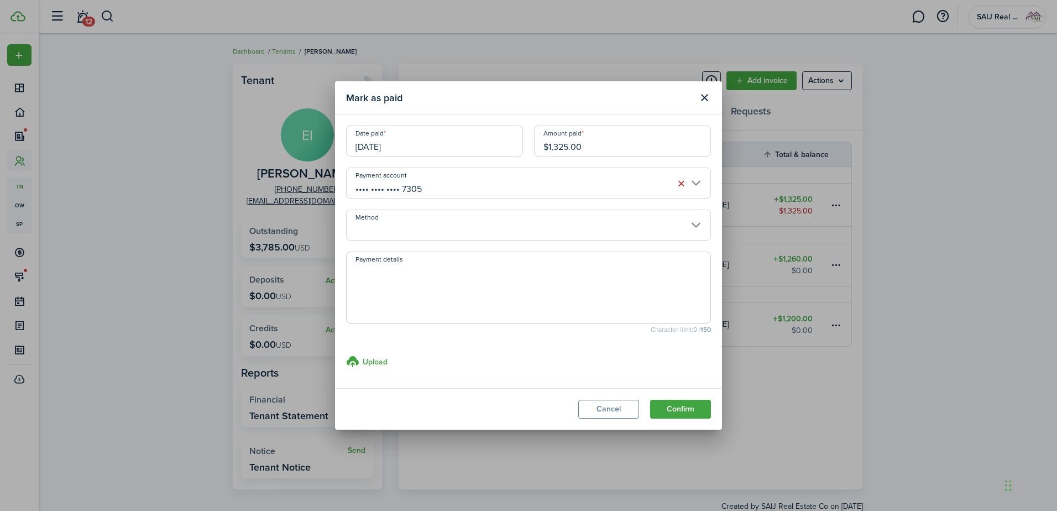
click at [463, 222] on input "Method" at bounding box center [528, 225] width 365 height 31
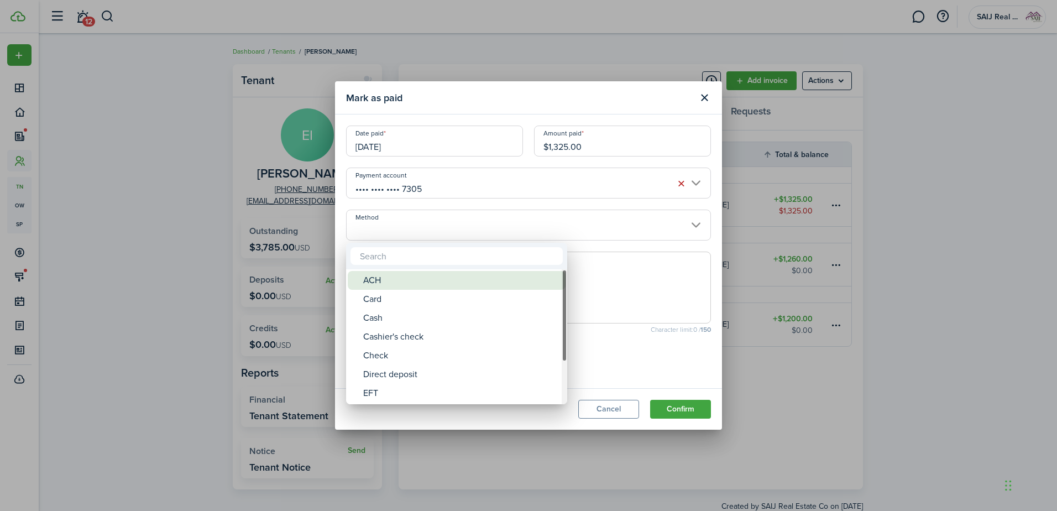
click at [439, 281] on div "ACH" at bounding box center [461, 280] width 196 height 19
type input "ACH"
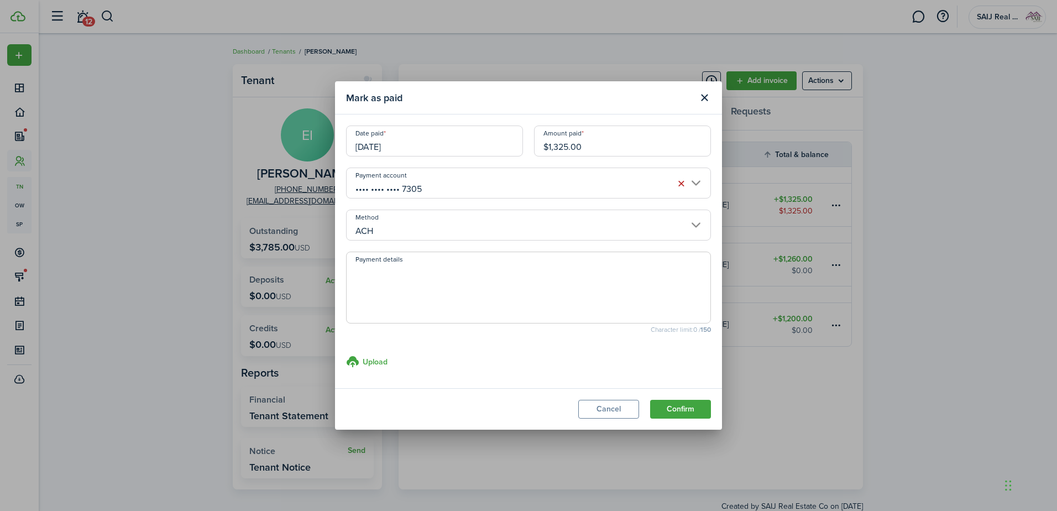
click at [441, 277] on textarea "Payment details" at bounding box center [529, 290] width 364 height 53
type textarea "Payment made via Avail"
click at [685, 404] on button "Confirm" at bounding box center [680, 409] width 61 height 19
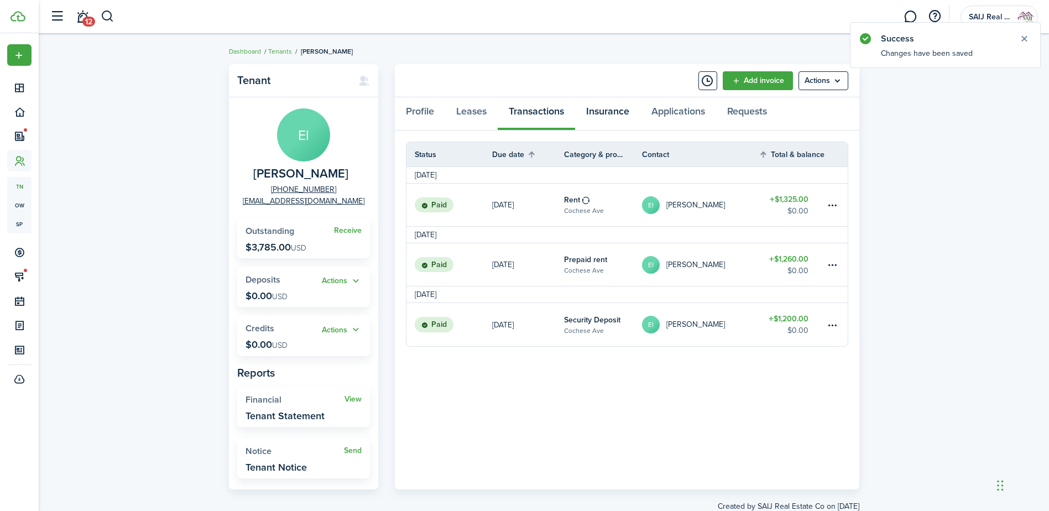
click at [601, 107] on link "Insurance" at bounding box center [607, 113] width 65 height 33
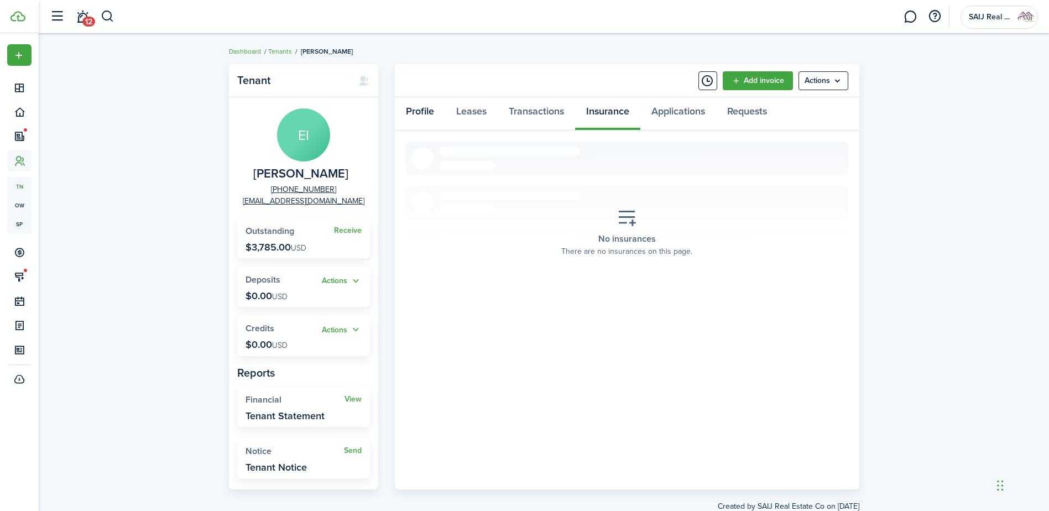
click at [418, 113] on link "Profile" at bounding box center [420, 113] width 50 height 33
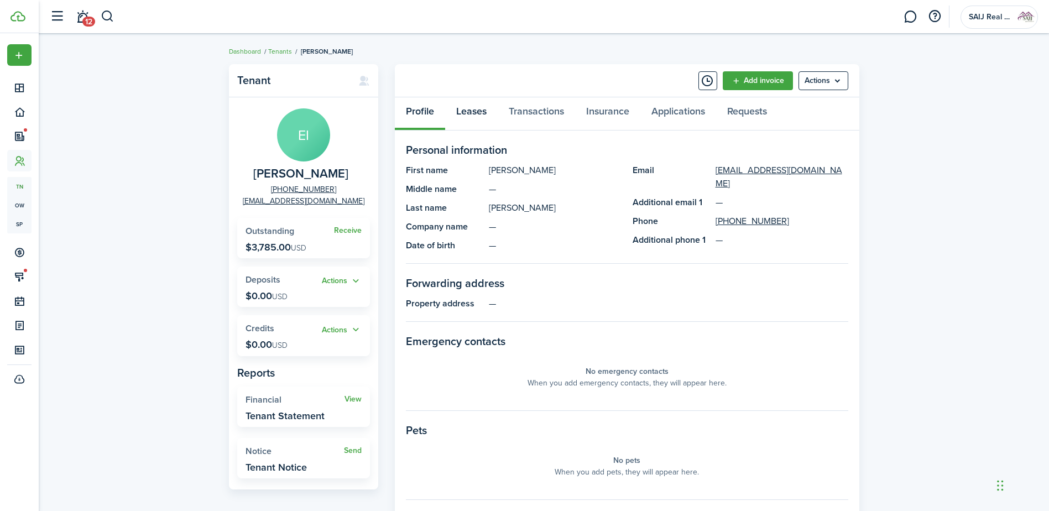
click at [481, 106] on link "Leases" at bounding box center [471, 113] width 53 height 33
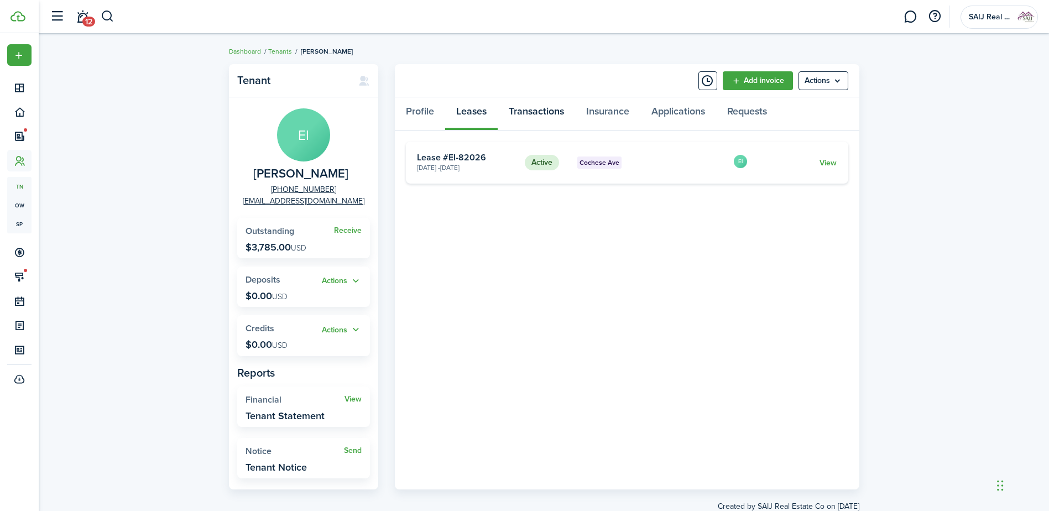
click at [543, 109] on link "Transactions" at bounding box center [536, 113] width 77 height 33
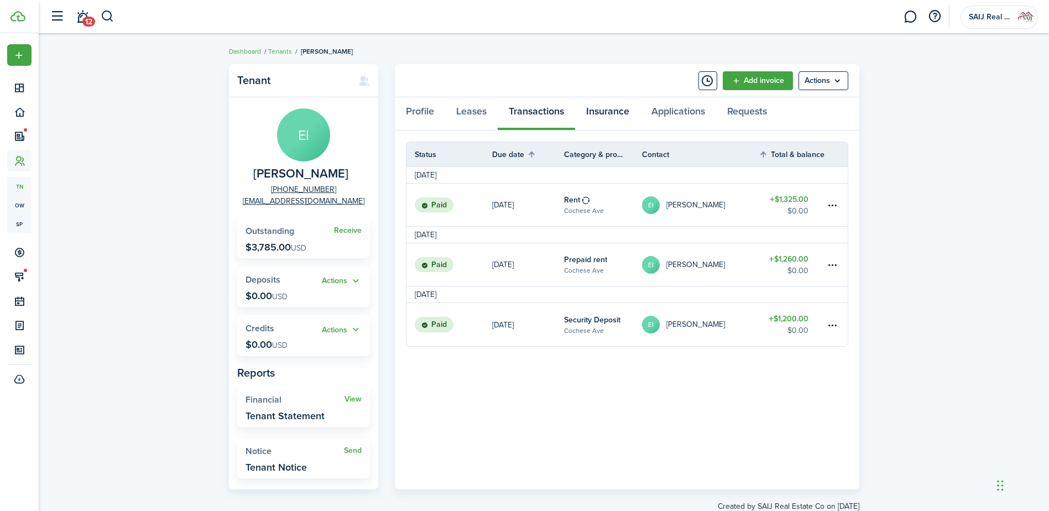
click at [627, 116] on link "Insurance" at bounding box center [607, 113] width 65 height 33
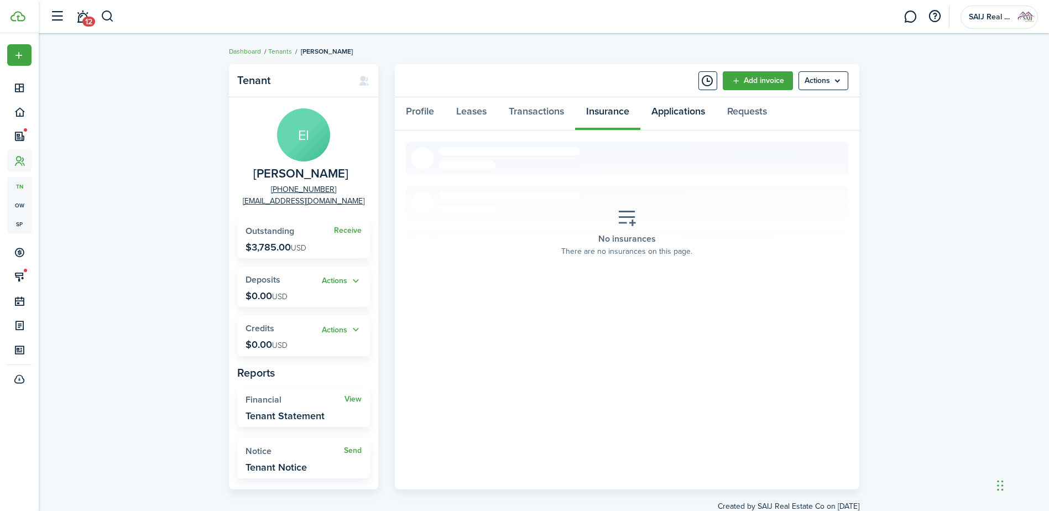
click at [677, 107] on link "Applications" at bounding box center [678, 113] width 76 height 33
click at [752, 109] on link "Requests" at bounding box center [747, 113] width 62 height 33
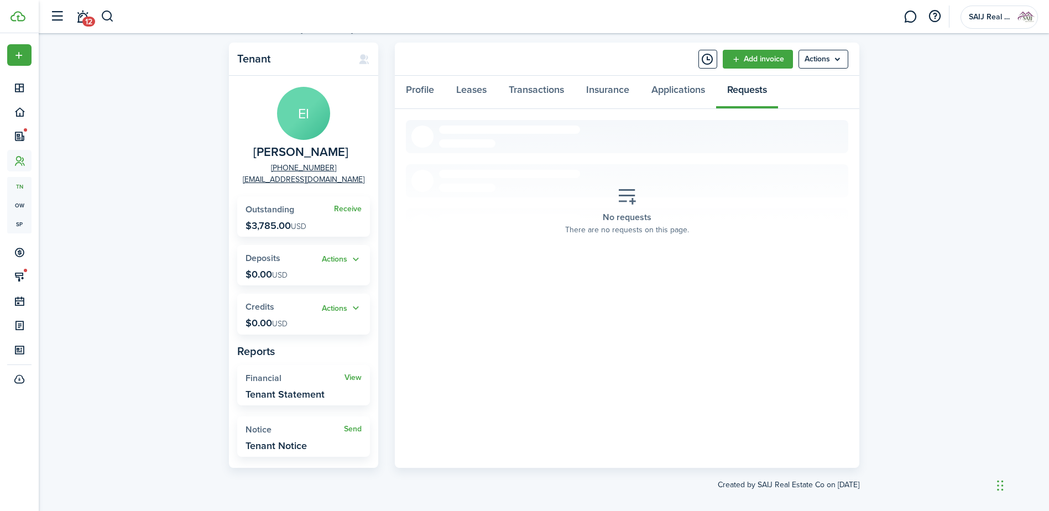
scroll to position [32, 0]
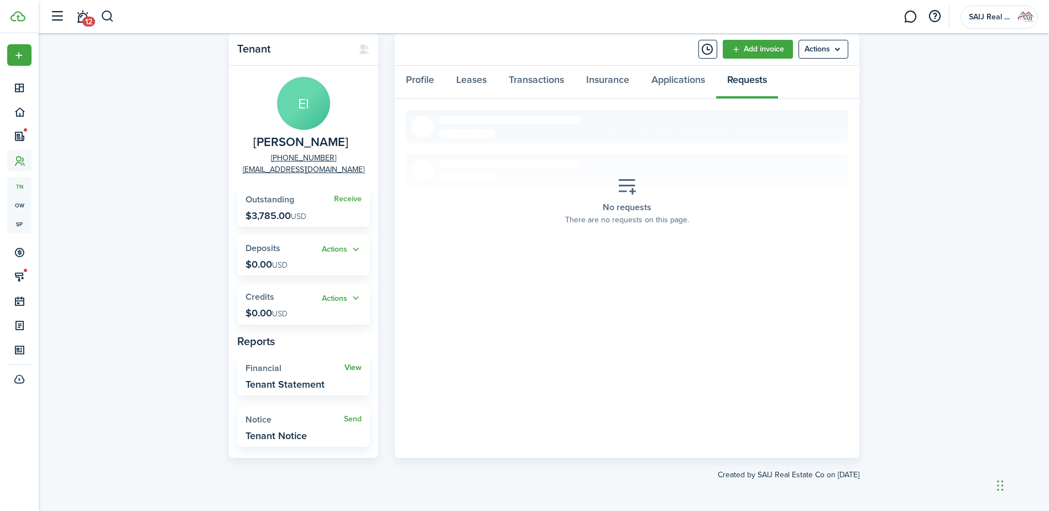
click at [359, 367] on link "View" at bounding box center [353, 367] width 17 height 9
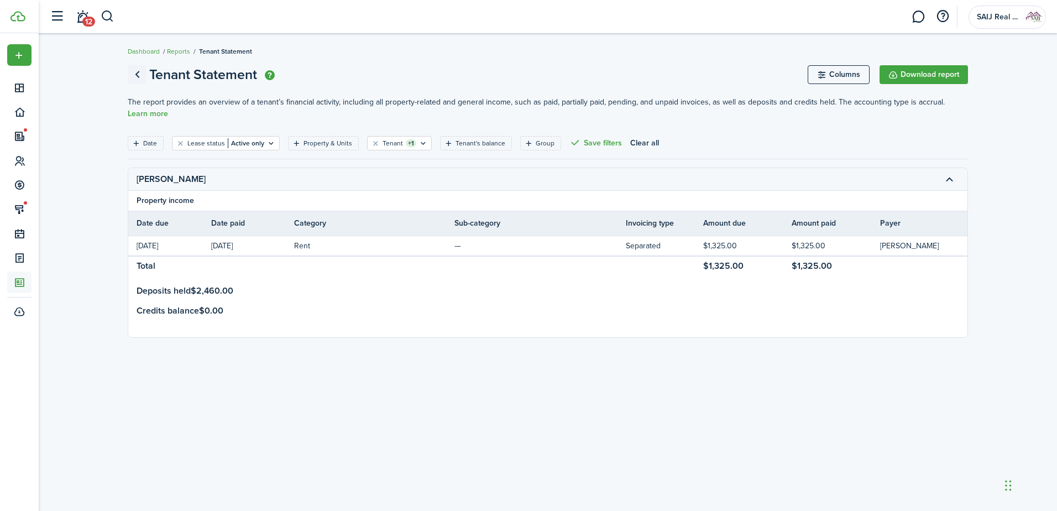
click at [137, 72] on link "Go back" at bounding box center [137, 74] width 19 height 19
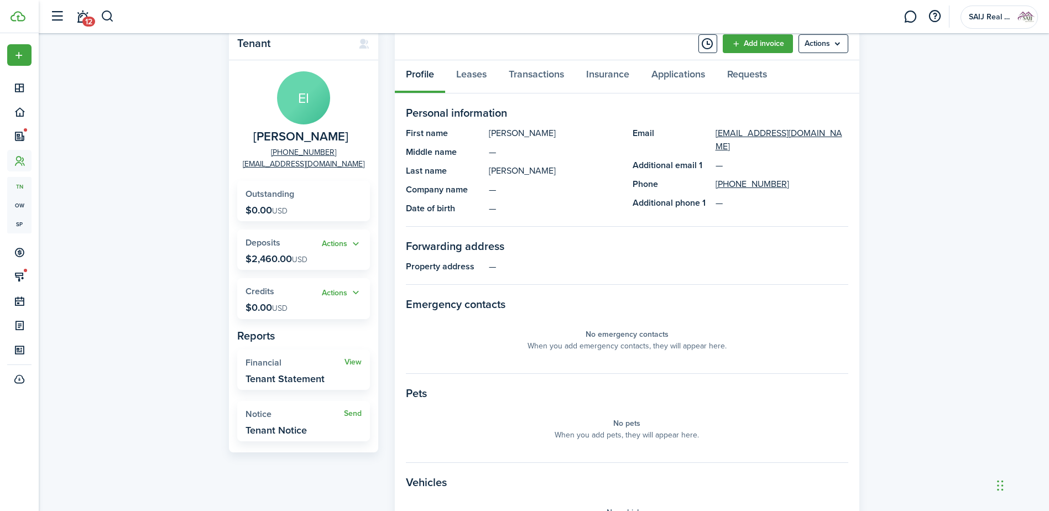
scroll to position [55, 0]
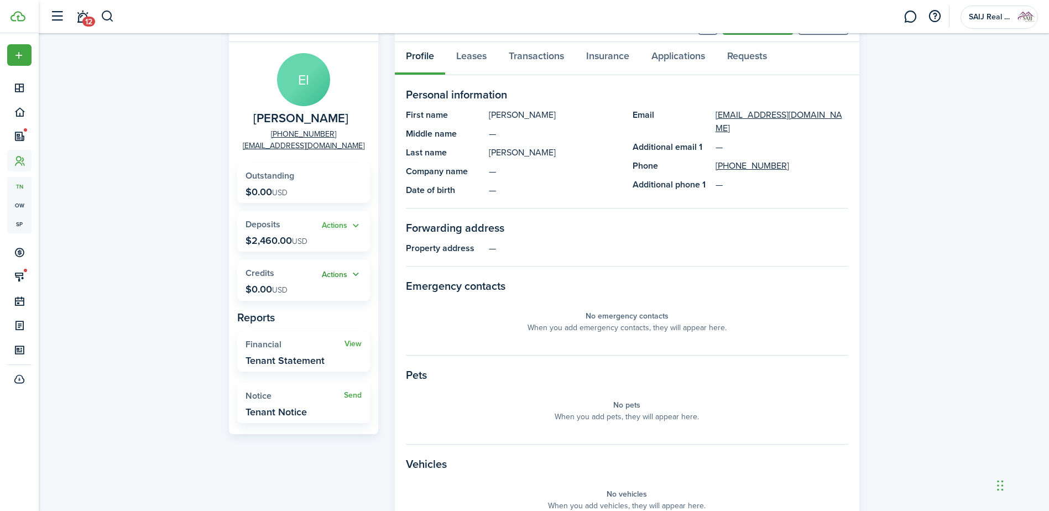
click at [359, 272] on button "Actions" at bounding box center [342, 274] width 40 height 13
click at [358, 273] on button "Actions" at bounding box center [342, 274] width 40 height 13
click at [354, 222] on button "Actions" at bounding box center [342, 226] width 40 height 13
click at [367, 247] on widget-stats "Actions Deposits $2,460.00 USD" at bounding box center [303, 231] width 133 height 40
click at [472, 55] on link "Leases" at bounding box center [471, 58] width 53 height 33
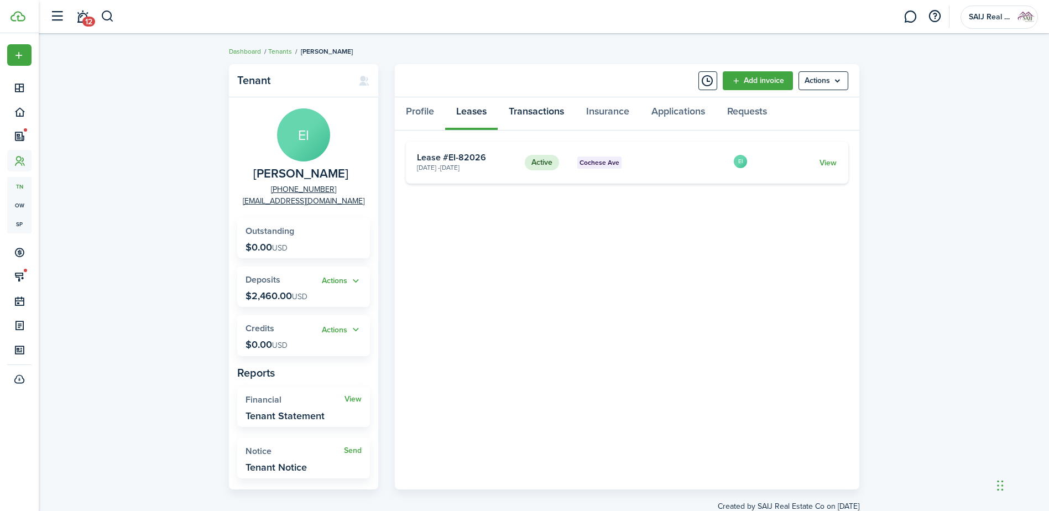
click at [543, 111] on link "Transactions" at bounding box center [536, 113] width 77 height 33
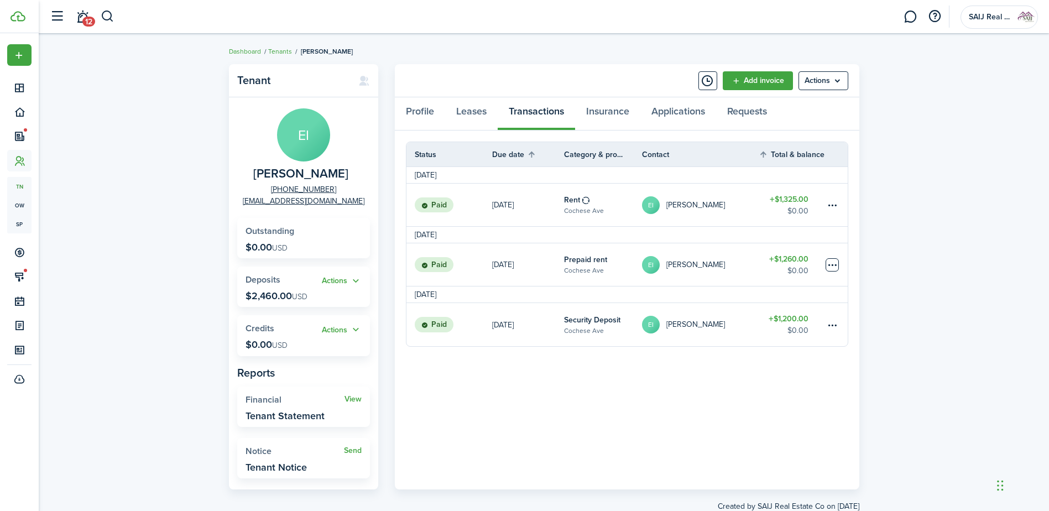
click at [835, 263] on table-menu-btn-icon at bounding box center [832, 264] width 13 height 13
click at [765, 286] on button "Edit" at bounding box center [790, 286] width 97 height 19
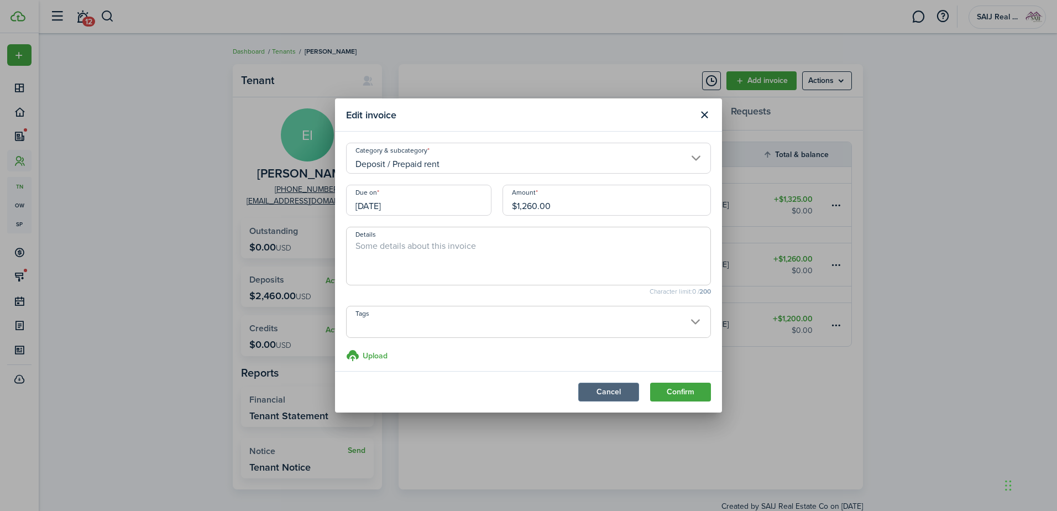
click at [610, 394] on button "Cancel" at bounding box center [608, 392] width 61 height 19
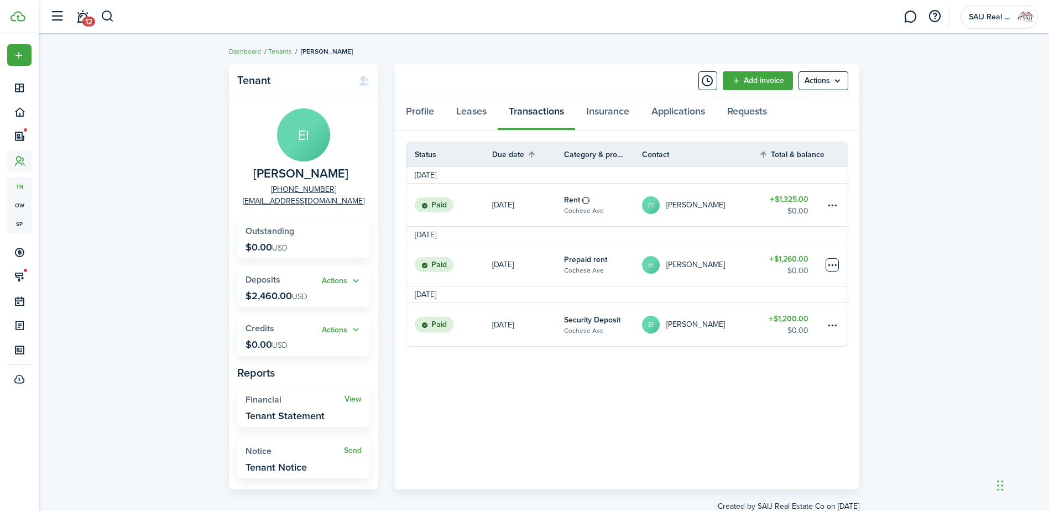
click at [836, 263] on table-menu-btn-icon "Open menu" at bounding box center [832, 264] width 13 height 13
click at [770, 285] on button "Edit" at bounding box center [790, 286] width 97 height 19
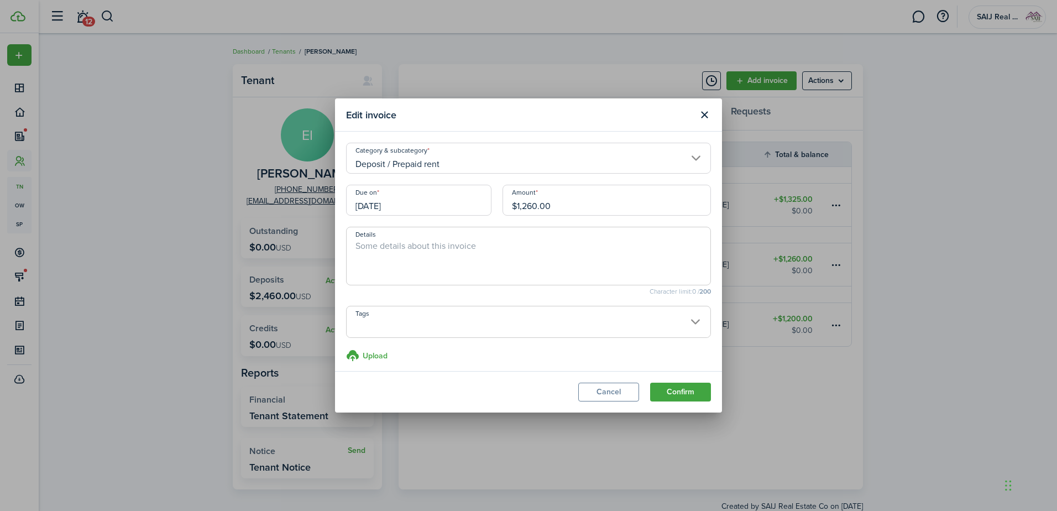
click at [474, 168] on input "Deposit / Prepaid rent" at bounding box center [528, 158] width 365 height 31
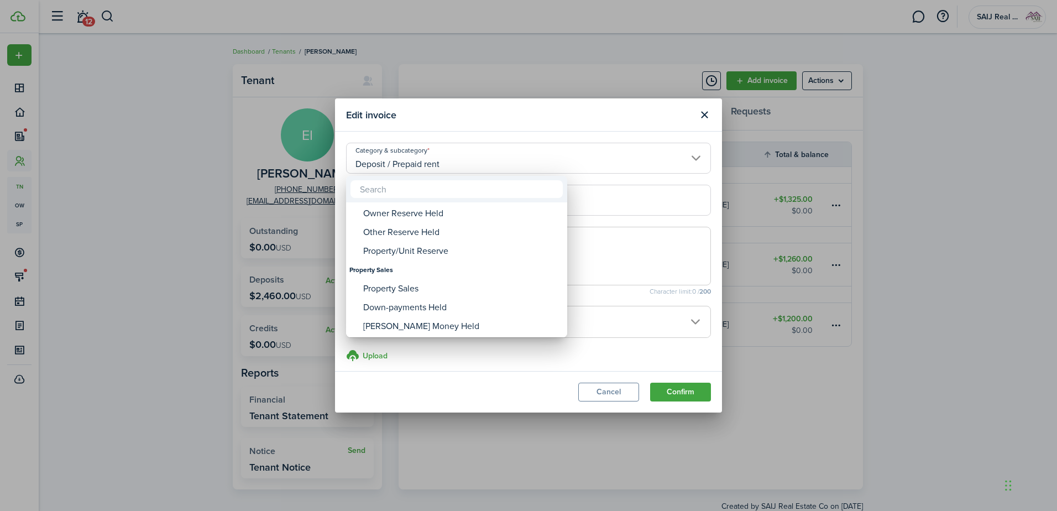
click at [613, 390] on div at bounding box center [529, 256] width 1234 height 688
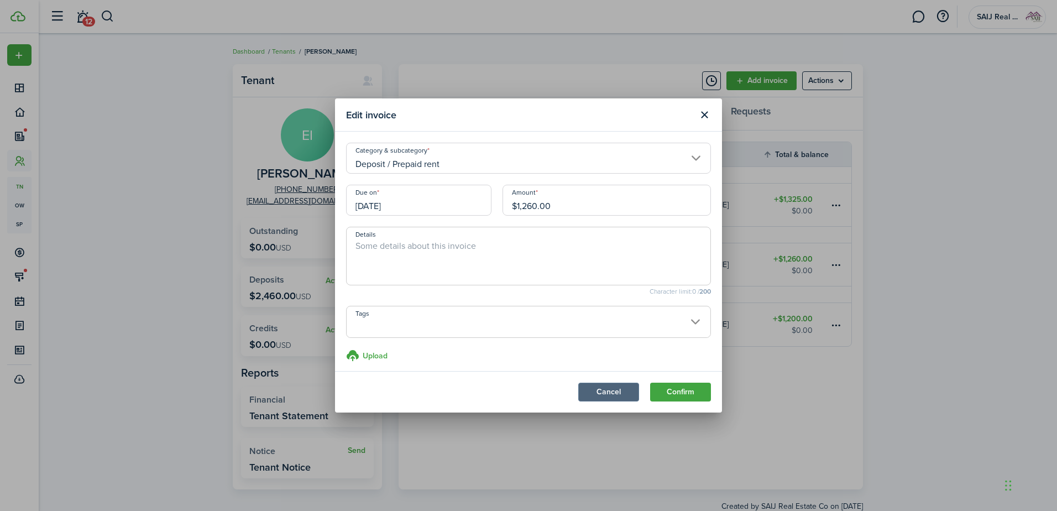
click at [606, 393] on button "Cancel" at bounding box center [608, 392] width 61 height 19
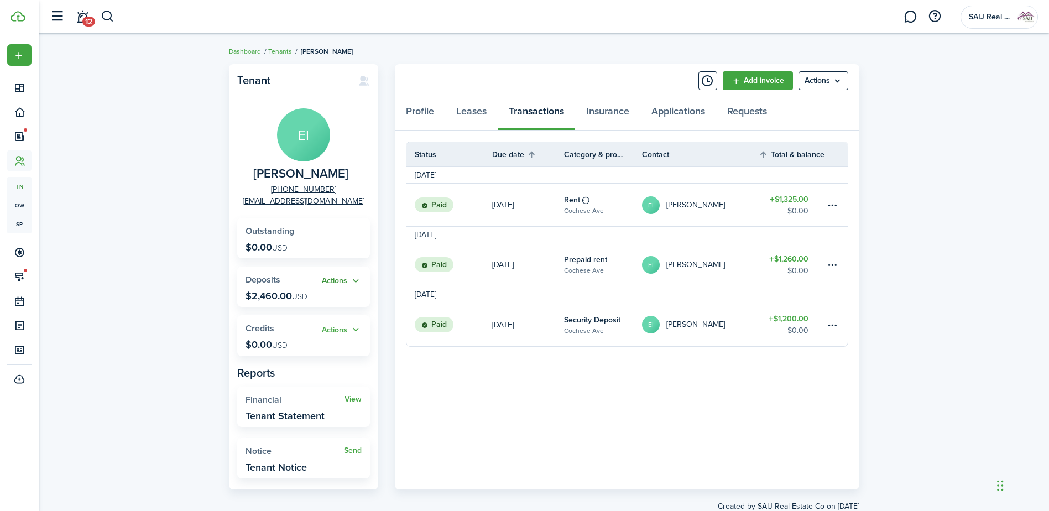
click at [354, 278] on button "Actions" at bounding box center [342, 281] width 40 height 13
click at [470, 394] on panel-main-body "Status Due date Category & property Contact Total & balance Actions September 2…" at bounding box center [627, 310] width 465 height 359
click at [618, 112] on link "Insurance" at bounding box center [607, 113] width 65 height 33
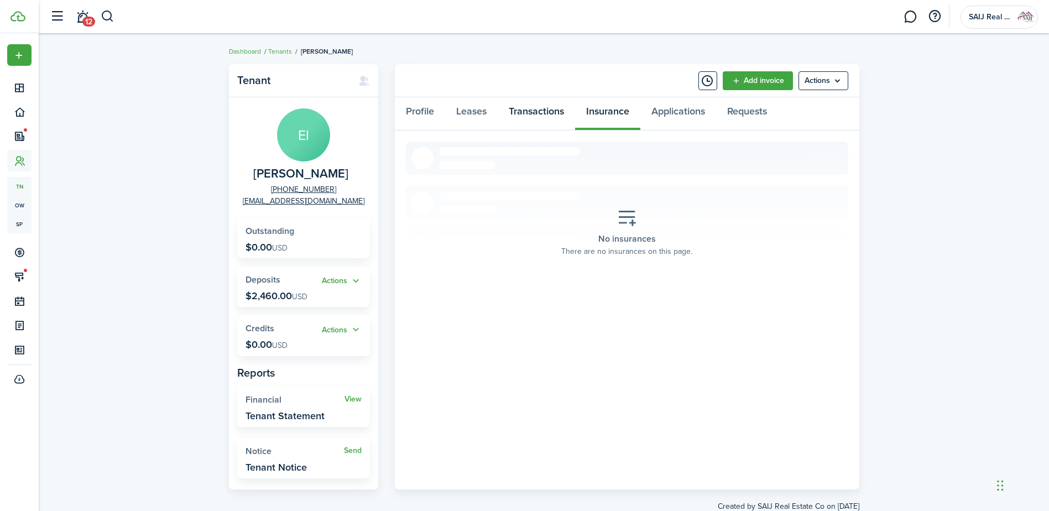
click at [547, 109] on link "Transactions" at bounding box center [536, 113] width 77 height 33
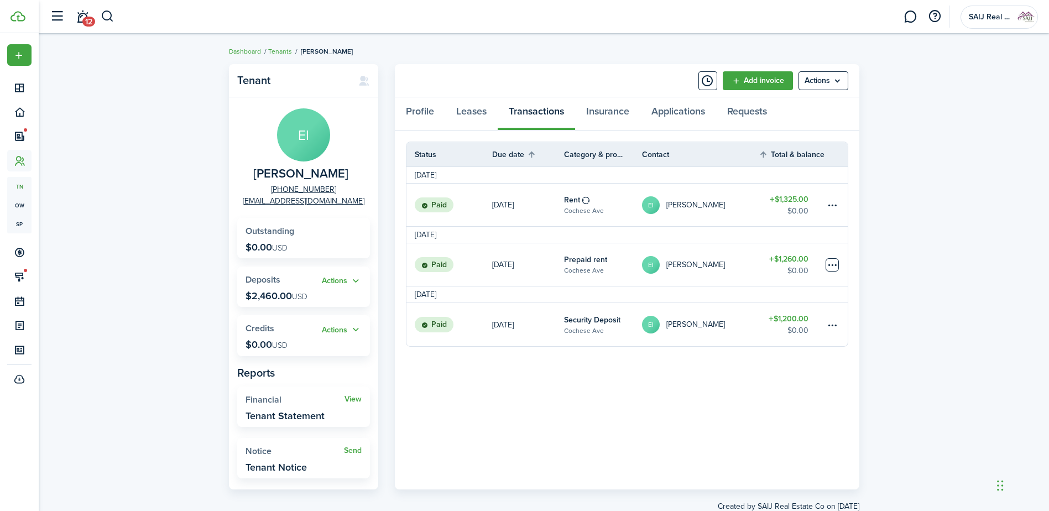
click at [830, 265] on table-menu-btn-icon at bounding box center [832, 264] width 13 height 13
click at [677, 394] on panel-main-body "Status Due date Category & property Contact Total & balance Actions September 2…" at bounding box center [627, 310] width 465 height 359
click at [832, 261] on table-menu-btn-icon "Open menu" at bounding box center [832, 264] width 13 height 13
click at [775, 289] on div "You can't make recurring transaction with given transaction category" at bounding box center [790, 277] width 155 height 27
click at [833, 269] on table-menu-btn-icon "Open menu" at bounding box center [832, 264] width 13 height 13
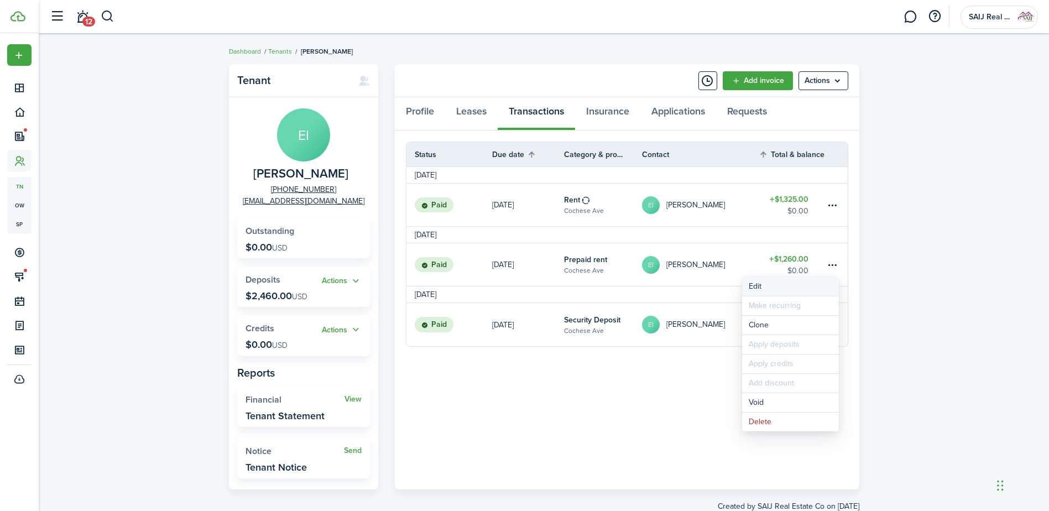
click at [757, 287] on button "Edit" at bounding box center [790, 286] width 97 height 19
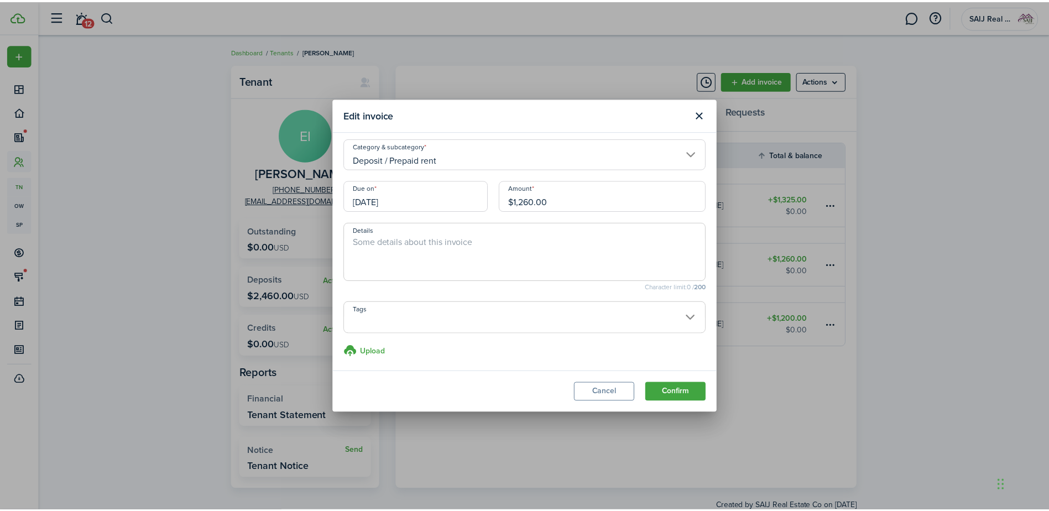
scroll to position [6, 0]
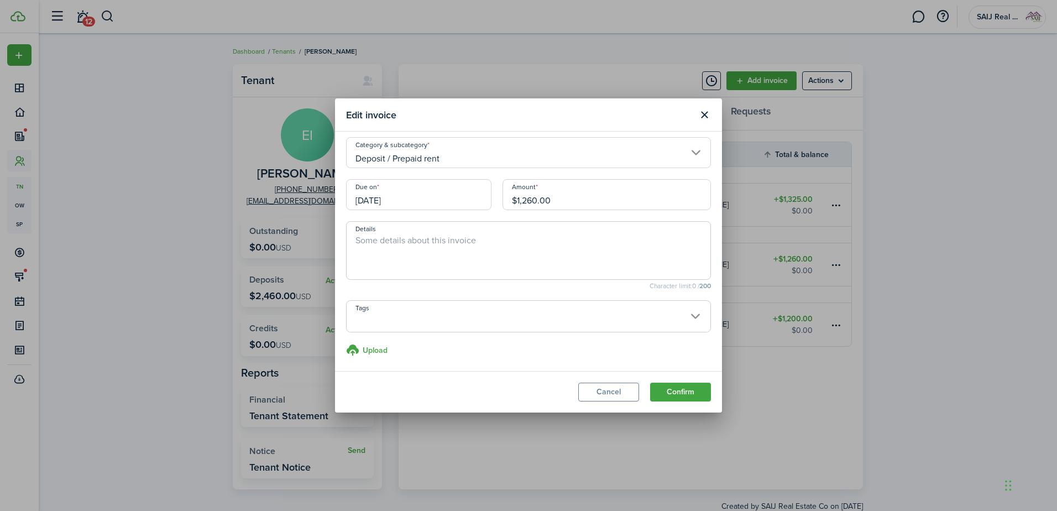
click at [416, 154] on input "Deposit / Prepaid rent" at bounding box center [528, 152] width 365 height 31
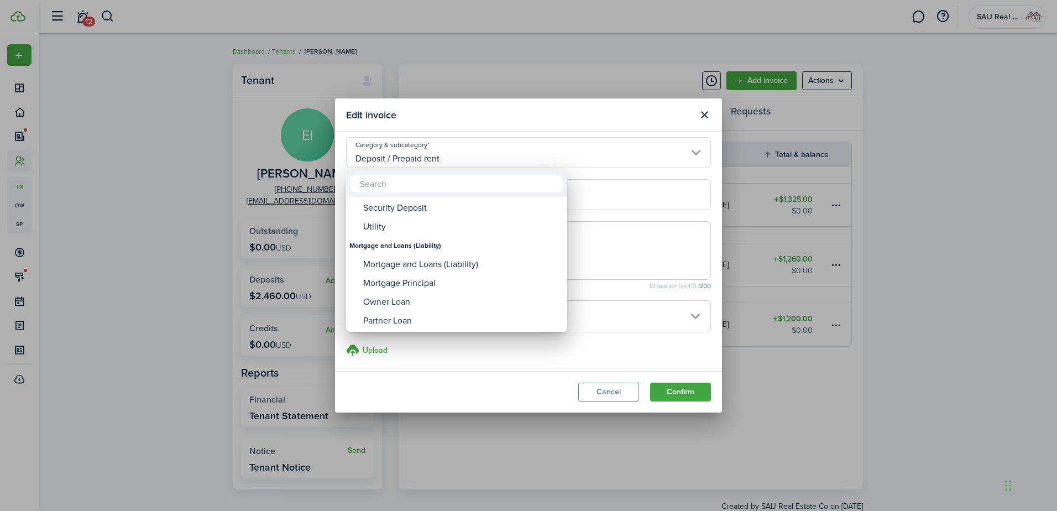
click at [599, 390] on div at bounding box center [529, 256] width 1234 height 688
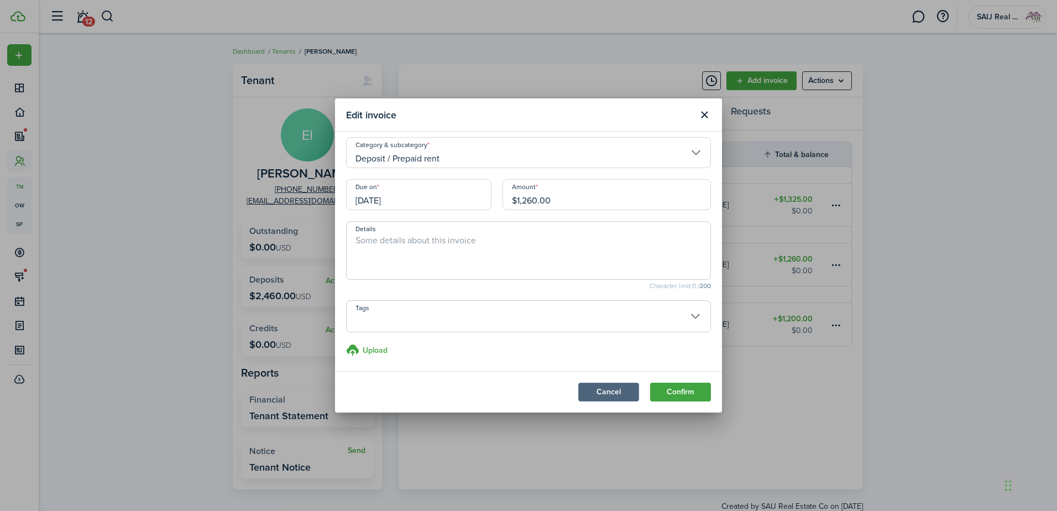
click at [599, 390] on button "Cancel" at bounding box center [608, 392] width 61 height 19
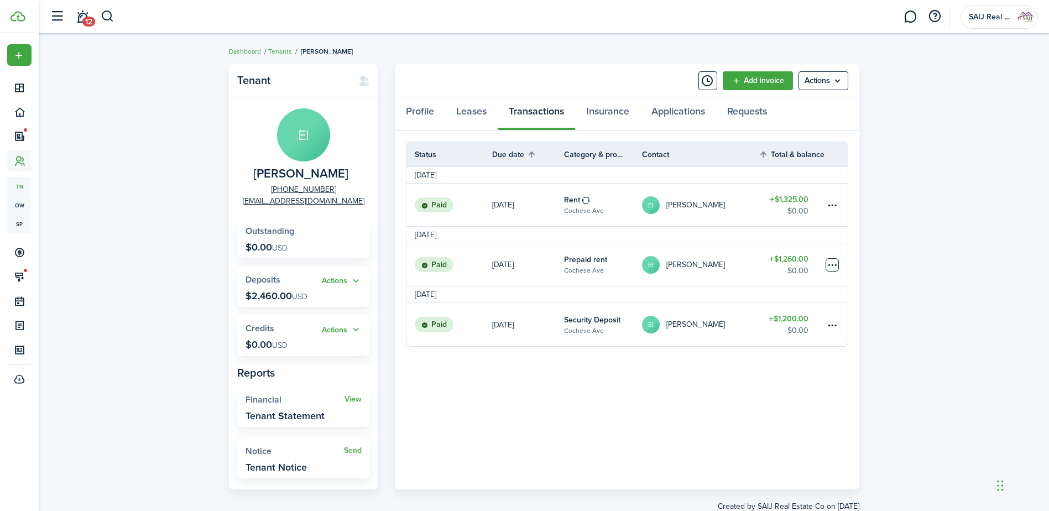
click at [833, 262] on table-menu-btn-icon "Open menu" at bounding box center [832, 264] width 13 height 13
click at [759, 421] on button "Delete" at bounding box center [790, 422] width 97 height 19
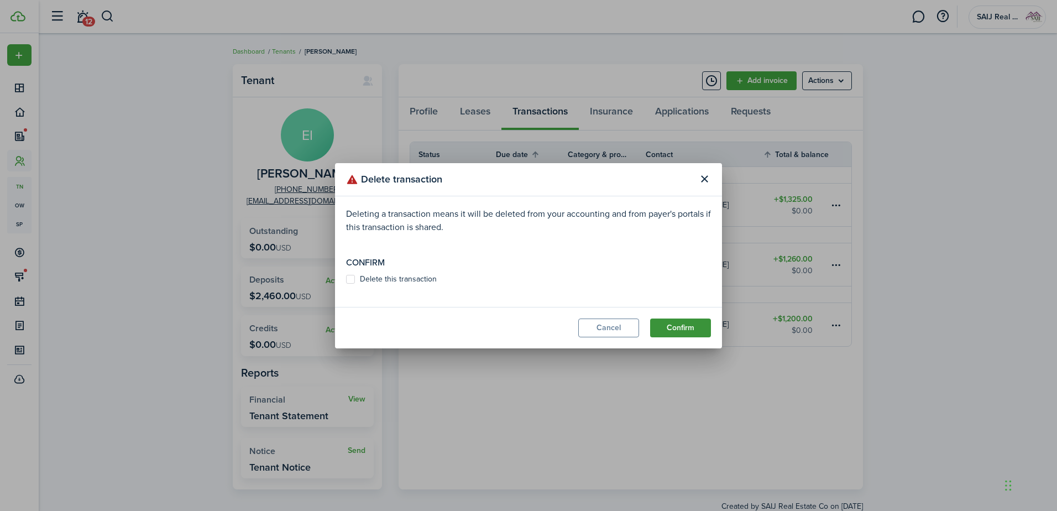
click at [685, 321] on button "Confirm" at bounding box center [680, 328] width 61 height 19
click at [350, 278] on label "Delete this transaction" at bounding box center [391, 279] width 91 height 9
click at [346, 284] on input "Delete this transaction" at bounding box center [346, 284] width 1 height 1
checkbox input "true"
click at [687, 325] on button "Confirm" at bounding box center [680, 328] width 61 height 19
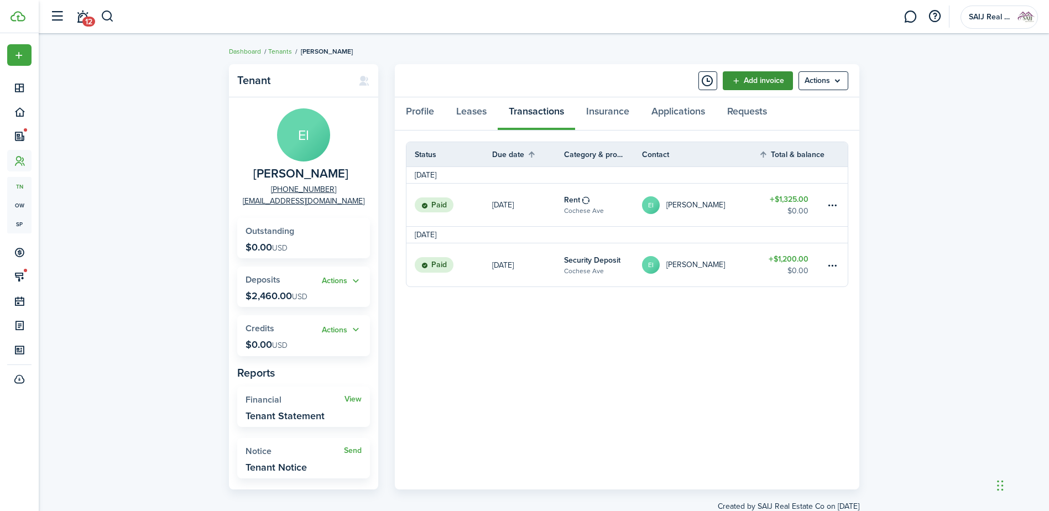
click at [764, 76] on link "Add invoice" at bounding box center [758, 80] width 70 height 19
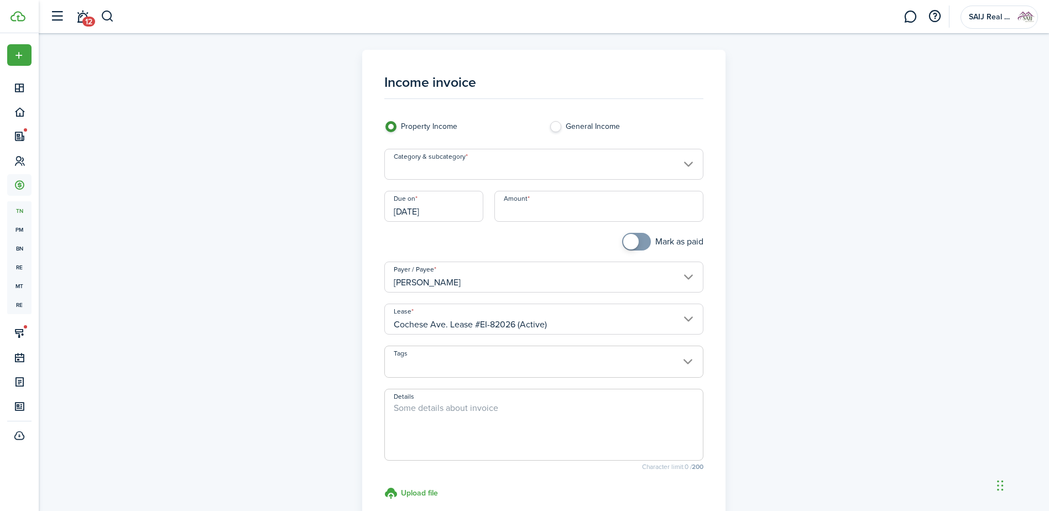
click at [686, 163] on input "Category & subcategory" at bounding box center [543, 164] width 319 height 31
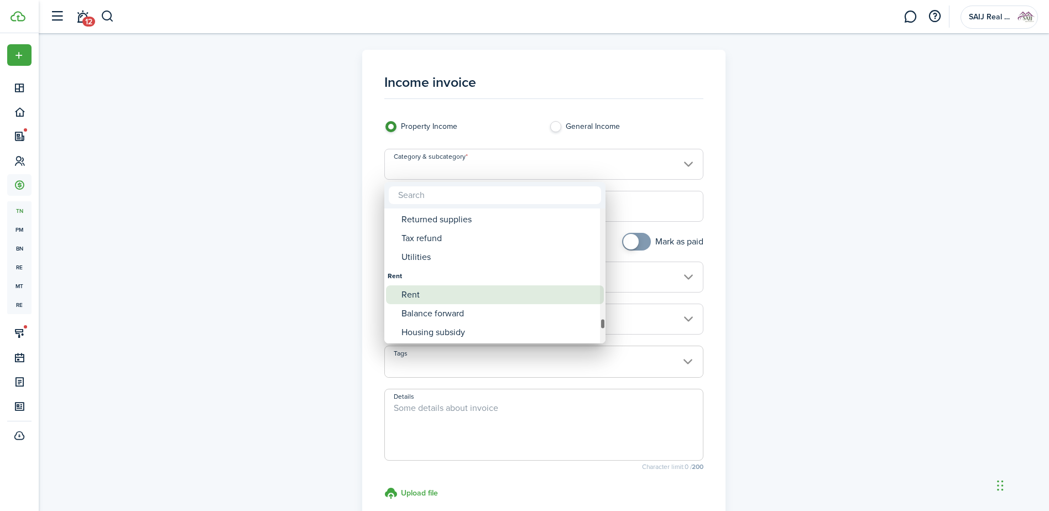
click at [490, 295] on div "Rent" at bounding box center [499, 294] width 196 height 19
type input "Rent"
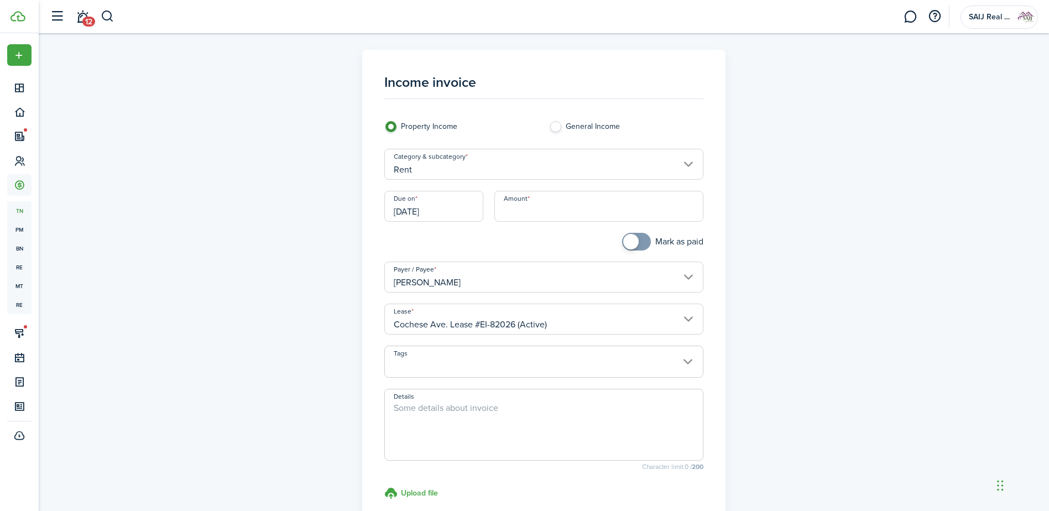
click at [463, 210] on input "[DATE]" at bounding box center [433, 206] width 99 height 31
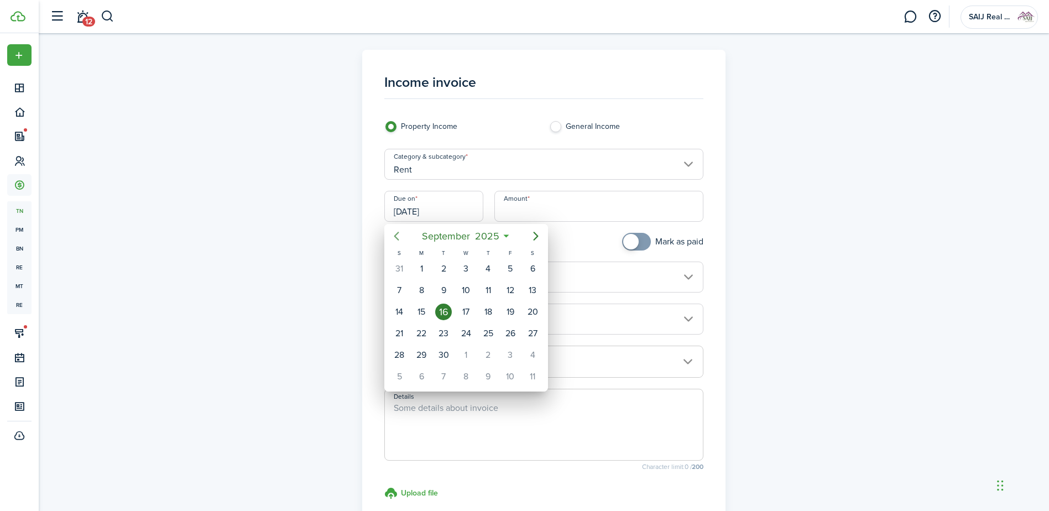
click at [394, 235] on icon "Previous page" at bounding box center [396, 236] width 13 height 13
click at [505, 268] on div "1" at bounding box center [510, 268] width 17 height 17
type input "[DATE]"
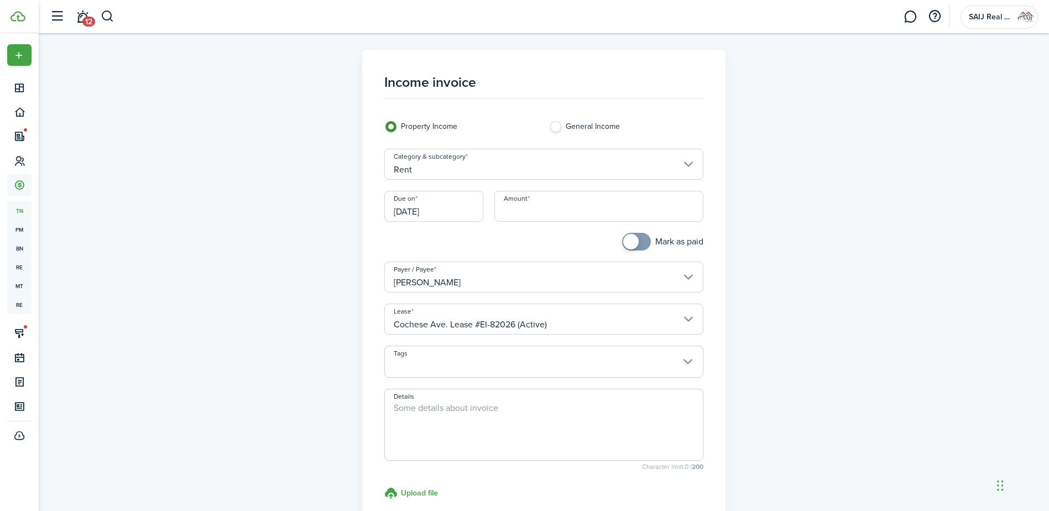
click at [558, 202] on input "Amount" at bounding box center [598, 206] width 209 height 31
click at [685, 357] on input "Tags" at bounding box center [544, 352] width 318 height 13
type input "$1,260.00"
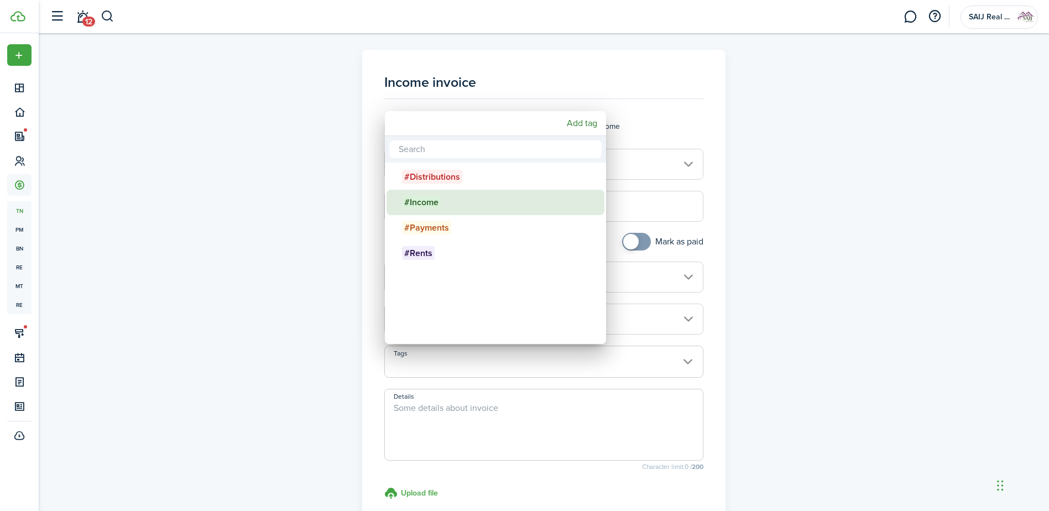
click at [430, 201] on span "#Income" at bounding box center [421, 202] width 39 height 14
type input "#Income"
click at [409, 195] on span "#Income" at bounding box center [421, 202] width 39 height 14
click at [646, 384] on div at bounding box center [525, 256] width 1226 height 688
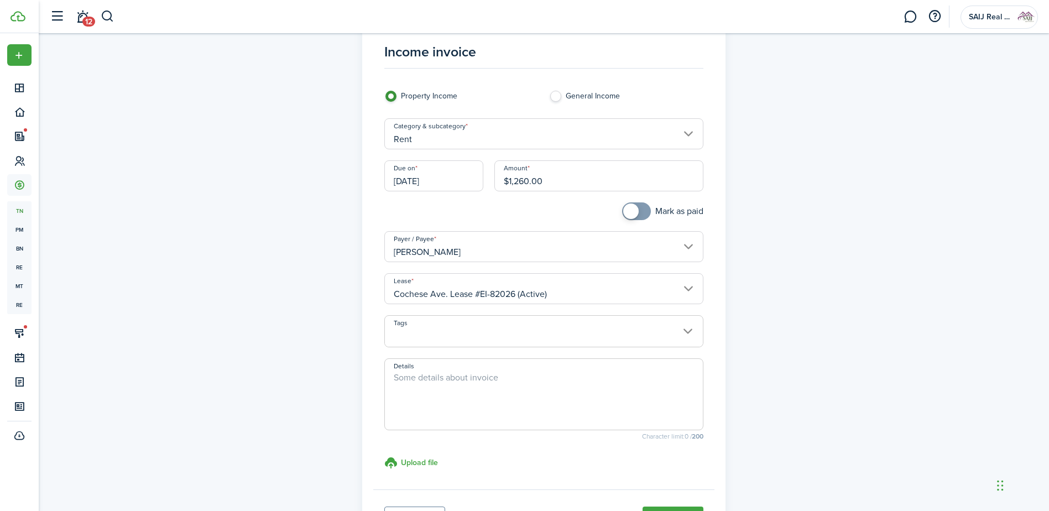
scroll to position [55, 0]
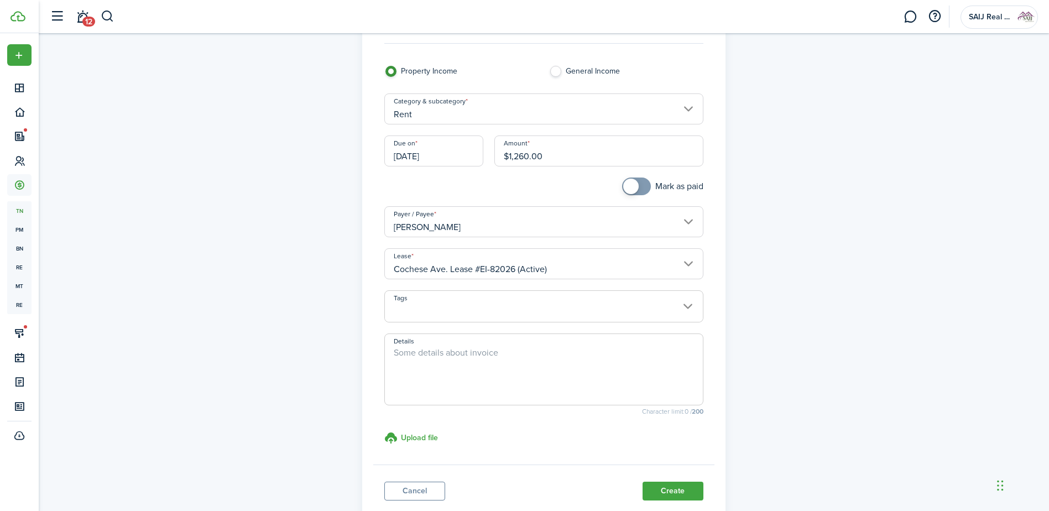
click at [484, 358] on textarea "Details" at bounding box center [544, 372] width 318 height 53
type textarea "P"
checkbox input "true"
click at [641, 184] on span at bounding box center [636, 187] width 11 height 18
click at [667, 489] on button "Create" at bounding box center [673, 491] width 61 height 19
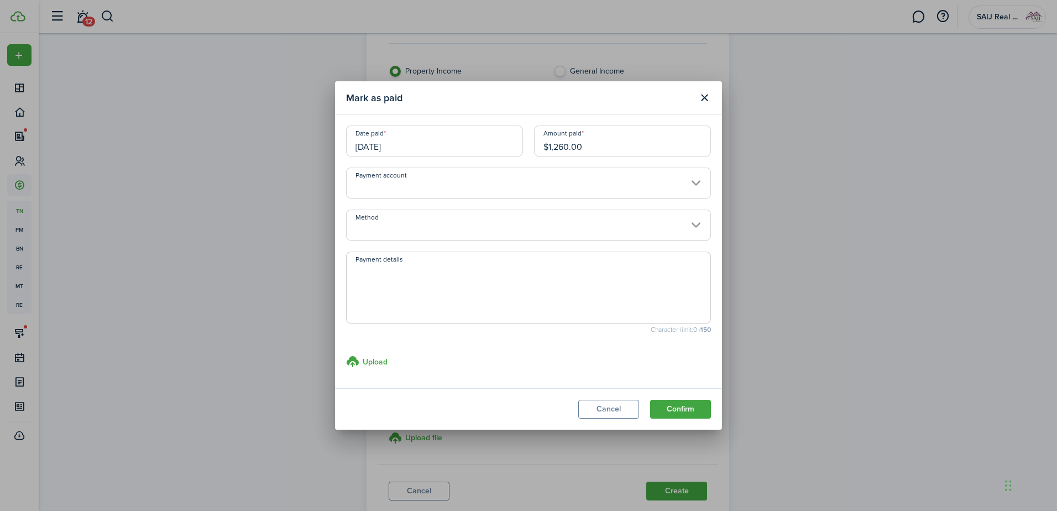
click at [436, 140] on input "[DATE]" at bounding box center [434, 141] width 177 height 31
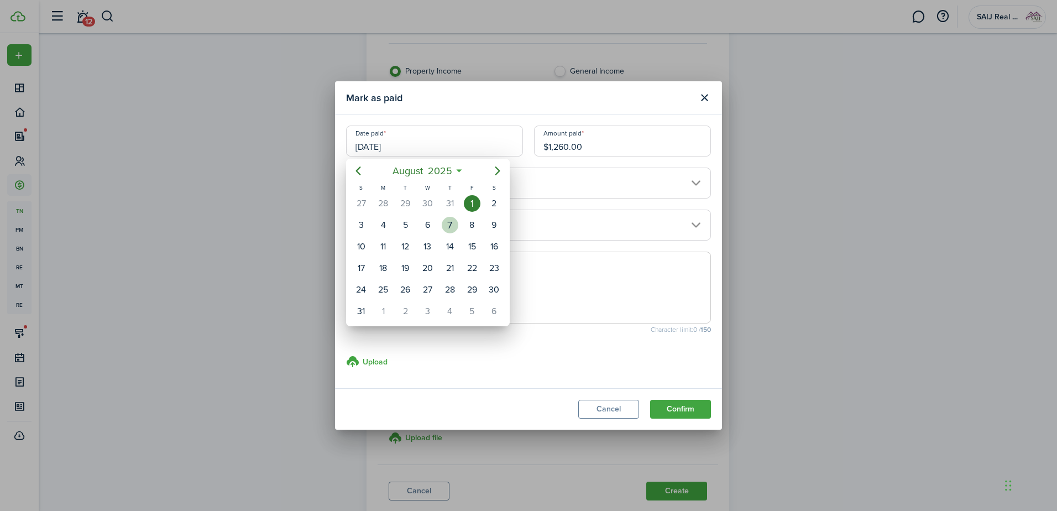
click at [454, 230] on div "7" at bounding box center [450, 225] width 17 height 17
type input "[DATE]"
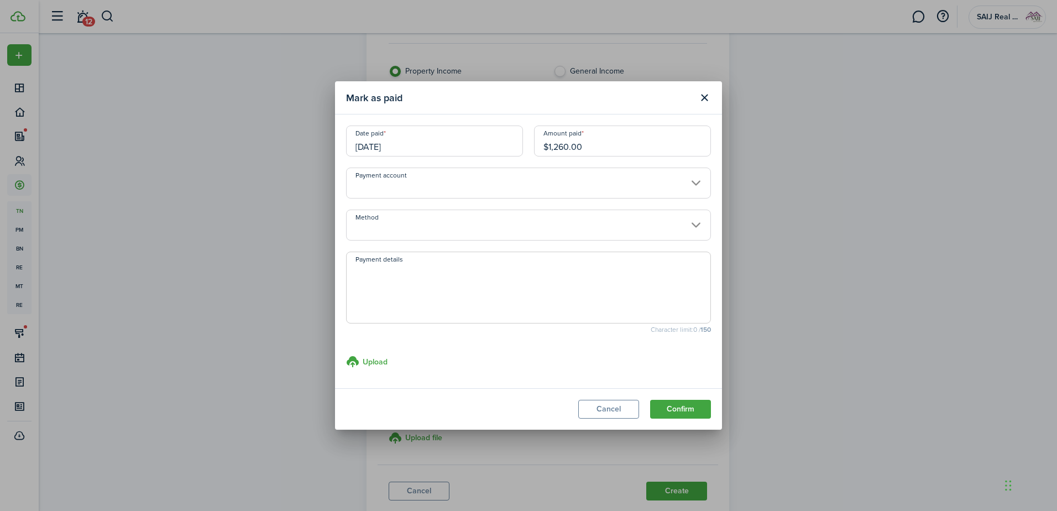
click at [500, 183] on input "Payment account" at bounding box center [528, 183] width 365 height 31
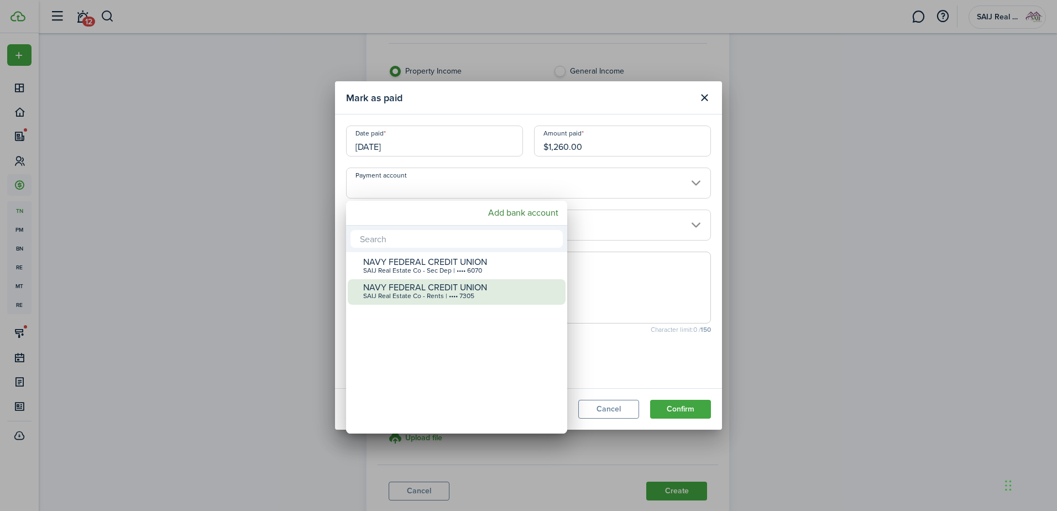
click at [465, 296] on div "SAIJ Real Estate Co - Rents | •••• 7305" at bounding box center [461, 297] width 196 height 8
type input "•••• •••• •••• 7305"
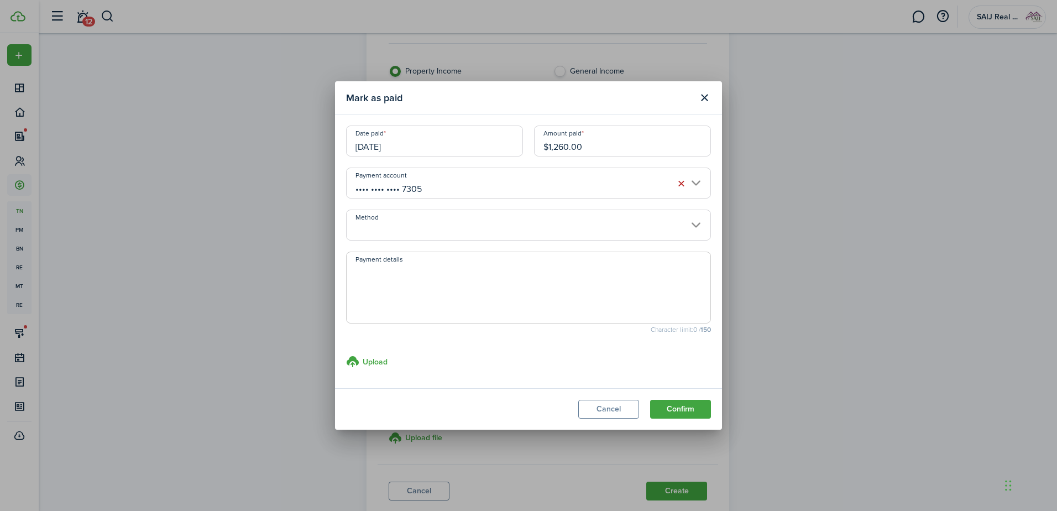
click at [493, 222] on input "Method" at bounding box center [528, 225] width 365 height 31
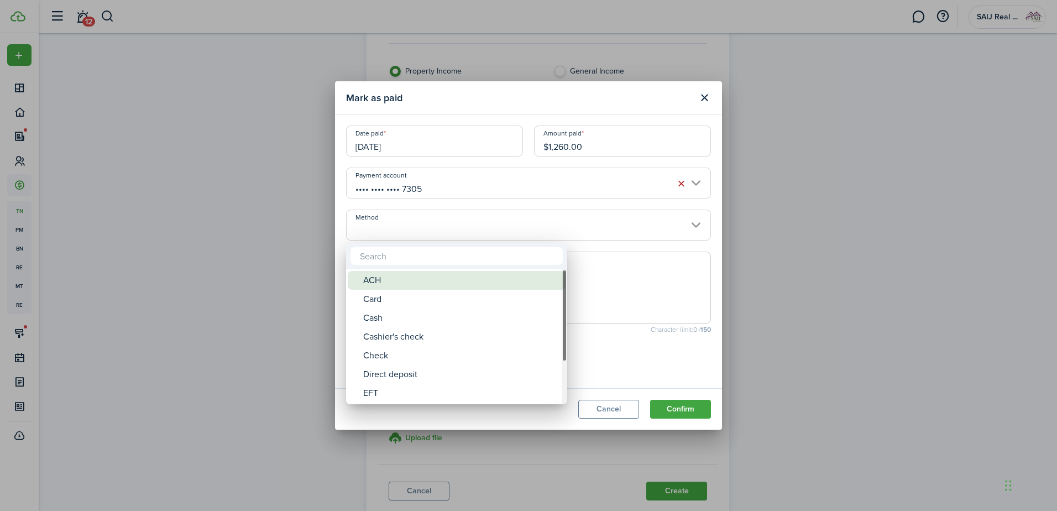
click at [452, 285] on div "ACH" at bounding box center [461, 280] width 196 height 19
type input "ACH"
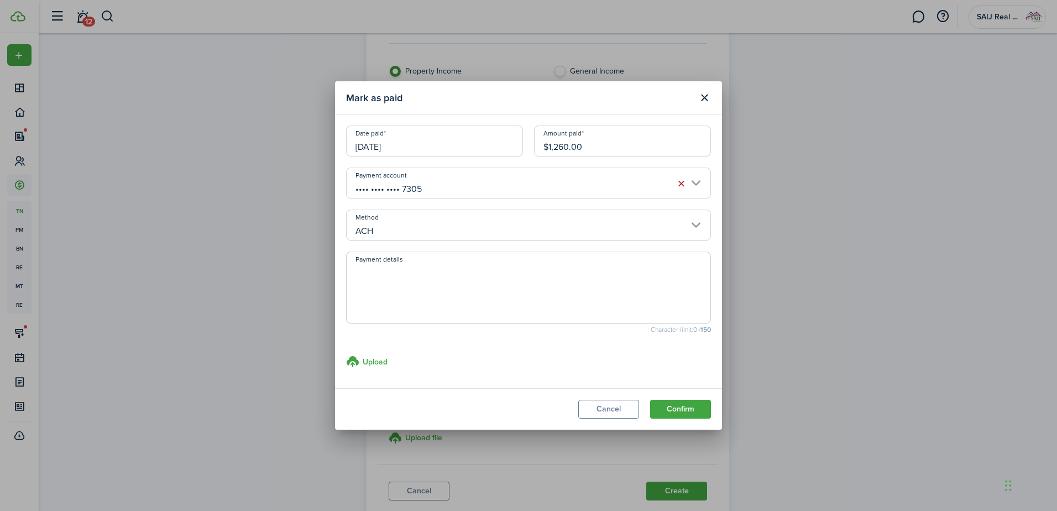
click at [458, 274] on textarea "Payment details" at bounding box center [529, 290] width 364 height 53
type textarea "Payment made via Avail"
click at [695, 406] on button "Confirm" at bounding box center [680, 409] width 61 height 19
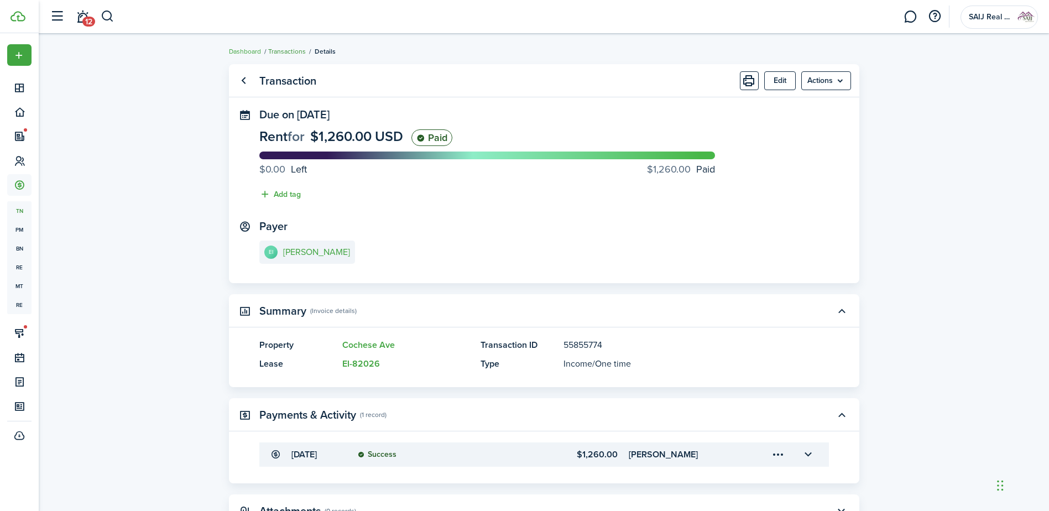
click at [293, 48] on link "Transactions" at bounding box center [287, 51] width 38 height 10
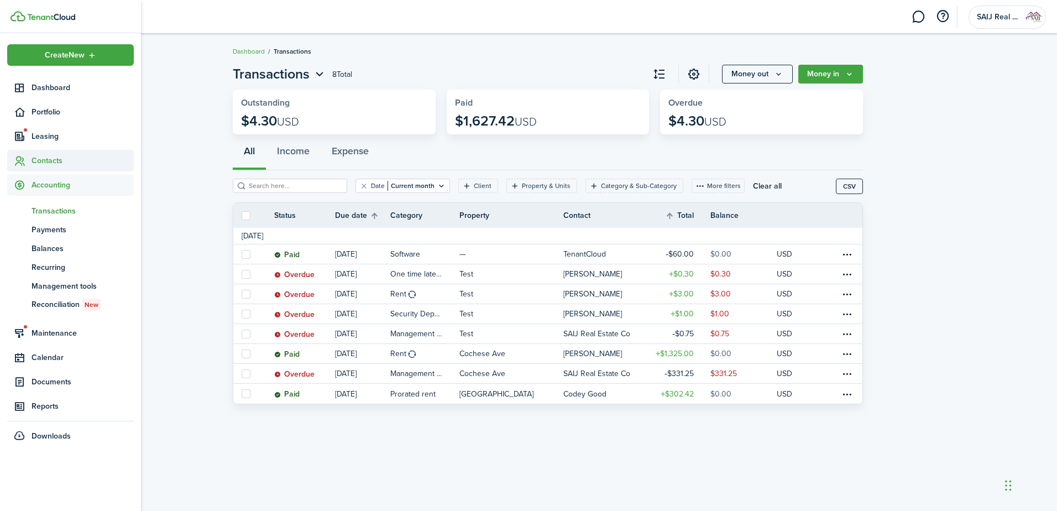
click at [54, 154] on span "Contacts" at bounding box center [70, 161] width 127 height 22
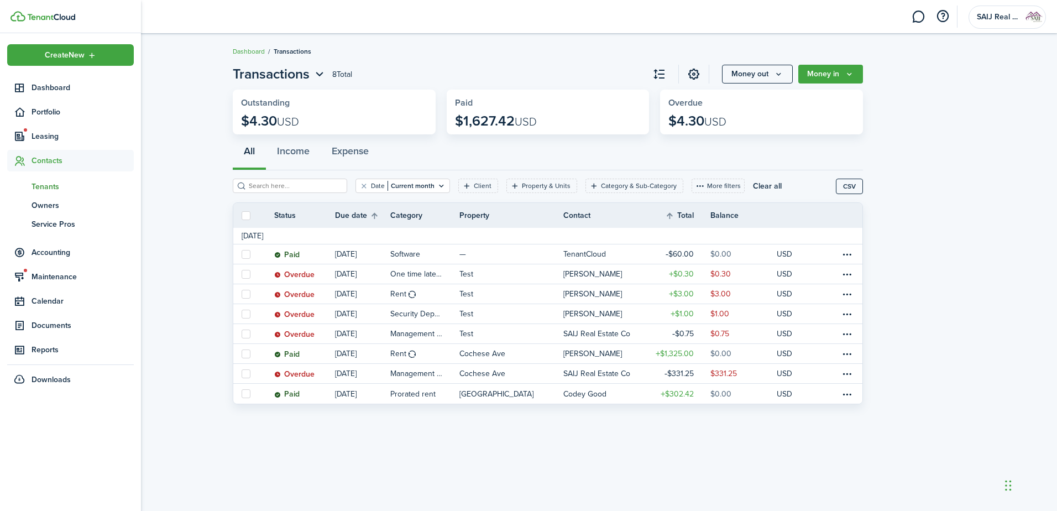
click at [52, 182] on span "Tenants" at bounding box center [83, 187] width 102 height 12
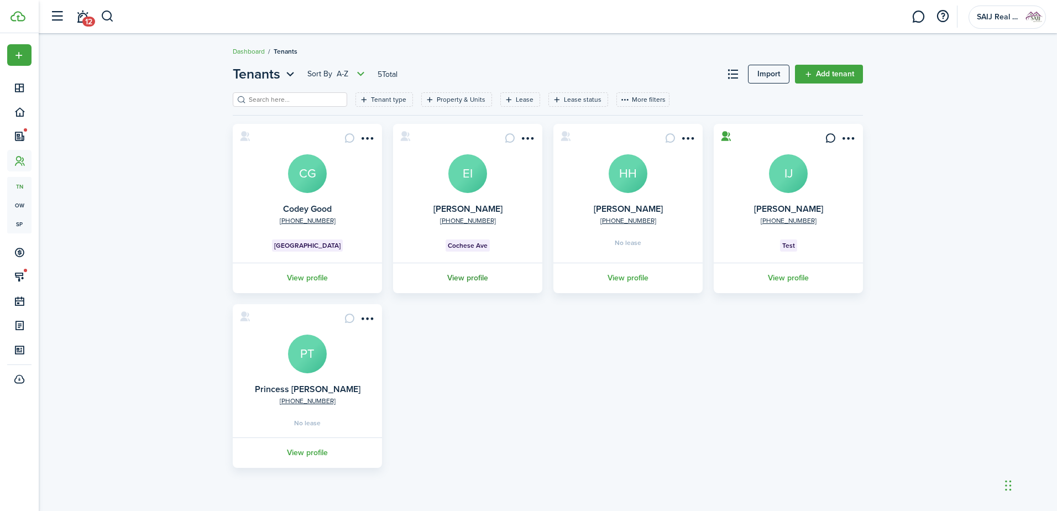
click at [472, 278] on link "View profile" at bounding box center [468, 278] width 153 height 30
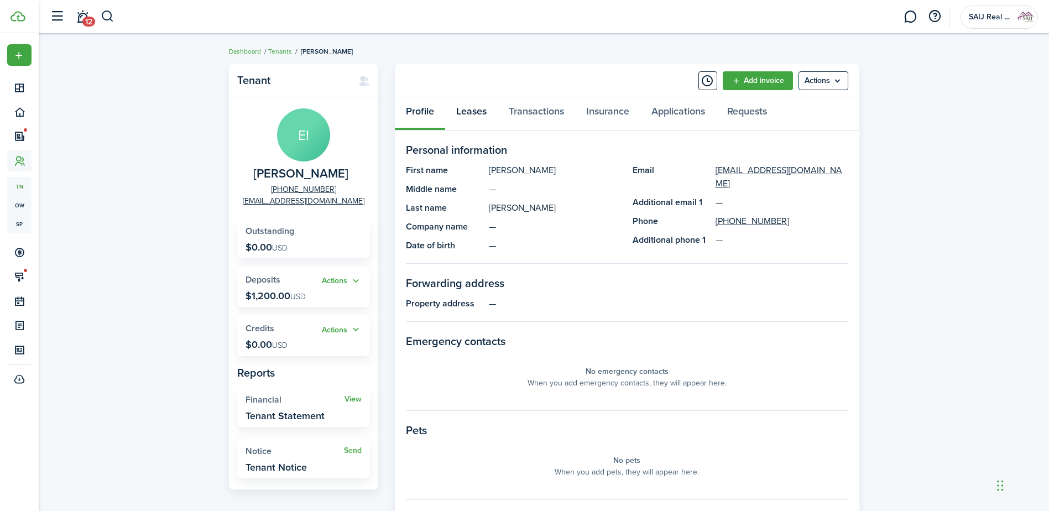
click at [475, 112] on link "Leases" at bounding box center [471, 113] width 53 height 33
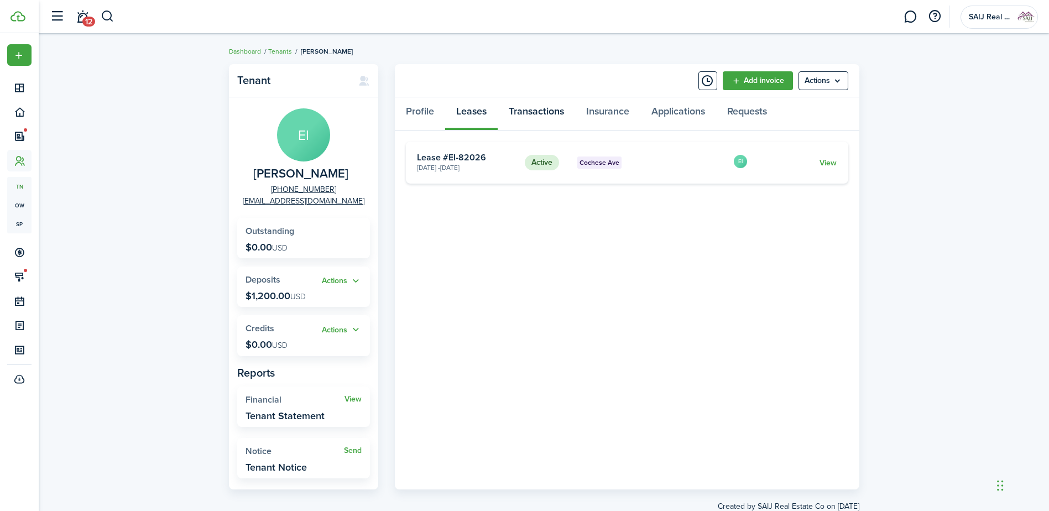
click at [543, 109] on link "Transactions" at bounding box center [536, 113] width 77 height 33
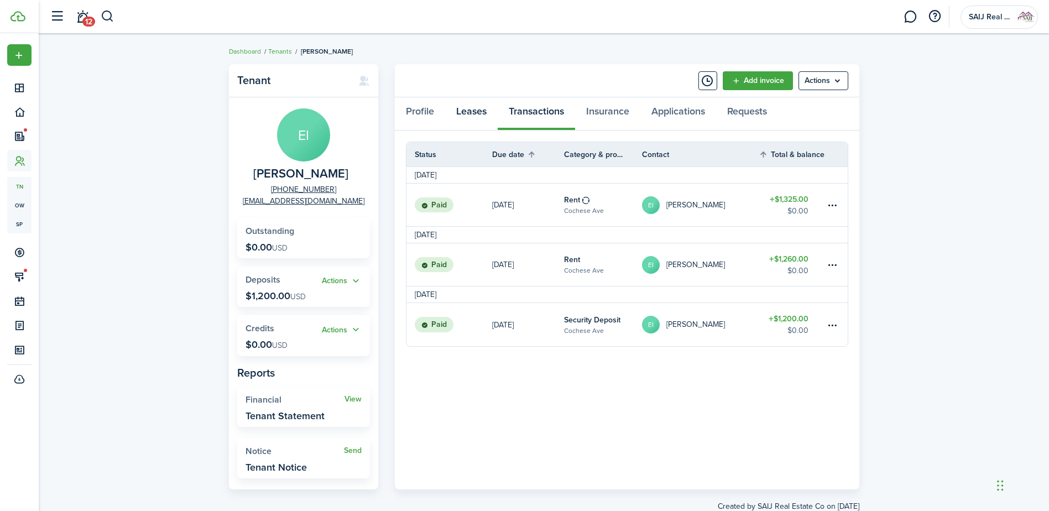
click at [466, 107] on link "Leases" at bounding box center [471, 113] width 53 height 33
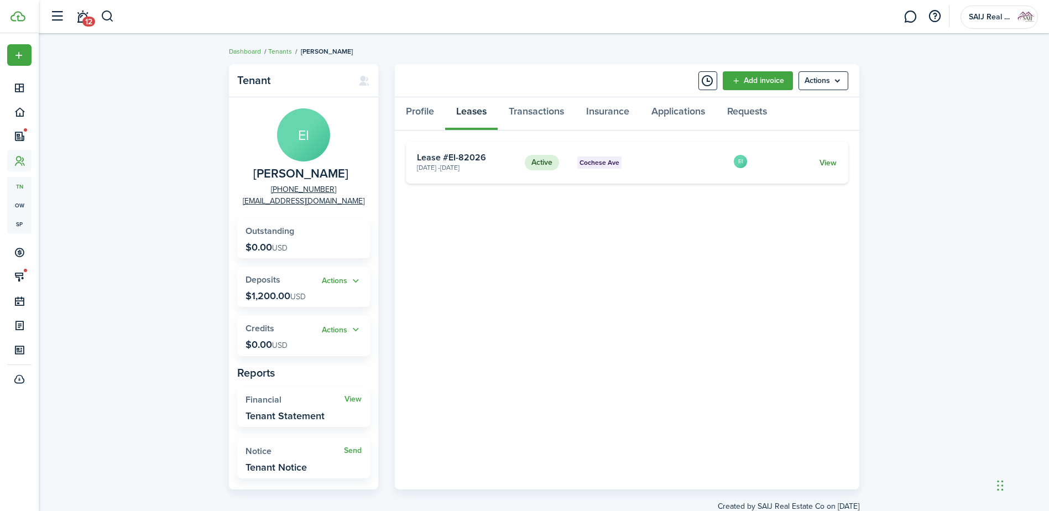
click at [832, 163] on link "View" at bounding box center [828, 163] width 17 height 12
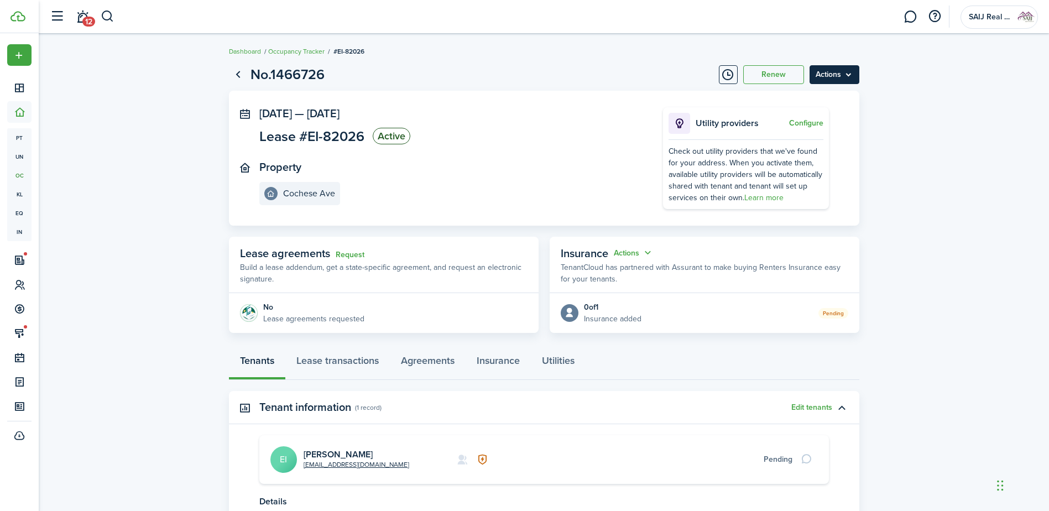
click at [848, 76] on menu-btn "Actions" at bounding box center [835, 74] width 50 height 19
click at [937, 95] on lease-view "No.1466726 Renew Actions Sep 01, 2025 — Aug 31, 2026 Lease #EI-82026 Active Pro…" at bounding box center [544, 323] width 1010 height 529
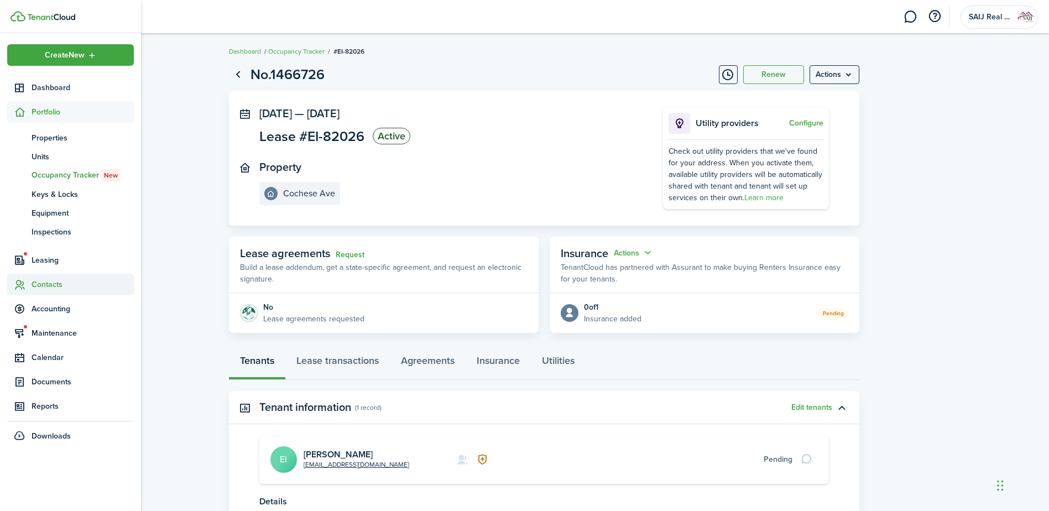
click at [50, 286] on span "Contacts" at bounding box center [83, 285] width 102 height 12
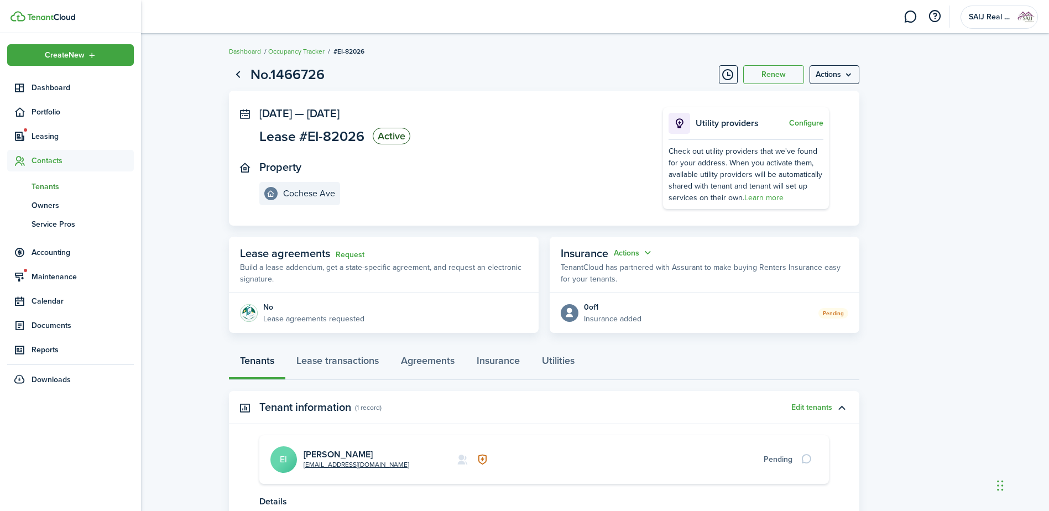
click at [53, 181] on span "Tenants" at bounding box center [83, 187] width 102 height 12
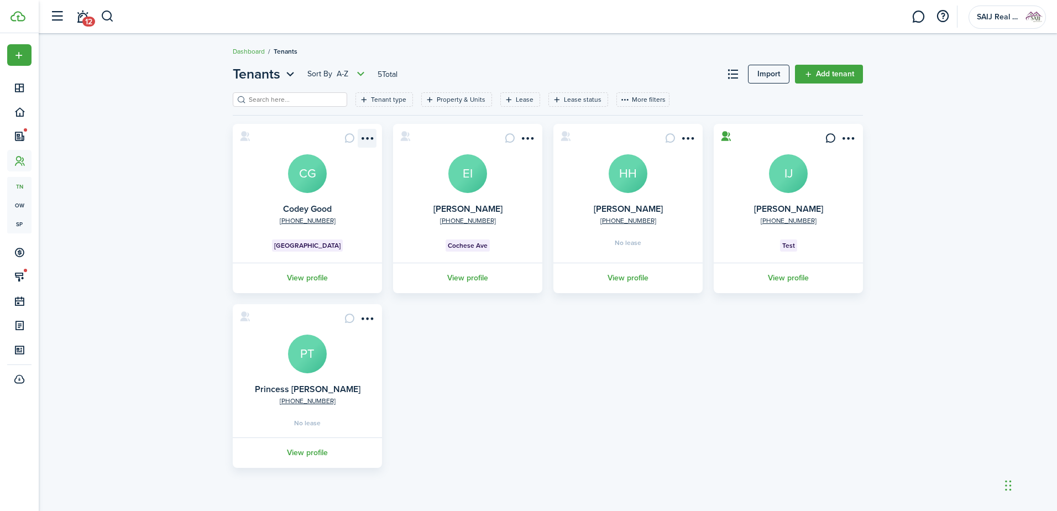
click at [367, 137] on menu-btn-icon "Open menu" at bounding box center [367, 138] width 19 height 19
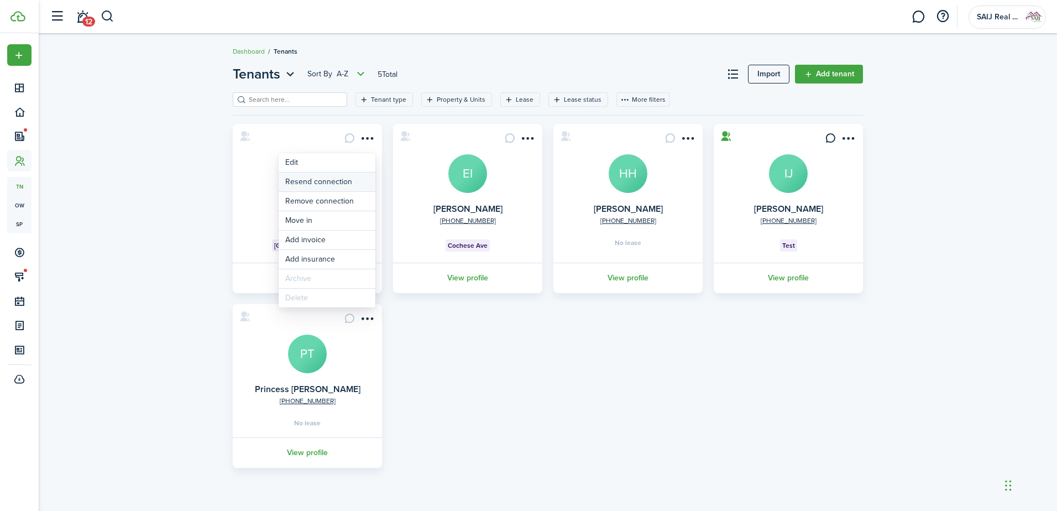
click at [347, 179] on button "Resend connection" at bounding box center [327, 182] width 97 height 19
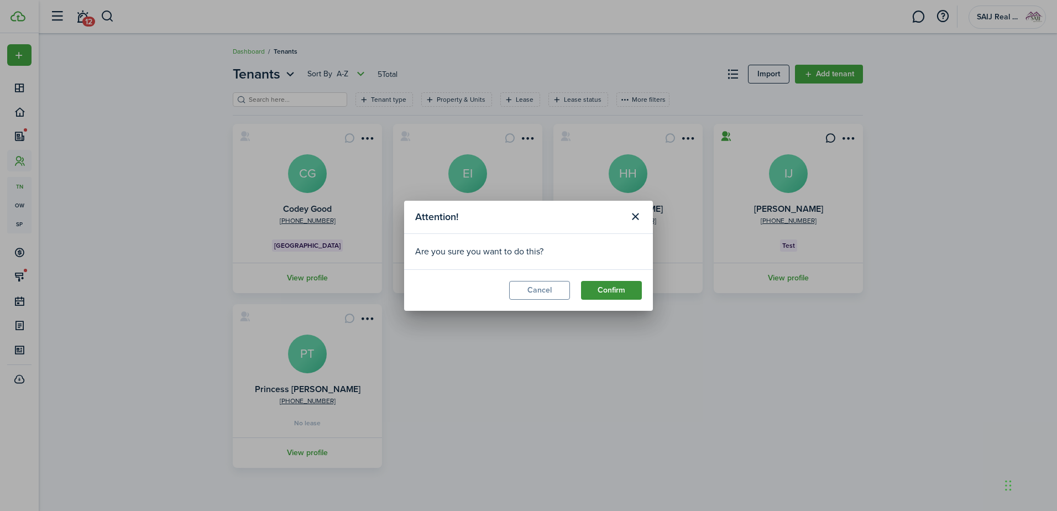
click at [620, 289] on button "Confirm" at bounding box center [611, 290] width 61 height 19
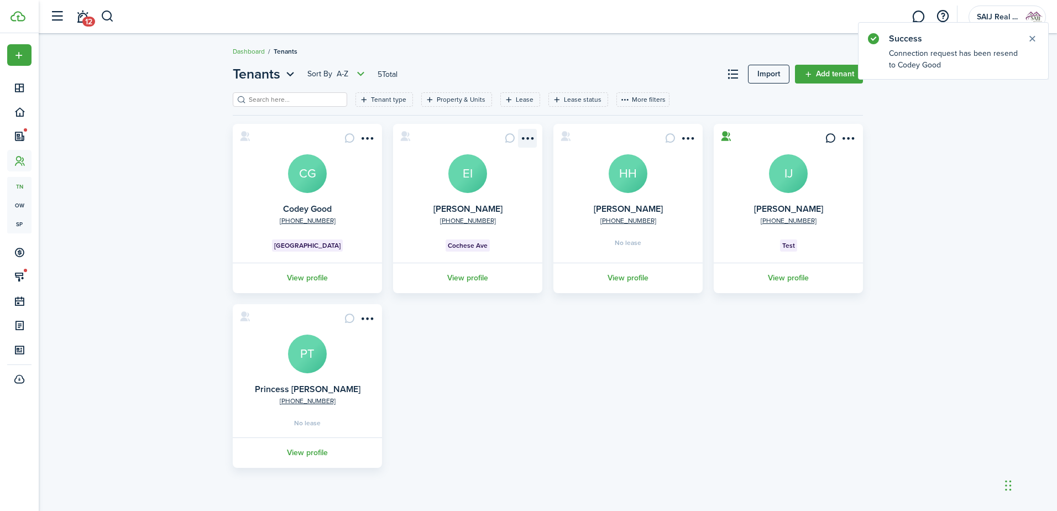
click at [523, 134] on menu-btn-icon "Open menu" at bounding box center [527, 138] width 19 height 19
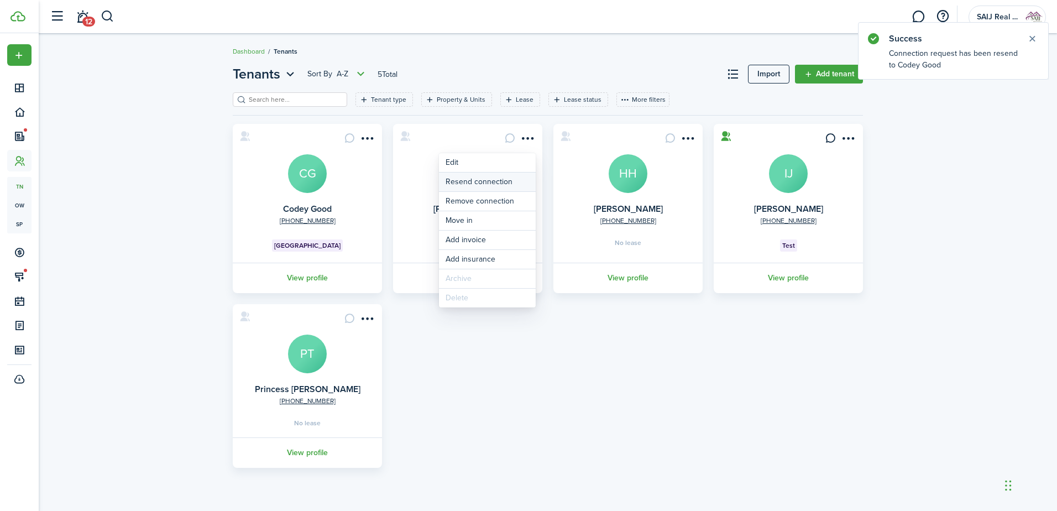
click at [487, 180] on button "Resend connection" at bounding box center [487, 182] width 97 height 19
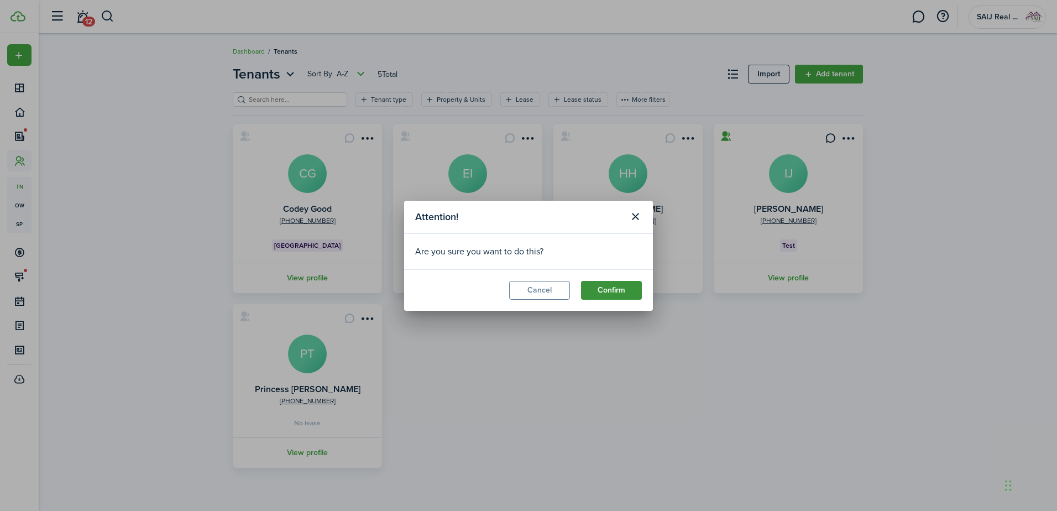
click at [617, 286] on button "Confirm" at bounding box center [611, 290] width 61 height 19
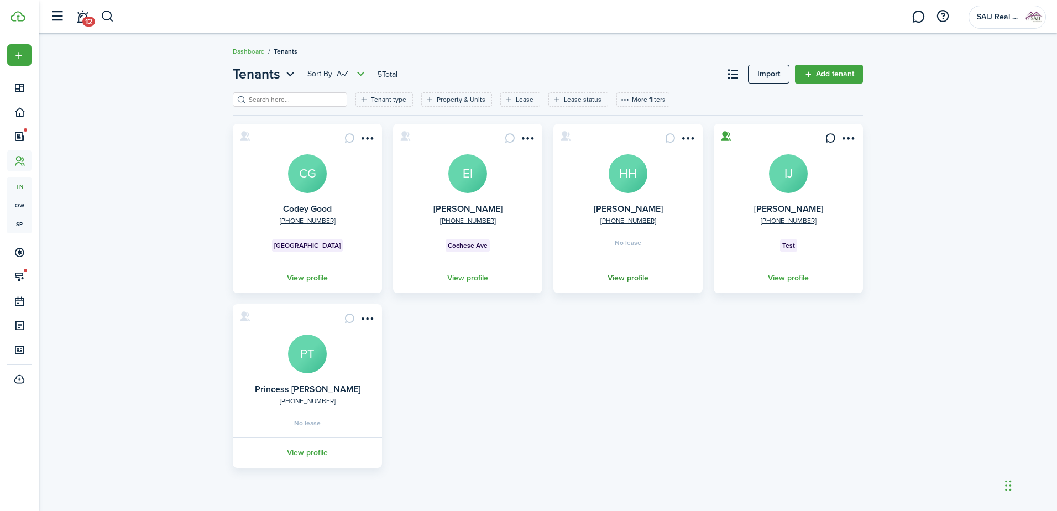
click at [620, 278] on link "View profile" at bounding box center [628, 278] width 153 height 30
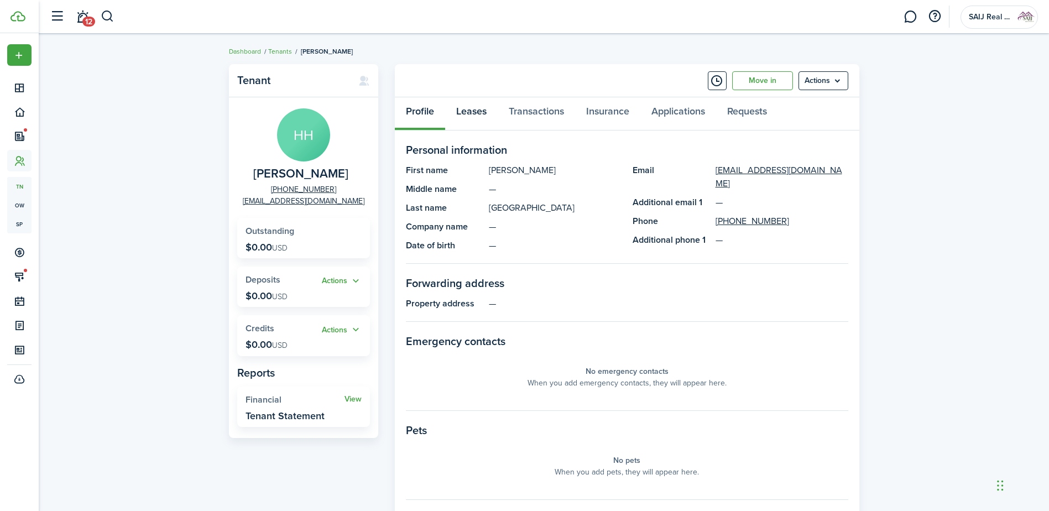
click at [476, 109] on link "Leases" at bounding box center [471, 113] width 53 height 33
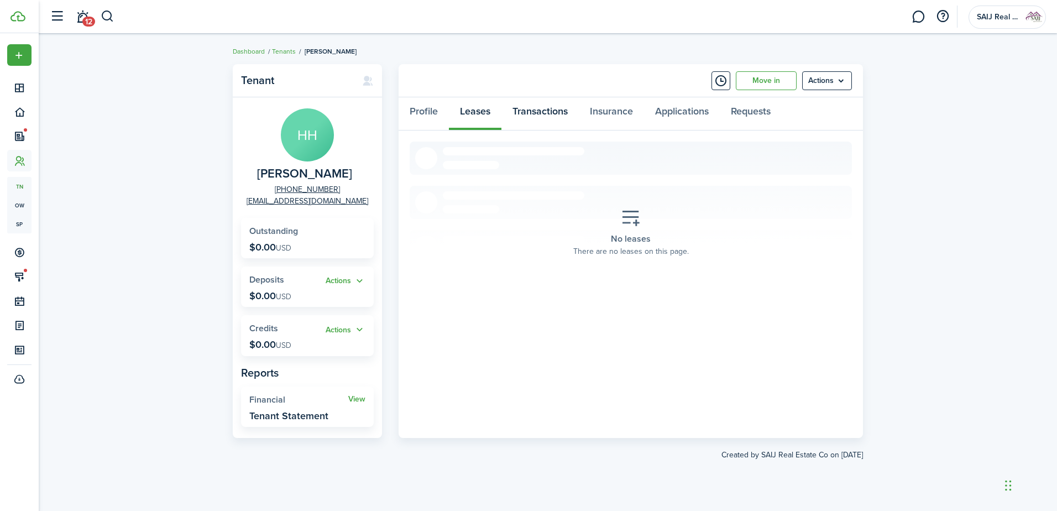
click at [543, 111] on link "Transactions" at bounding box center [540, 113] width 77 height 33
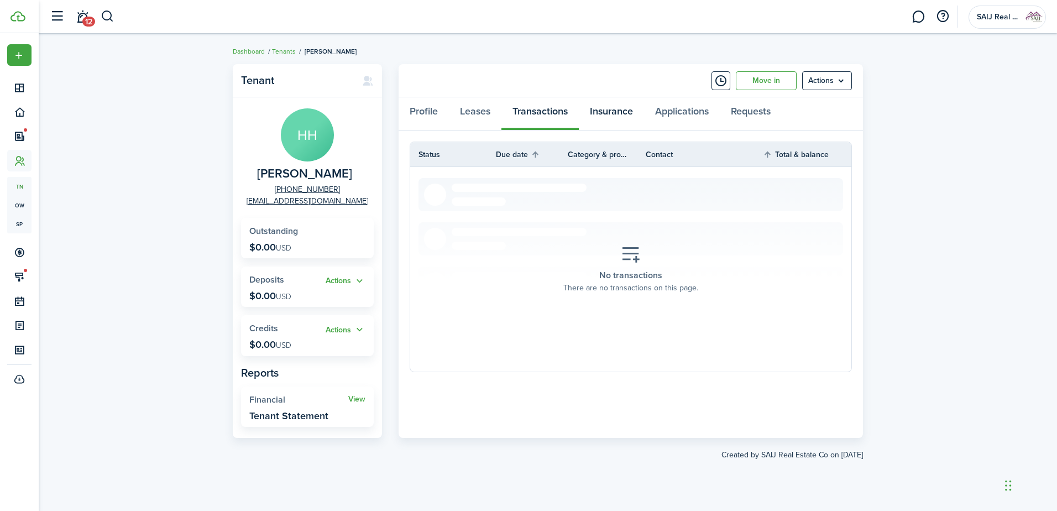
click at [625, 109] on link "Insurance" at bounding box center [611, 113] width 65 height 33
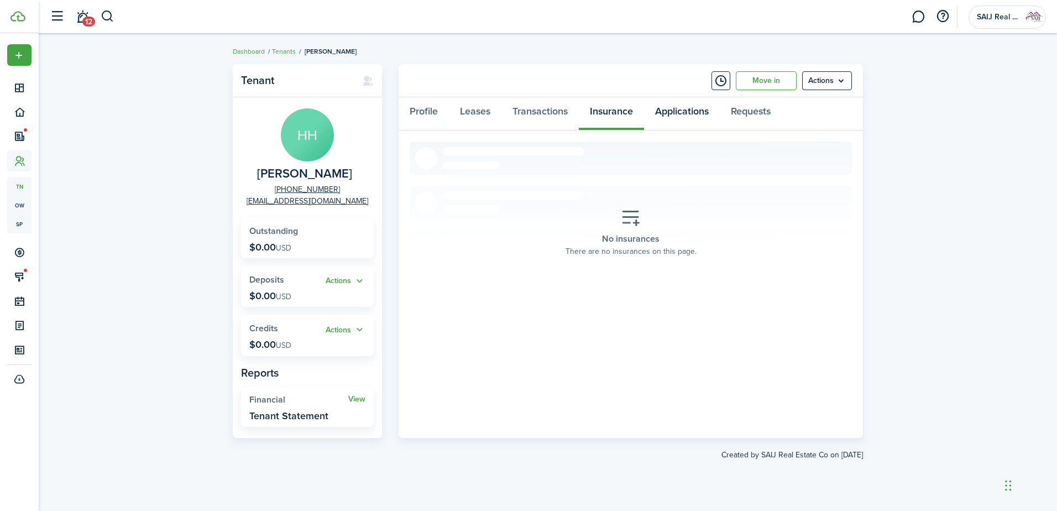
click at [689, 111] on link "Applications" at bounding box center [682, 113] width 76 height 33
click at [759, 113] on link "Requests" at bounding box center [751, 113] width 62 height 33
click at [429, 109] on link "Profile" at bounding box center [424, 113] width 50 height 33
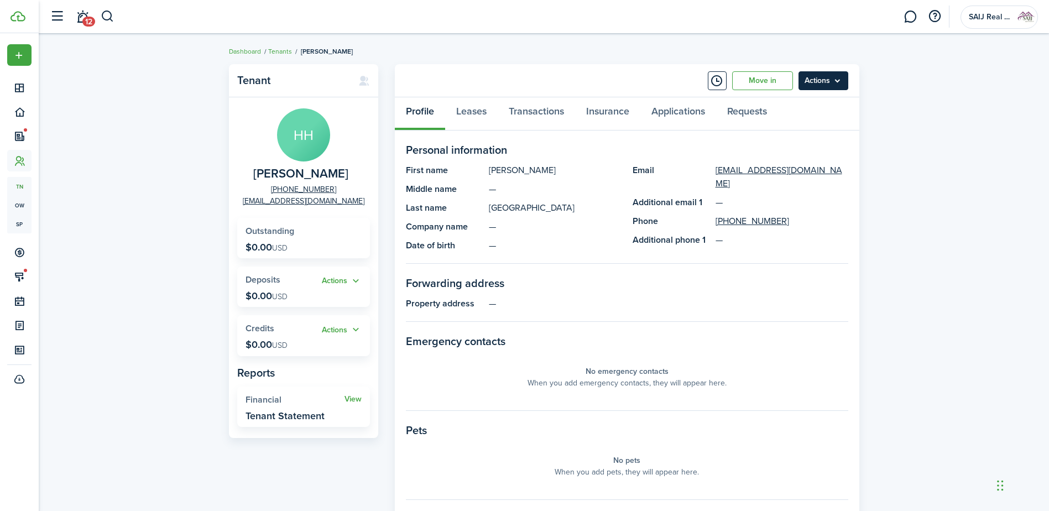
click at [835, 78] on menu-btn "Actions" at bounding box center [824, 80] width 50 height 19
click at [755, 77] on link "Move in" at bounding box center [762, 80] width 61 height 19
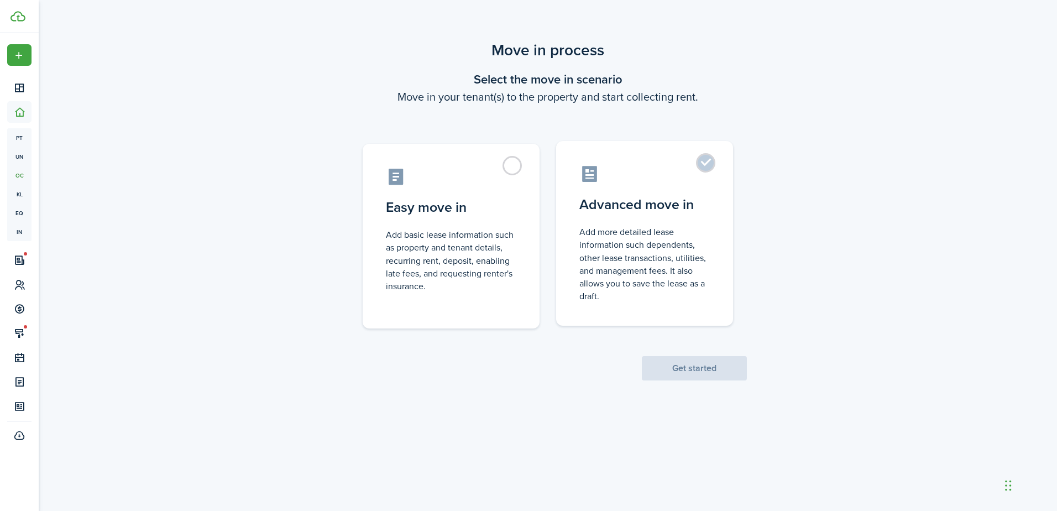
click at [708, 165] on label "Advanced move in Add more detailed lease information such dependents, other lea…" at bounding box center [644, 233] width 177 height 185
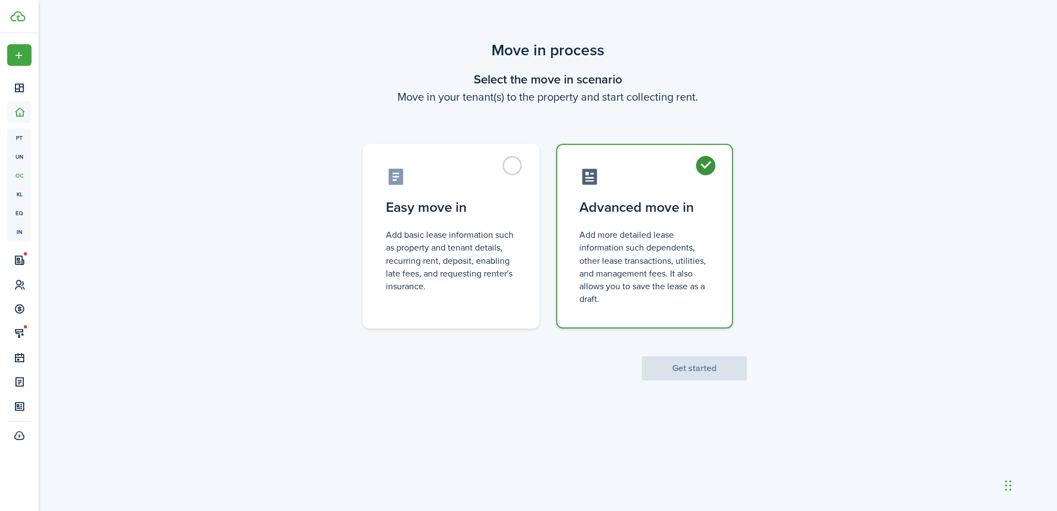
radio input "true"
click at [711, 367] on button "Get started" at bounding box center [694, 368] width 105 height 24
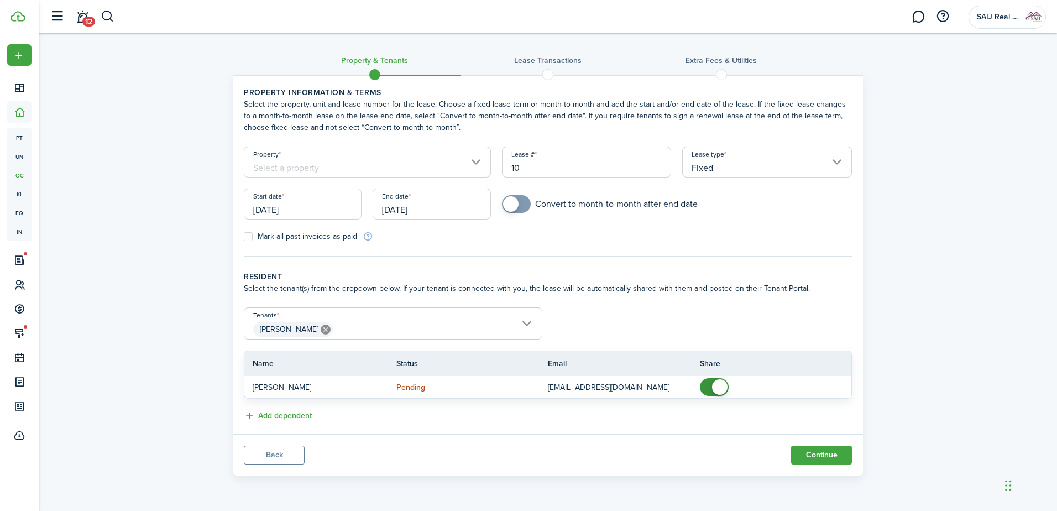
click at [474, 160] on input "Property" at bounding box center [367, 162] width 247 height 31
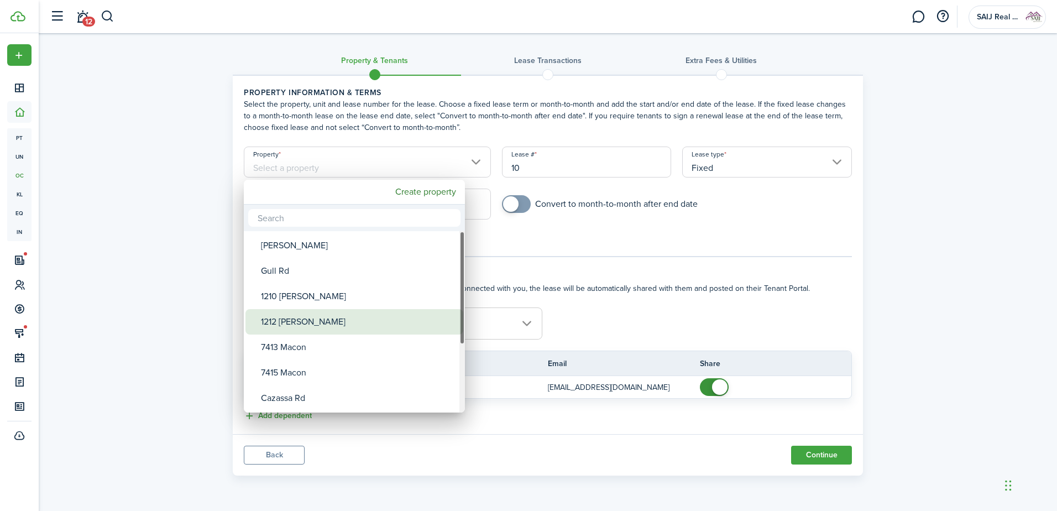
click at [325, 327] on div "1212 [PERSON_NAME]" at bounding box center [359, 321] width 196 height 25
type input "1212 [PERSON_NAME]"
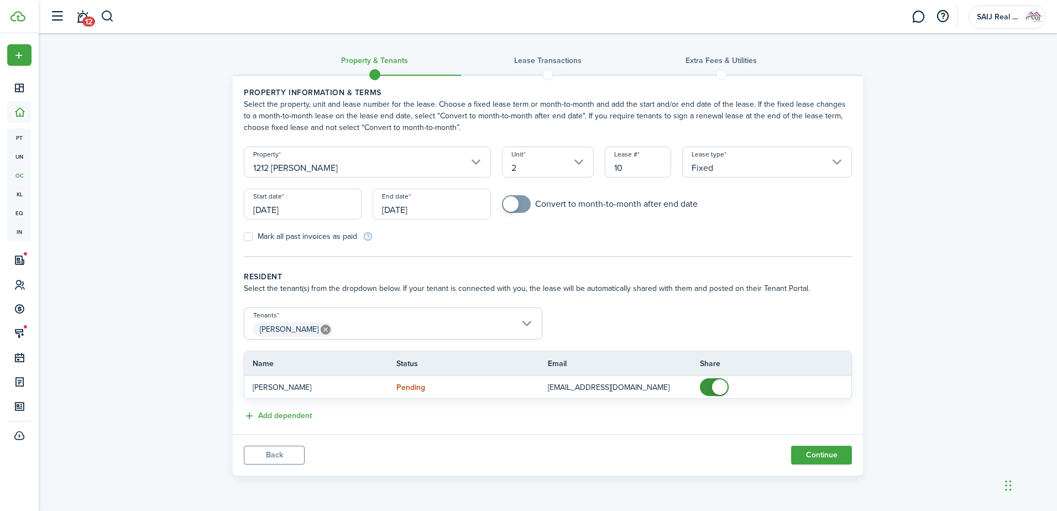
click at [649, 168] on input "10" at bounding box center [638, 162] width 66 height 31
type input "1"
drag, startPoint x: 128, startPoint y: 123, endPoint x: 279, endPoint y: 191, distance: 165.1
click at [130, 123] on div "Property & Tenants Lease Transactions Extra fees & Utilities Property informati…" at bounding box center [548, 257] width 1019 height 448
click at [640, 168] on input "HH-" at bounding box center [638, 162] width 66 height 31
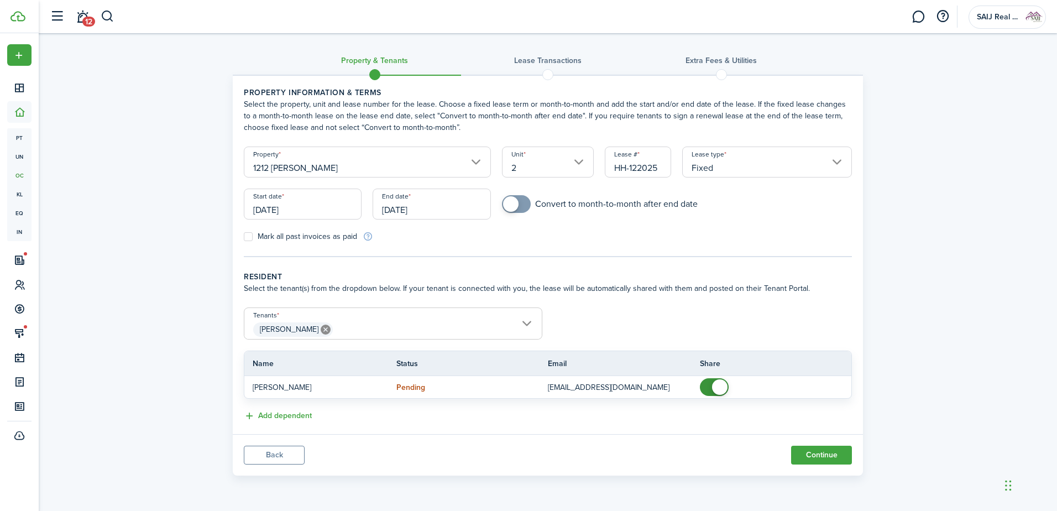
type input "HH-122025"
click at [928, 364] on div "Property & Tenants Lease Transactions Extra fees & Utilities Property informati…" at bounding box center [548, 257] width 1019 height 448
click at [320, 205] on input "[DATE]" at bounding box center [303, 204] width 118 height 31
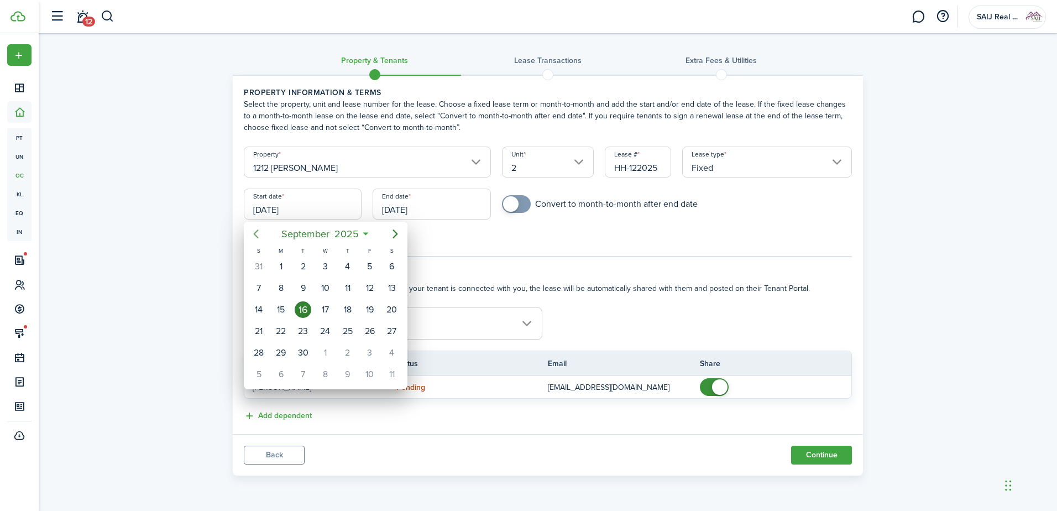
click at [254, 232] on icon "Previous page" at bounding box center [255, 233] width 13 height 13
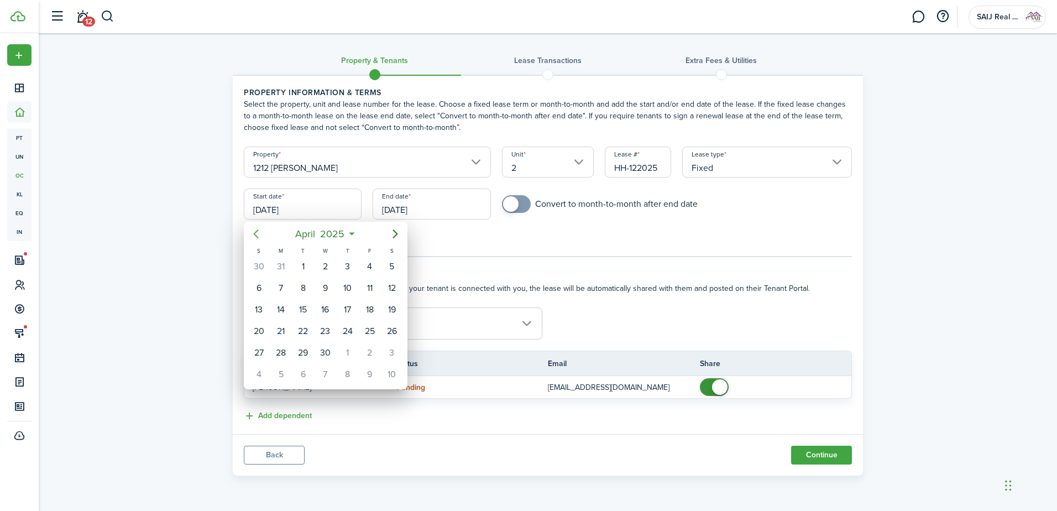
click at [254, 232] on icon "Previous page" at bounding box center [255, 233] width 13 height 13
click at [397, 235] on icon "Next page" at bounding box center [395, 234] width 5 height 9
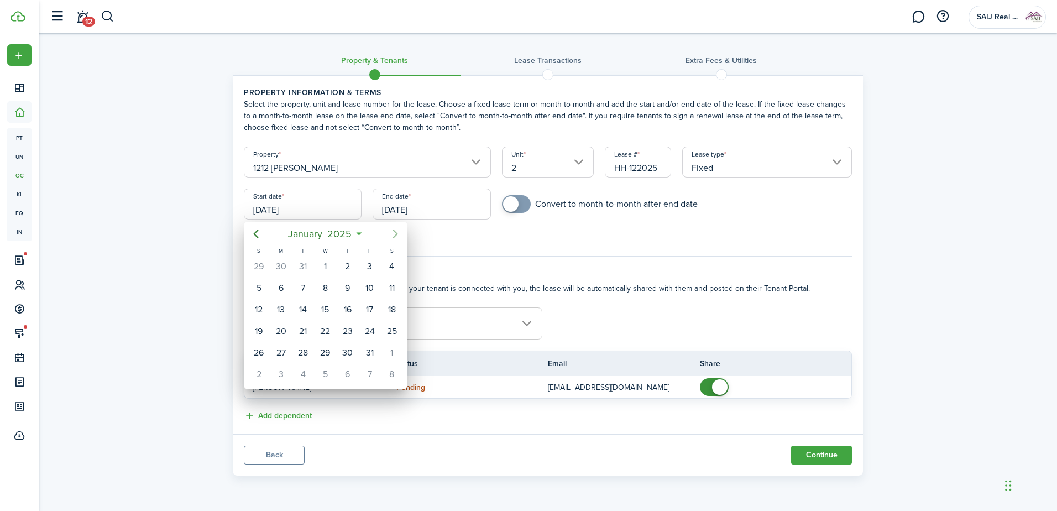
click at [397, 235] on icon "Next page" at bounding box center [395, 234] width 5 height 9
click at [397, 263] on div "1" at bounding box center [392, 266] width 17 height 17
type input "02/01/2025"
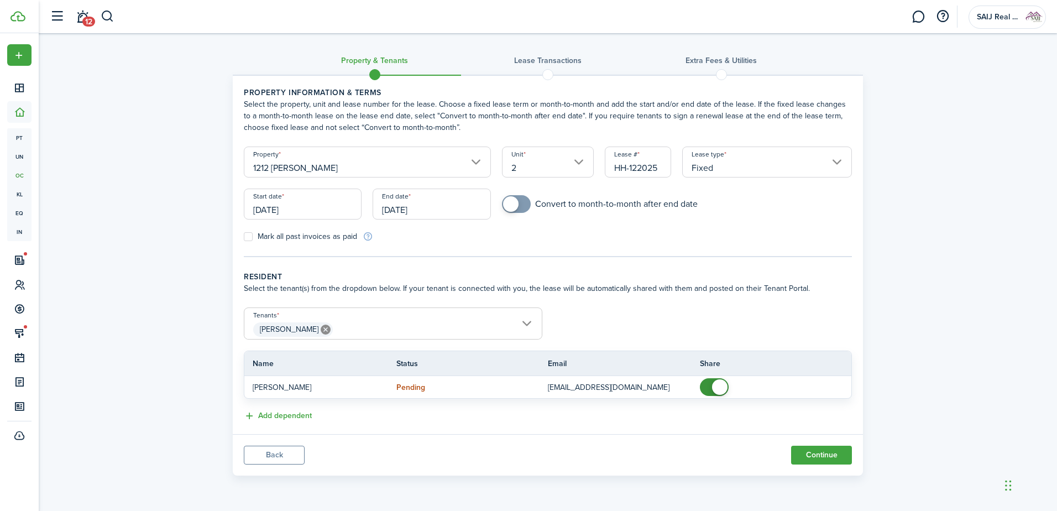
click at [467, 207] on input "[DATE]" at bounding box center [432, 204] width 118 height 31
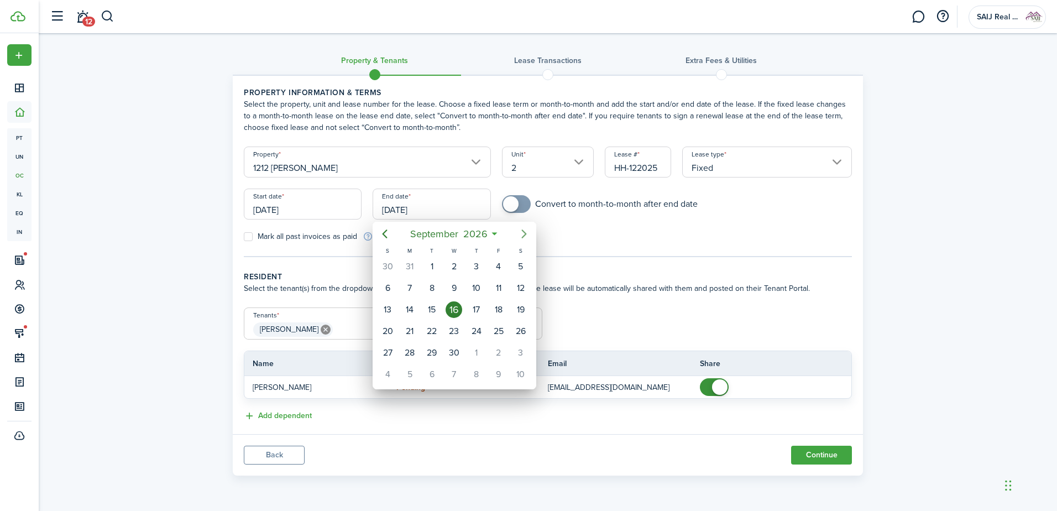
click at [524, 233] on icon "Next page" at bounding box center [524, 233] width 13 height 13
click at [380, 233] on icon "Previous page" at bounding box center [384, 233] width 13 height 13
click at [379, 232] on icon "Previous page" at bounding box center [384, 233] width 13 height 13
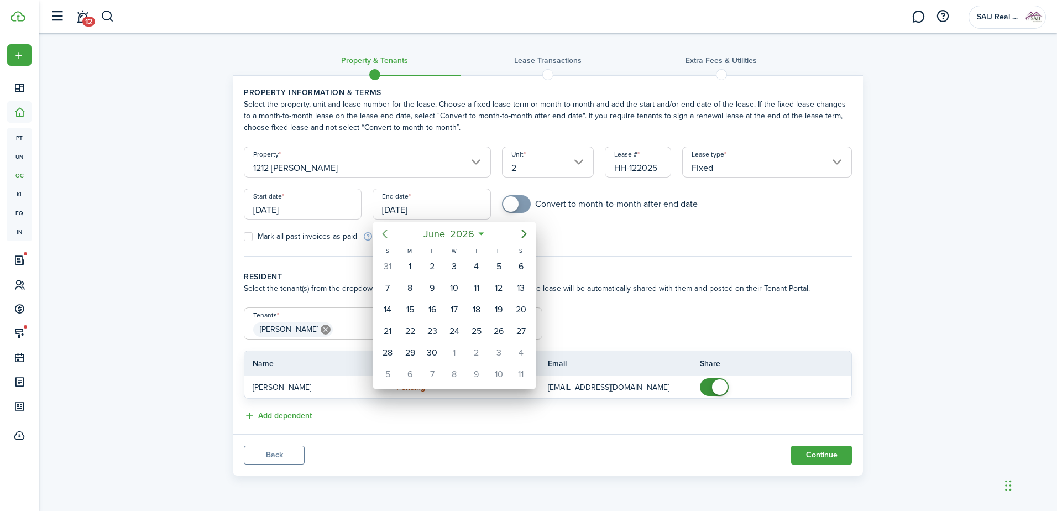
click at [379, 232] on icon "Previous page" at bounding box center [384, 233] width 13 height 13
click at [322, 208] on div at bounding box center [529, 256] width 1234 height 688
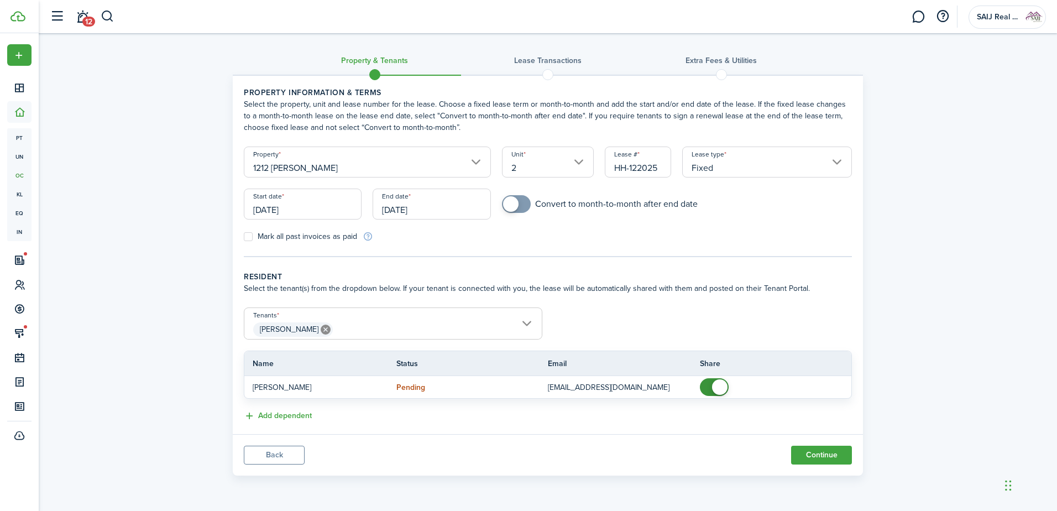
click at [301, 215] on input "02/01/2025" at bounding box center [303, 204] width 118 height 31
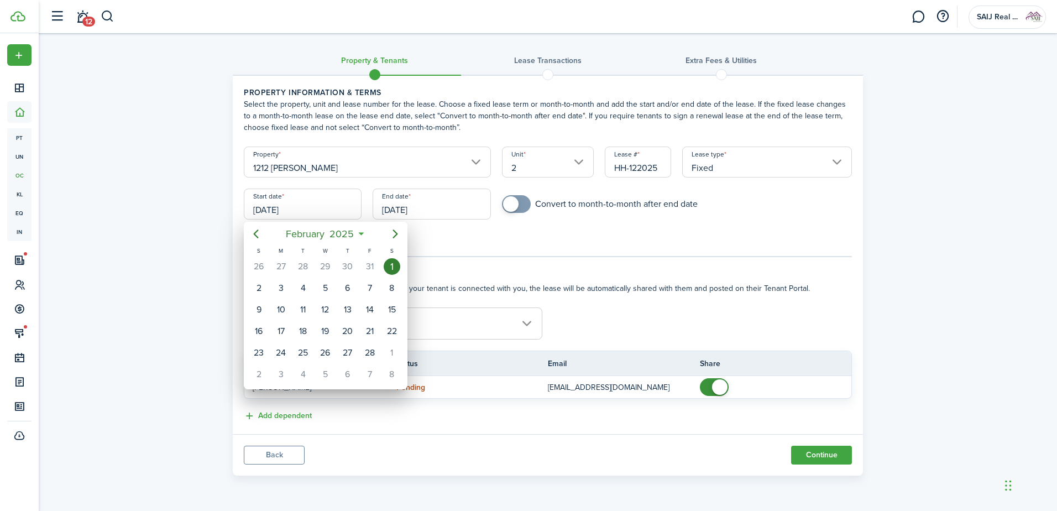
click at [91, 186] on div at bounding box center [529, 256] width 1234 height 688
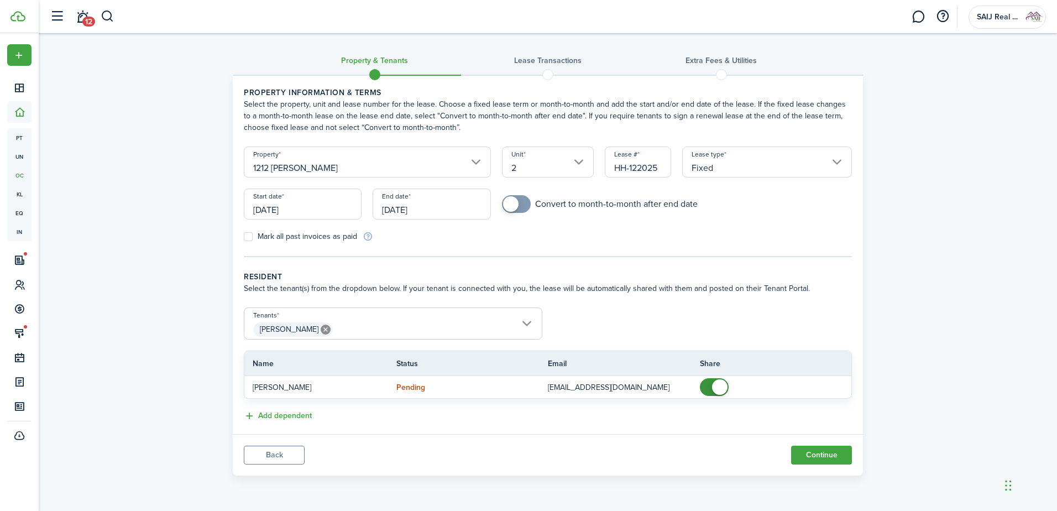
click at [453, 209] on input "[DATE]" at bounding box center [432, 204] width 118 height 31
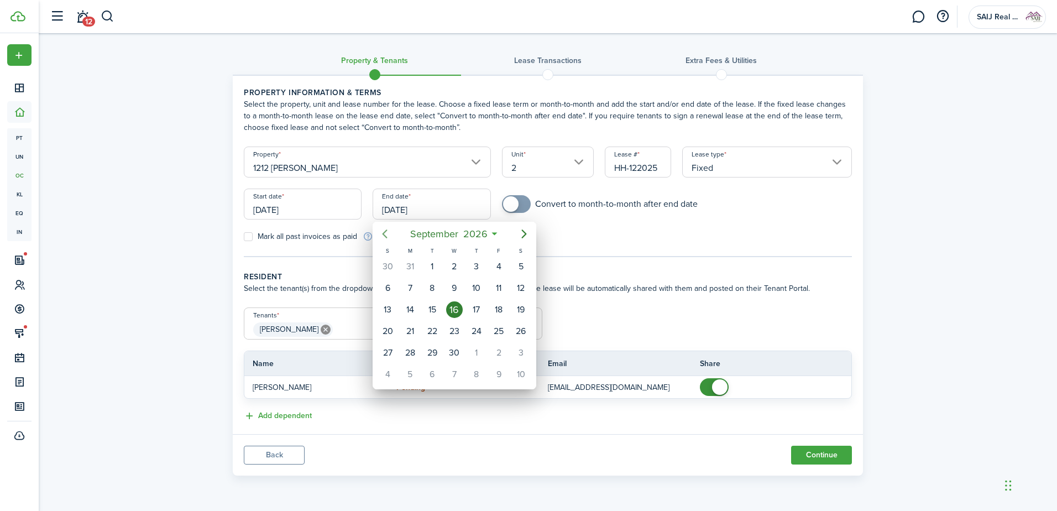
click at [388, 234] on icon "Previous page" at bounding box center [384, 233] width 13 height 13
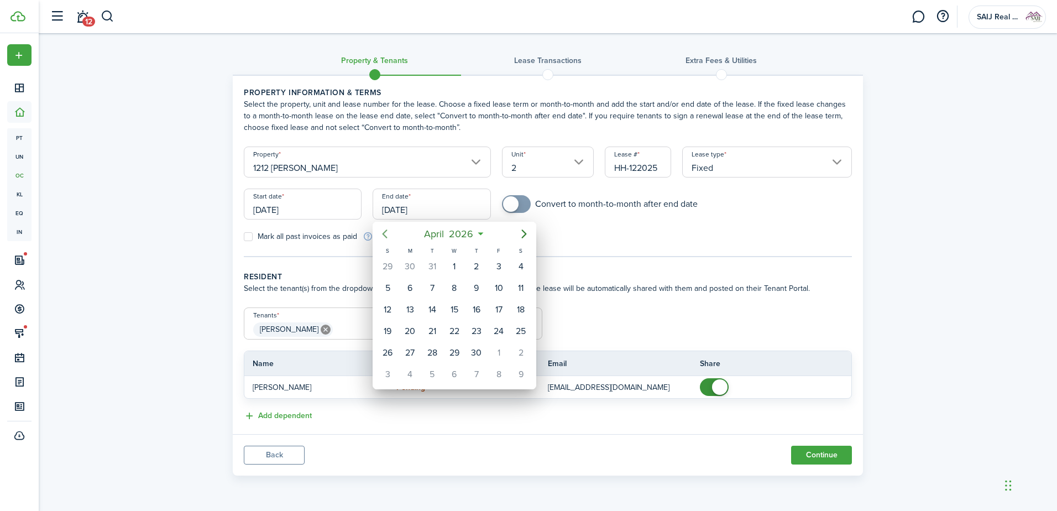
click at [388, 234] on icon "Previous page" at bounding box center [384, 233] width 13 height 13
click at [387, 236] on icon "Previous page" at bounding box center [384, 233] width 13 height 13
click at [519, 352] on div "31" at bounding box center [521, 353] width 17 height 17
type input "01/31/2026"
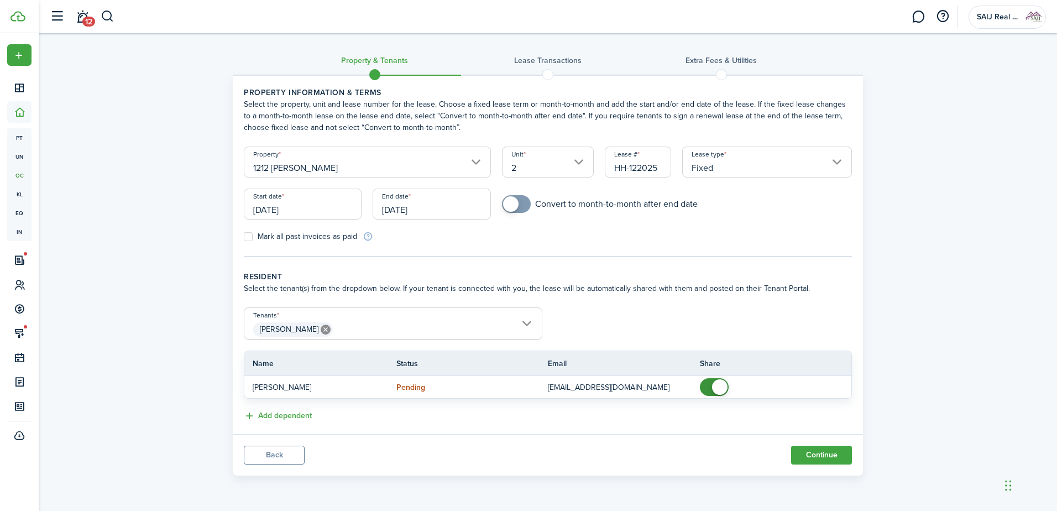
click at [243, 237] on div "Mark all past invoices as paid" at bounding box center [393, 237] width 310 height 12
click at [248, 238] on label "Mark all past invoices as paid" at bounding box center [300, 236] width 113 height 9
click at [244, 237] on input "Mark all past invoices as paid" at bounding box center [243, 237] width 1 height 1
checkbox input "true"
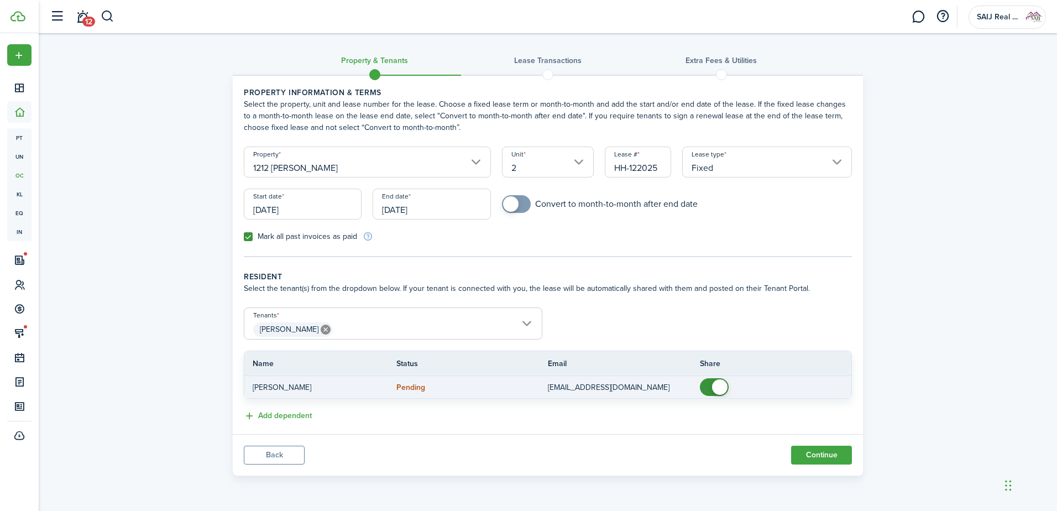
click at [711, 389] on span at bounding box center [714, 387] width 11 height 18
checkbox input "true"
click at [712, 389] on span at bounding box center [708, 386] width 15 height 15
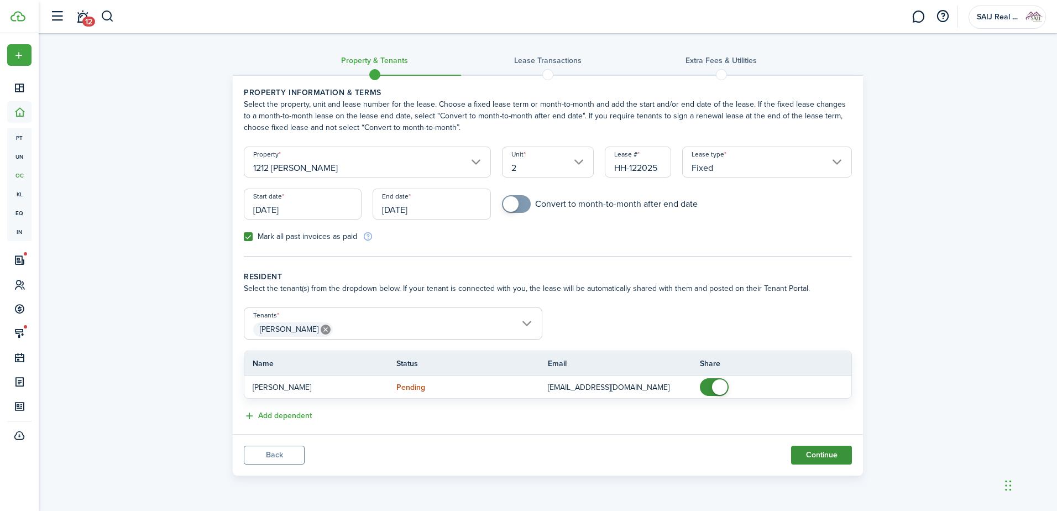
click at [832, 455] on button "Continue" at bounding box center [821, 455] width 61 height 19
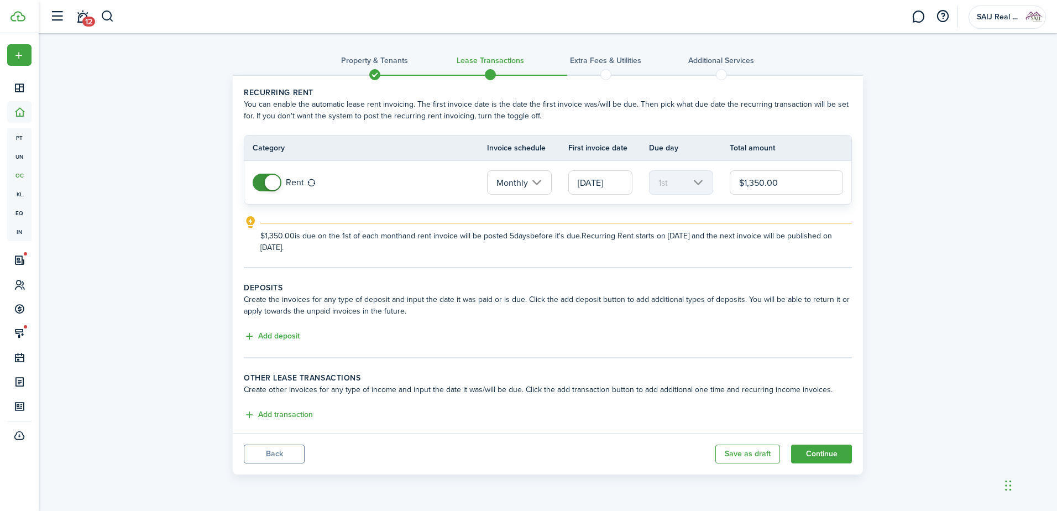
click at [279, 328] on lease-classic-deposit "Deposits Create the invoices for any type of deposit and input the date it was …" at bounding box center [548, 312] width 608 height 61
click at [278, 335] on button "Add deposit" at bounding box center [272, 336] width 56 height 13
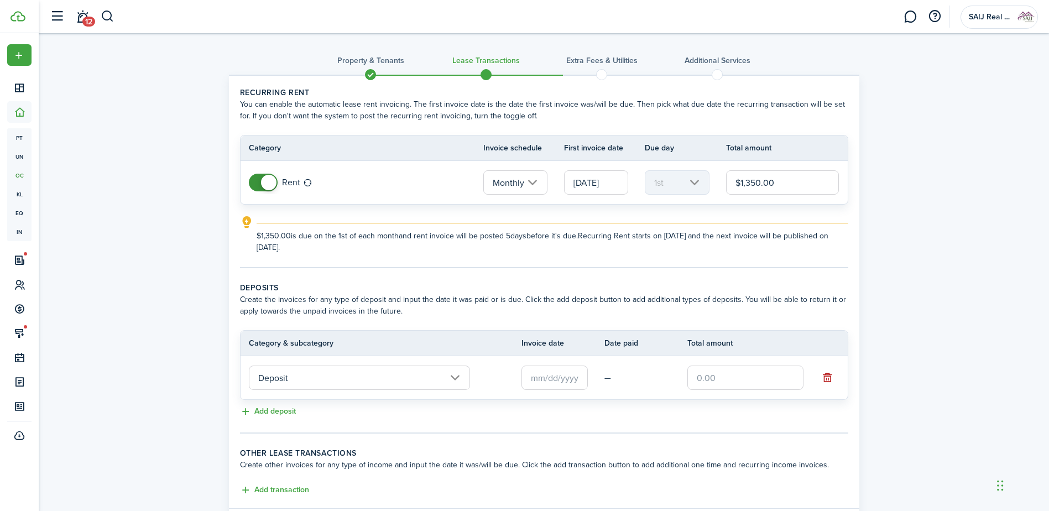
click at [566, 376] on input "text" at bounding box center [555, 378] width 66 height 24
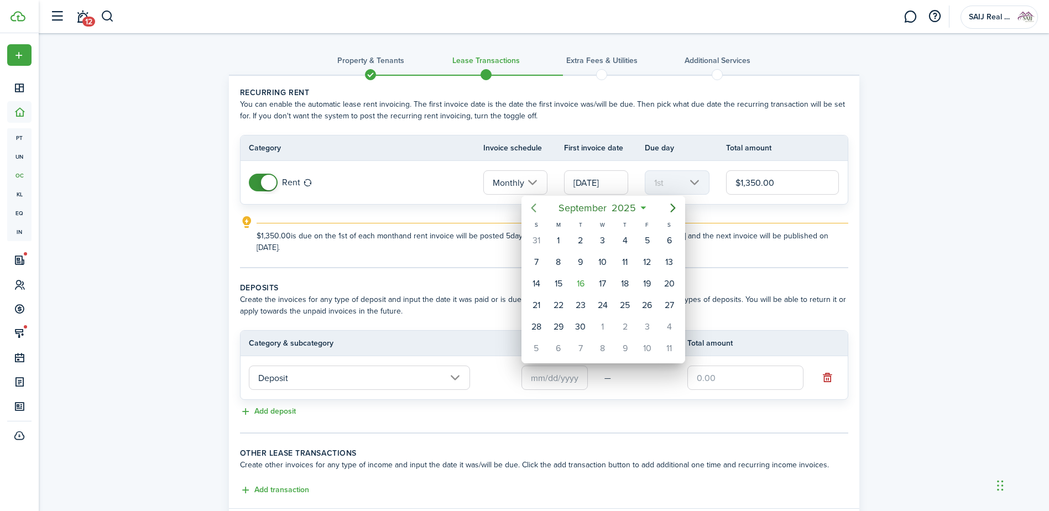
click at [537, 207] on icon "Previous page" at bounding box center [533, 207] width 13 height 13
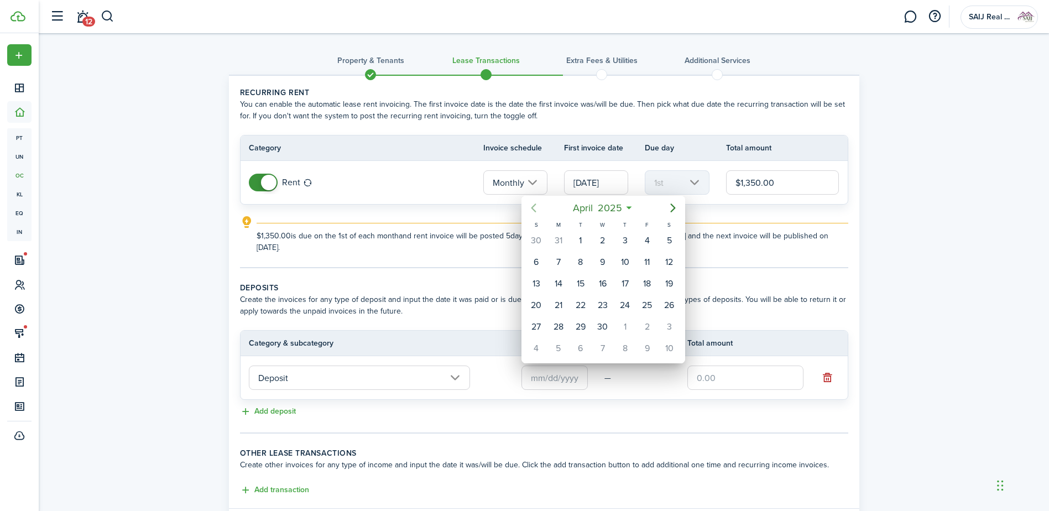
click at [537, 207] on icon "Previous page" at bounding box center [533, 207] width 13 height 13
click at [561, 259] on div "6" at bounding box center [558, 262] width 17 height 17
type input "01/06/2025"
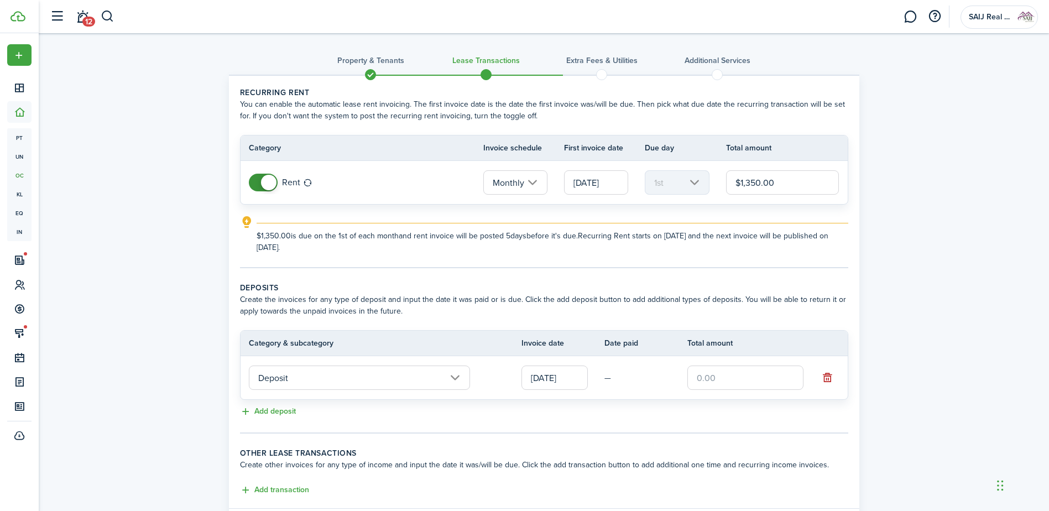
click at [739, 382] on input "text" at bounding box center [745, 378] width 116 height 24
type input "$1,350.00"
click at [617, 414] on div "Add deposit" at bounding box center [544, 411] width 608 height 13
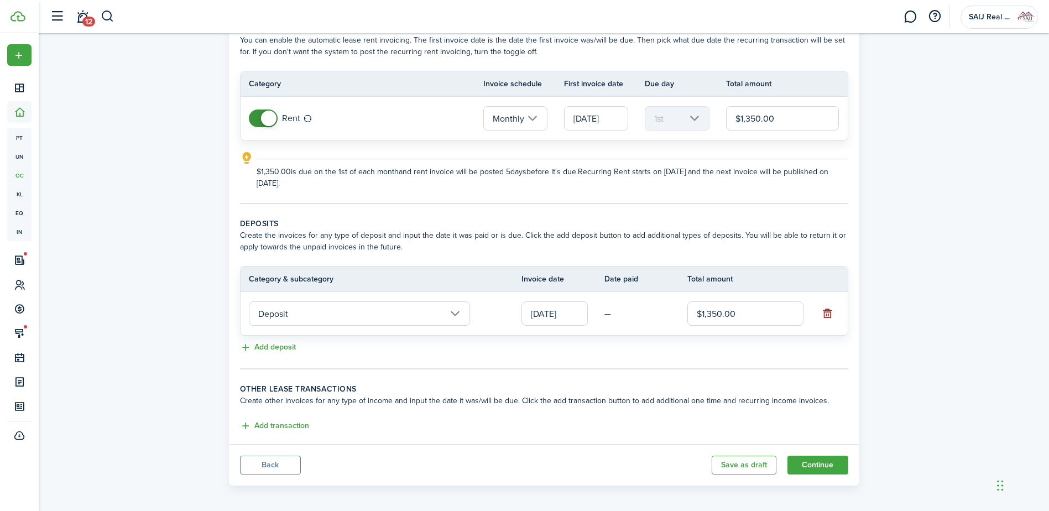
scroll to position [69, 0]
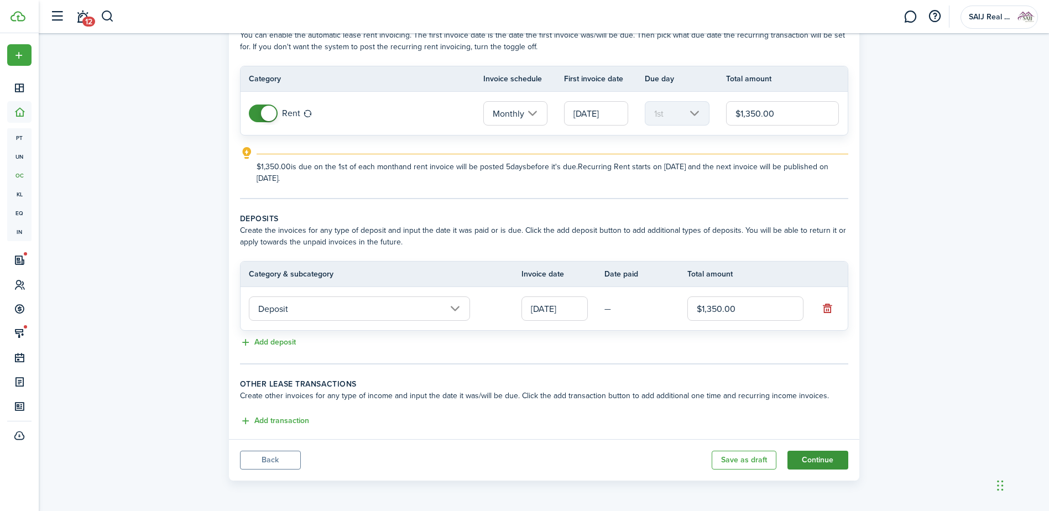
click at [824, 456] on button "Continue" at bounding box center [818, 460] width 61 height 19
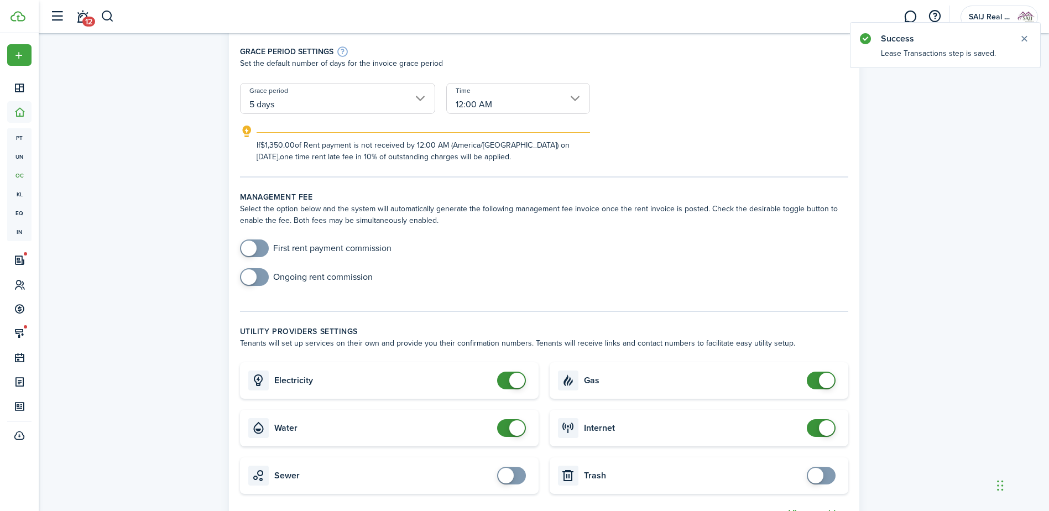
scroll to position [221, 0]
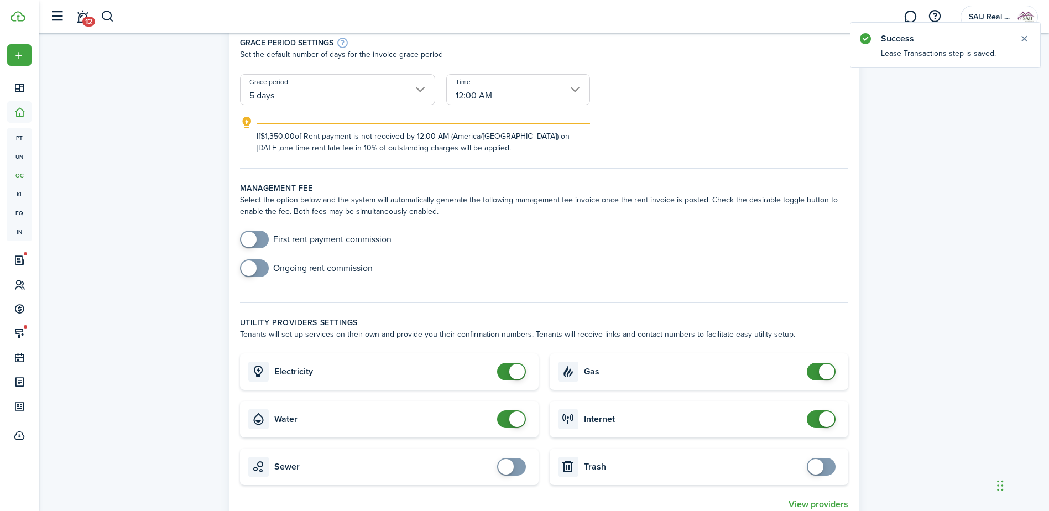
checkbox input "true"
click at [258, 239] on span at bounding box center [254, 240] width 11 height 18
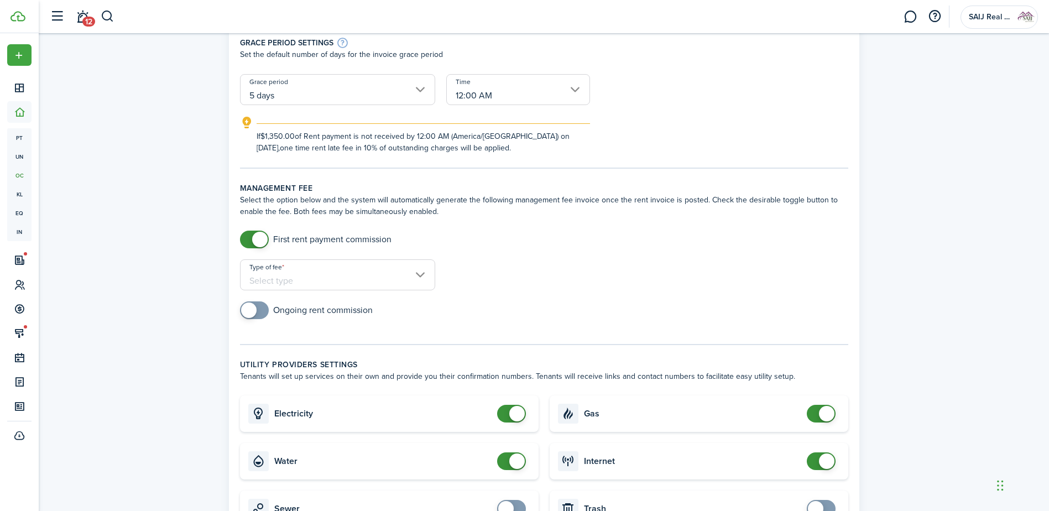
click at [386, 278] on input "Type of fee" at bounding box center [337, 274] width 195 height 31
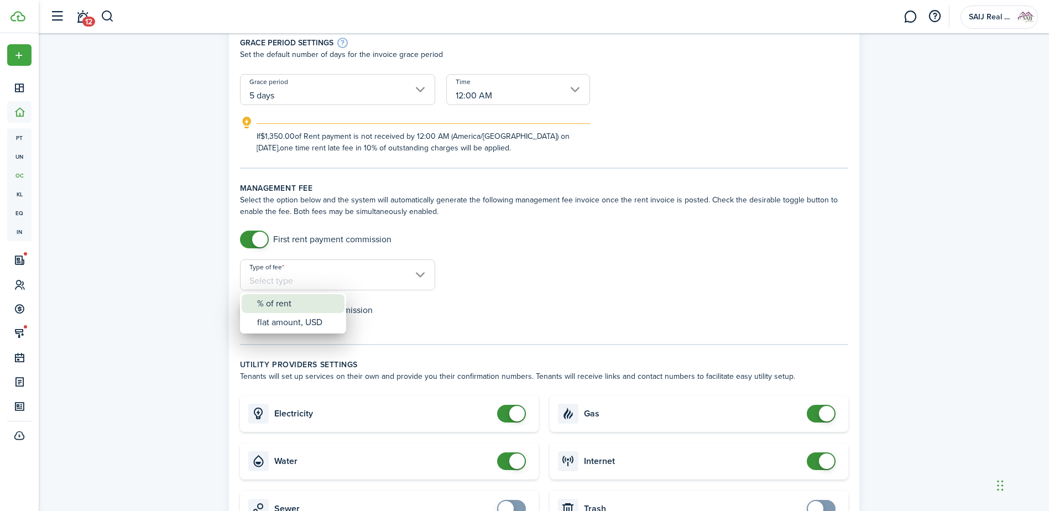
click at [300, 301] on div "% of rent" at bounding box center [297, 303] width 81 height 19
type input "% of rent"
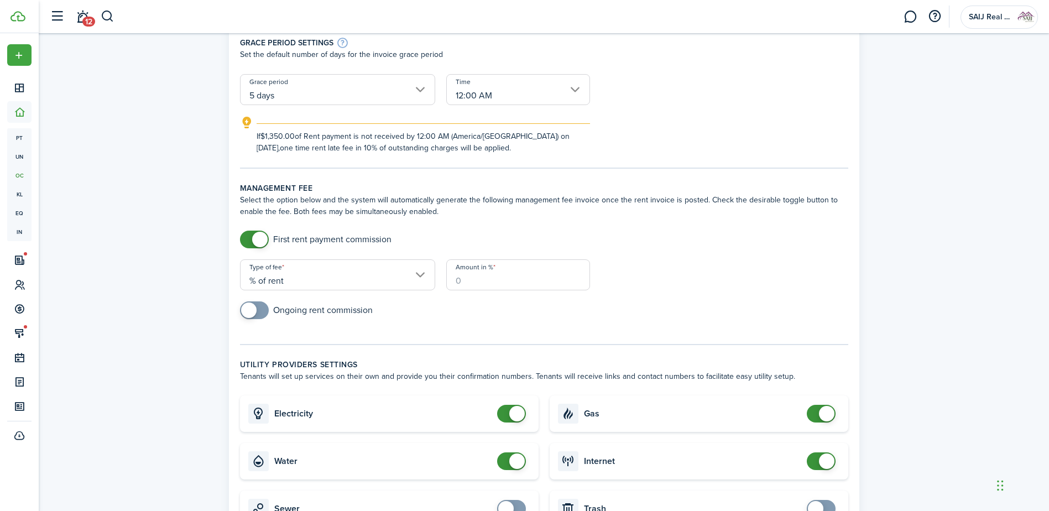
click at [524, 279] on input "Amount in %" at bounding box center [518, 274] width 144 height 31
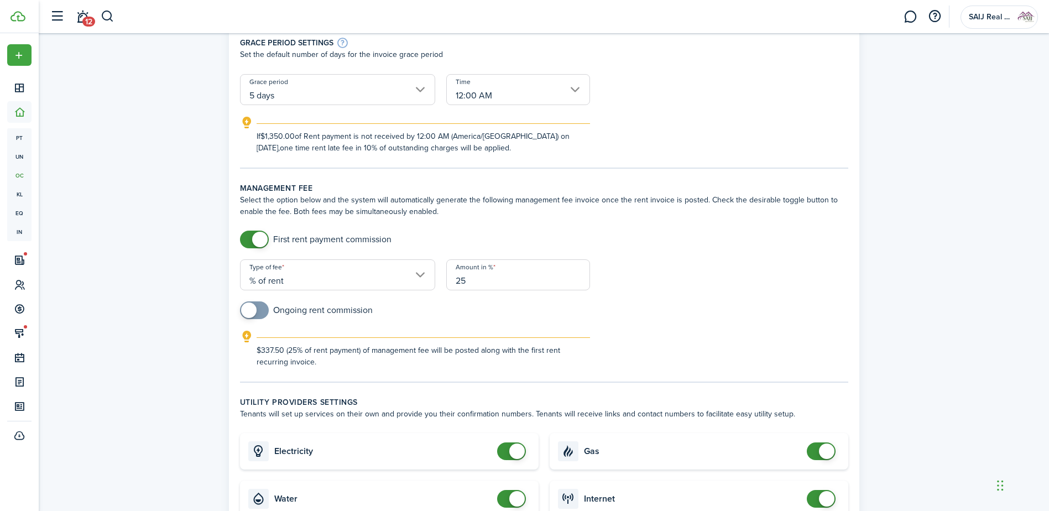
type input "25"
checkbox input "true"
click at [250, 311] on span at bounding box center [248, 310] width 15 height 15
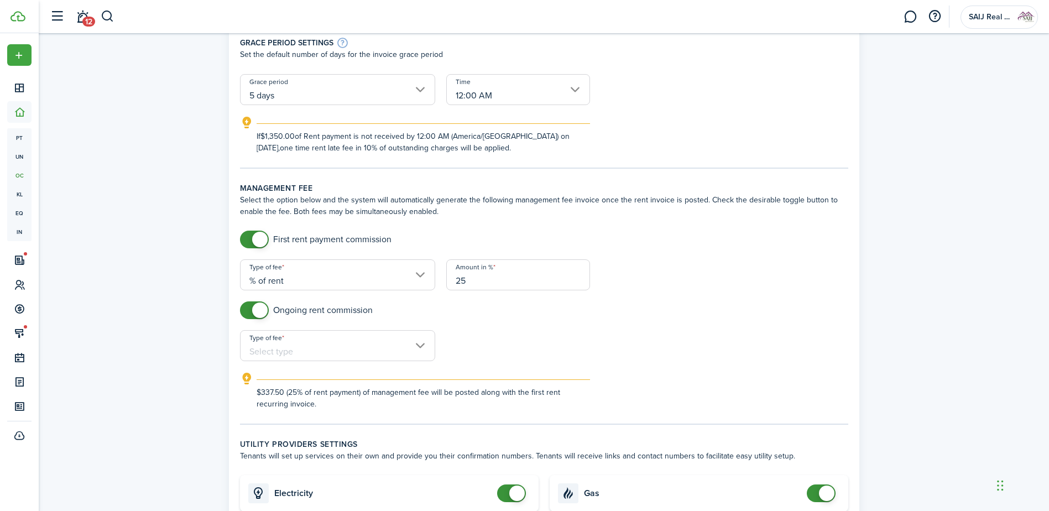
click at [300, 347] on input "Type of fee" at bounding box center [337, 345] width 195 height 31
click at [311, 377] on div "% of rent" at bounding box center [297, 374] width 81 height 19
type input "% of rent"
click at [500, 352] on input "Amount in %" at bounding box center [518, 345] width 144 height 31
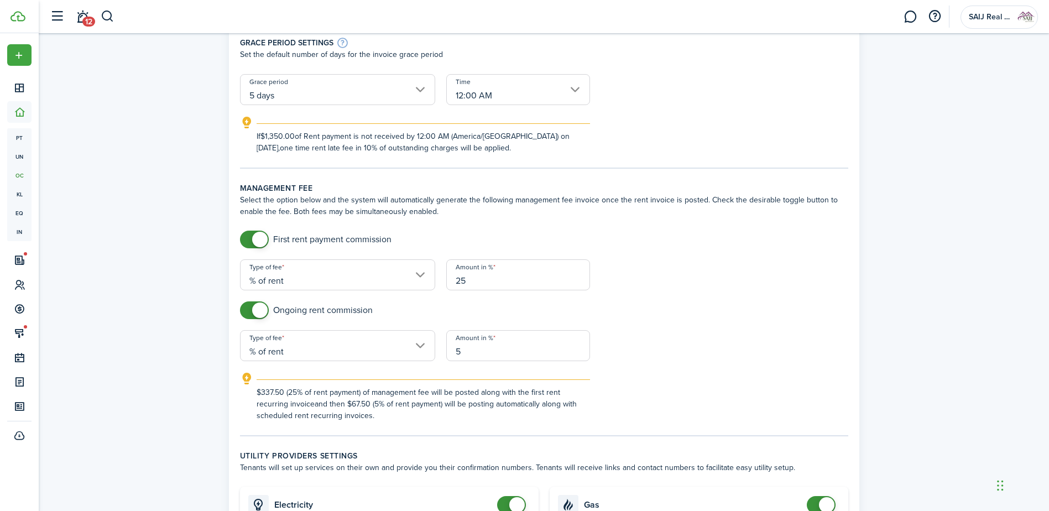
type input "5"
click at [660, 307] on div "Ongoing rent commission" at bounding box center [543, 315] width 619 height 29
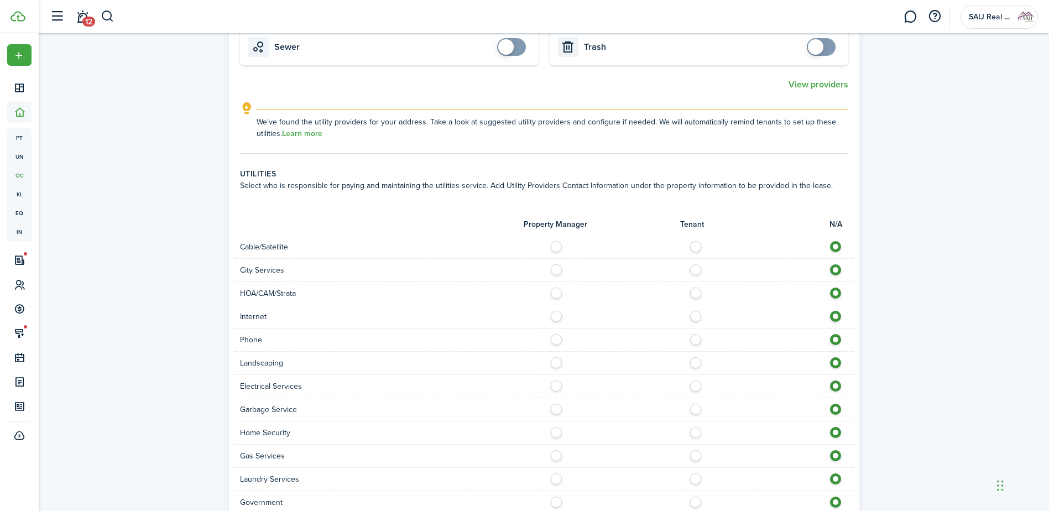
scroll to position [830, 0]
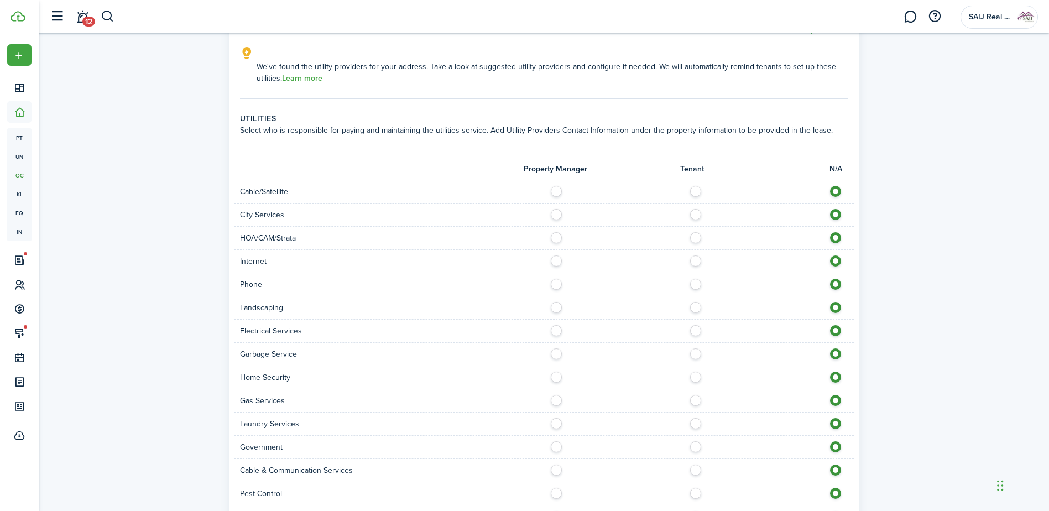
click at [695, 191] on label at bounding box center [698, 189] width 19 height 6
radio input "true"
click at [557, 261] on label at bounding box center [559, 258] width 19 height 6
radio input "true"
click at [695, 284] on label at bounding box center [698, 282] width 19 height 6
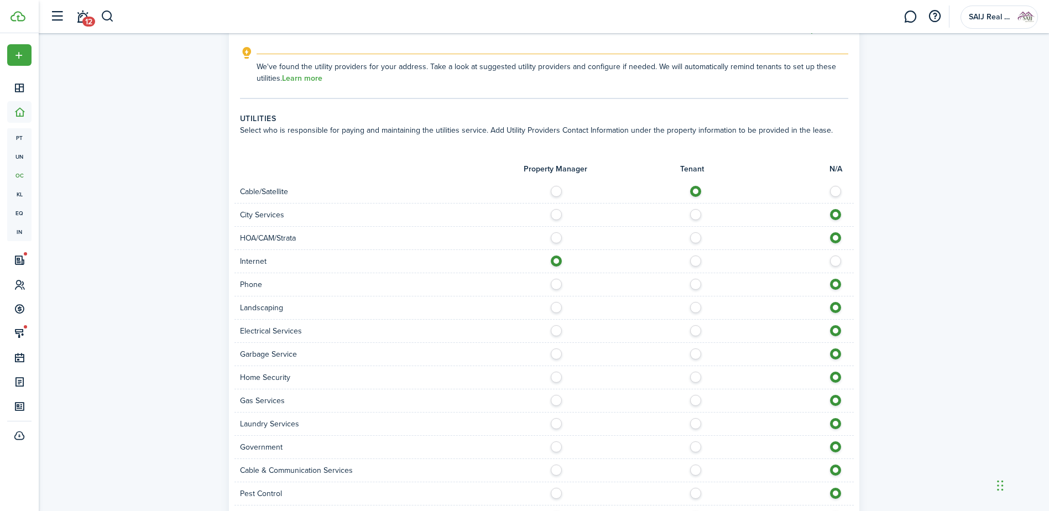
radio input "true"
click at [557, 306] on label at bounding box center [559, 305] width 19 height 6
radio input "true"
click at [692, 331] on label at bounding box center [698, 328] width 19 height 6
radio input "true"
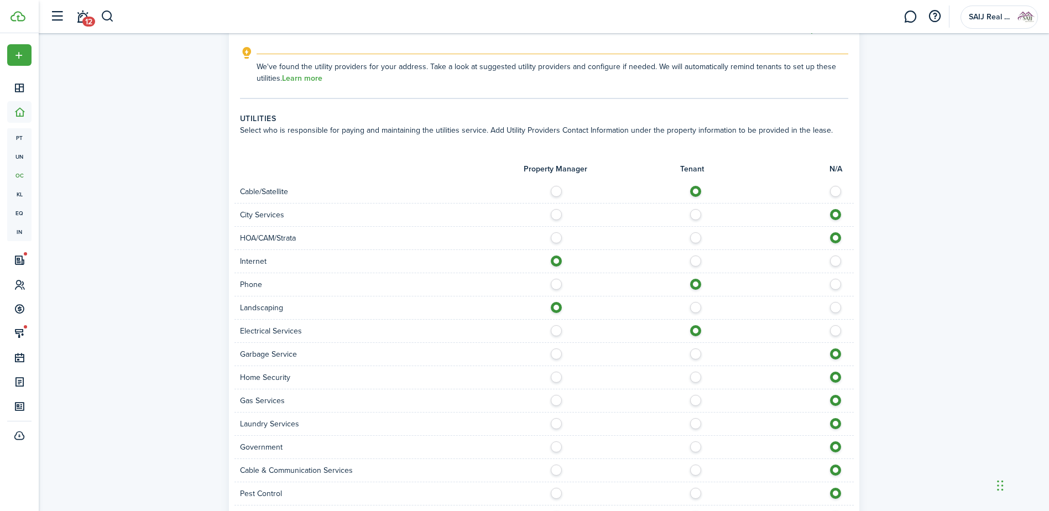
click at [695, 354] on label at bounding box center [698, 351] width 19 height 6
radio input "true"
click at [697, 377] on label at bounding box center [698, 375] width 19 height 6
radio input "true"
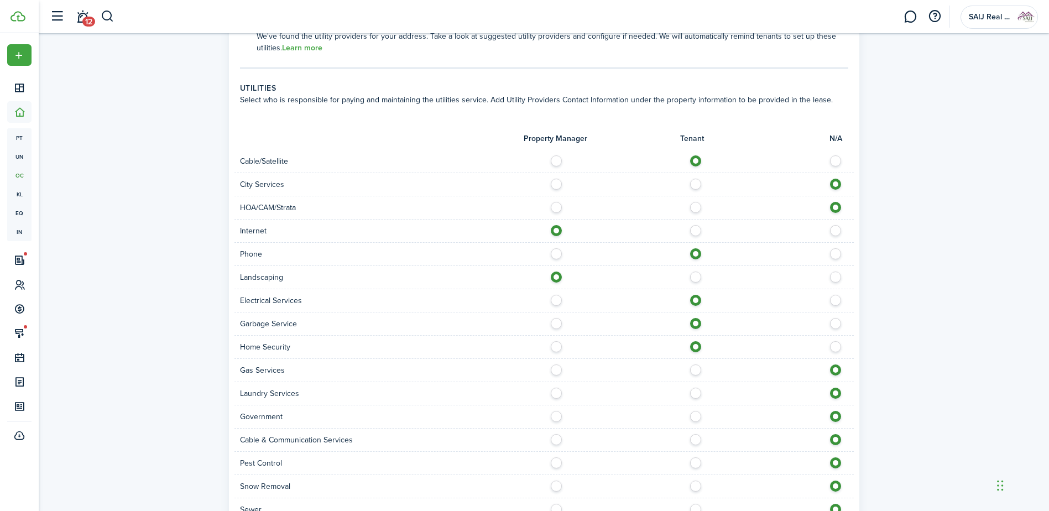
scroll to position [885, 0]
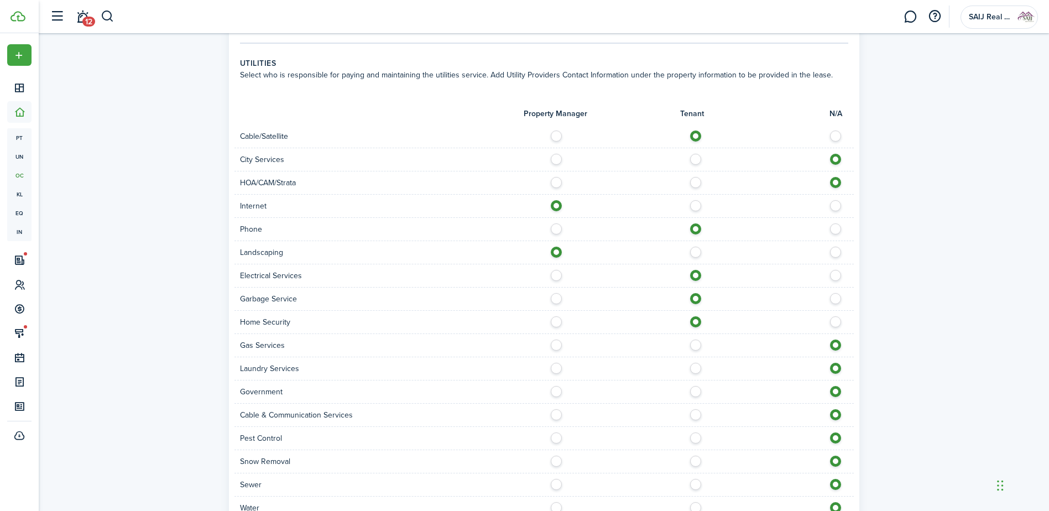
click at [697, 345] on label at bounding box center [698, 343] width 19 height 6
radio input "true"
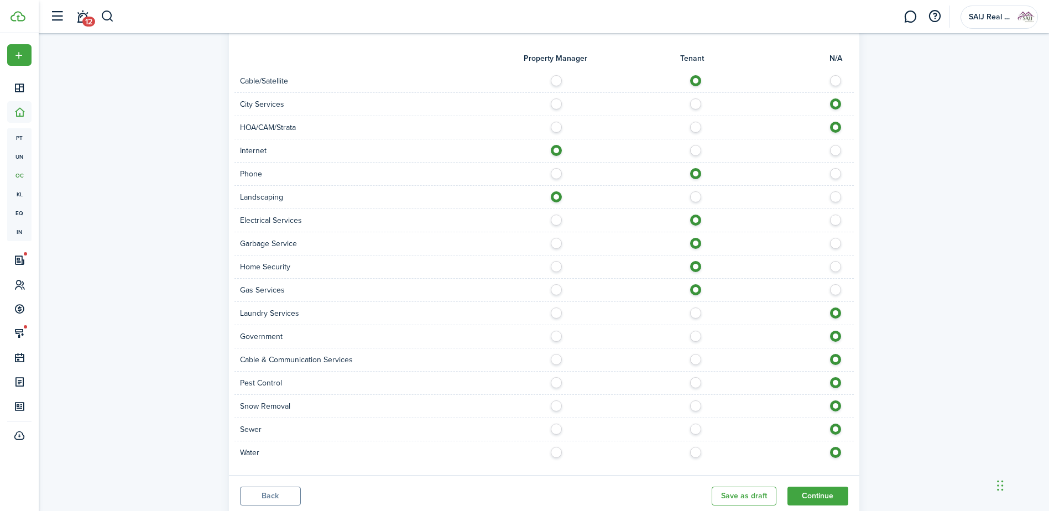
click at [555, 382] on label at bounding box center [559, 380] width 19 height 6
radio input "true"
click at [692, 429] on label at bounding box center [698, 427] width 19 height 6
radio input "true"
click at [699, 452] on label at bounding box center [698, 450] width 19 height 6
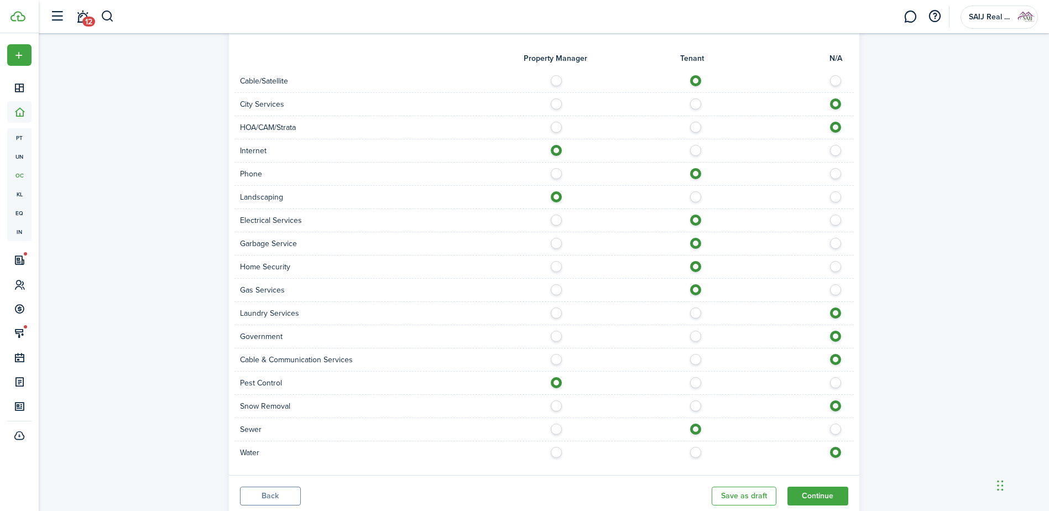
radio input "true"
click at [694, 359] on label at bounding box center [698, 357] width 19 height 6
radio input "true"
click at [818, 493] on button "Continue" at bounding box center [818, 496] width 61 height 19
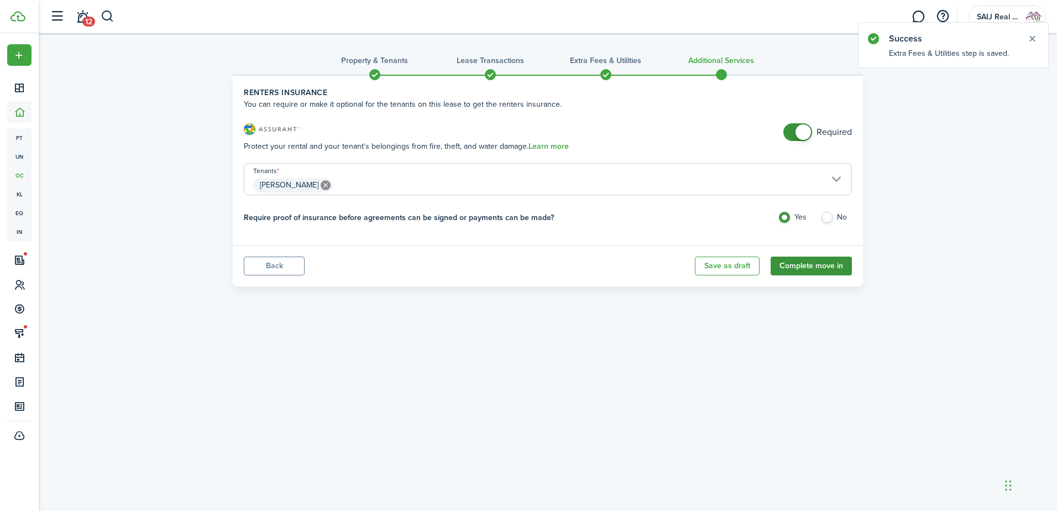
click at [815, 263] on button "Complete move in" at bounding box center [811, 266] width 81 height 19
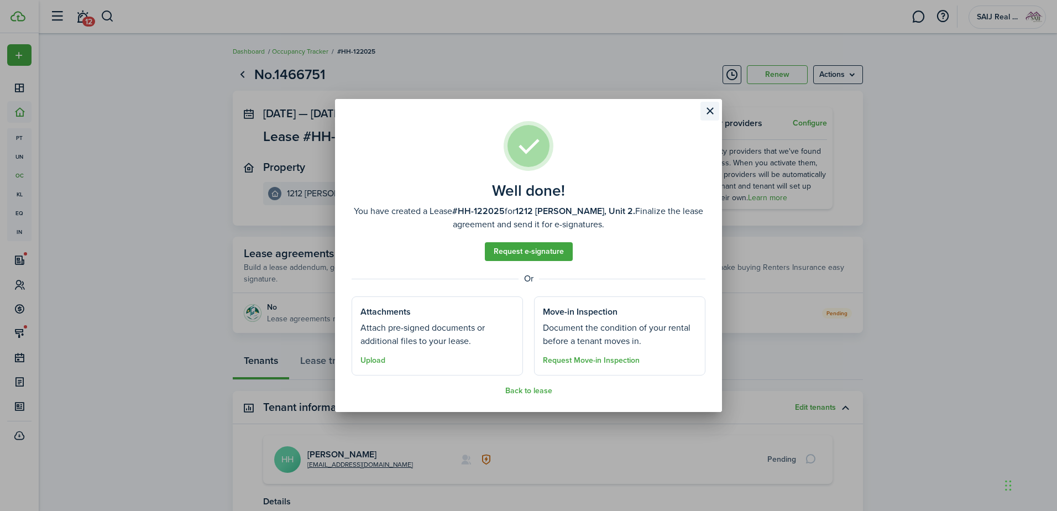
click at [710, 109] on button "Close modal" at bounding box center [710, 111] width 19 height 19
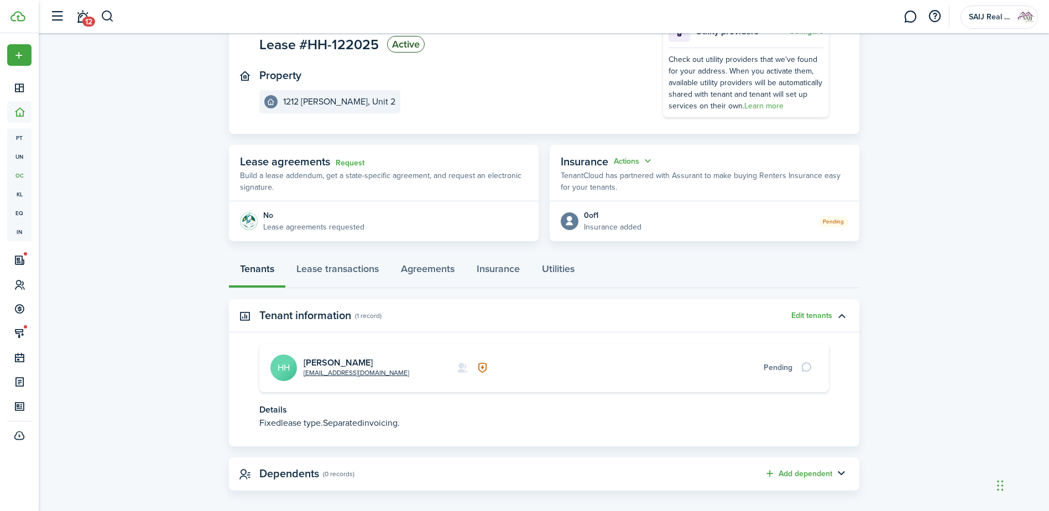
scroll to position [102, 0]
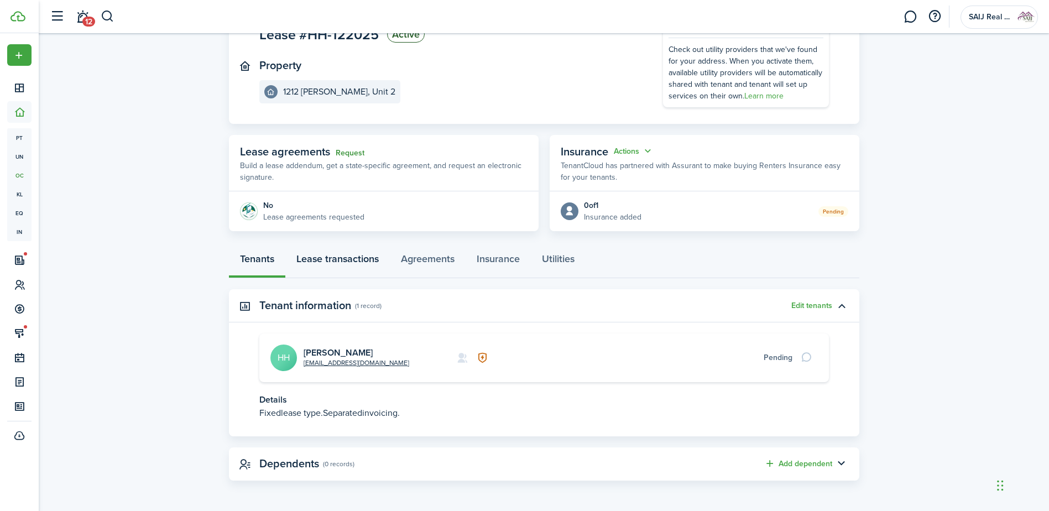
click at [349, 256] on link "Lease transactions" at bounding box center [337, 261] width 105 height 33
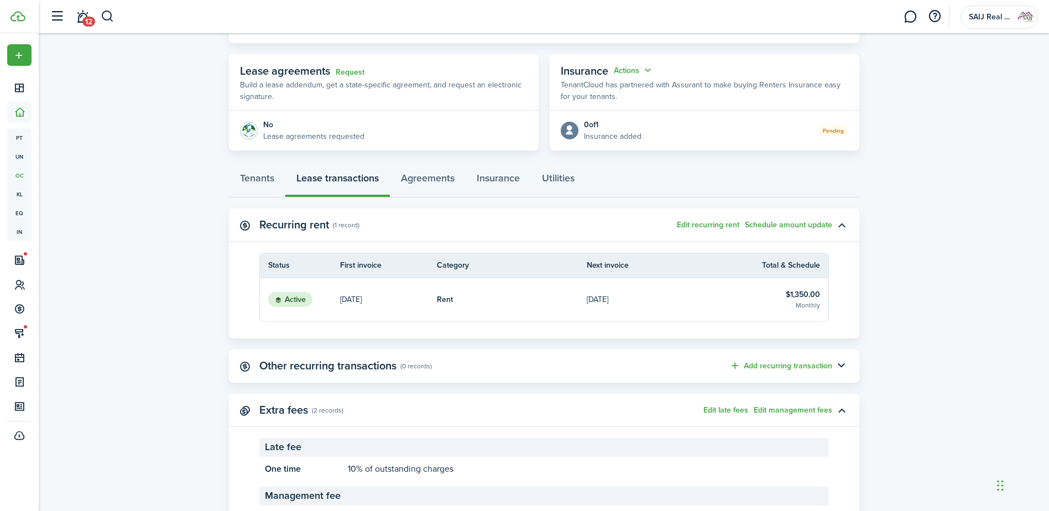
scroll to position [164, 0]
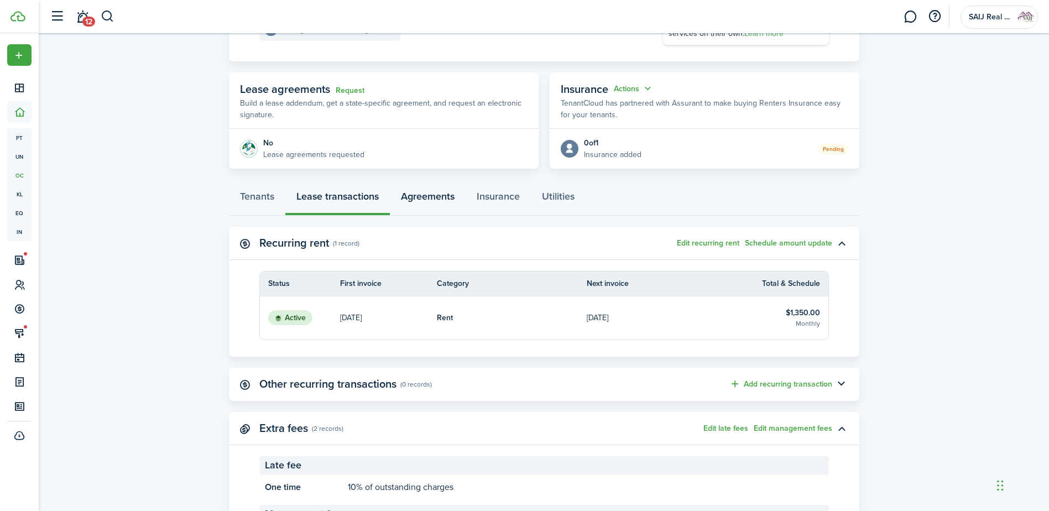
click at [442, 195] on link "Agreements" at bounding box center [428, 198] width 76 height 33
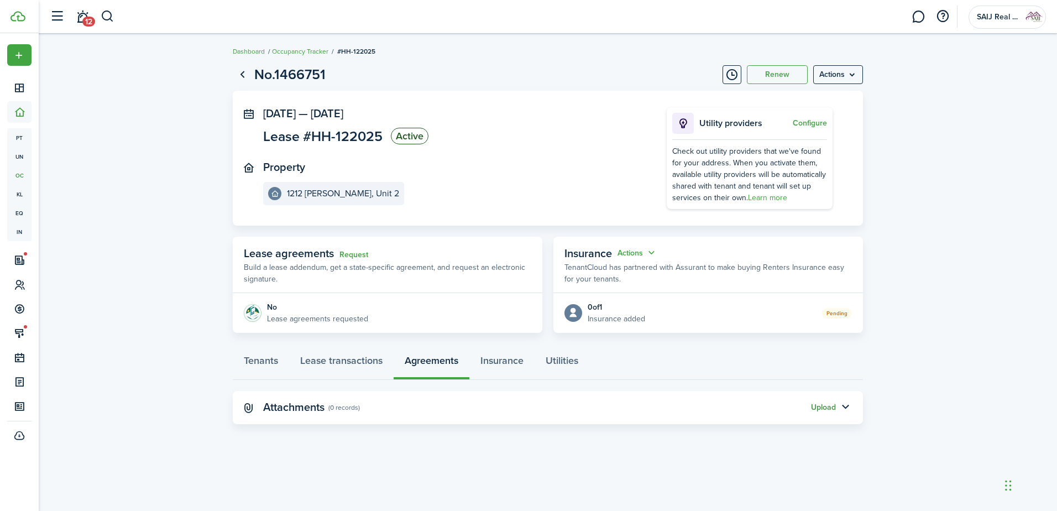
click at [826, 405] on button "Upload" at bounding box center [823, 407] width 25 height 9
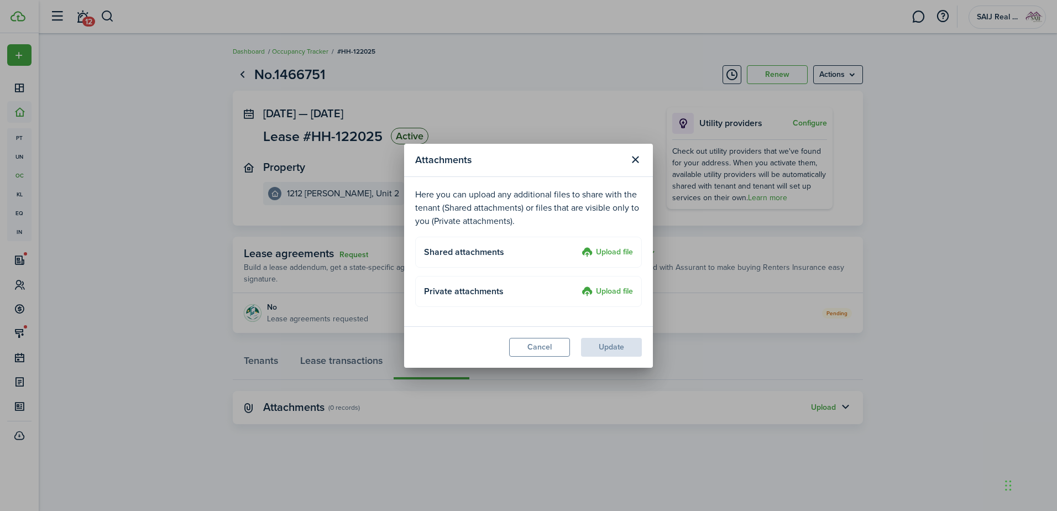
click at [616, 250] on label "Upload file" at bounding box center [607, 252] width 51 height 13
click at [578, 246] on input "Upload file" at bounding box center [578, 246] width 0 height 0
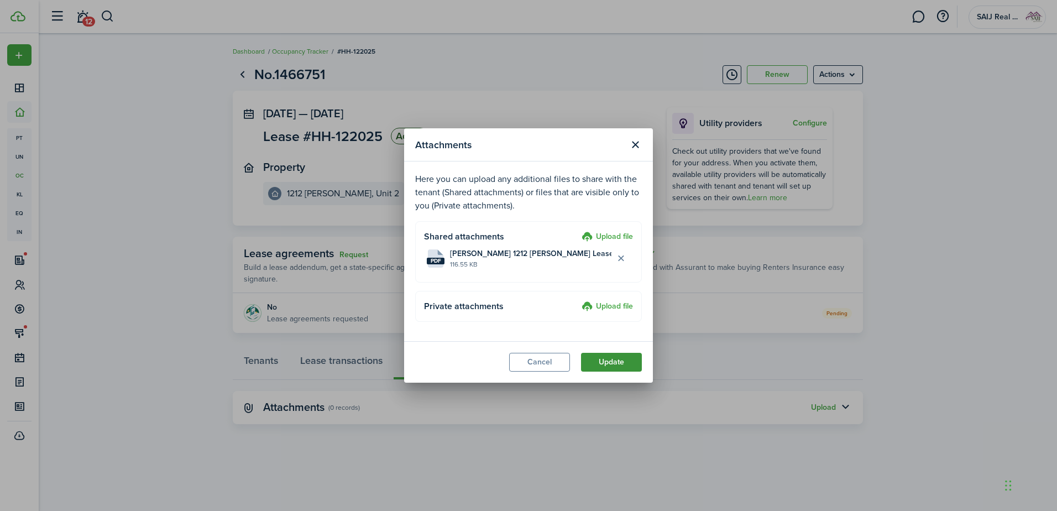
click at [607, 363] on button "Update" at bounding box center [611, 362] width 61 height 19
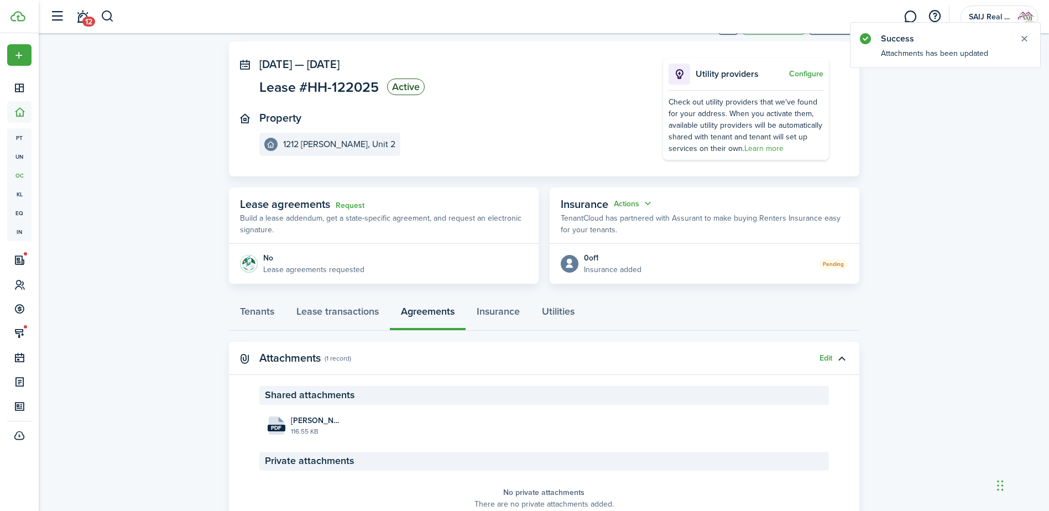
scroll to position [106, 0]
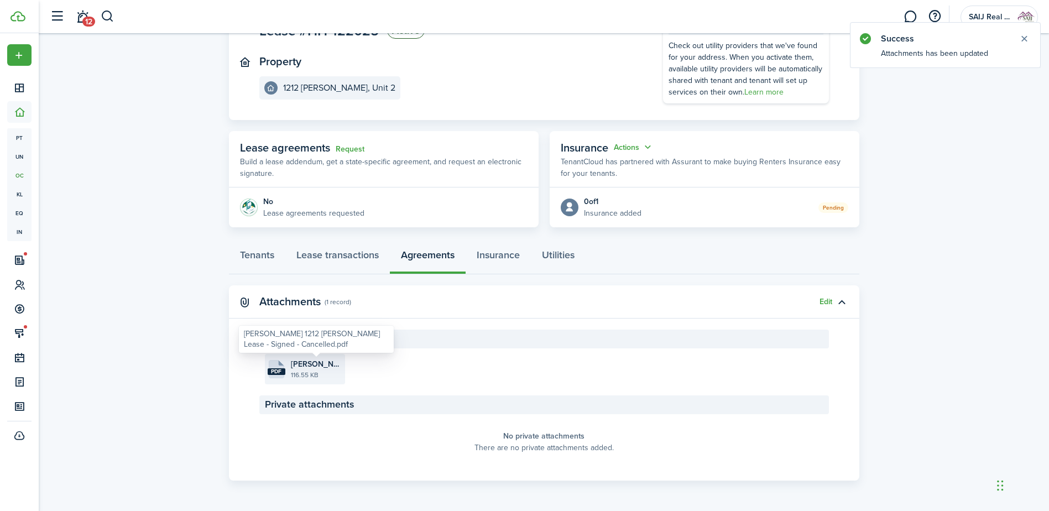
click at [309, 364] on span "H.Hartsfield 1212 Dorothy Pl Lease - Signed - Cancelled.pdf" at bounding box center [316, 364] width 51 height 12
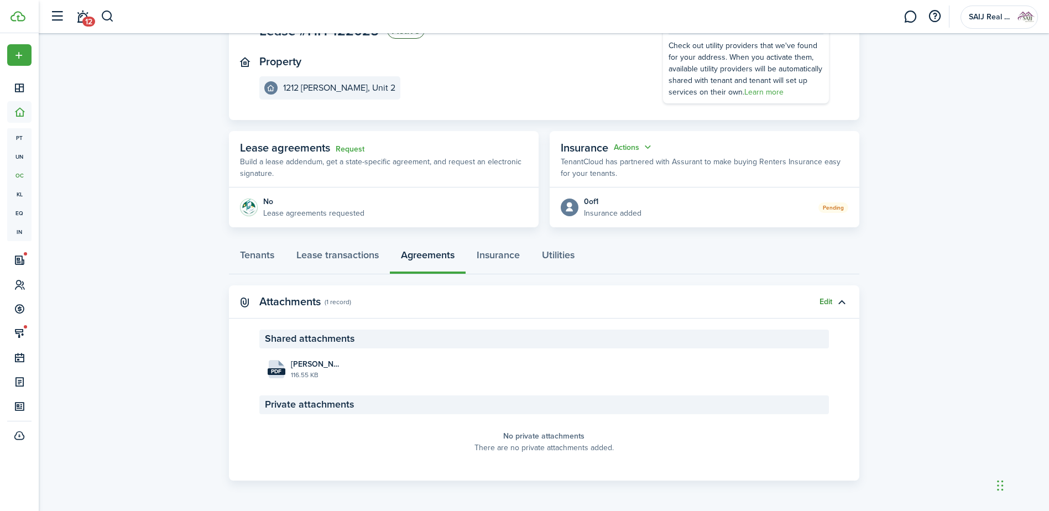
click at [828, 301] on button "Edit" at bounding box center [826, 302] width 13 height 9
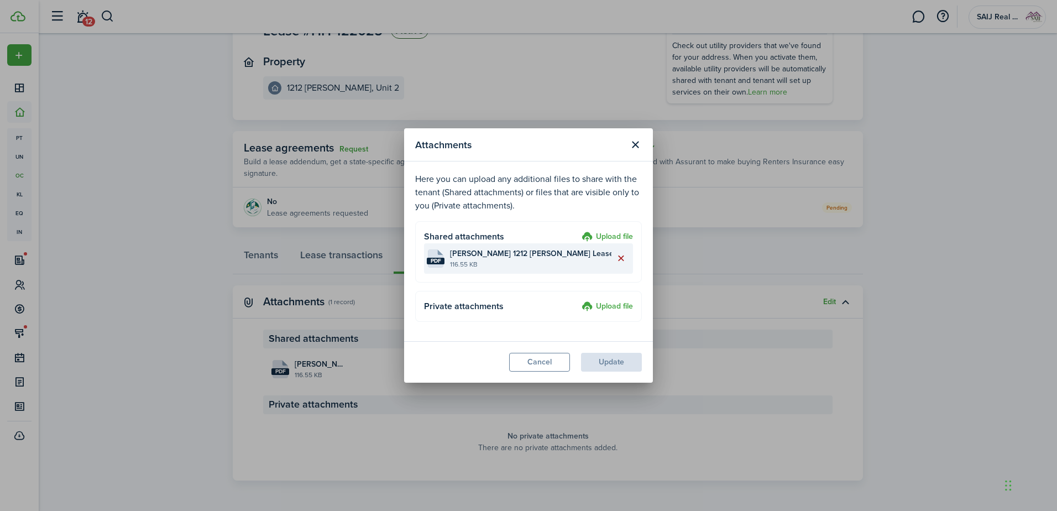
click at [620, 257] on button "Delete file" at bounding box center [621, 258] width 19 height 19
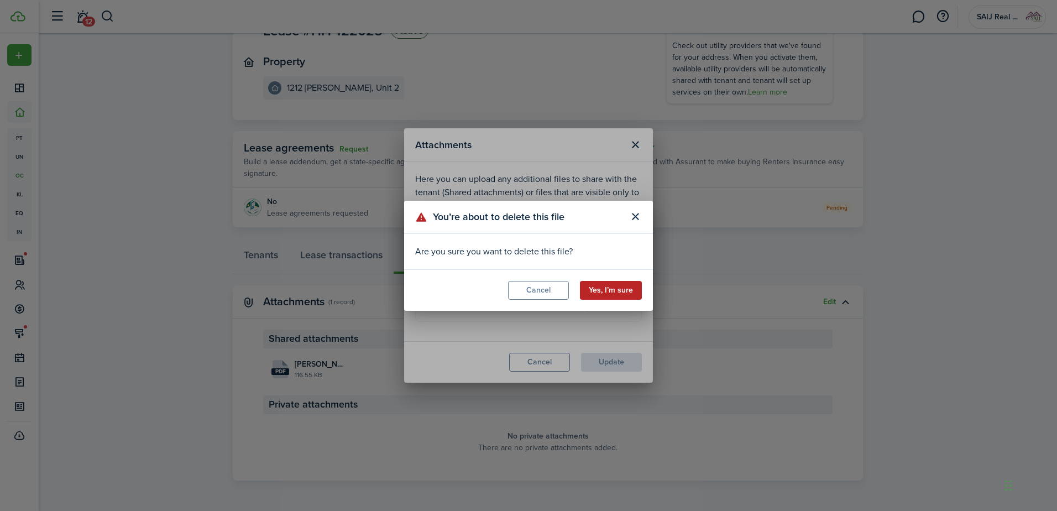
click at [611, 290] on button "Yes, I’m sure" at bounding box center [611, 290] width 62 height 19
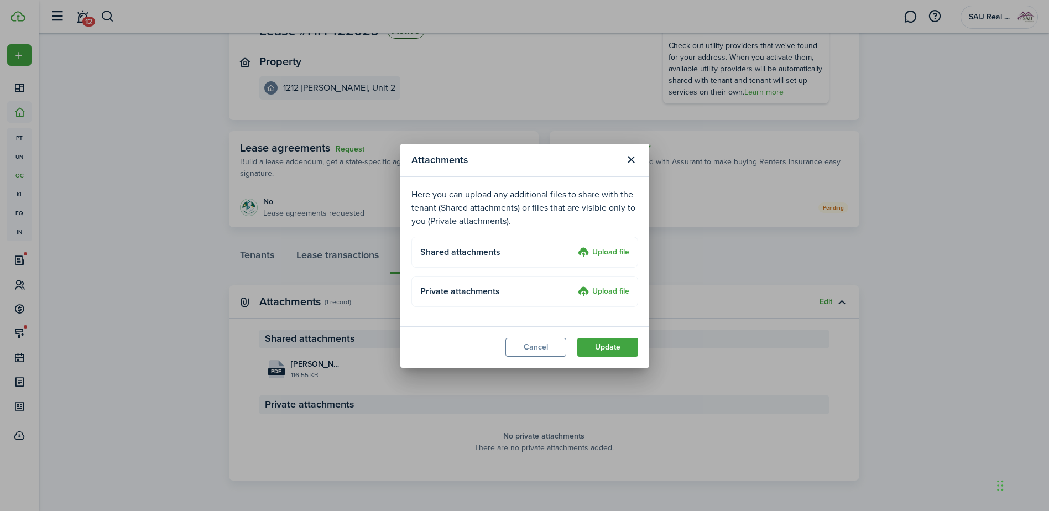
click at [606, 248] on label "Upload file" at bounding box center [603, 252] width 51 height 13
click at [574, 246] on input "Upload file" at bounding box center [574, 246] width 0 height 0
click at [614, 249] on label "Upload file" at bounding box center [603, 252] width 51 height 13
click at [574, 246] on input "Upload file" at bounding box center [574, 246] width 0 height 0
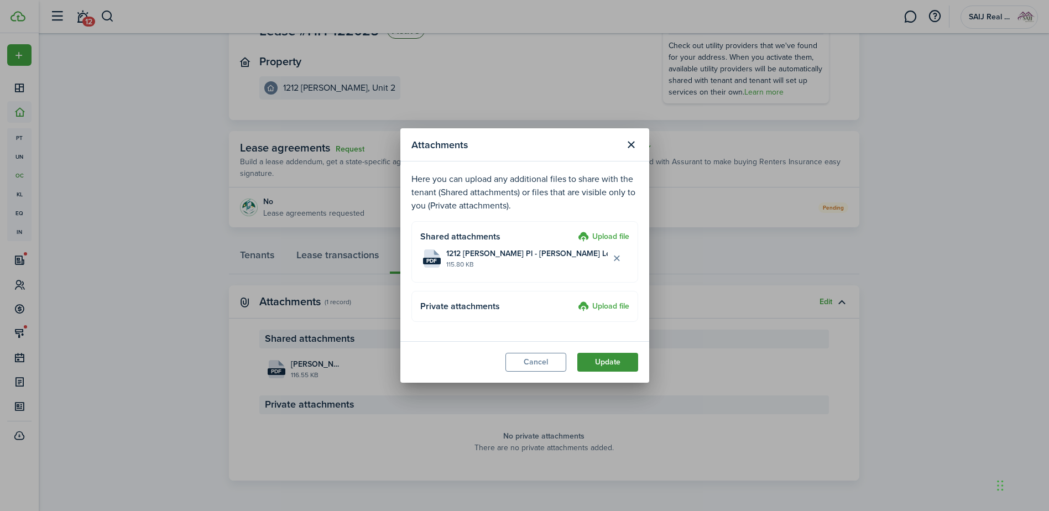
click at [606, 359] on button "Update" at bounding box center [607, 362] width 61 height 19
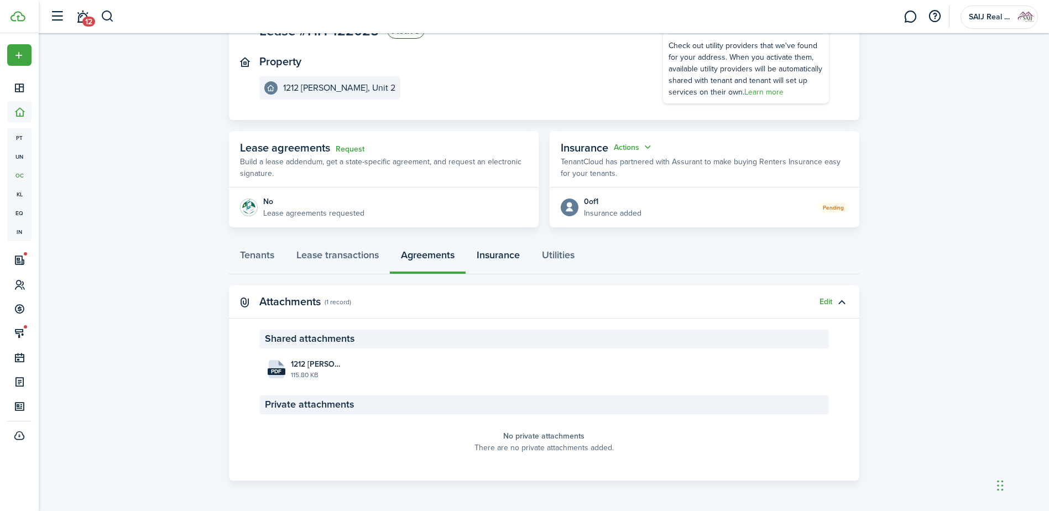
click at [502, 254] on link "Insurance" at bounding box center [498, 257] width 65 height 33
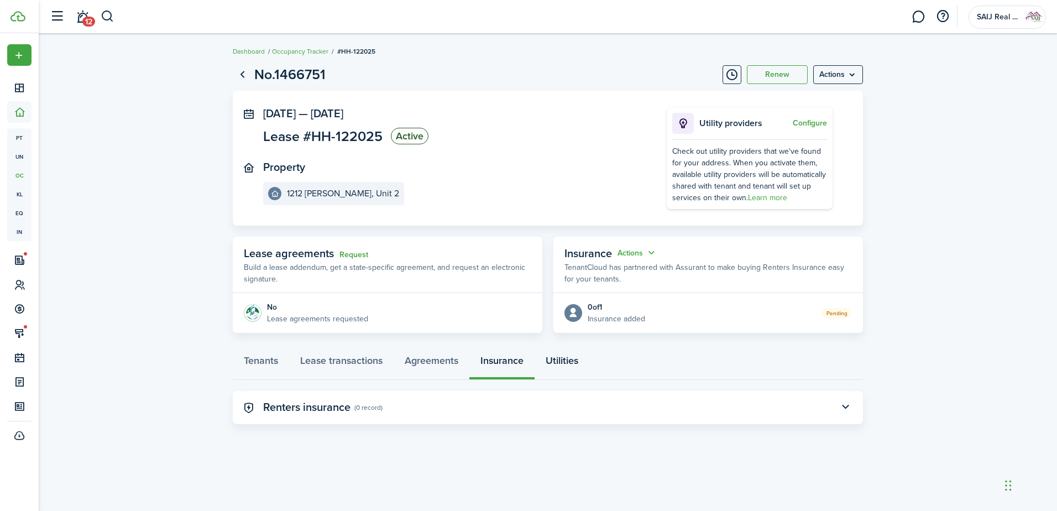
click at [572, 361] on link "Utilities" at bounding box center [562, 363] width 55 height 33
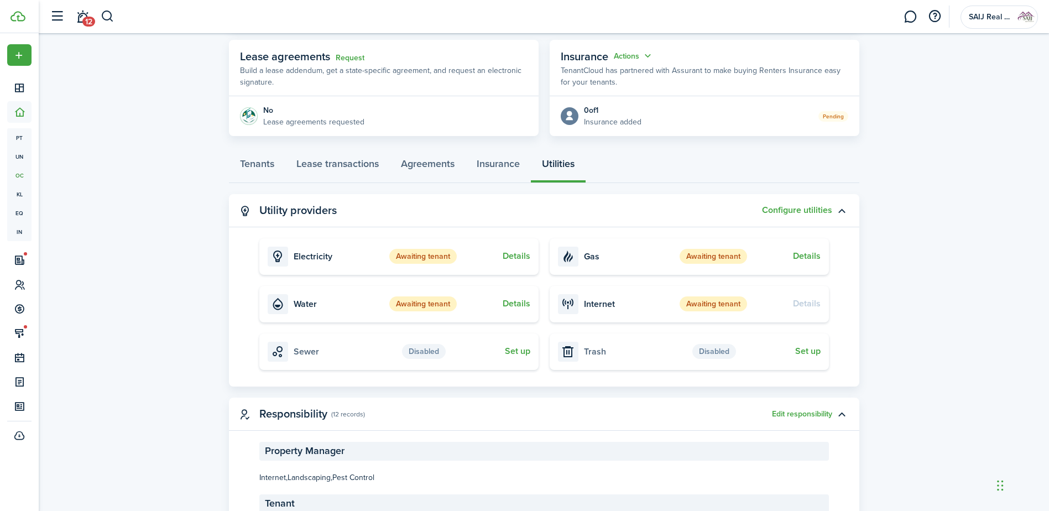
scroll to position [269, 0]
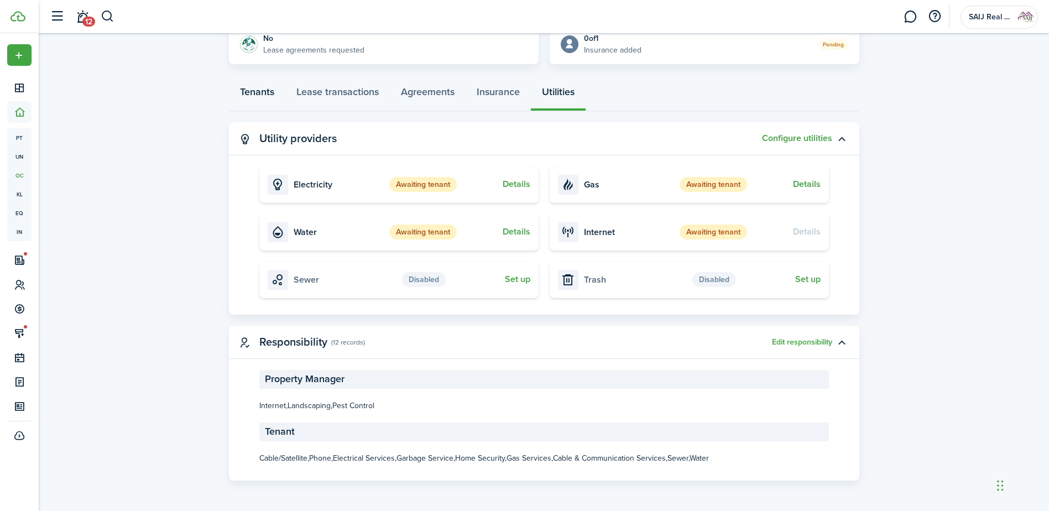
click at [262, 90] on link "Tenants" at bounding box center [257, 94] width 56 height 33
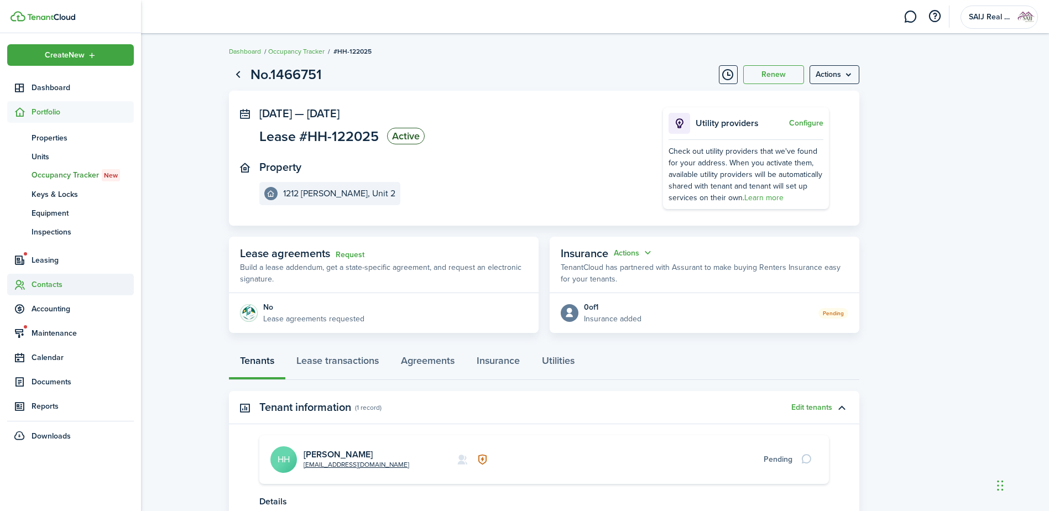
click at [47, 284] on span "Contacts" at bounding box center [83, 285] width 102 height 12
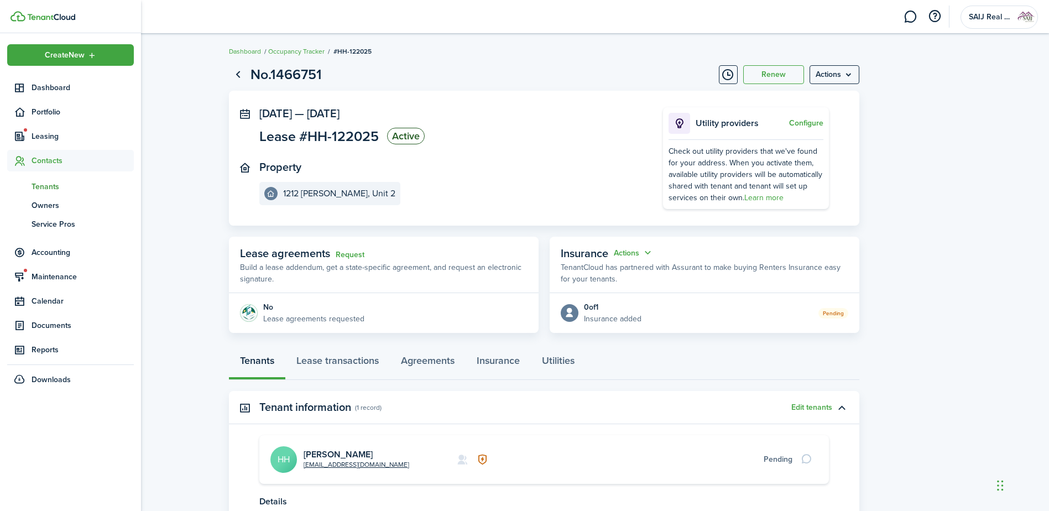
click at [48, 185] on span "Tenants" at bounding box center [83, 187] width 102 height 12
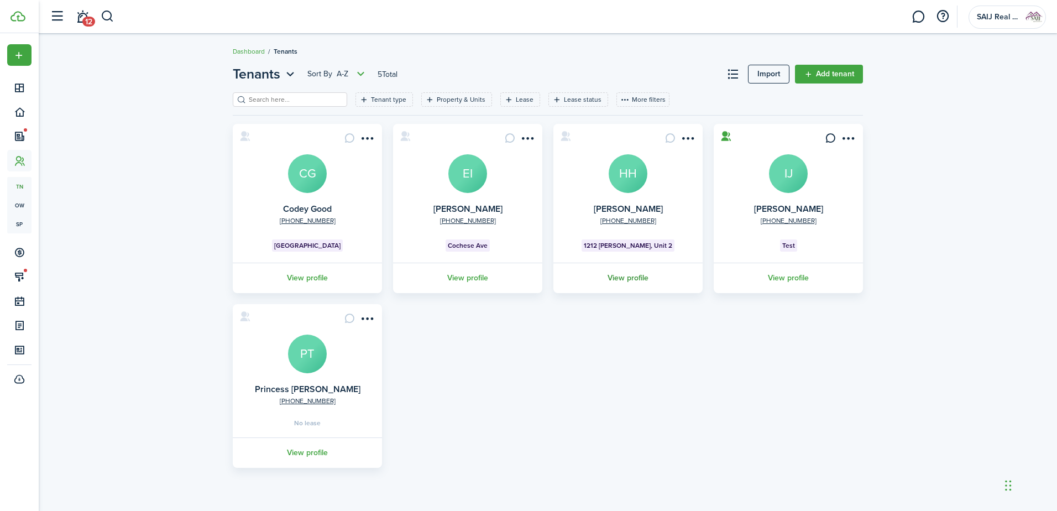
click at [633, 277] on link "View profile" at bounding box center [628, 278] width 153 height 30
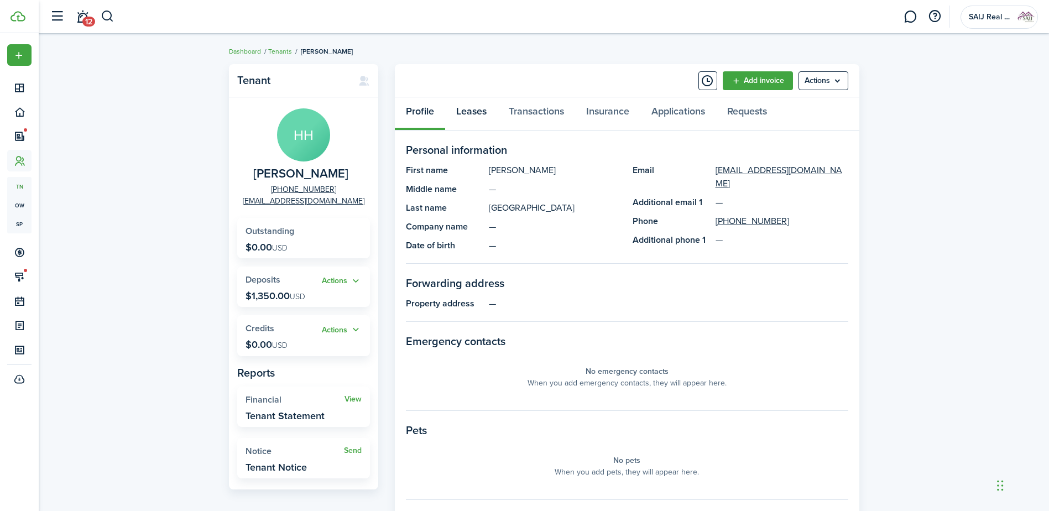
click at [473, 108] on link "Leases" at bounding box center [471, 113] width 53 height 33
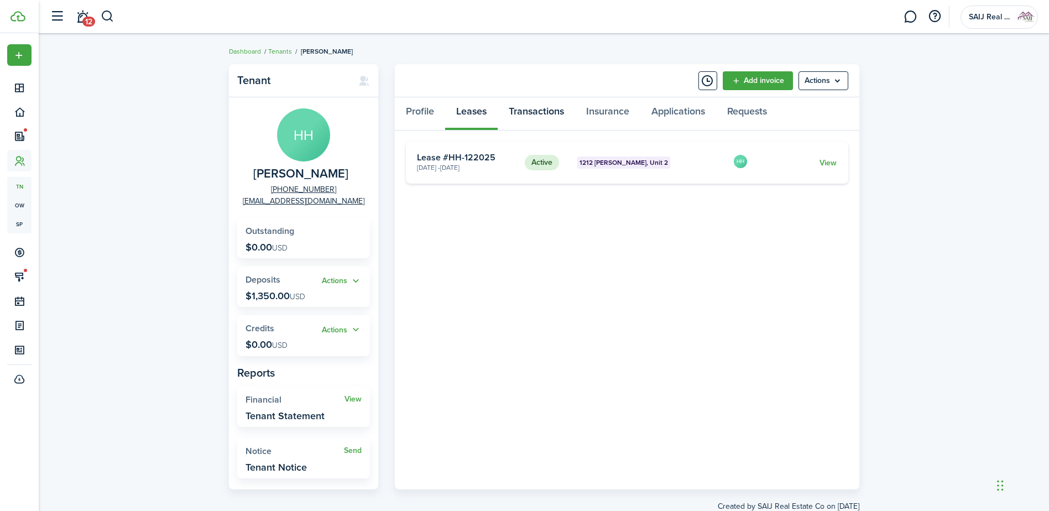
click at [535, 114] on link "Transactions" at bounding box center [536, 113] width 77 height 33
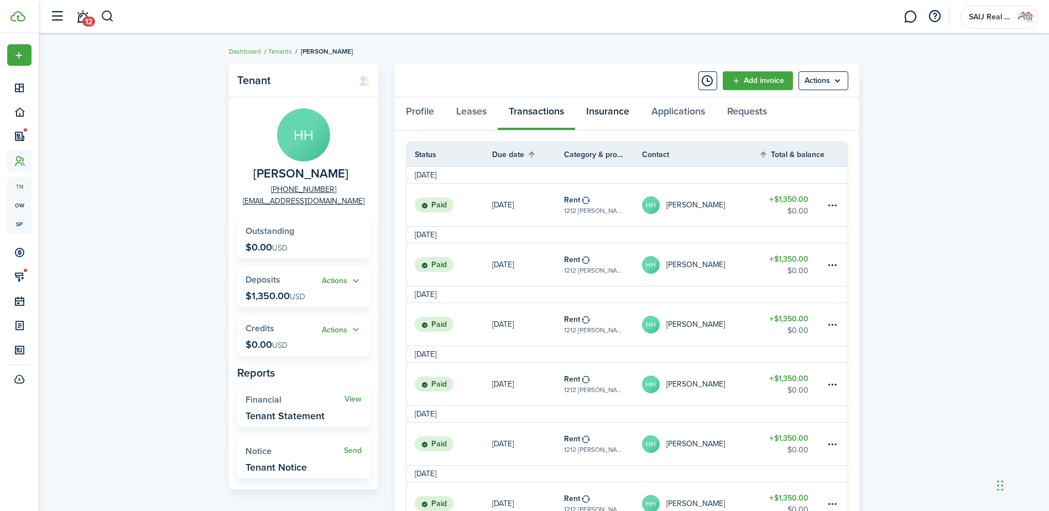
click at [615, 112] on link "Insurance" at bounding box center [607, 113] width 65 height 33
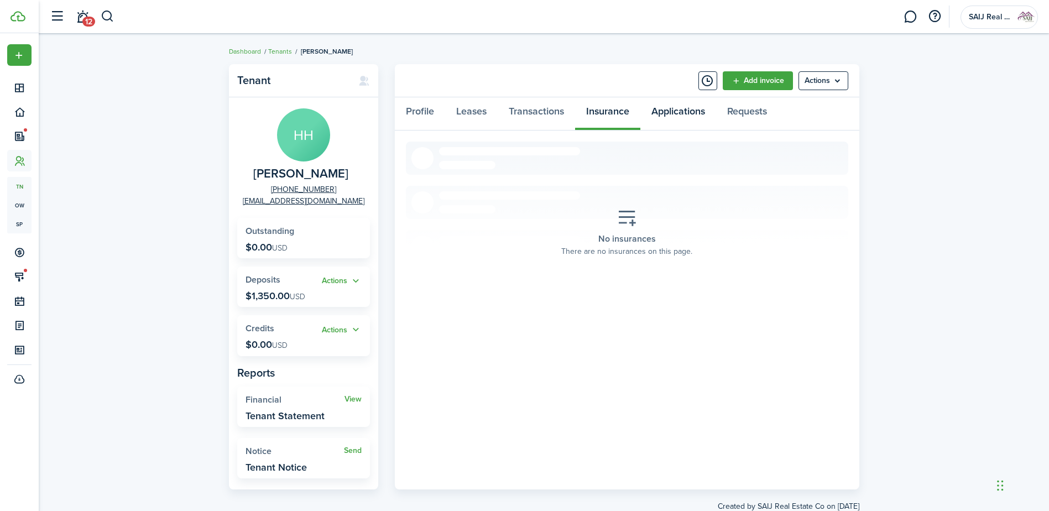
click at [683, 113] on link "Applications" at bounding box center [678, 113] width 76 height 33
click at [758, 111] on link "Requests" at bounding box center [747, 113] width 62 height 33
click at [420, 111] on link "Profile" at bounding box center [420, 113] width 50 height 33
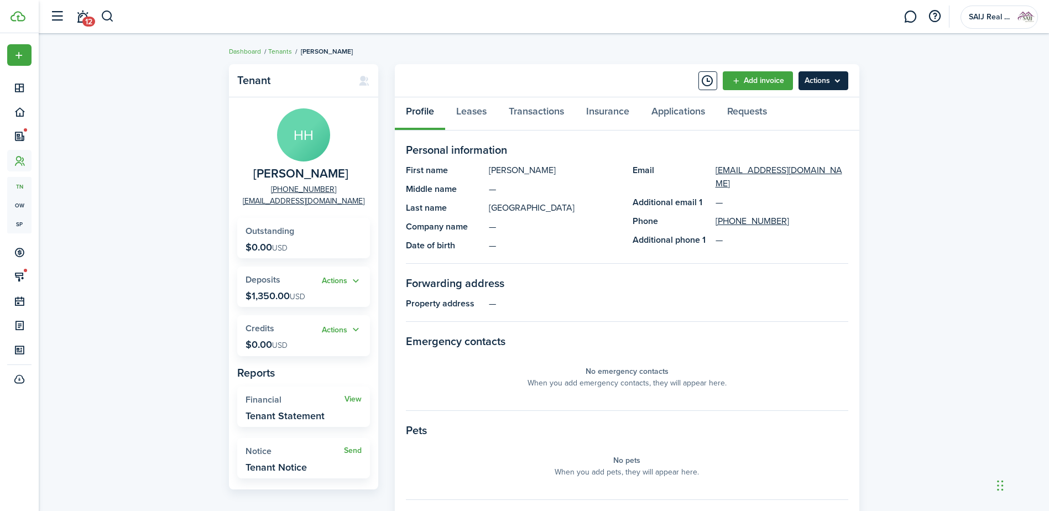
click at [831, 78] on menu-btn "Actions" at bounding box center [824, 80] width 50 height 19
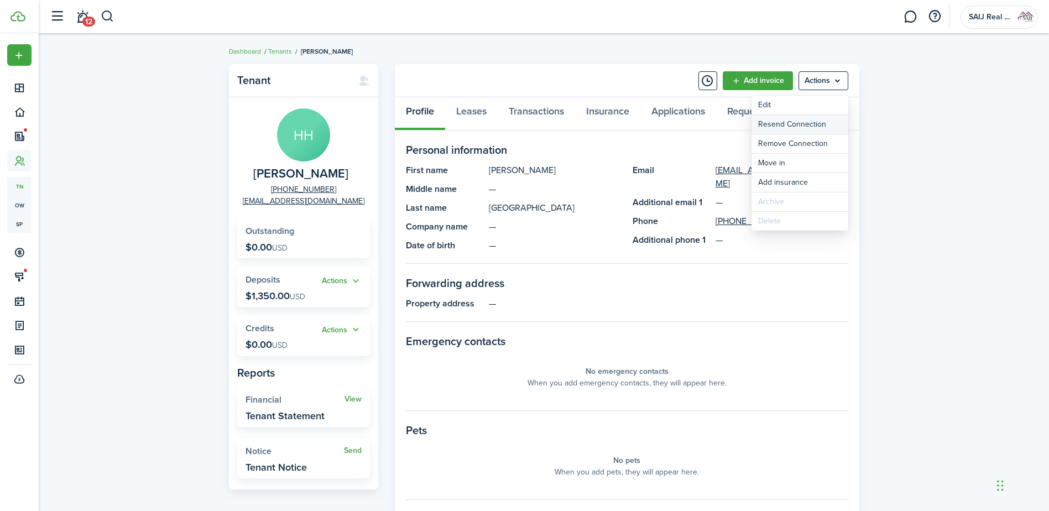
click at [809, 124] on button "Resend Connection" at bounding box center [800, 124] width 97 height 19
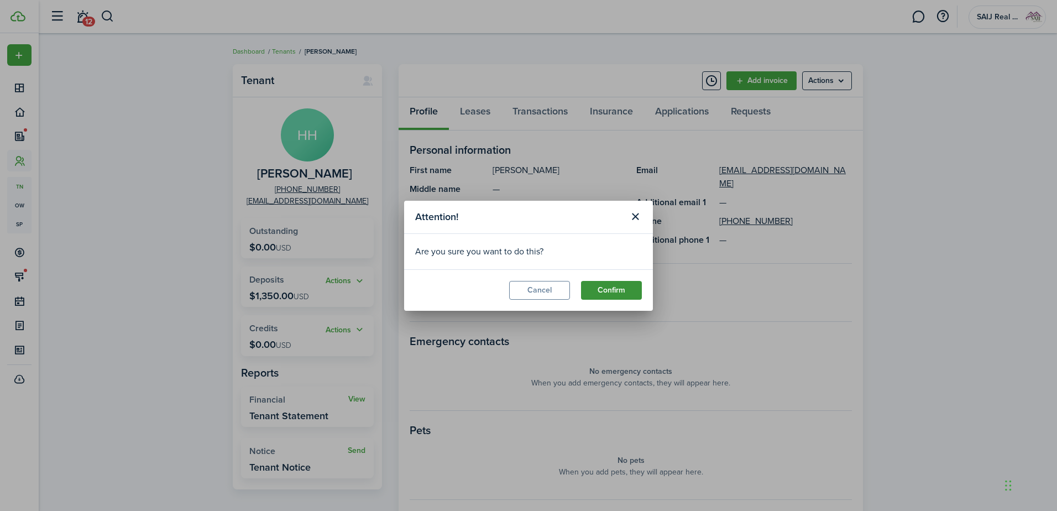
click at [611, 286] on button "Confirm" at bounding box center [611, 290] width 61 height 19
